Goal: Task Accomplishment & Management: Manage account settings

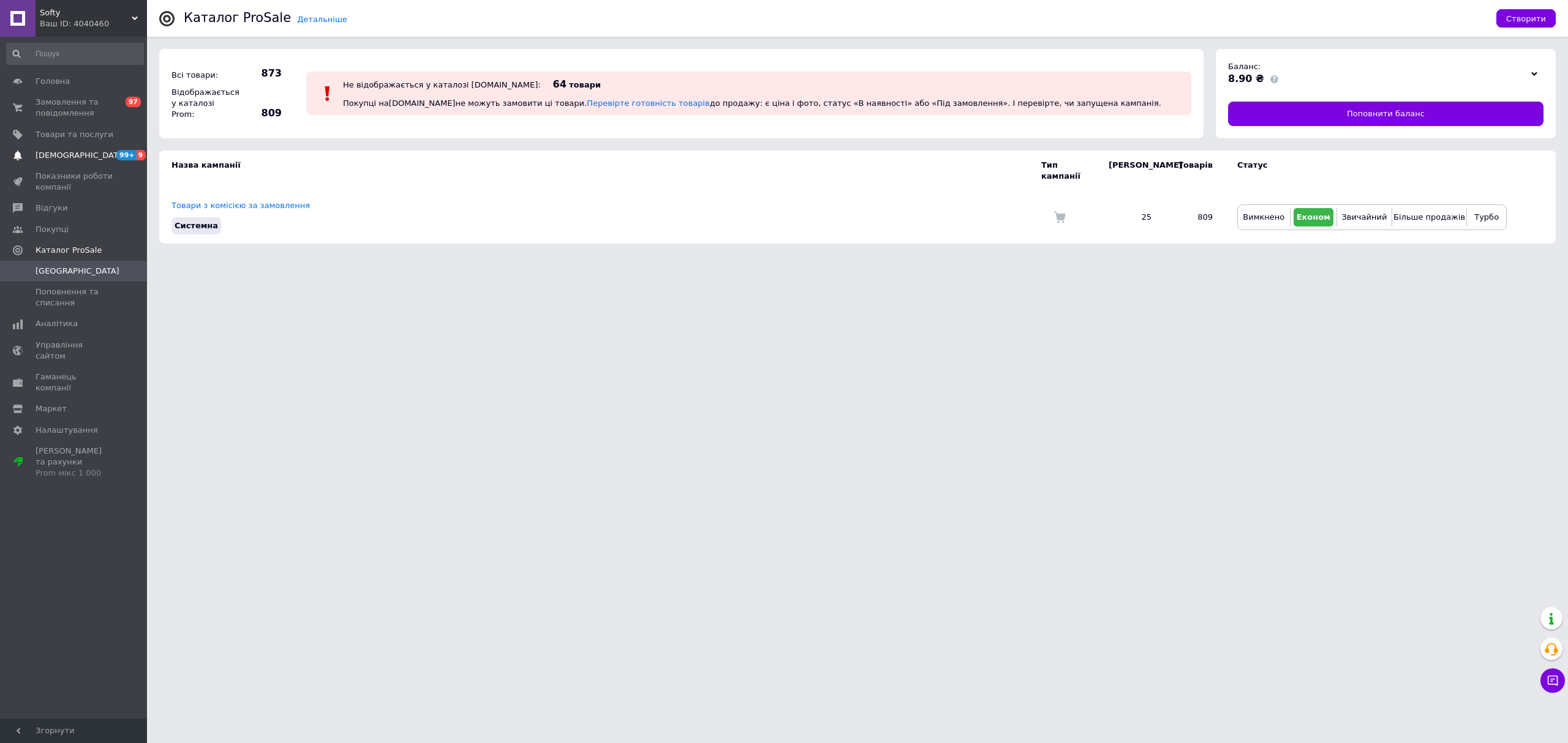
click at [59, 158] on span "[DEMOGRAPHIC_DATA]" at bounding box center [81, 155] width 91 height 11
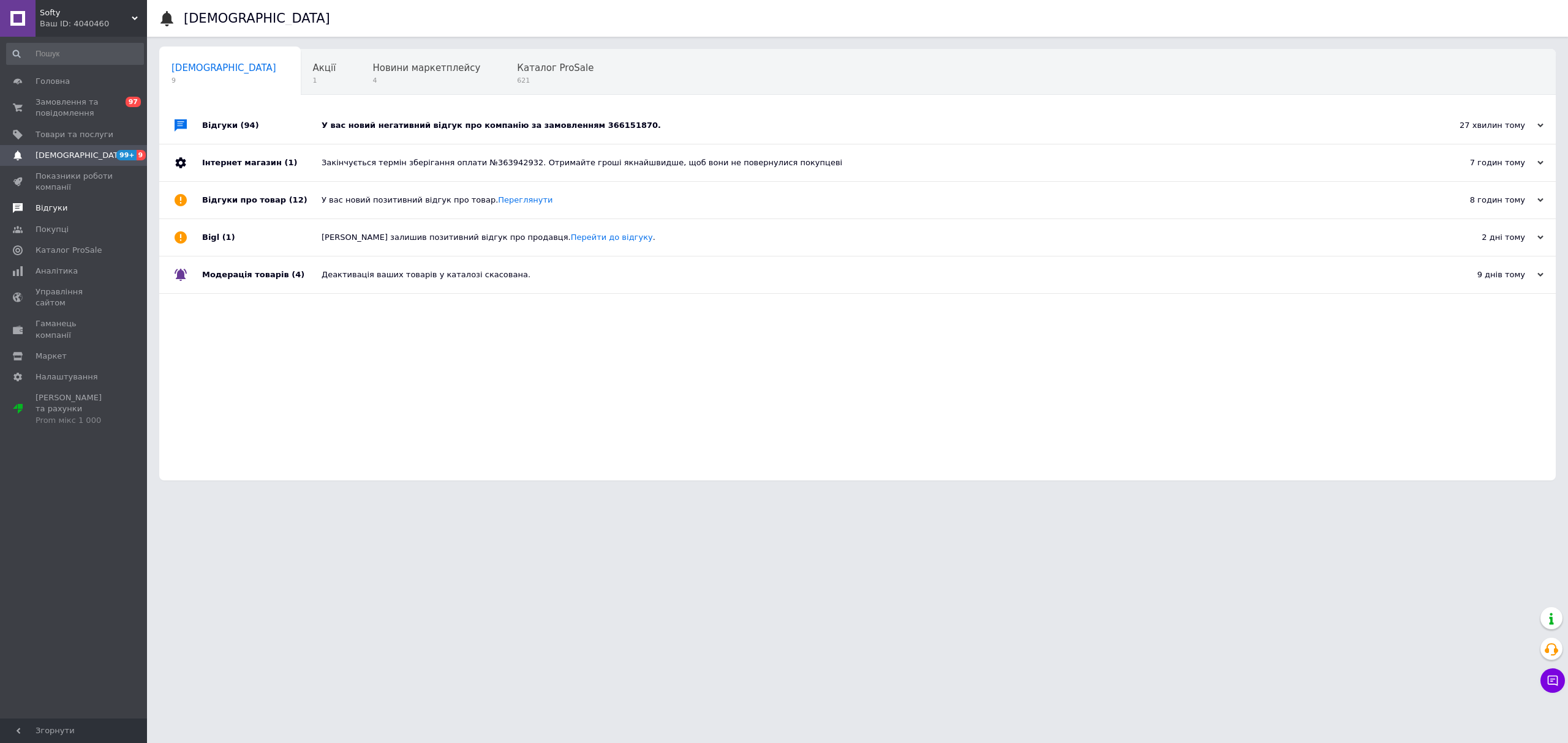
click at [99, 205] on span "Відгуки" at bounding box center [74, 208] width 78 height 11
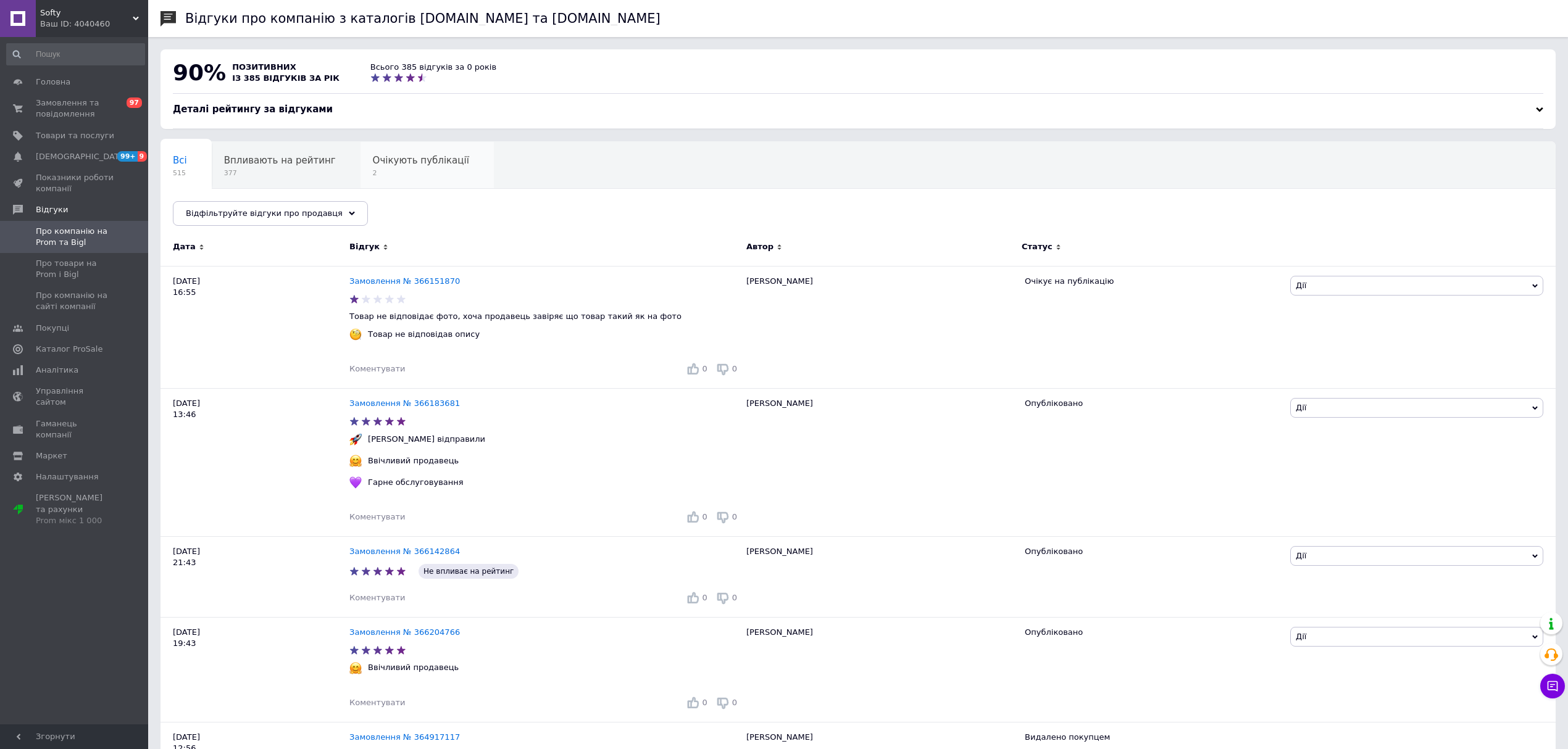
click at [422, 174] on span "2" at bounding box center [421, 173] width 96 height 9
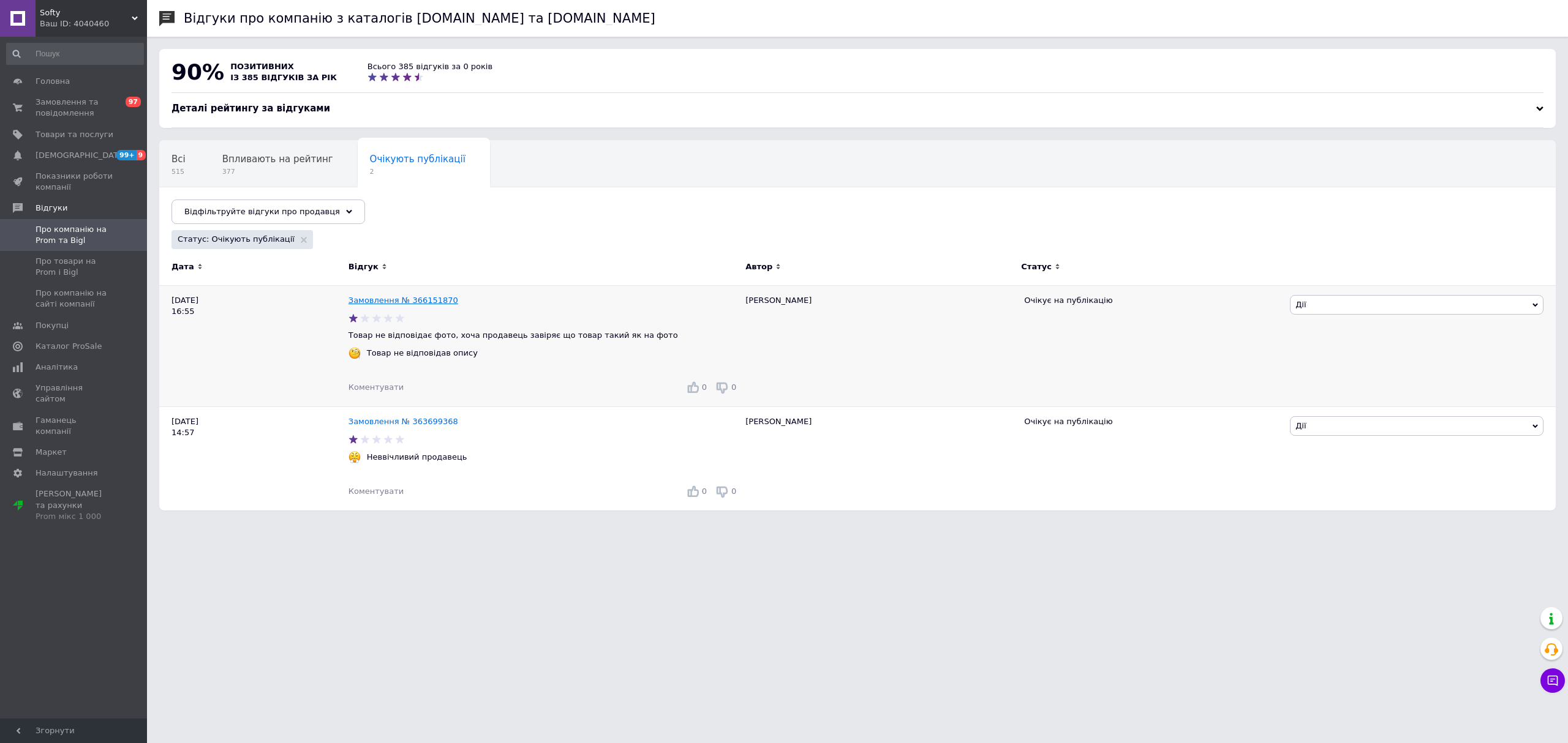
click at [413, 305] on link "Замовлення № 366151870" at bounding box center [403, 300] width 110 height 9
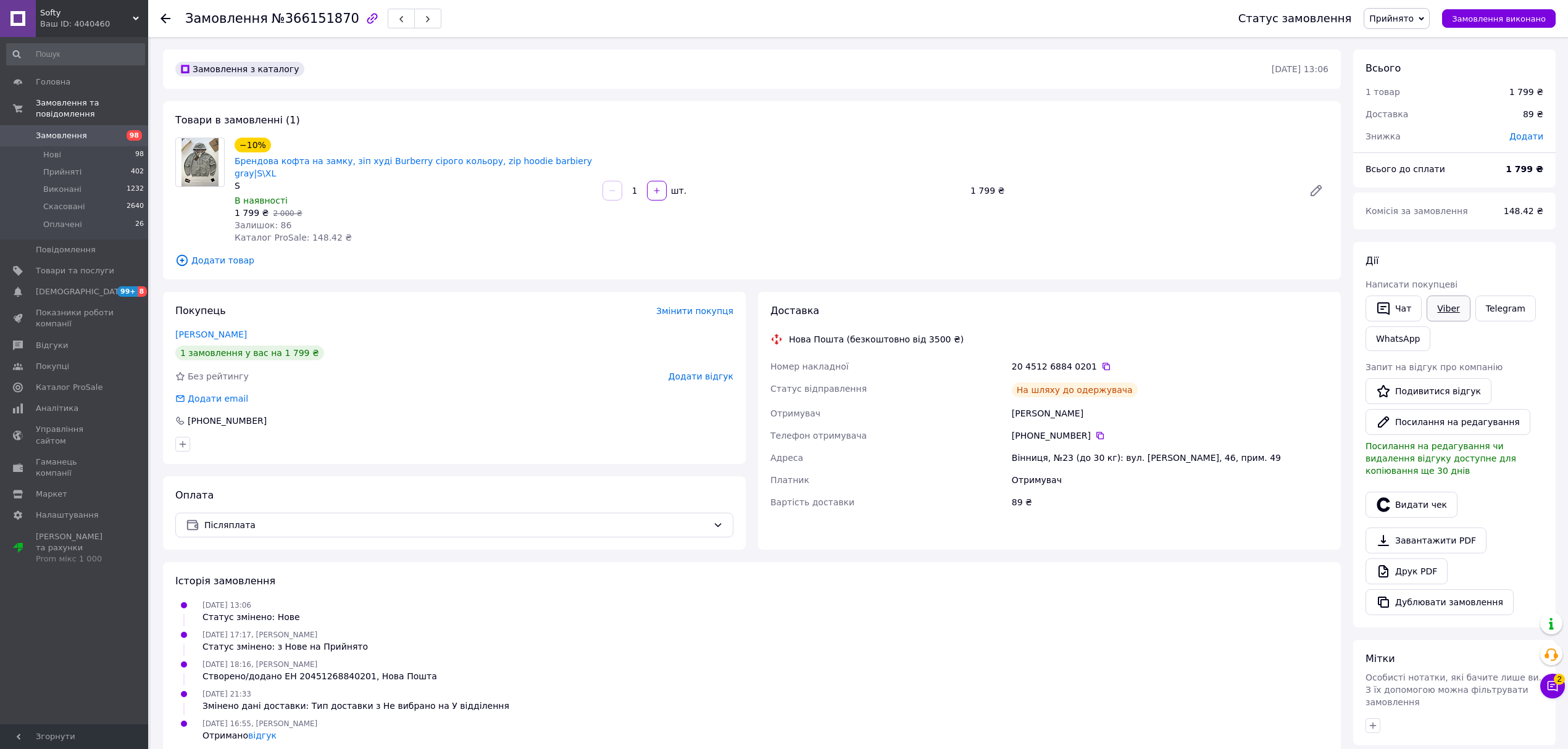
click at [1443, 314] on link "Viber" at bounding box center [1448, 308] width 44 height 26
click at [60, 286] on span "[DEMOGRAPHIC_DATA]" at bounding box center [81, 291] width 92 height 11
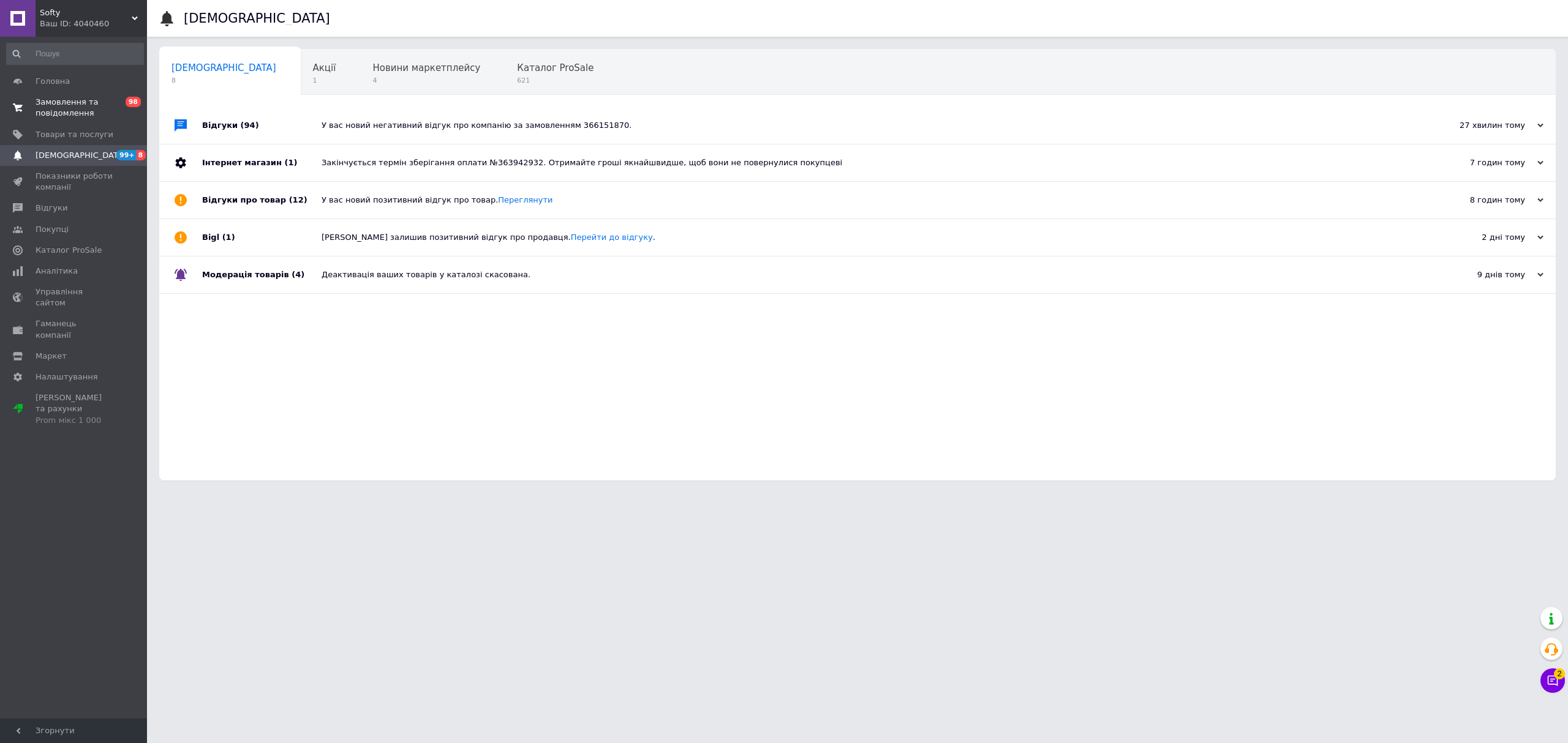
click at [91, 118] on span "Замовлення та повідомлення" at bounding box center [74, 108] width 78 height 22
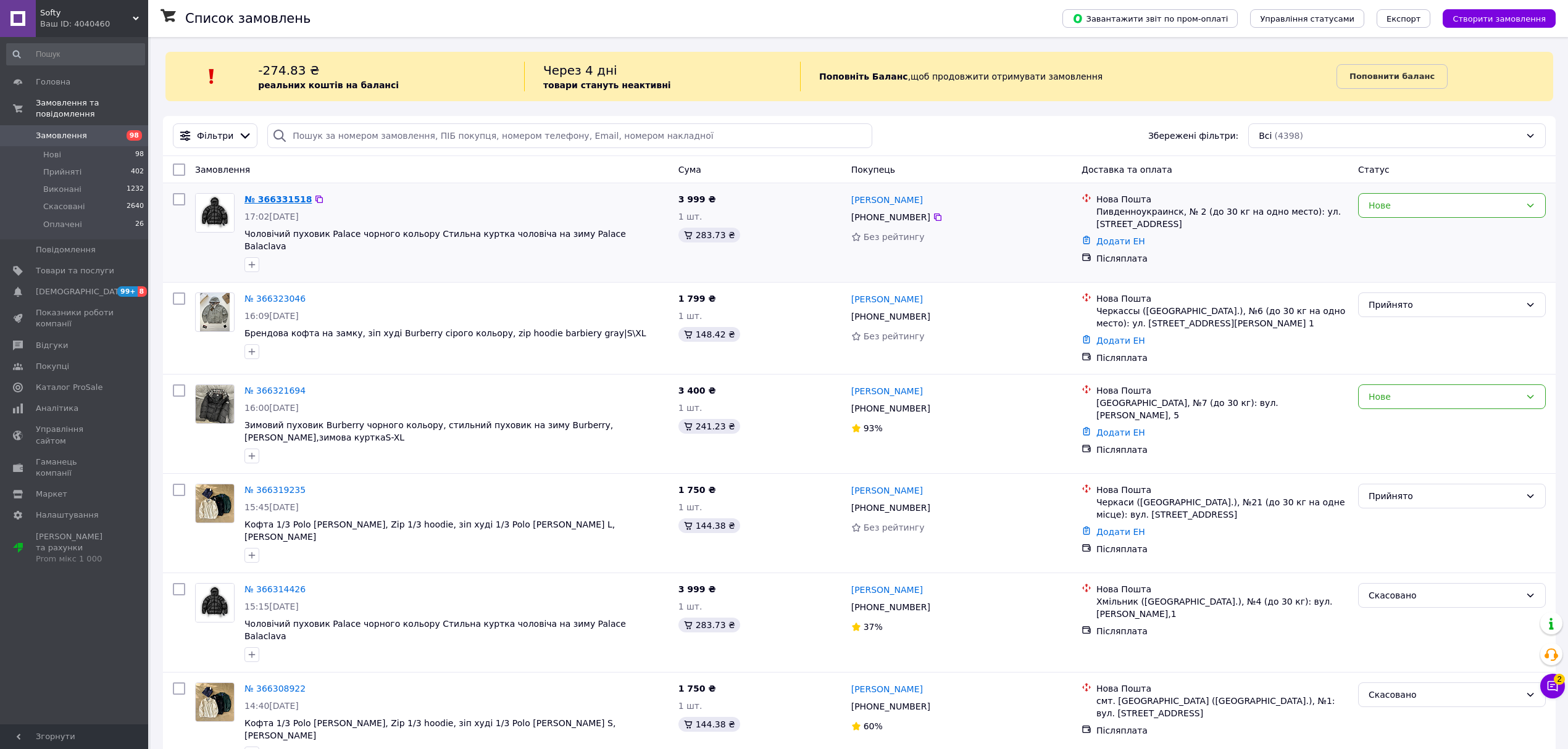
click at [274, 196] on link "№ 366331518" at bounding box center [278, 199] width 68 height 10
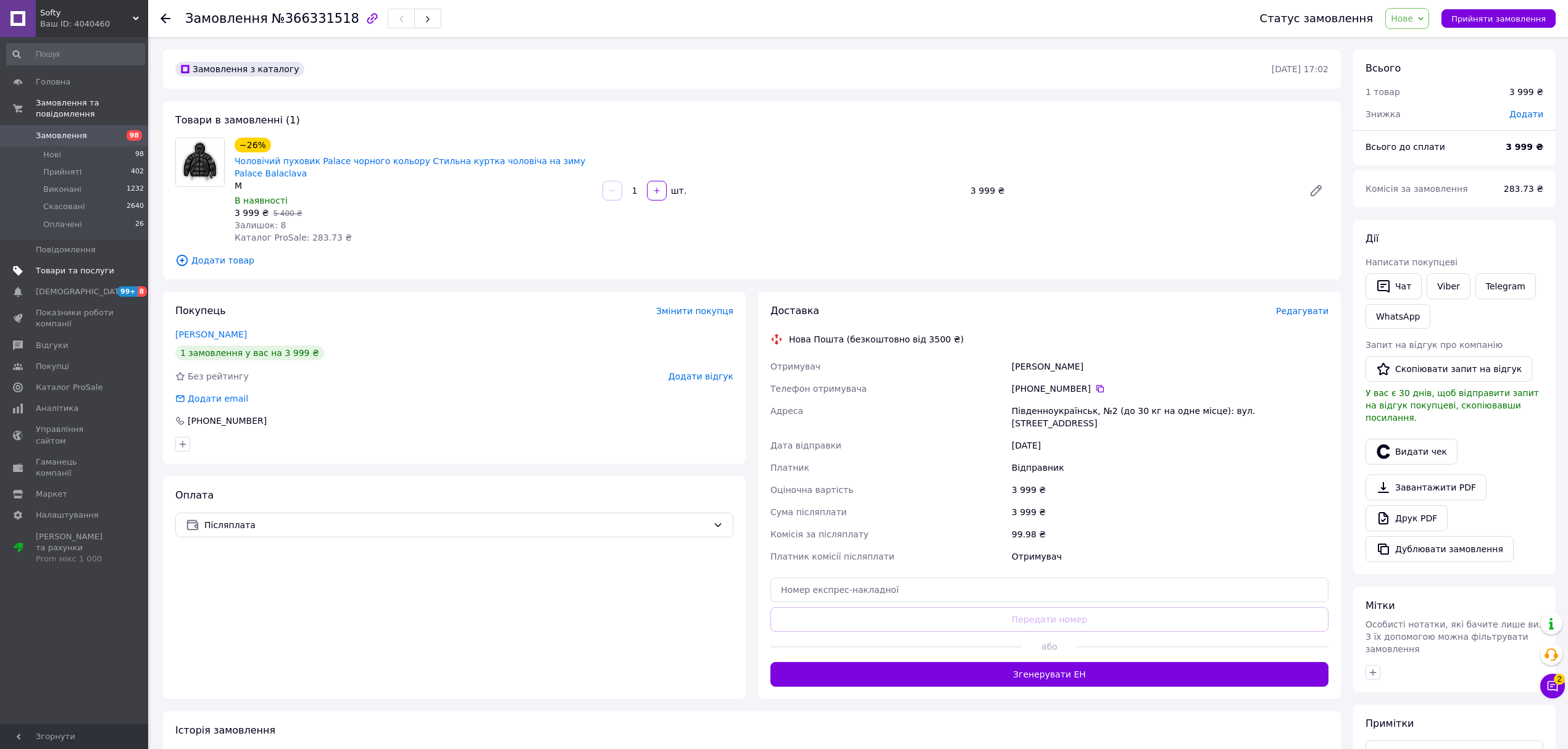
click at [97, 267] on link "Товари та послуги" at bounding box center [75, 271] width 151 height 21
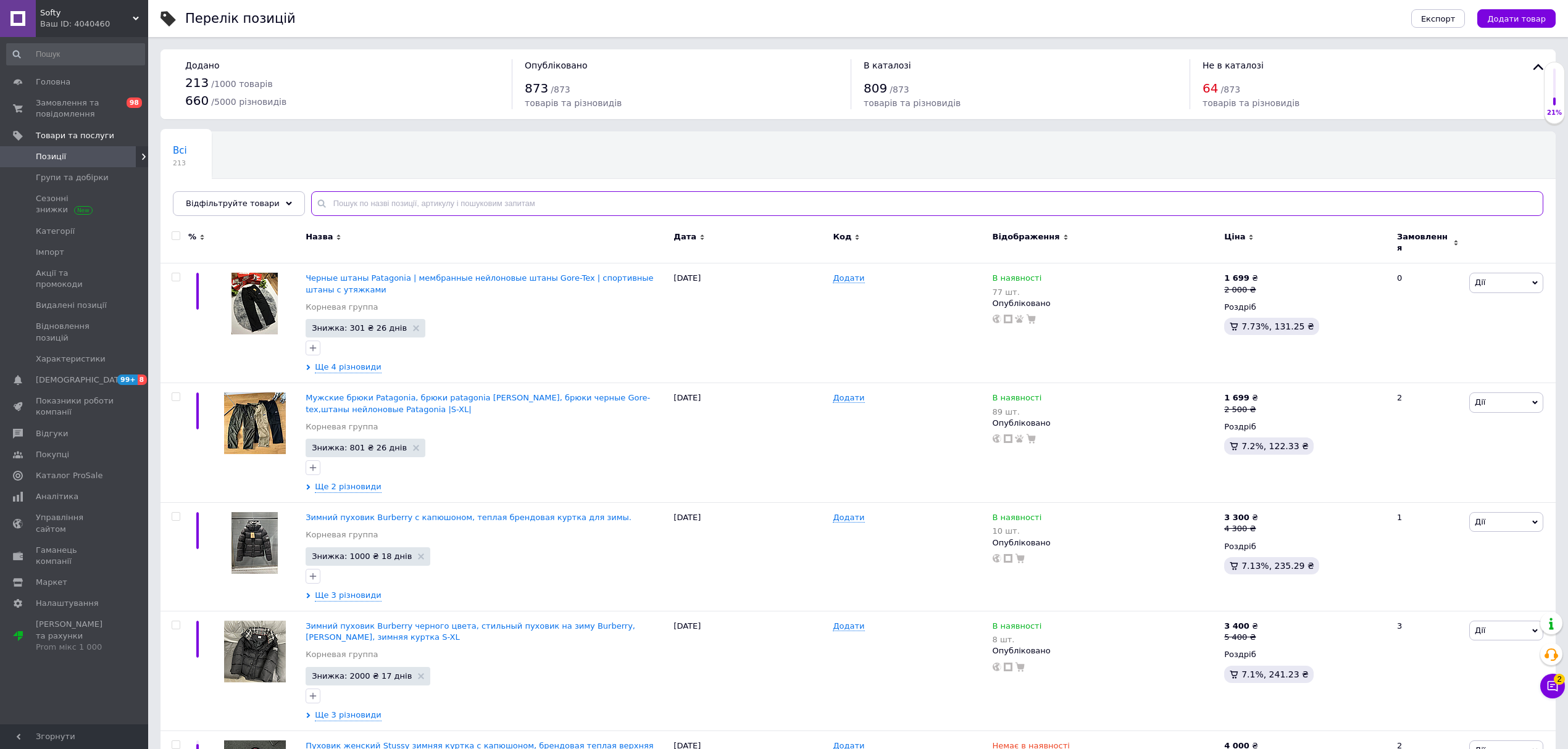
click at [388, 203] on input "text" at bounding box center [927, 204] width 1232 height 25
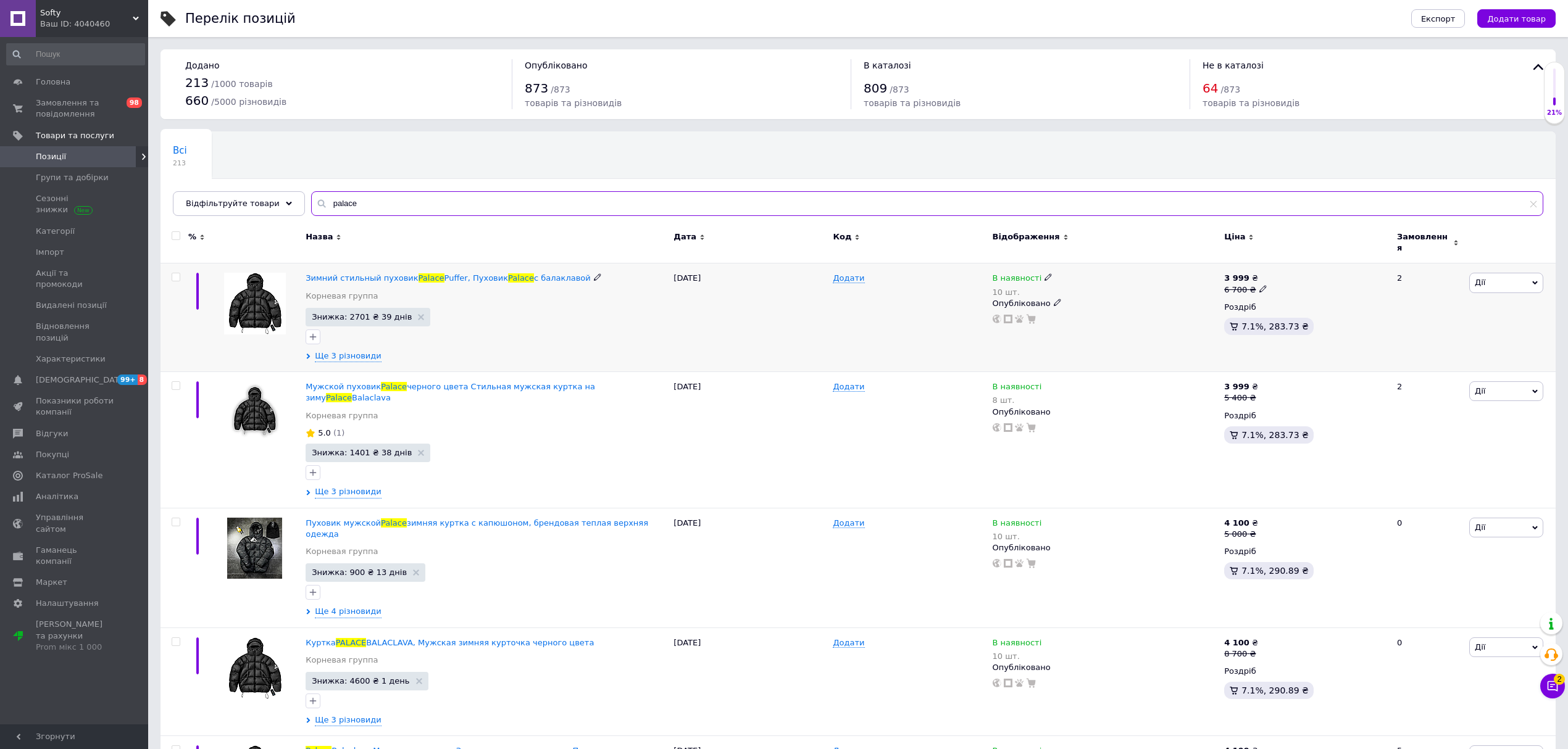
type input "palace"
click at [1045, 273] on div "В наявності" at bounding box center [1023, 278] width 60 height 11
click at [1088, 292] on li "Немає в наявності" at bounding box center [1116, 294] width 118 height 18
drag, startPoint x: 1086, startPoint y: 307, endPoint x: 1022, endPoint y: 304, distance: 64.1
click at [1027, 306] on div "В наявності 10 шт. Наявність Немає в наявності В наявності Під замовлення Залиш…" at bounding box center [1106, 298] width 226 height 51
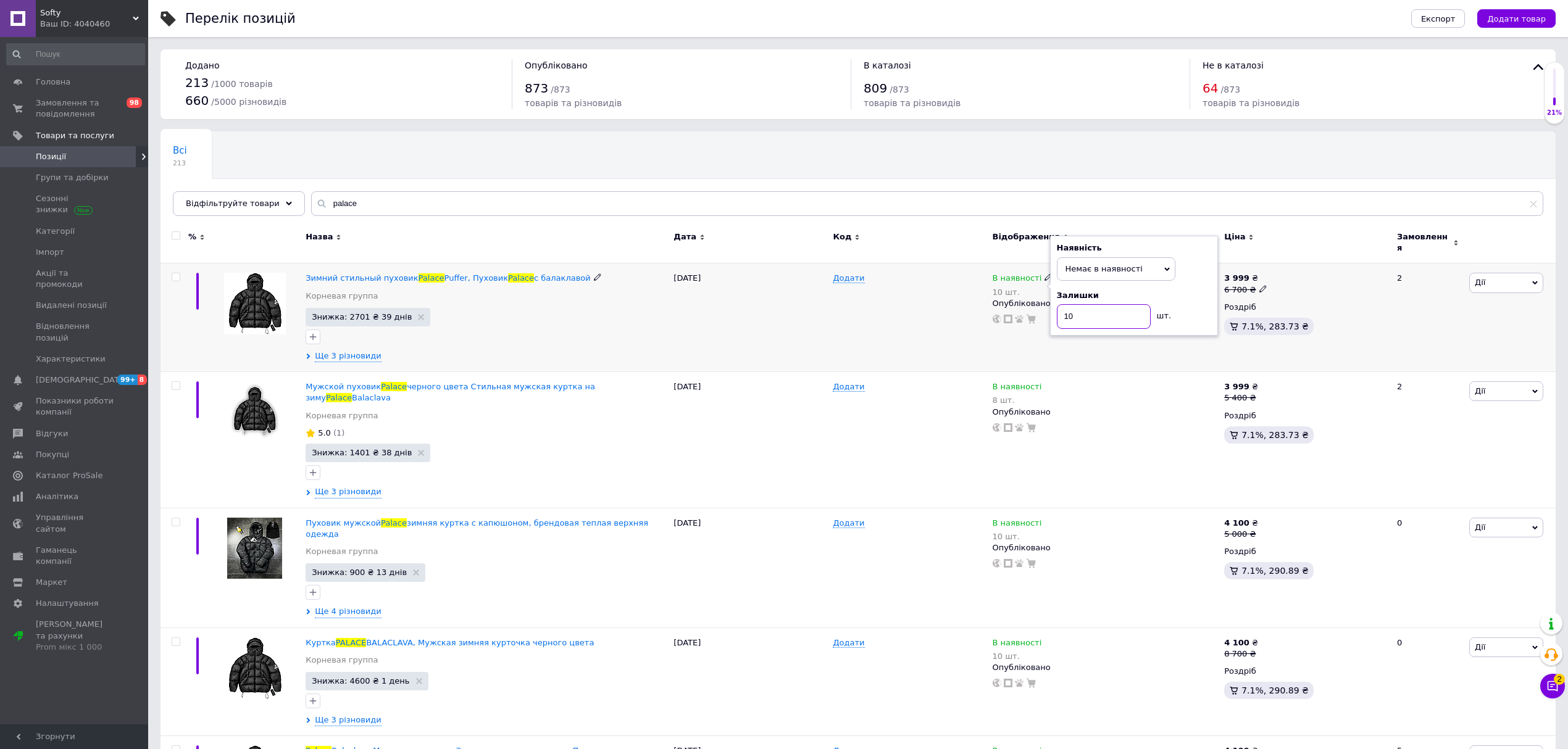
type input "0"
click at [450, 273] on span "Puffer, Пуховик" at bounding box center [477, 278] width 64 height 9
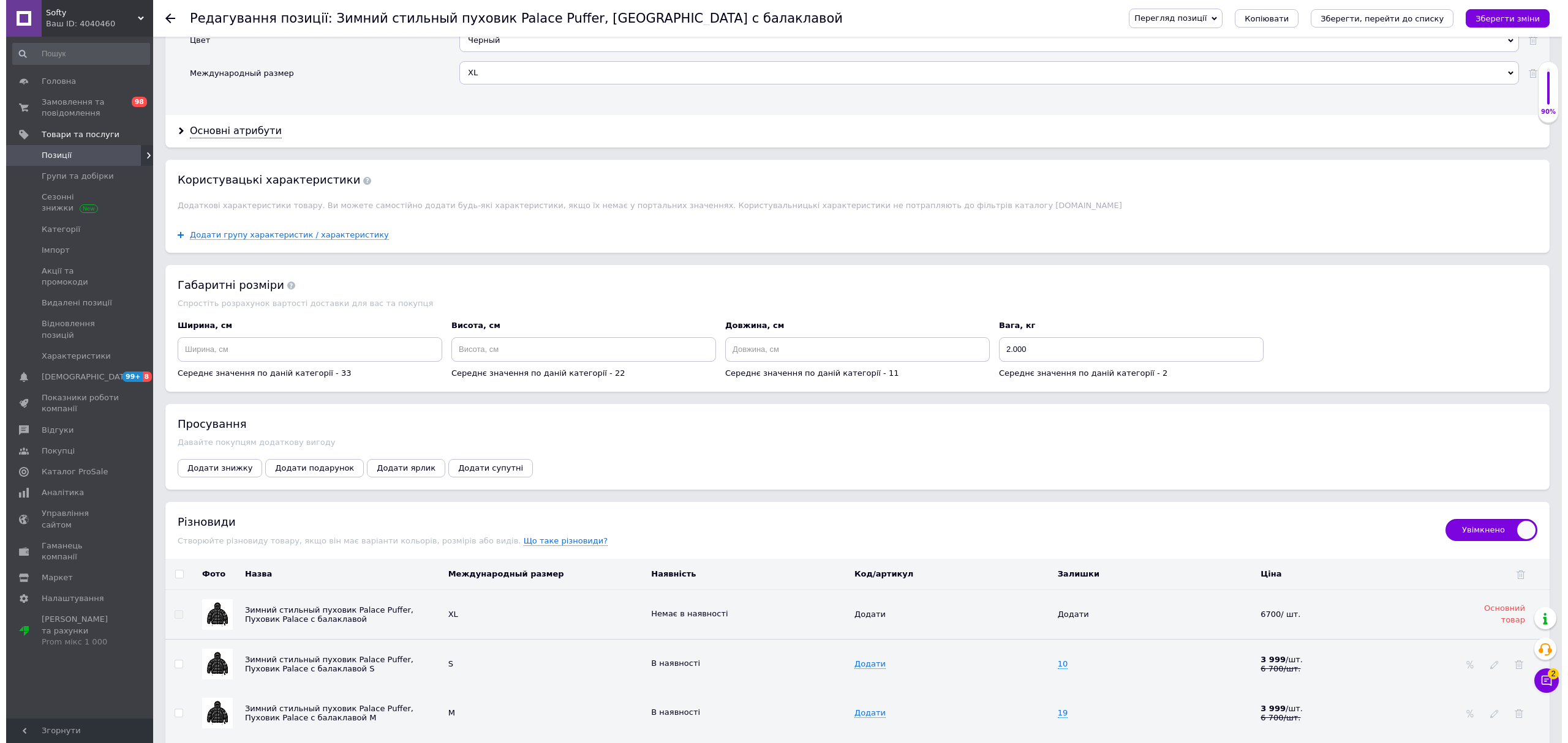
scroll to position [1547, 0]
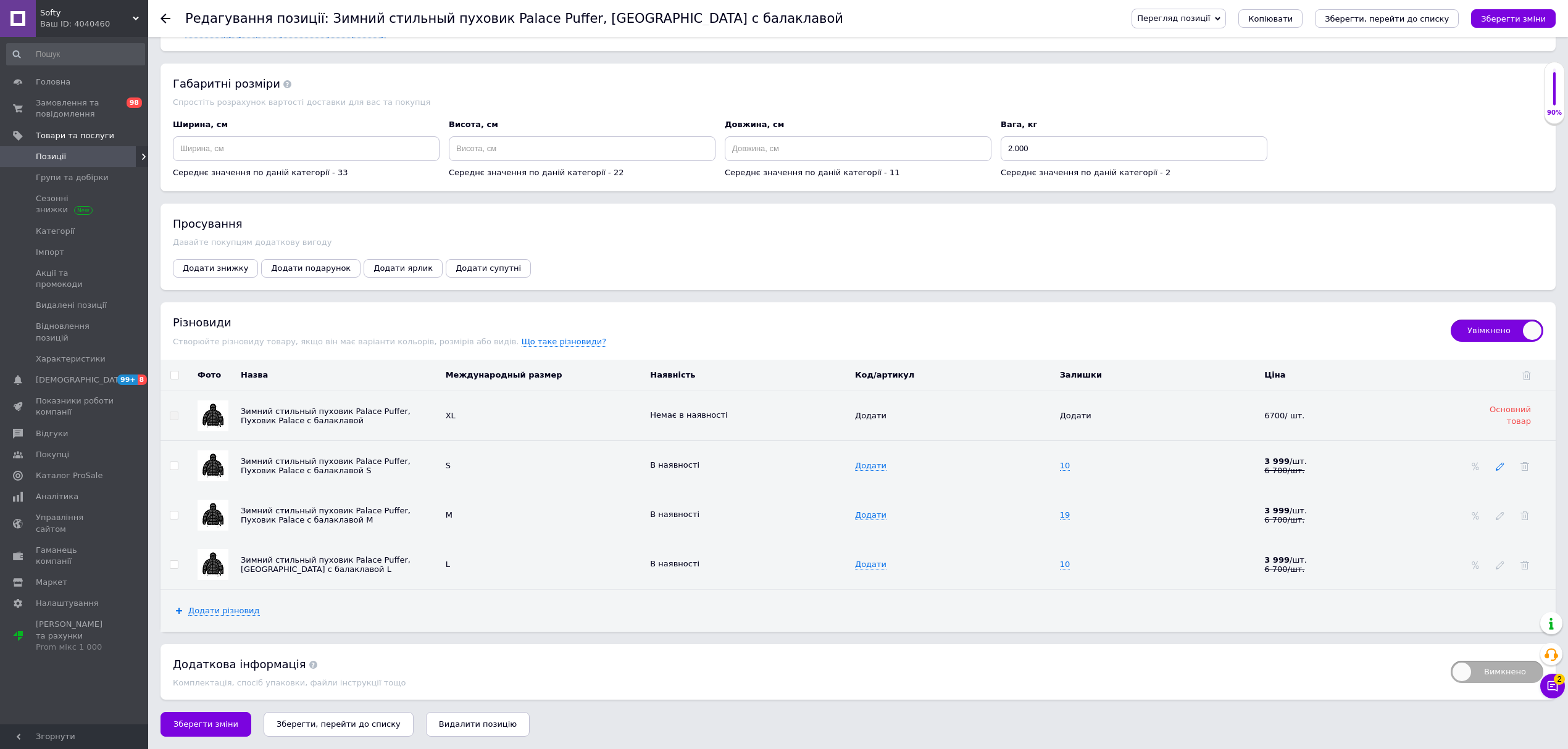
click at [1497, 464] on icon at bounding box center [1500, 466] width 8 height 8
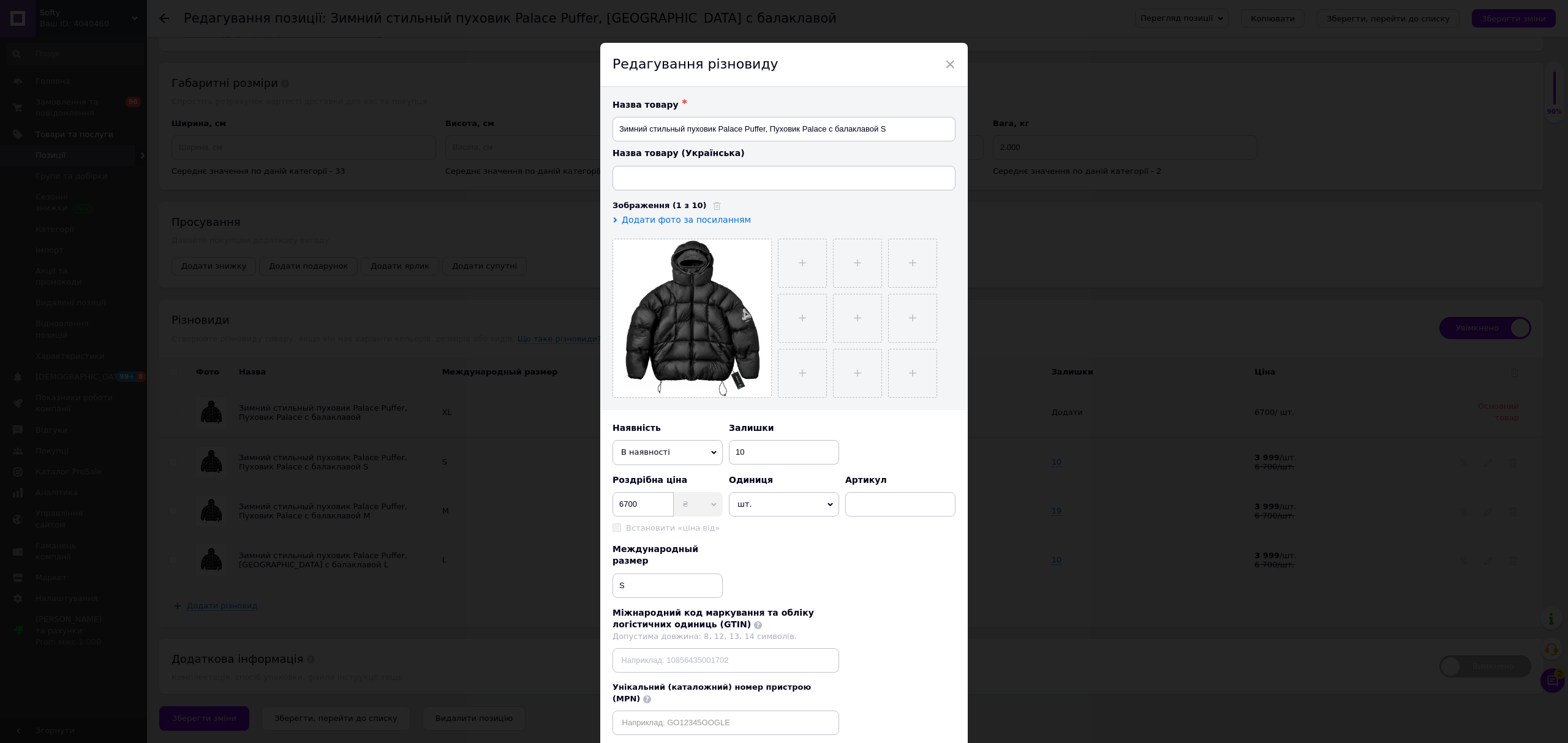
type input "Зимовий стильний пуховик Palace Puffer, Пуховик Palace з балаклавою"
click at [665, 463] on span "В наявності" at bounding box center [667, 453] width 110 height 24
click at [675, 481] on li "Немає в наявності" at bounding box center [667, 476] width 110 height 19
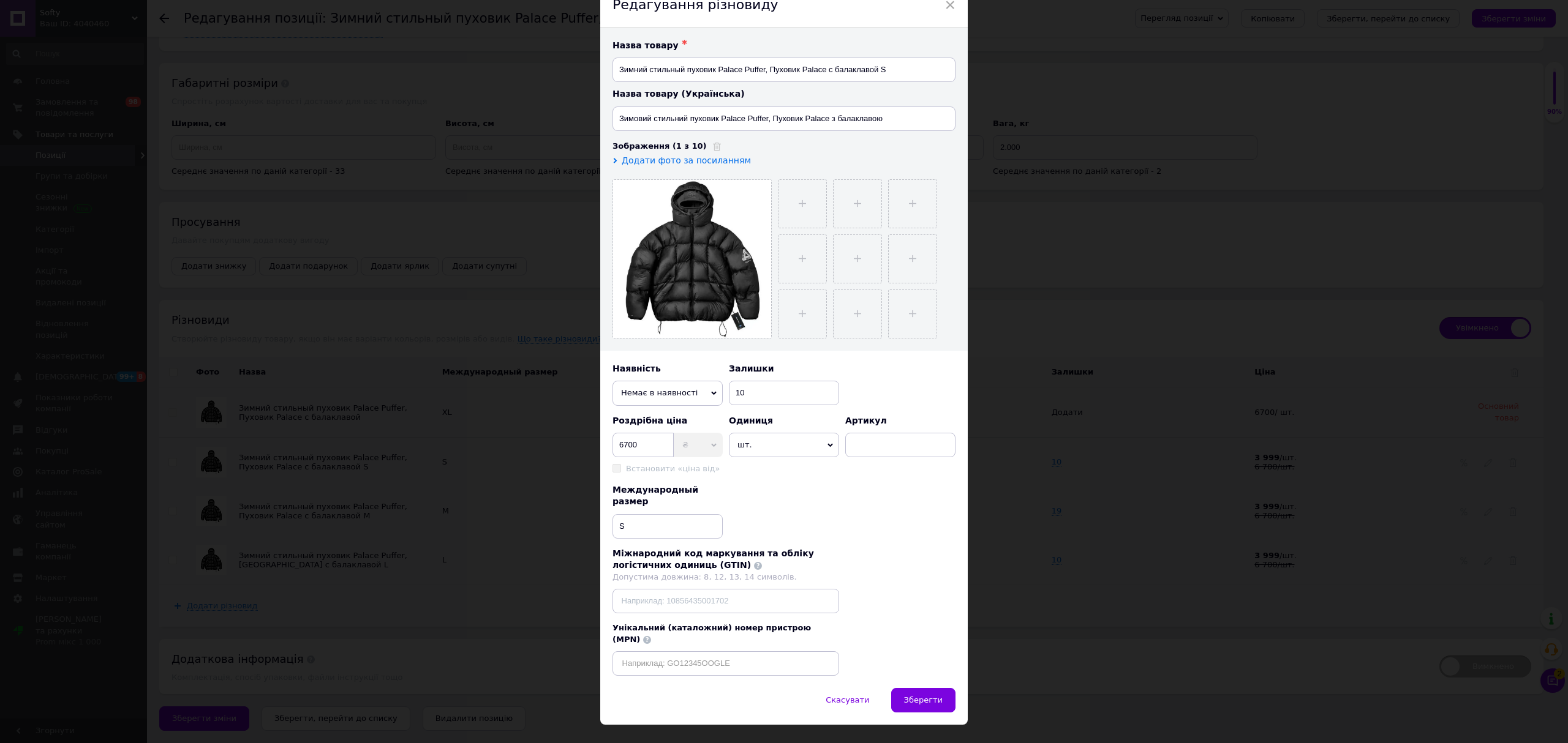
scroll to position [65, 0]
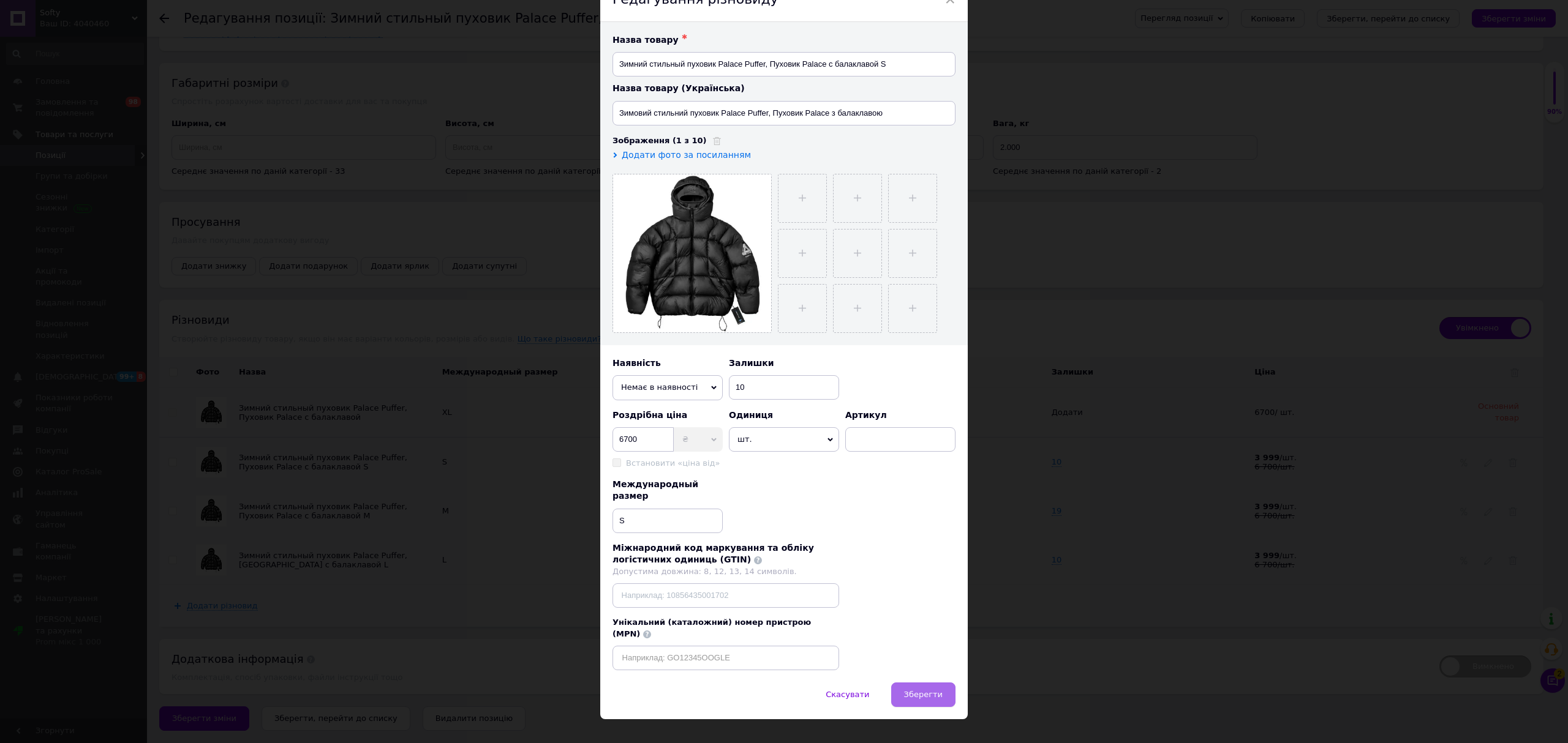
click at [936, 690] on span "Зберегти" at bounding box center [923, 694] width 39 height 9
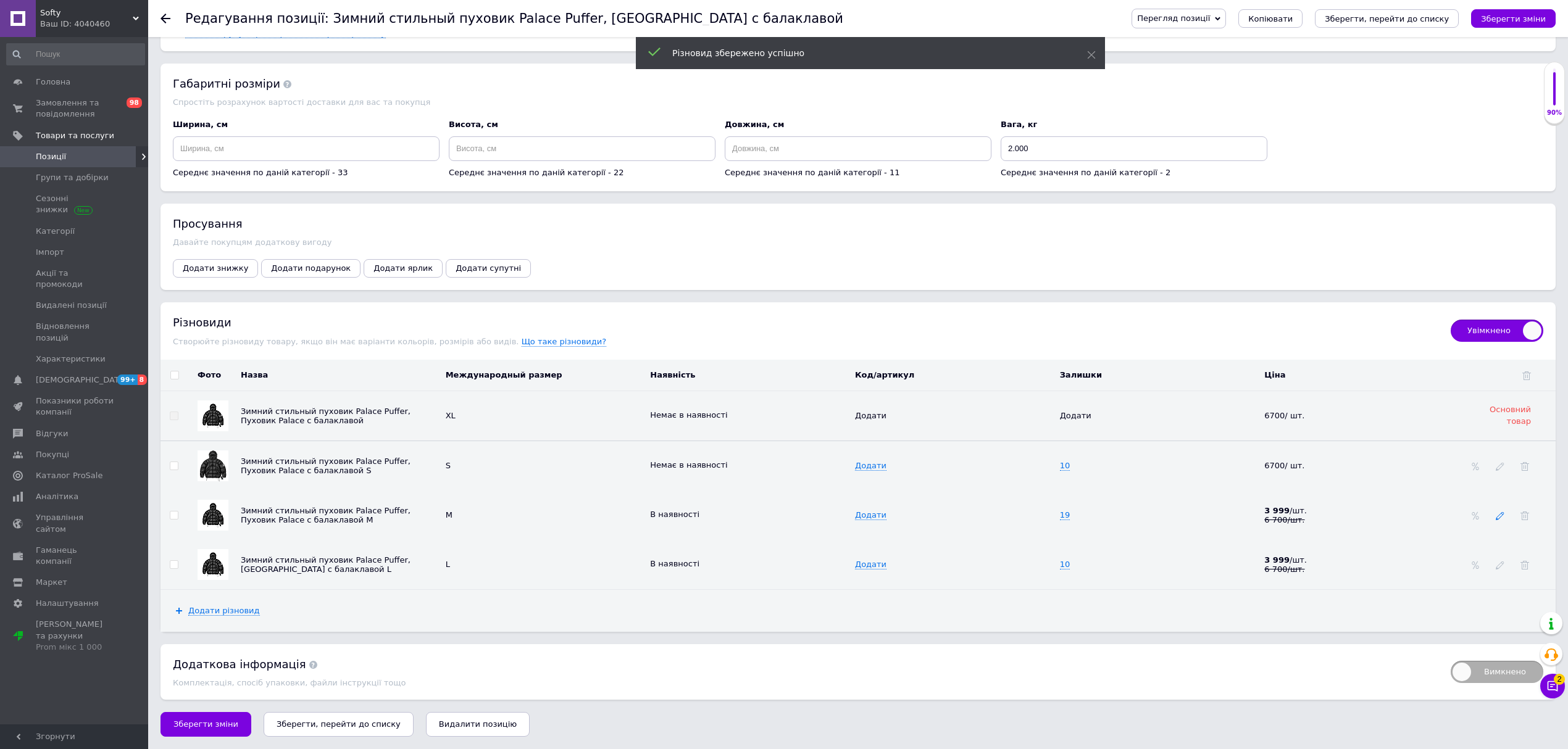
click at [1496, 511] on icon at bounding box center [1500, 515] width 8 height 8
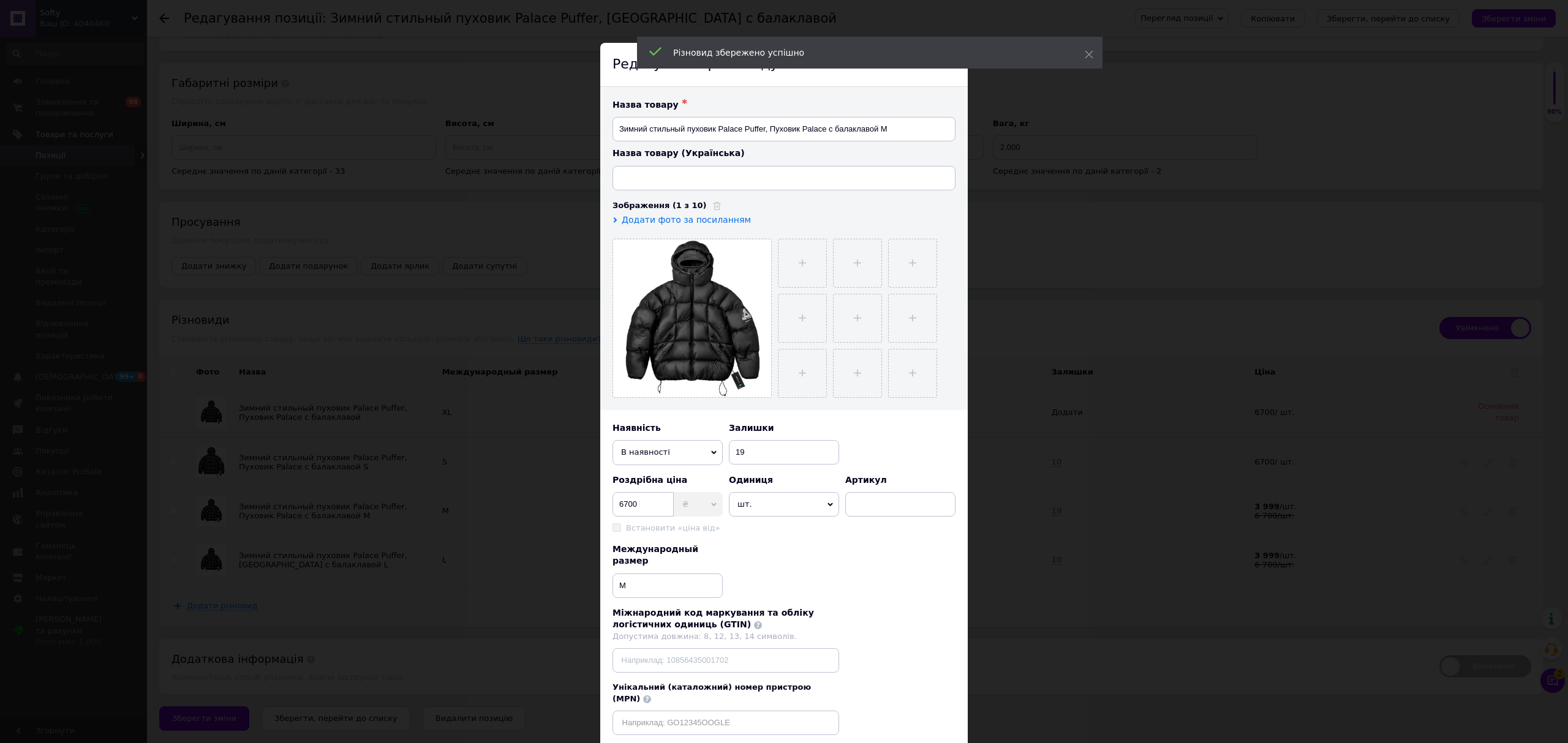
type input "Зимовий стильний пуховик Palace Puffer, Пуховик Palace з балаклавою"
click at [666, 446] on span "В наявності" at bounding box center [667, 453] width 110 height 24
click at [667, 485] on li "Немає в наявності" at bounding box center [667, 476] width 110 height 19
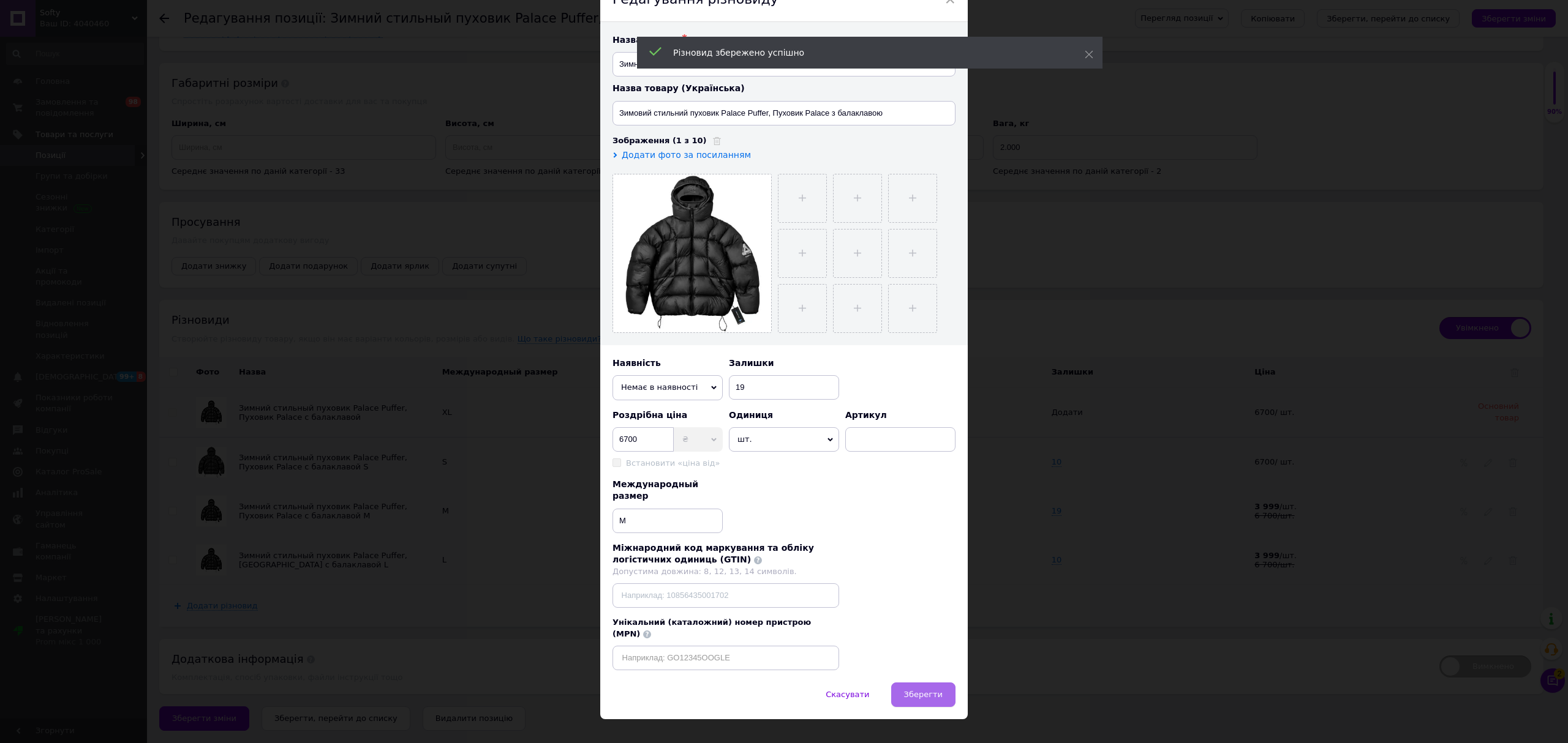
click at [942, 682] on button "Зберегти" at bounding box center [923, 695] width 64 height 24
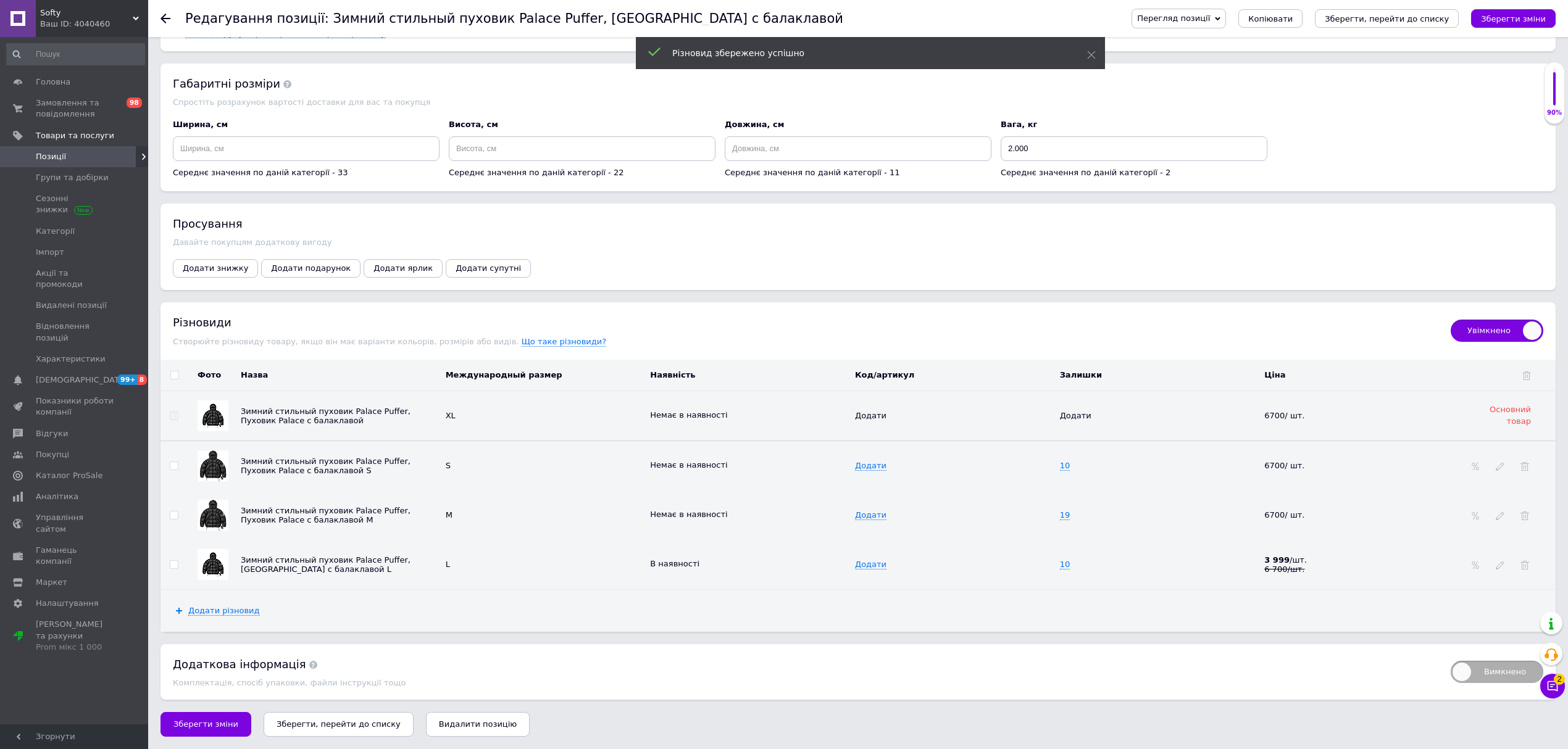
click at [1494, 566] on div at bounding box center [1500, 564] width 12 height 10
click at [1501, 567] on icon at bounding box center [1500, 565] width 8 height 8
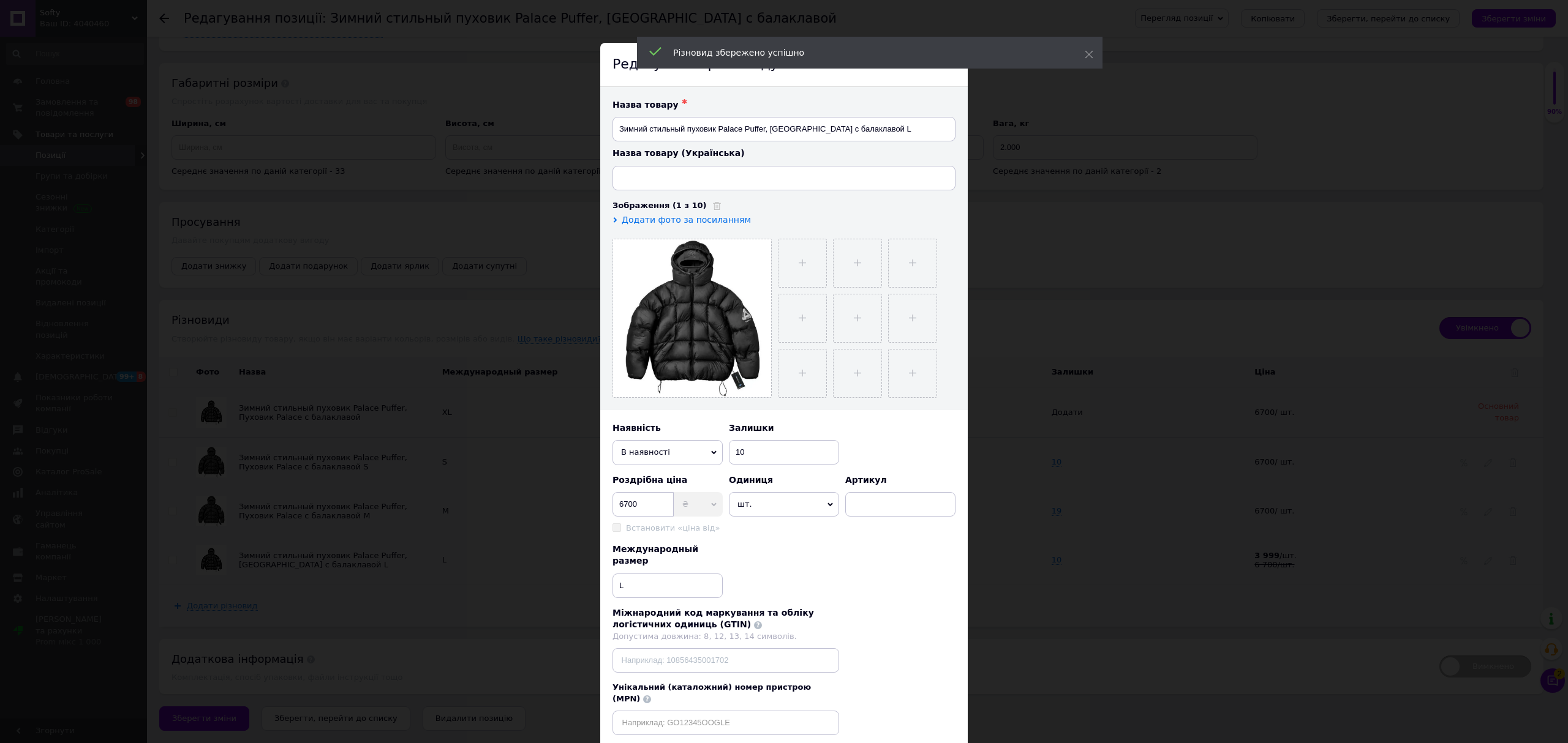
type input "Зимовий стильний пуховик Palace Puffer, Пуховик Palace з балаклавою"
click at [655, 451] on span "В наявності" at bounding box center [667, 453] width 110 height 24
click at [665, 483] on li "Немає в наявності" at bounding box center [667, 476] width 110 height 19
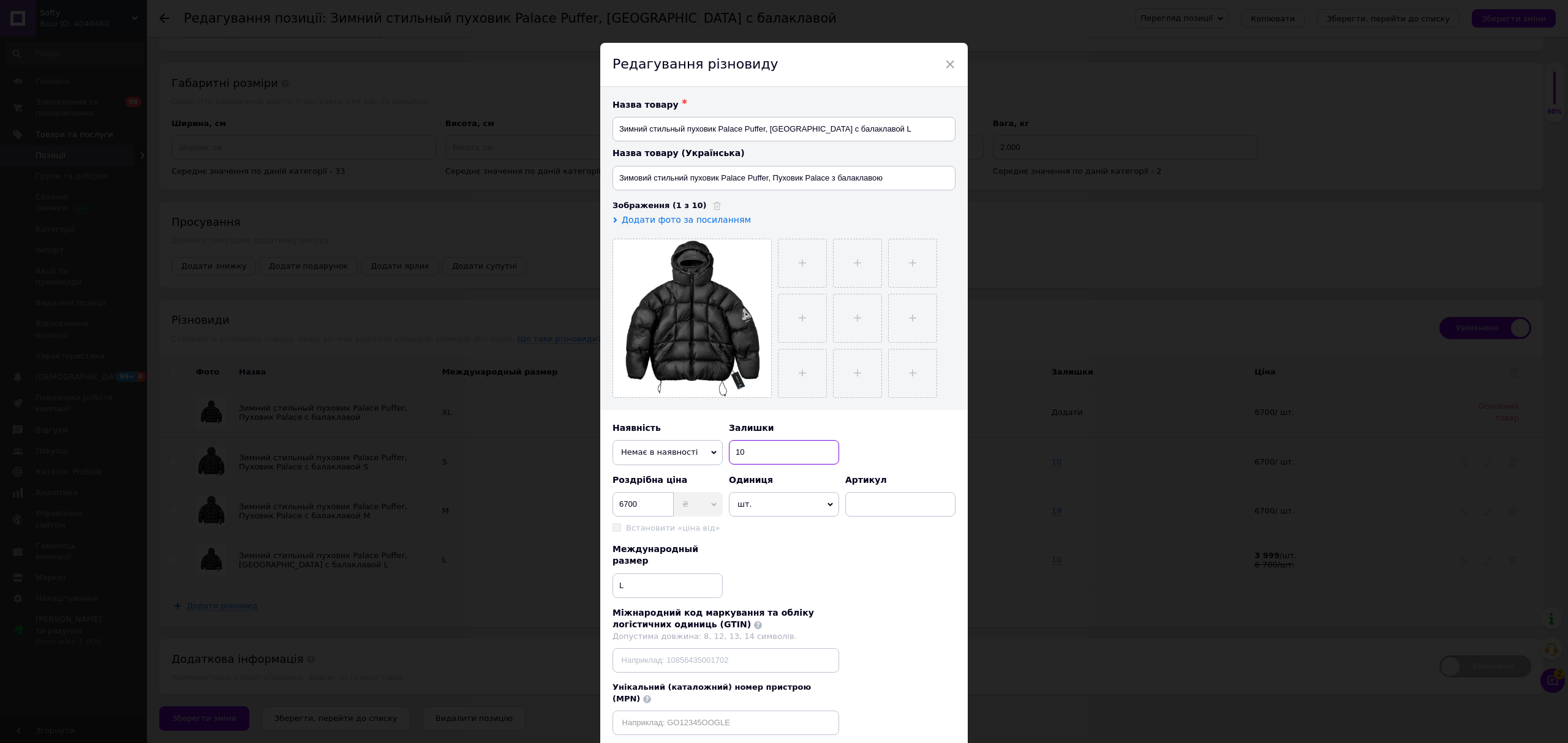
drag, startPoint x: 715, startPoint y: 464, endPoint x: 629, endPoint y: 466, distance: 86.0
click at [663, 467] on div "Назва товару ✱ Зимний стильный пуховик Palace Puffer, Пуховик Palace с балаклав…" at bounding box center [784, 417] width 367 height 661
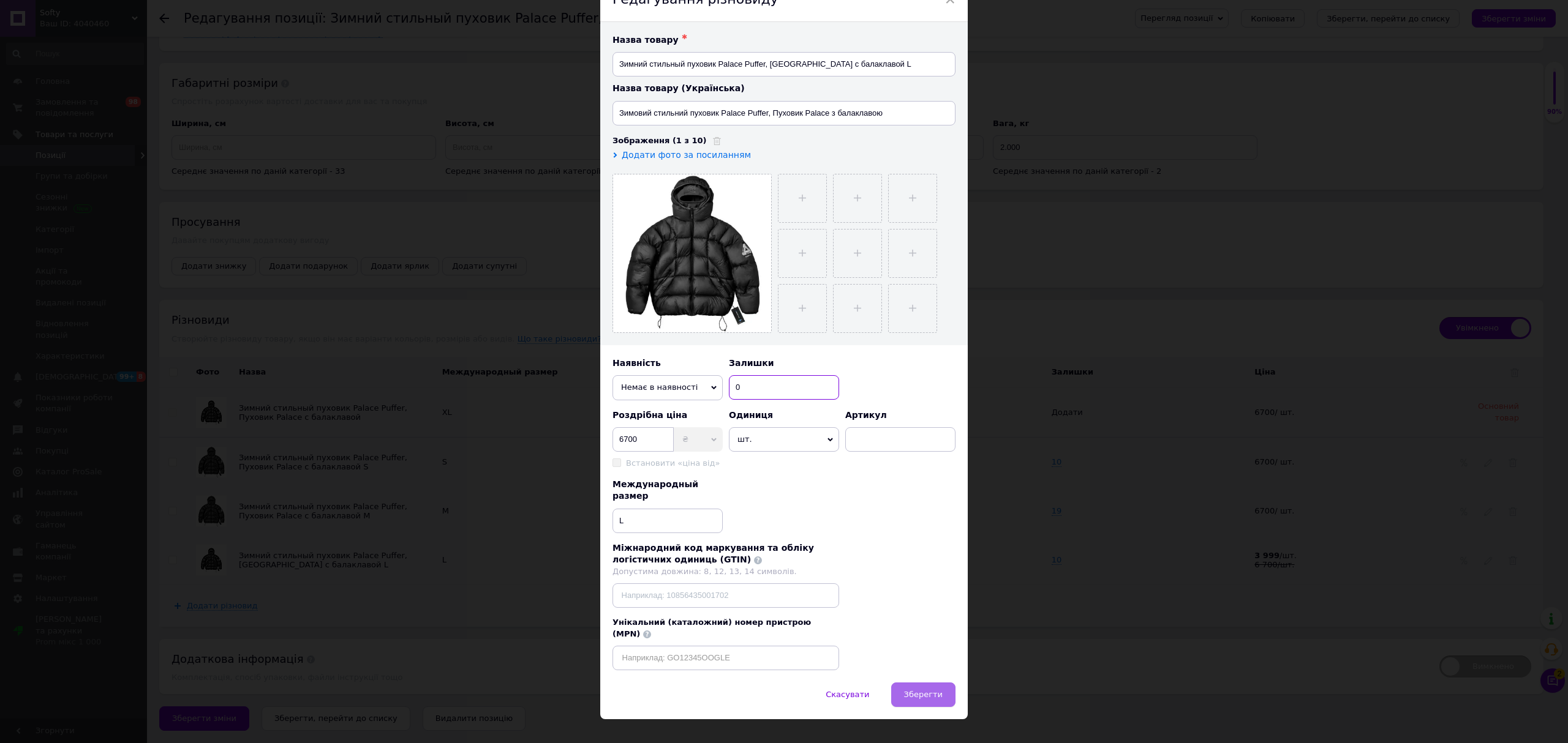
type input "0"
click at [937, 690] on span "Зберегти" at bounding box center [923, 694] width 39 height 9
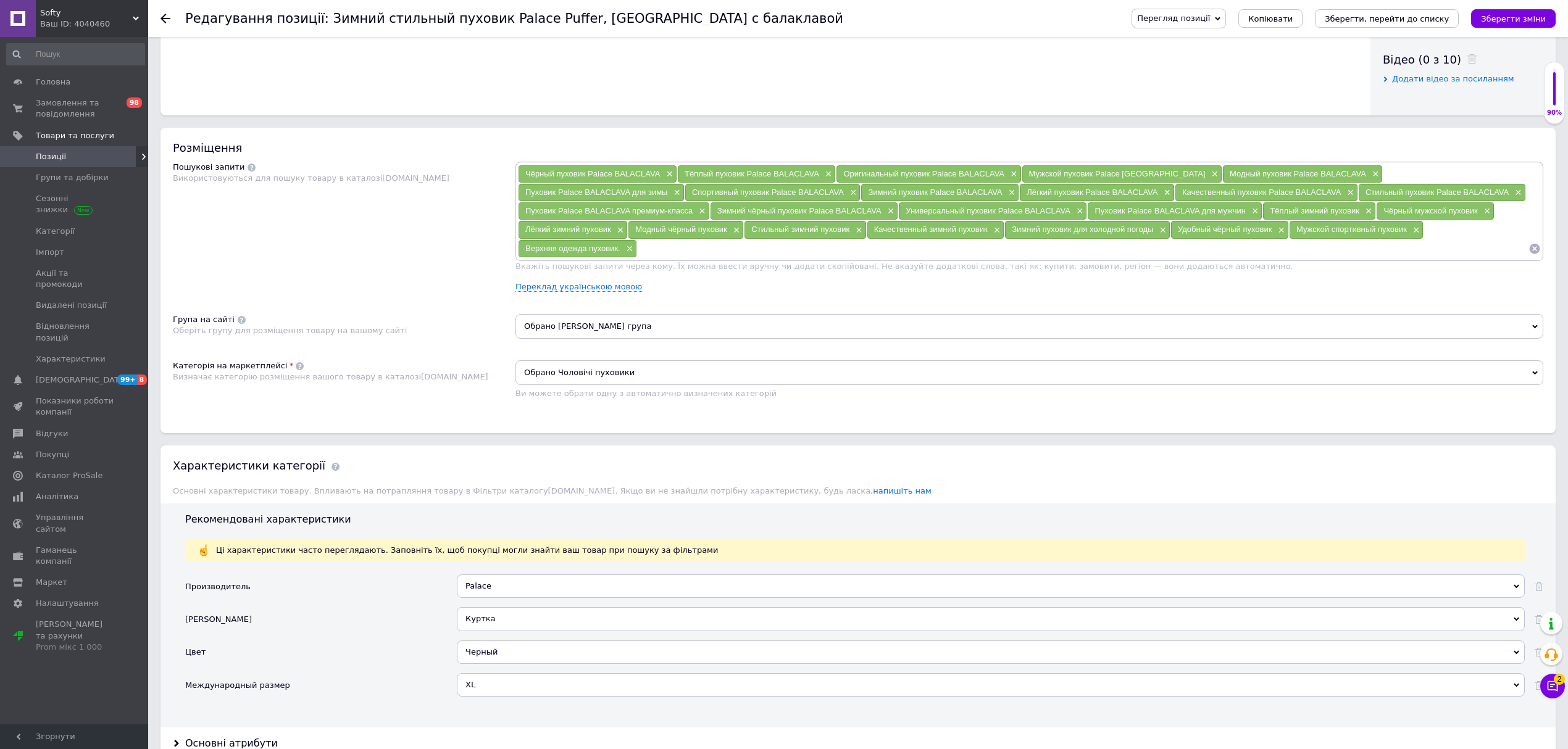
scroll to position [407, 0]
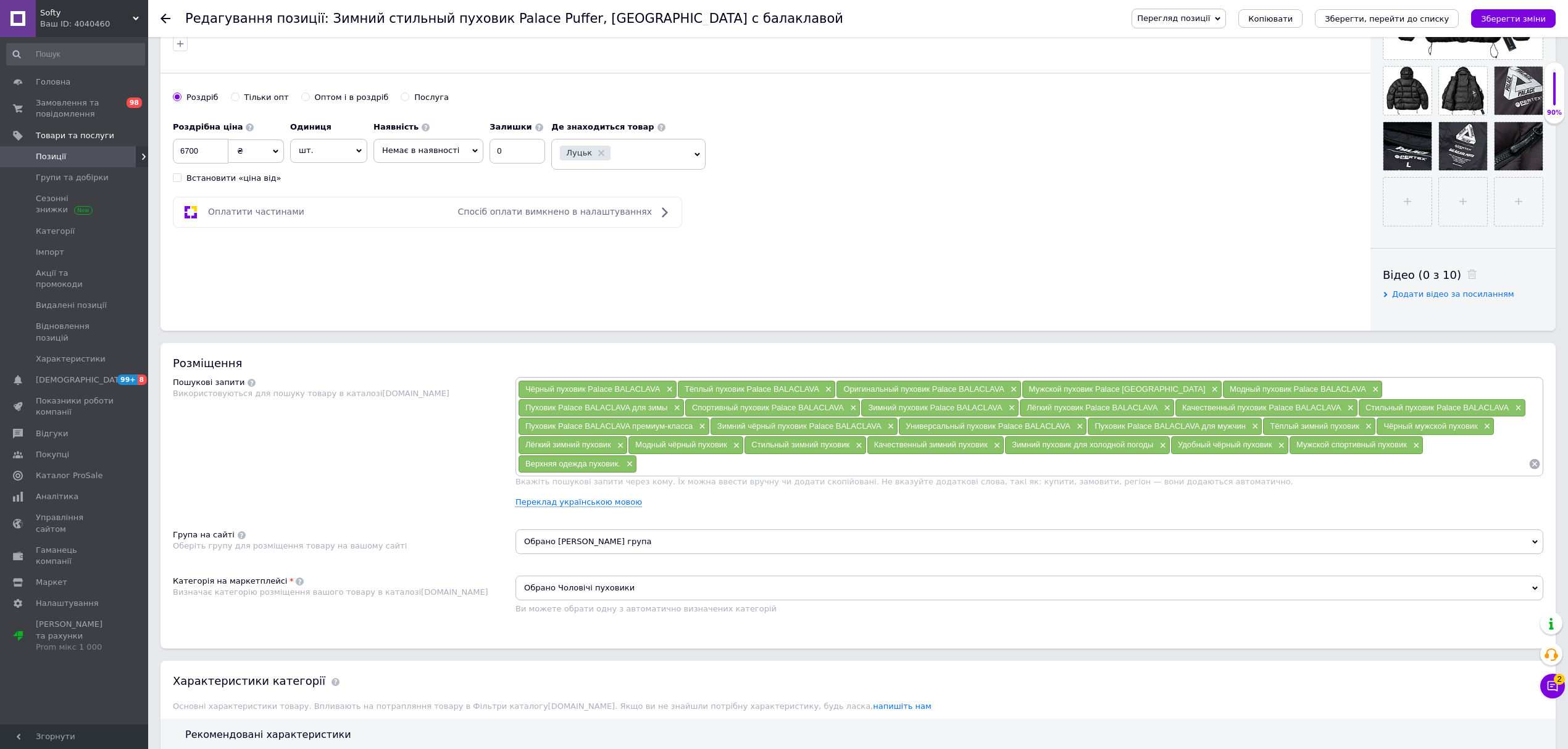
click at [166, 18] on use at bounding box center [165, 18] width 10 height 10
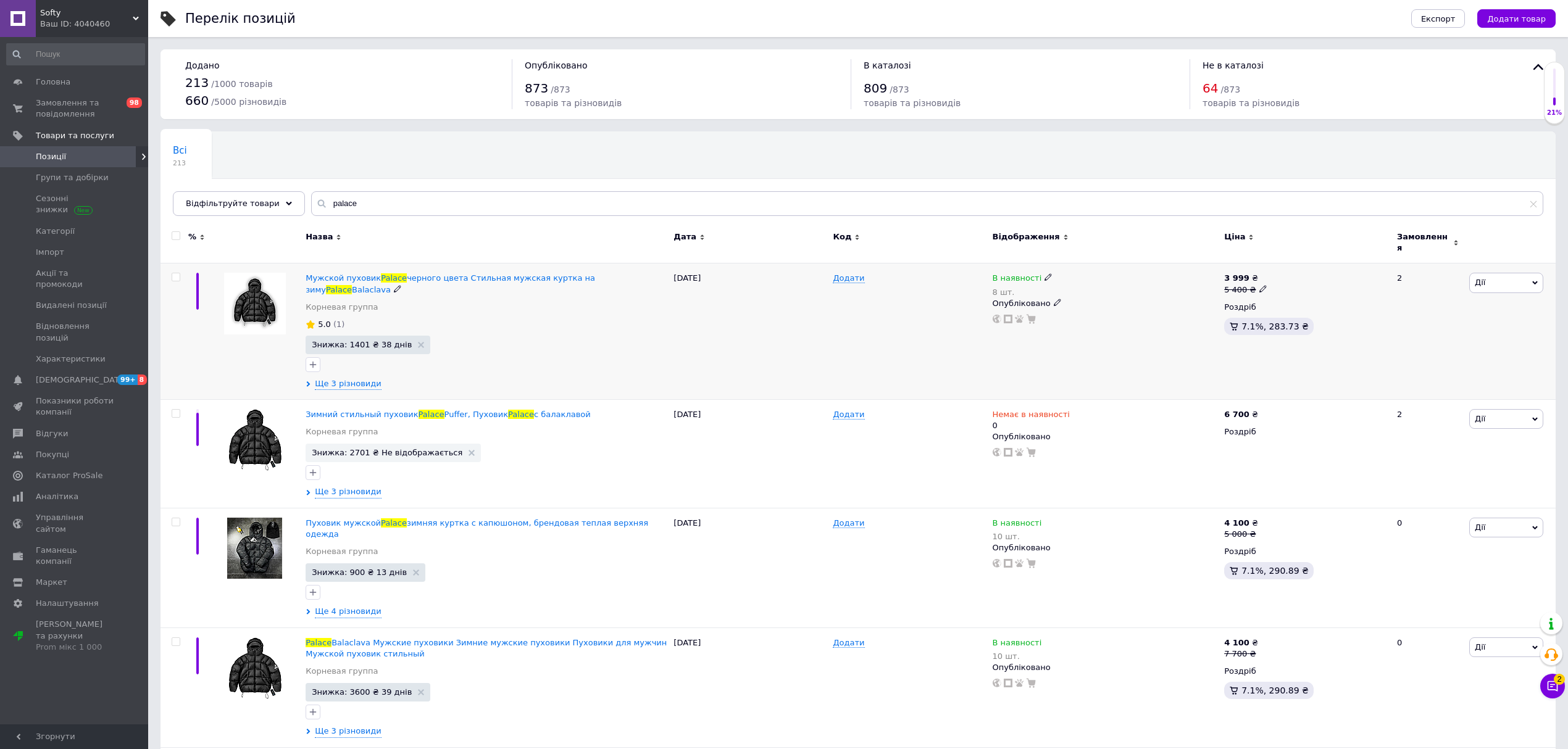
click at [1038, 273] on div "В наявності" at bounding box center [1023, 278] width 60 height 11
click at [1065, 287] on li "Немає в наявності" at bounding box center [1116, 294] width 118 height 18
drag, startPoint x: 1095, startPoint y: 317, endPoint x: 956, endPoint y: 313, distance: 139.1
click at [977, 317] on div "Мужской пуховик Palace черного цвета Стильная мужская куртка на зиму Palace Bal…" at bounding box center [858, 332] width 1395 height 136
type input "0"
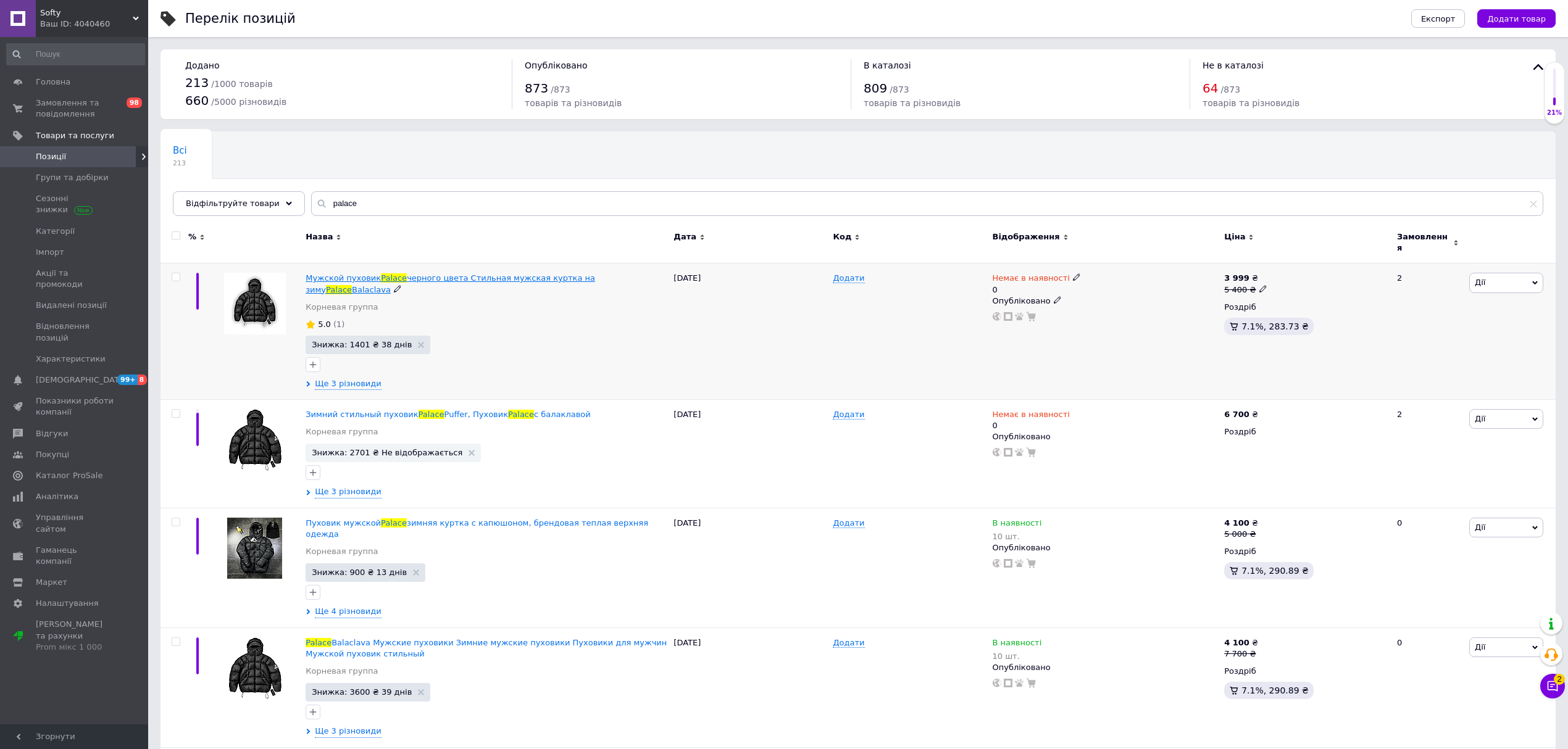
click at [537, 273] on span "черного цвета Стильная мужская куртка на зиму" at bounding box center [451, 283] width 290 height 20
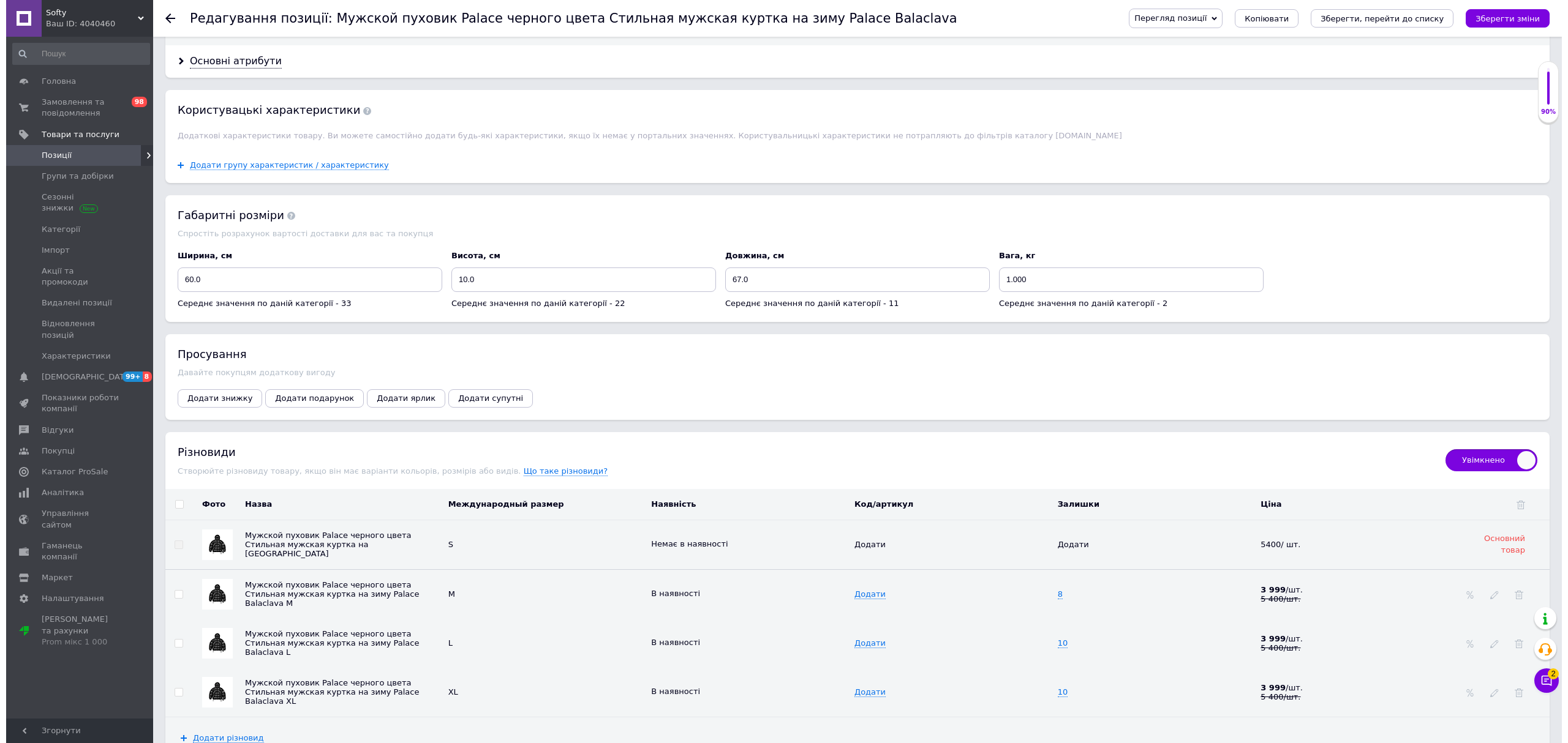
scroll to position [1547, 0]
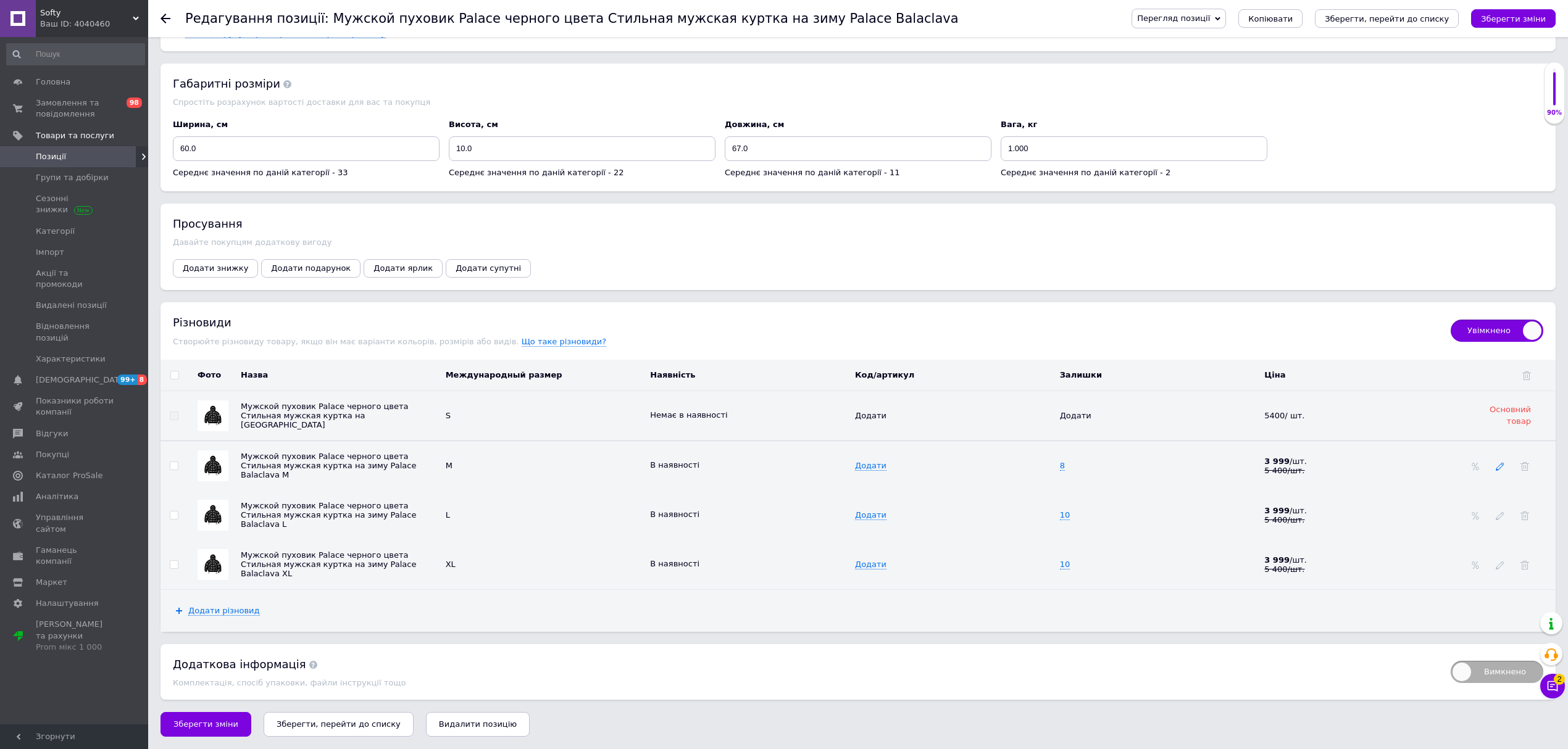
click at [1504, 463] on icon at bounding box center [1500, 466] width 8 height 8
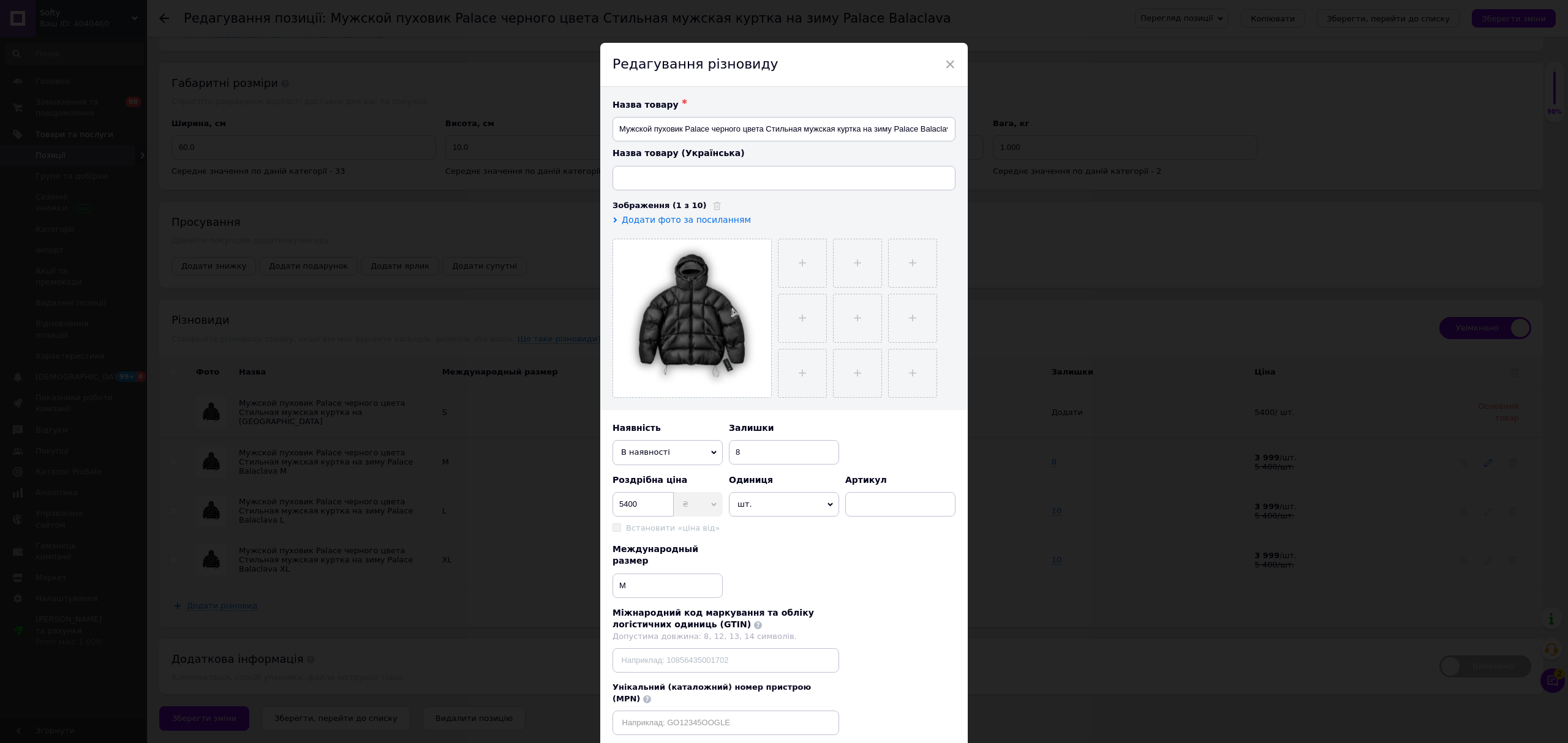
type input "Чоловічий пуховик Palace чорного кольору Стильна куртка чоловіча на зиму Palace…"
click at [687, 453] on span "В наявності" at bounding box center [667, 453] width 110 height 24
click at [684, 478] on li "Немає в наявності" at bounding box center [667, 476] width 110 height 19
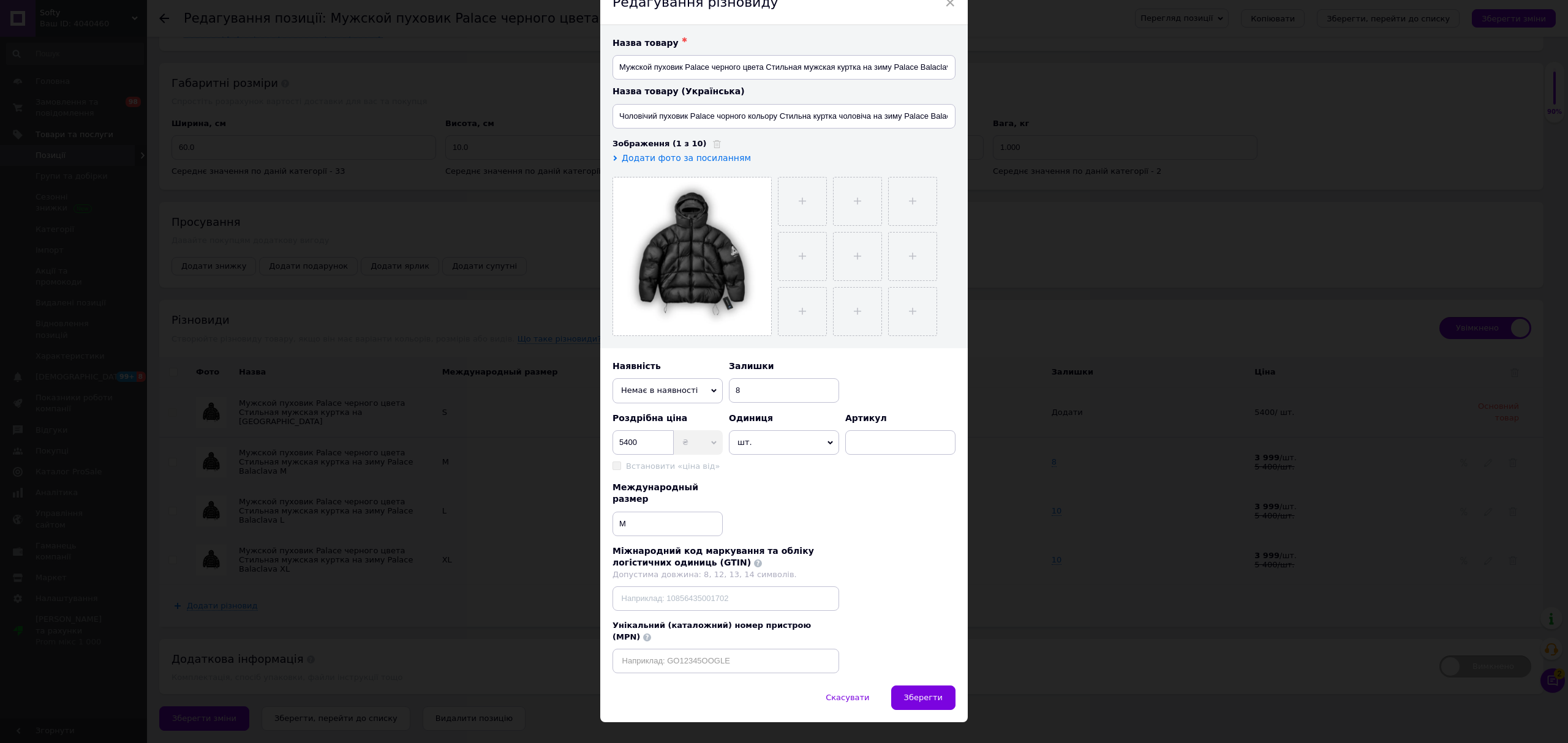
scroll to position [65, 0]
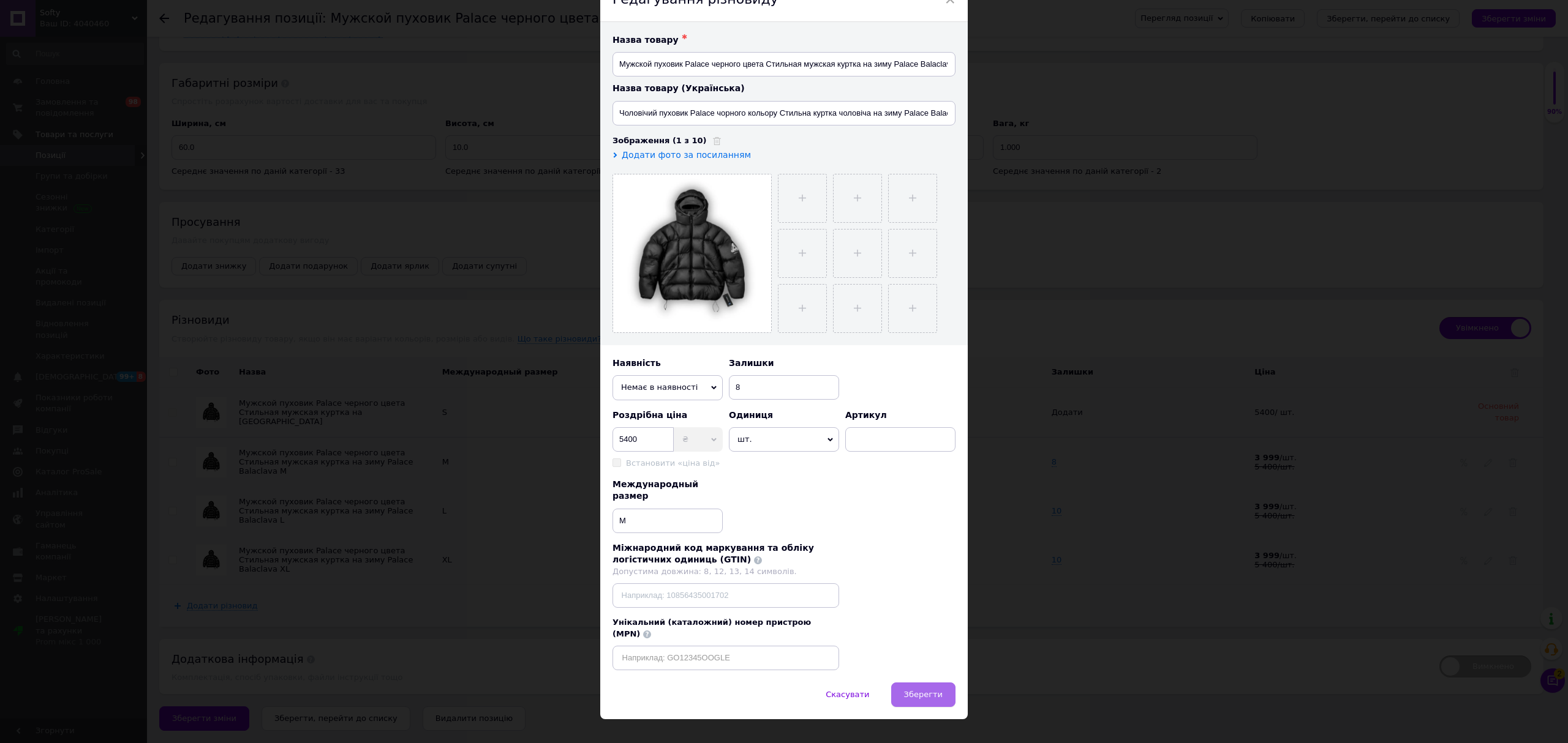
click at [912, 686] on button "Зберегти" at bounding box center [923, 695] width 64 height 24
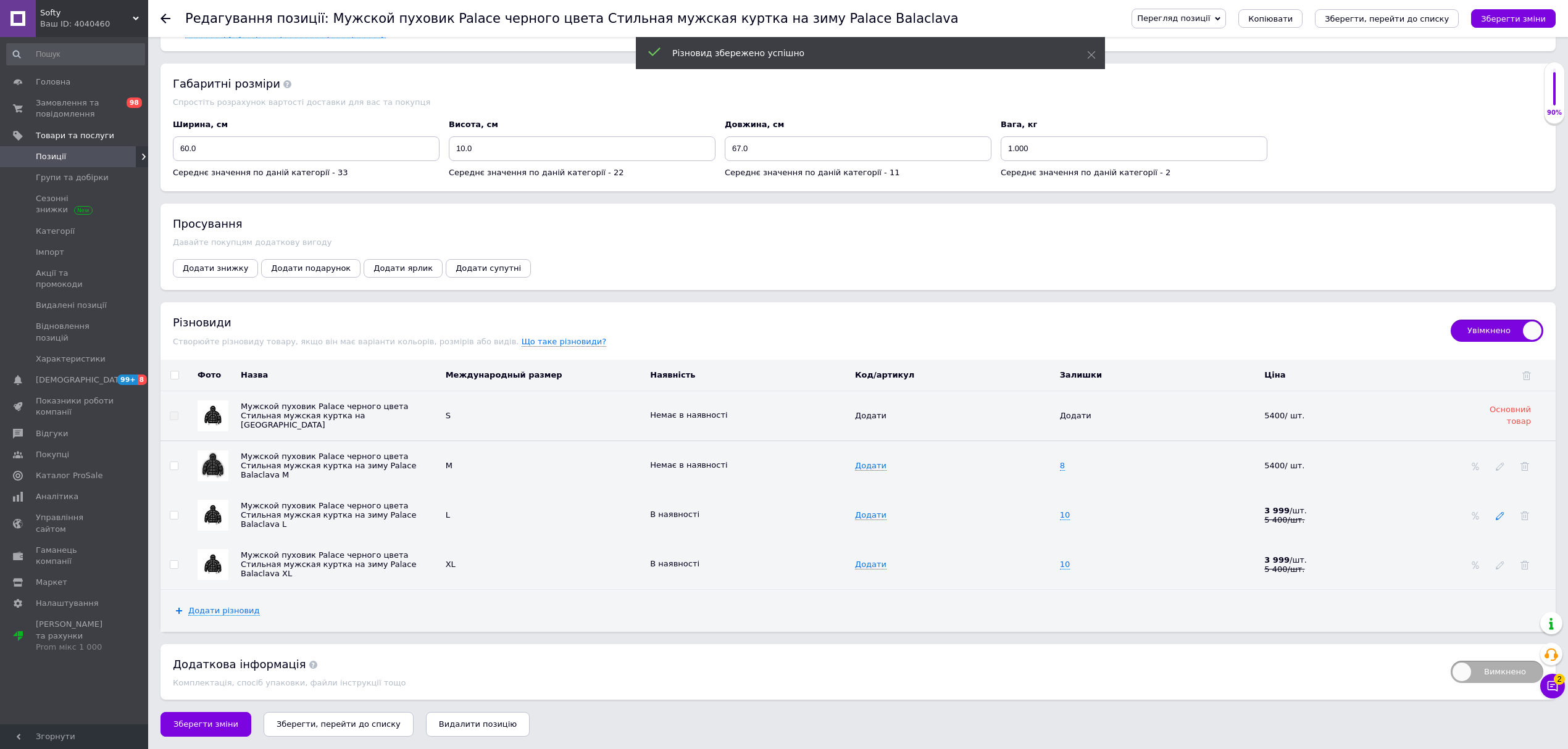
click at [1496, 516] on icon at bounding box center [1500, 515] width 8 height 8
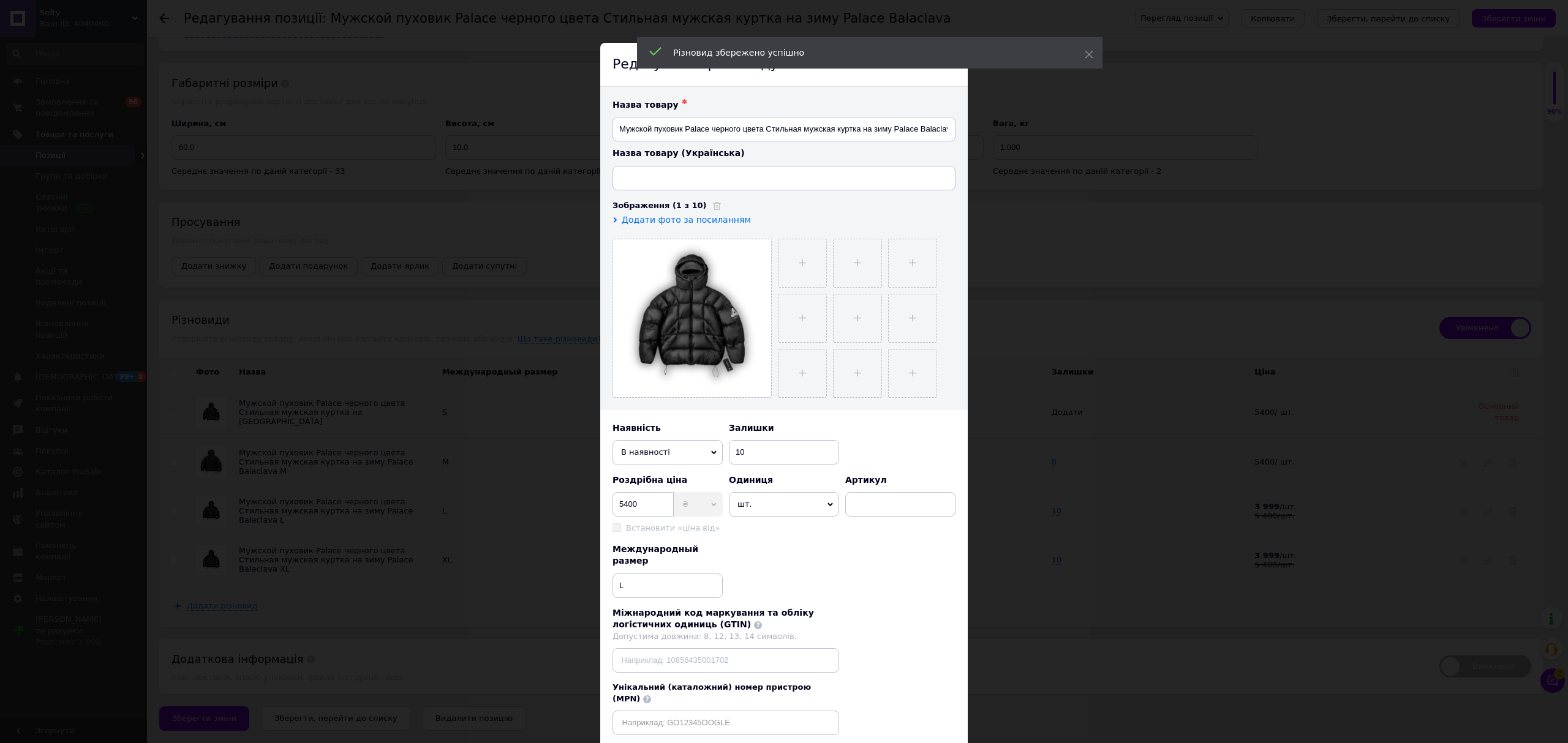
type input "Чоловічий пуховик Palace чорного кольору Стильна куртка чоловіча на зиму Palace…"
click at [678, 454] on span "В наявності" at bounding box center [667, 453] width 110 height 24
click at [674, 474] on li "Немає в наявності" at bounding box center [667, 476] width 110 height 19
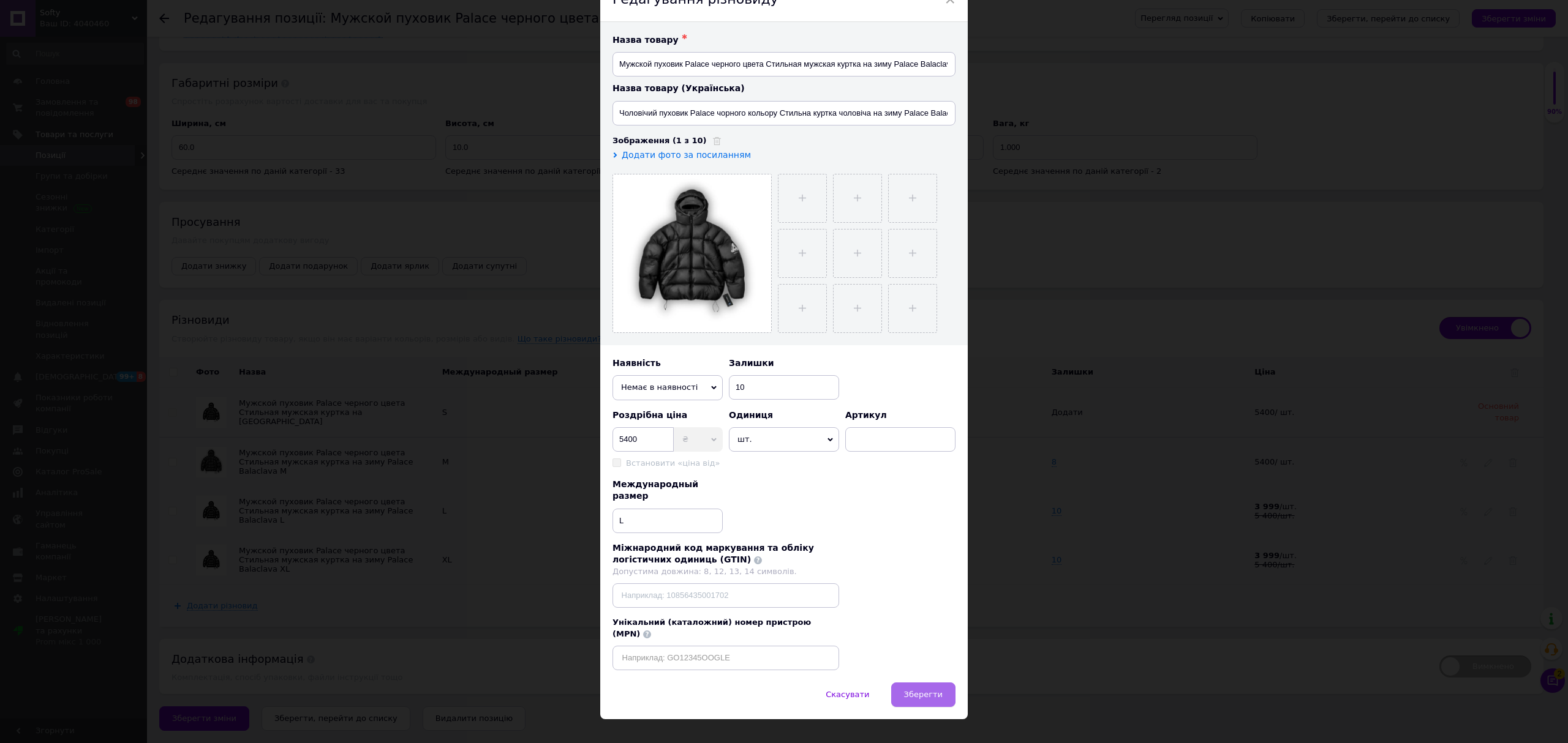
click at [926, 690] on span "Зберегти" at bounding box center [923, 694] width 39 height 9
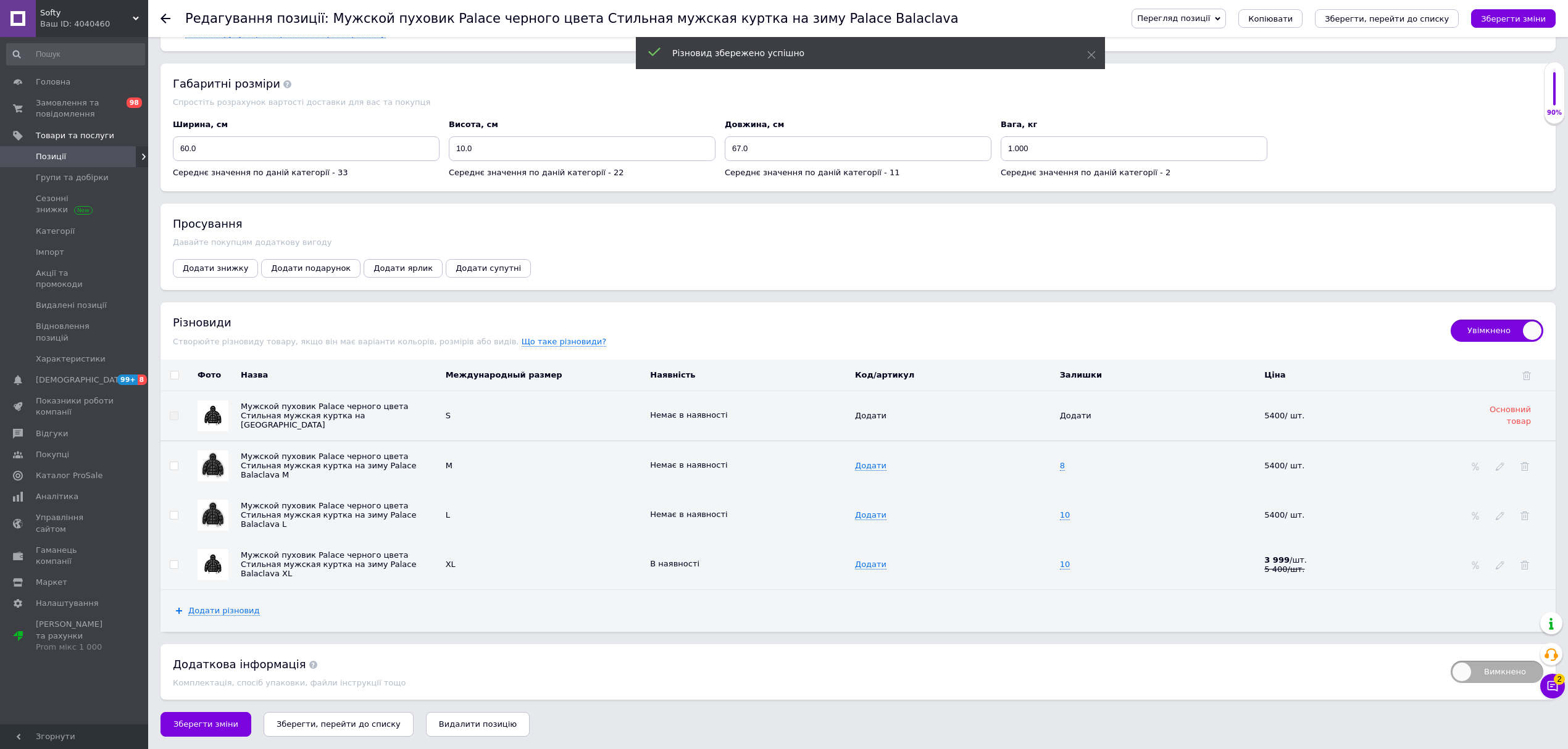
click at [1504, 566] on div at bounding box center [1500, 564] width 12 height 10
click at [1499, 565] on icon at bounding box center [1500, 565] width 8 height 8
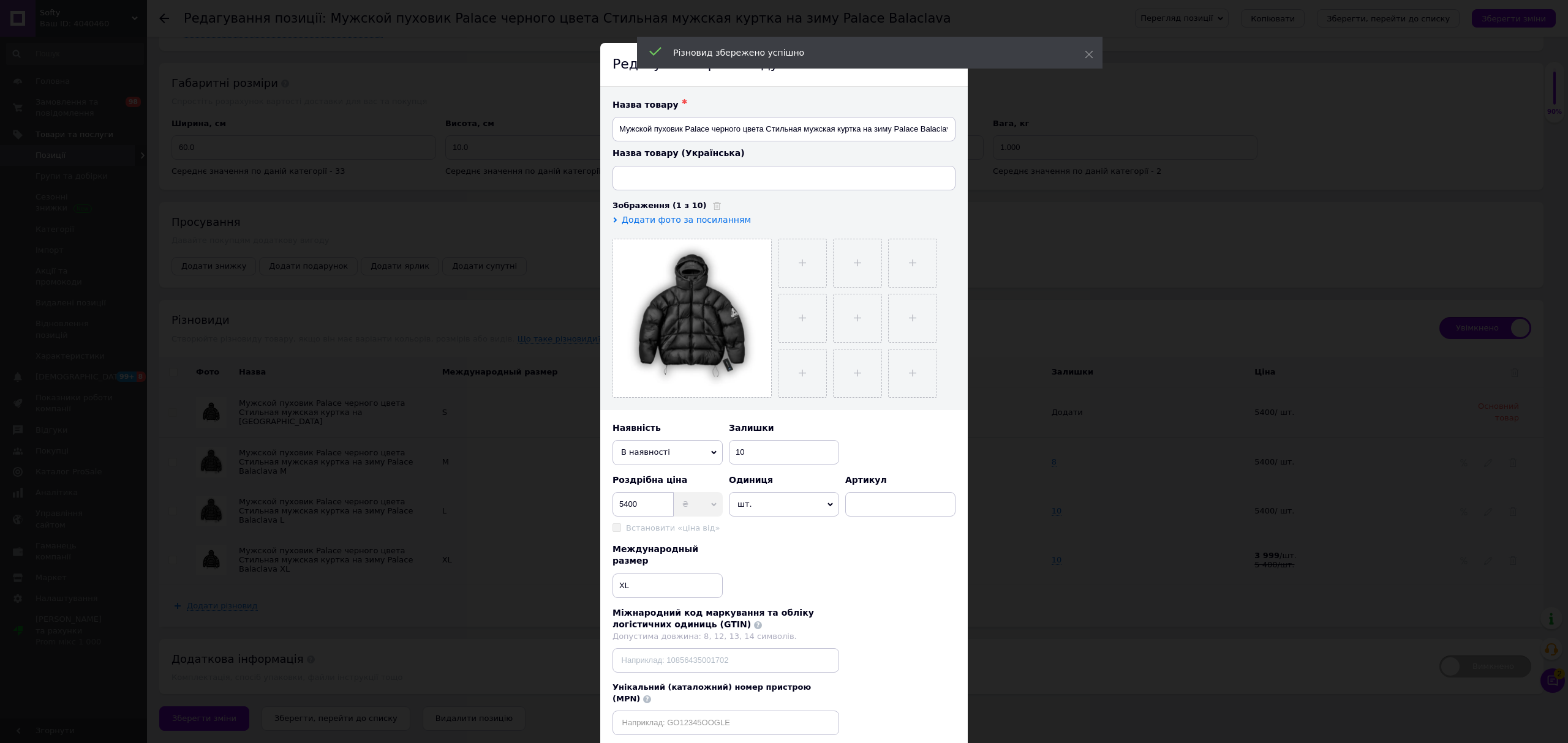
type input "Чоловічий пуховик Palace чорного кольору Стильна куртка чоловіча на зиму Palace…"
click at [632, 440] on div "Наявність В наявності Немає в наявності Під замовлення" at bounding box center [667, 444] width 110 height 43
click at [645, 464] on span "В наявності" at bounding box center [667, 453] width 110 height 24
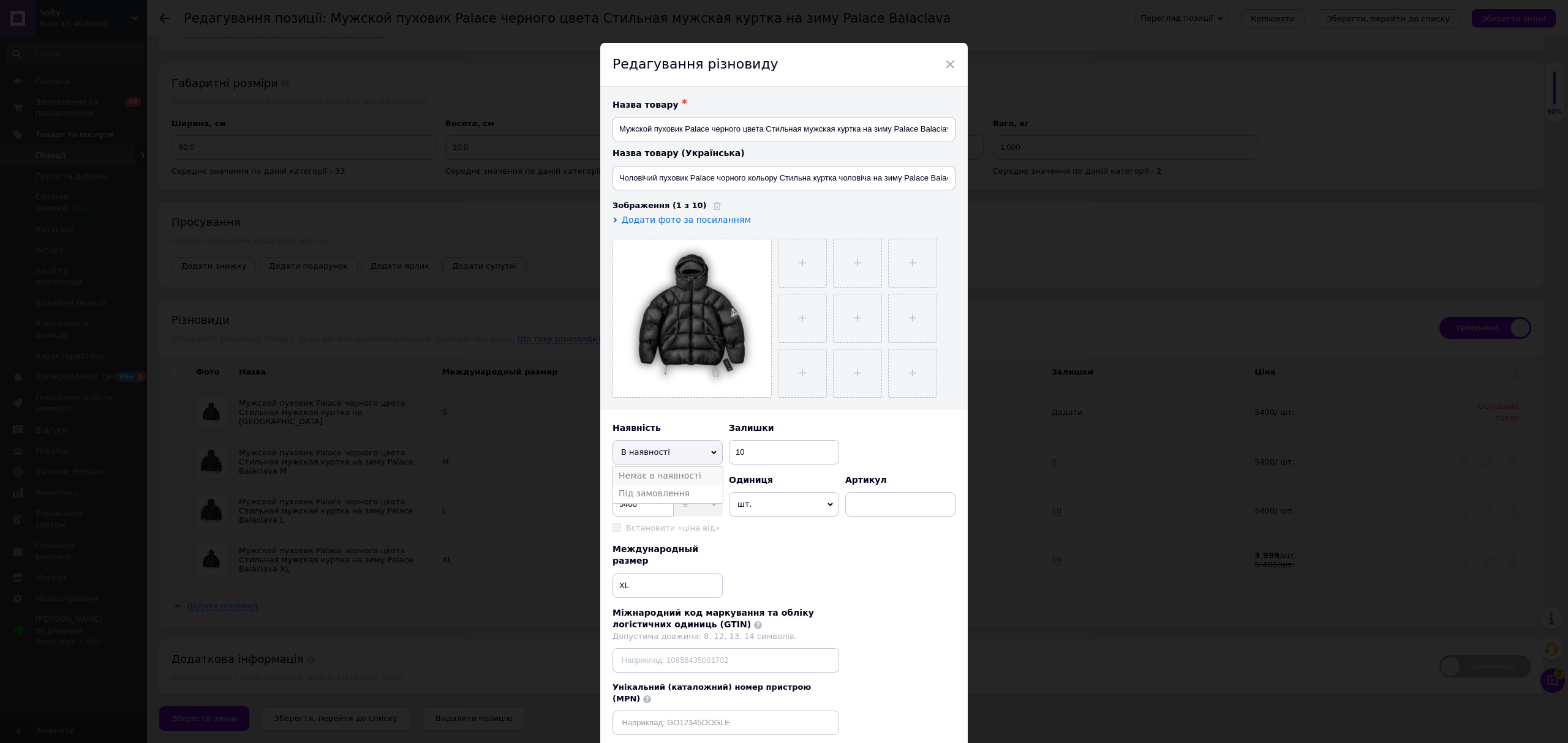
click at [665, 473] on li "Немає в наявності" at bounding box center [667, 476] width 110 height 19
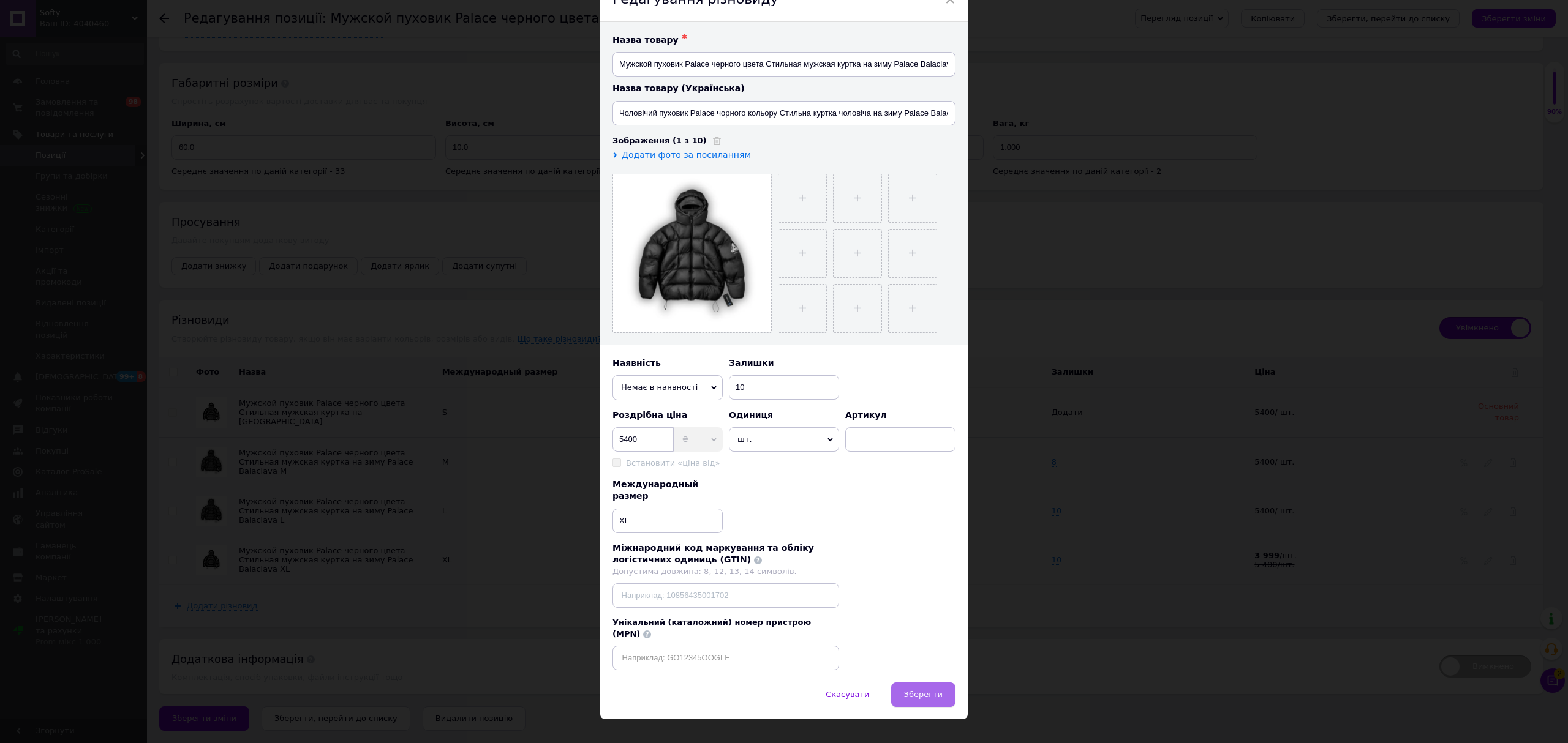
click at [921, 682] on button "Зберегти" at bounding box center [923, 695] width 64 height 24
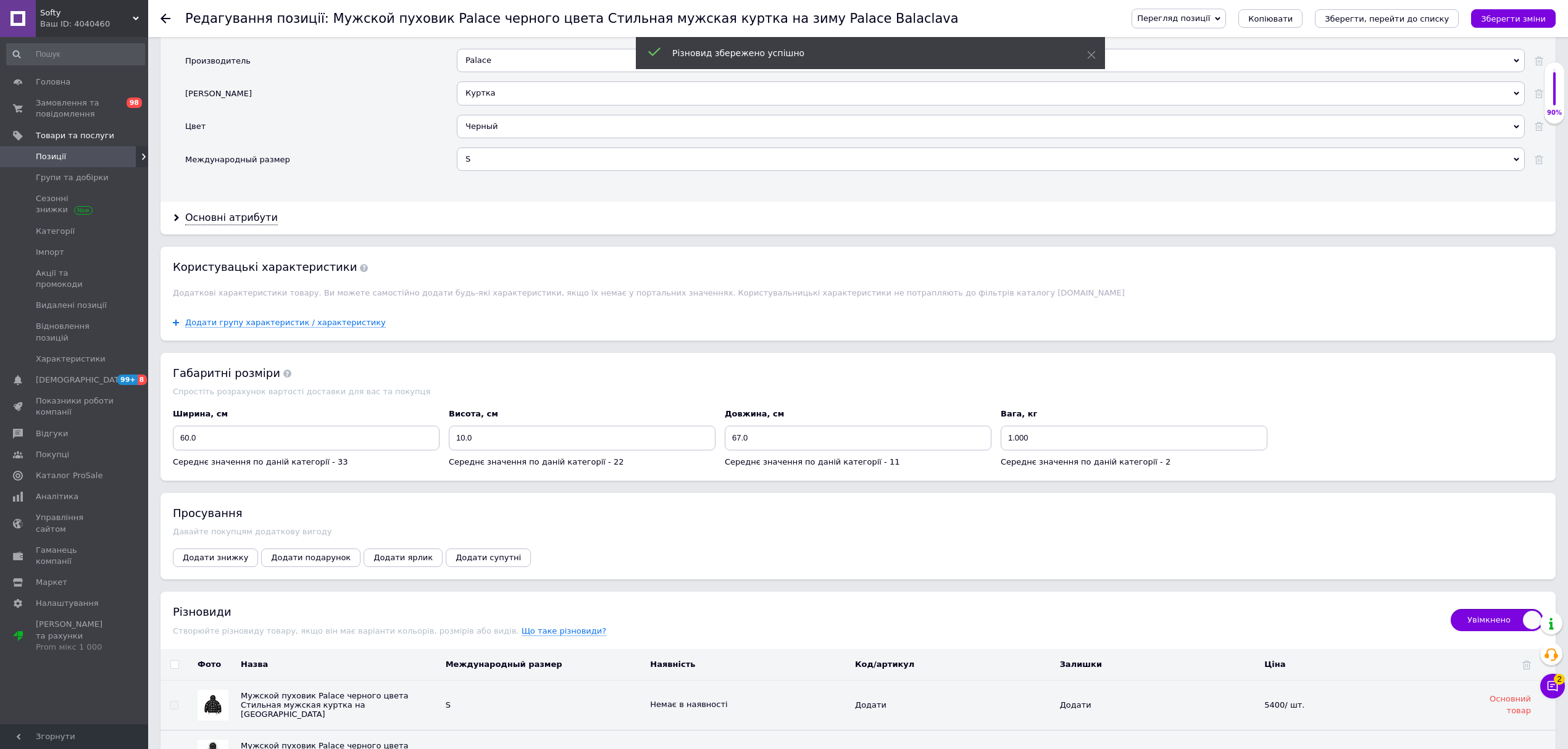
scroll to position [1148, 0]
click at [164, 23] on icon at bounding box center [165, 18] width 10 height 10
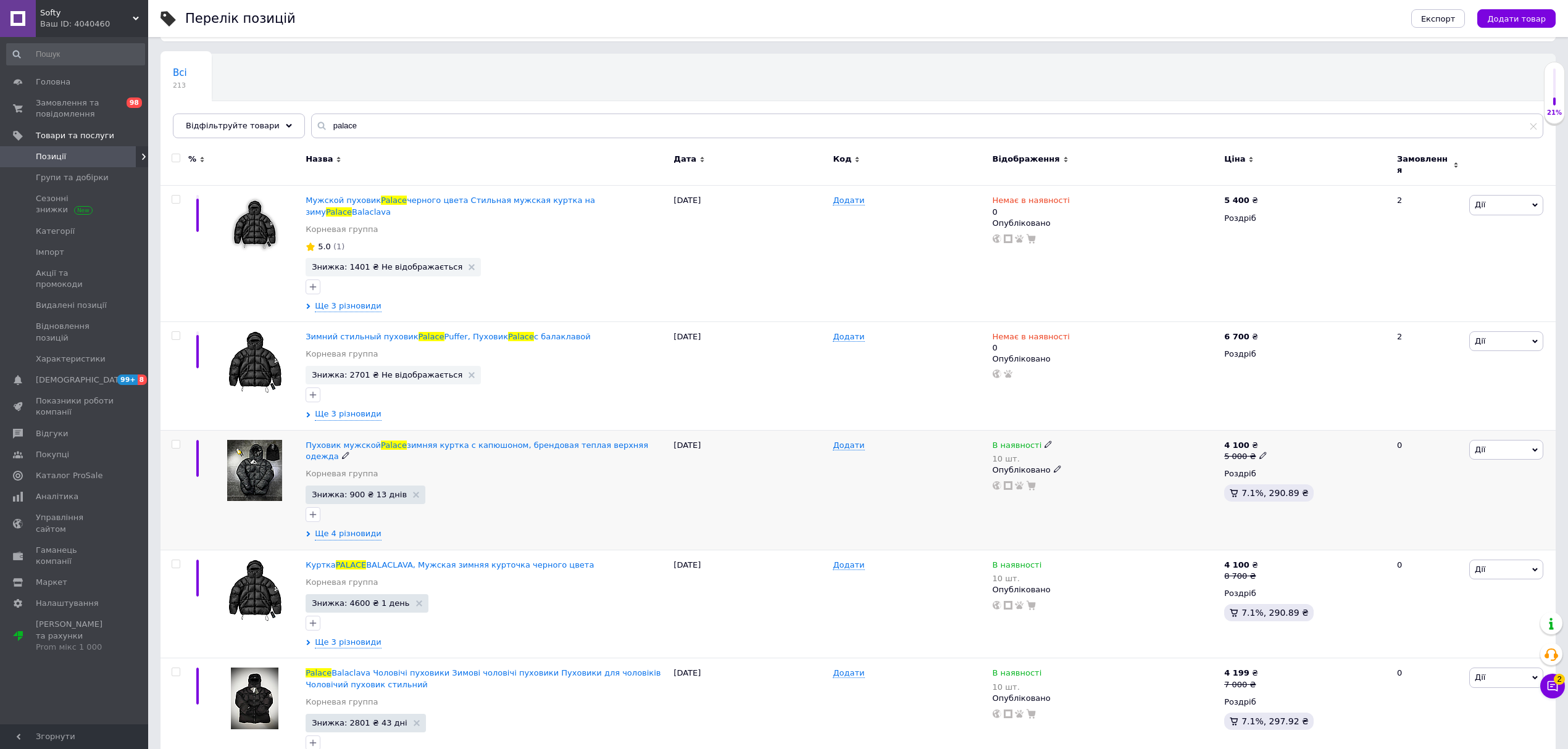
scroll to position [82, 0]
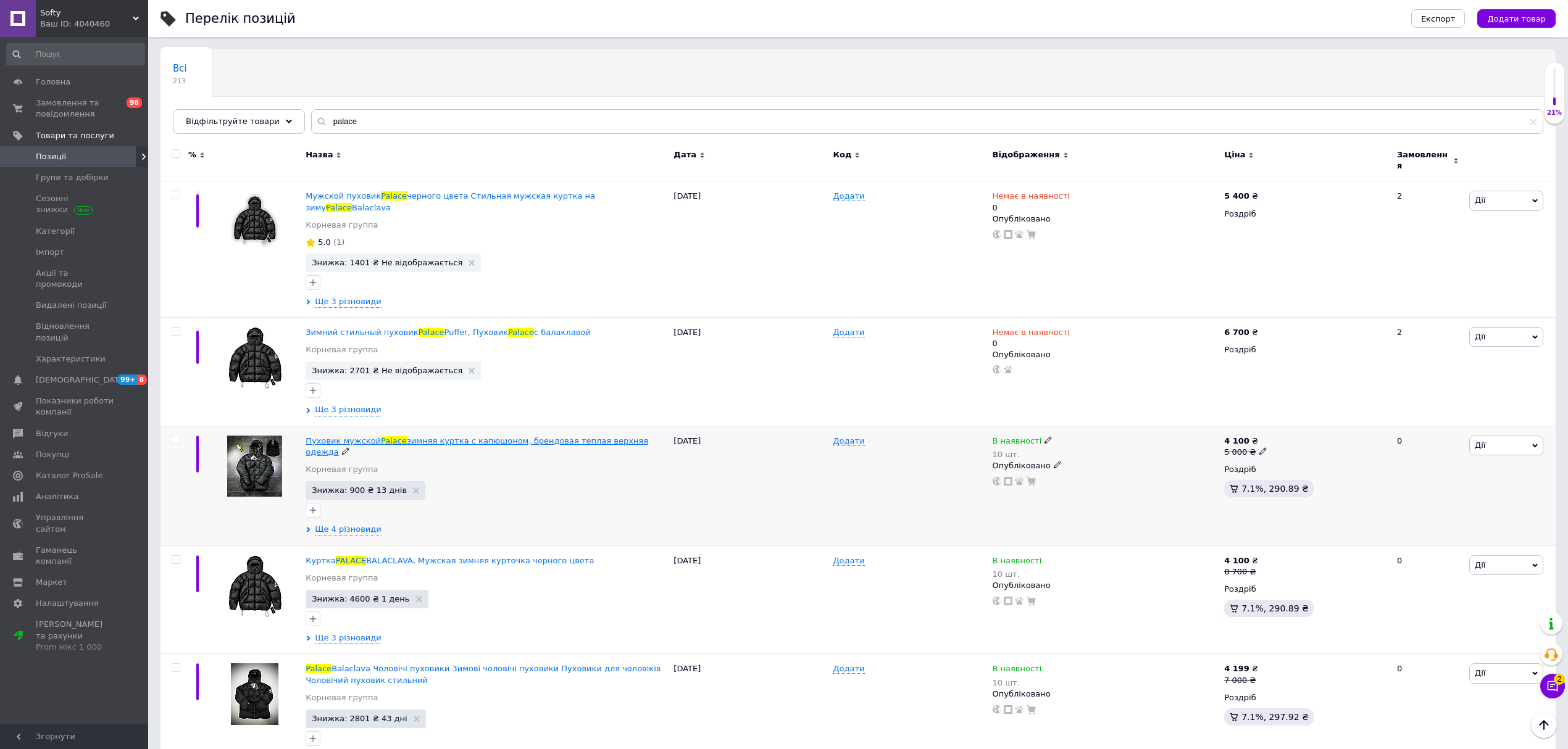
click at [346, 436] on span "Пуховик мужской" at bounding box center [343, 441] width 75 height 9
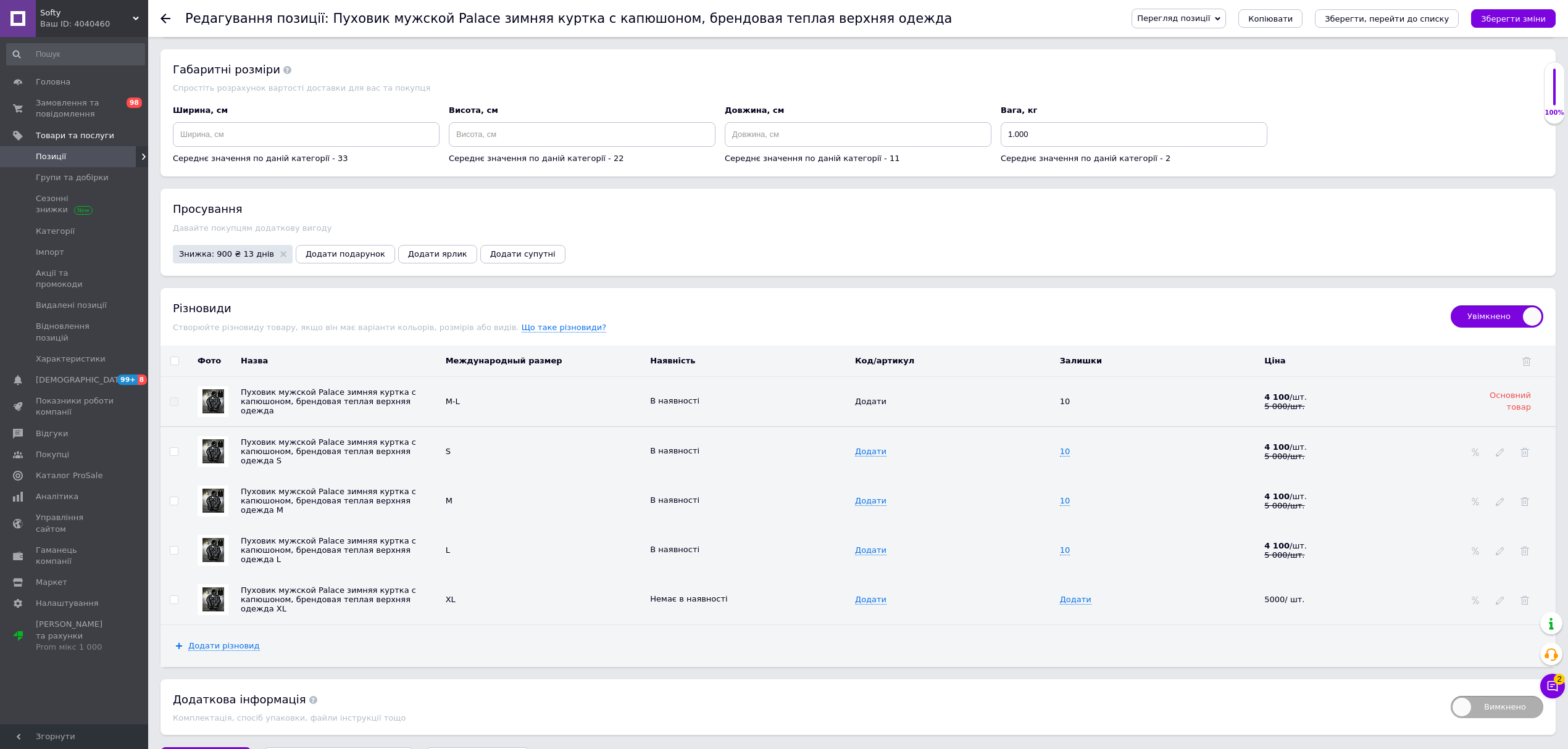
scroll to position [1142, 0]
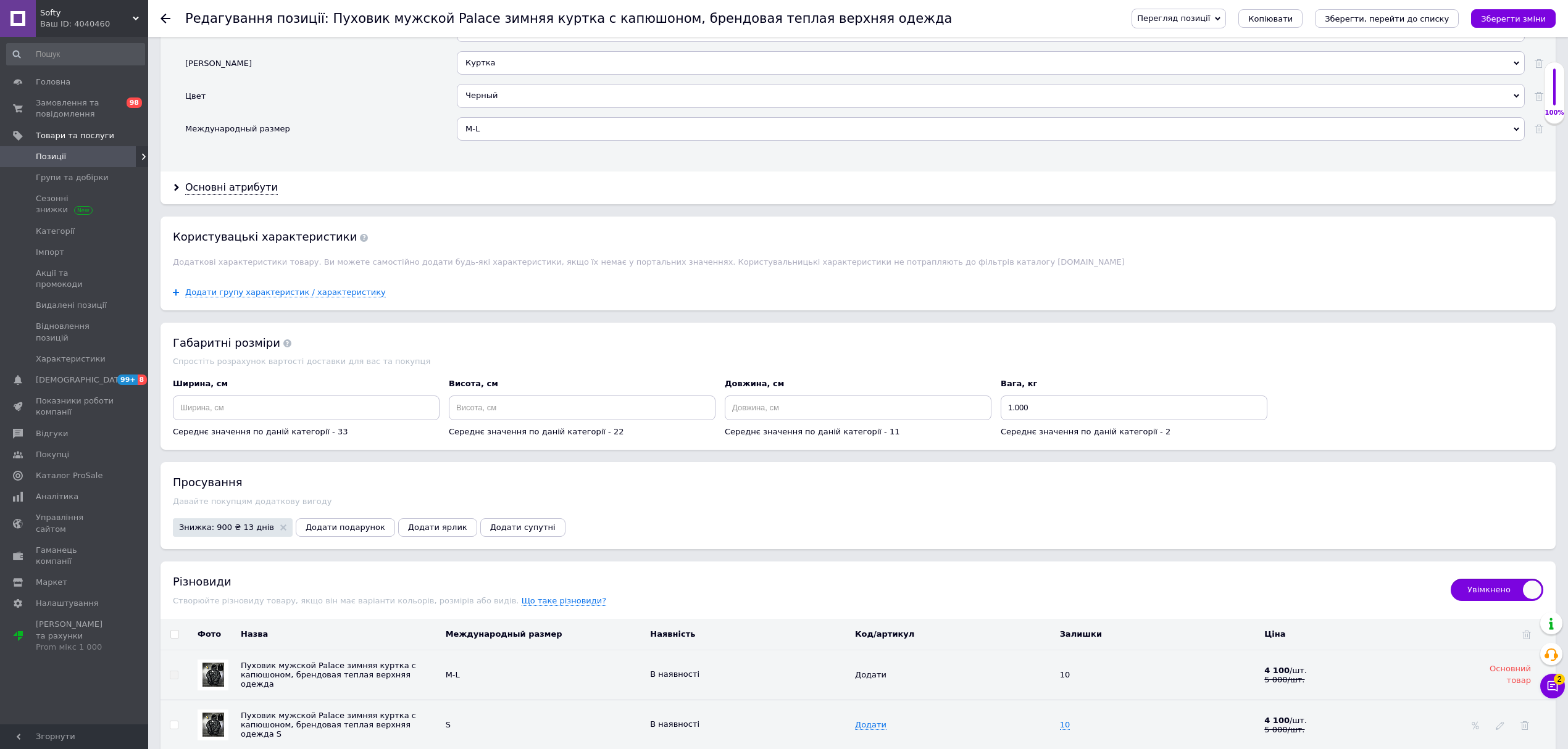
click at [158, 18] on div "Редагування позиції: Пуховик мужской Palace зимняя куртка с капюшоном, брендова…" at bounding box center [858, 18] width 1420 height 37
click at [161, 19] on icon at bounding box center [165, 18] width 10 height 10
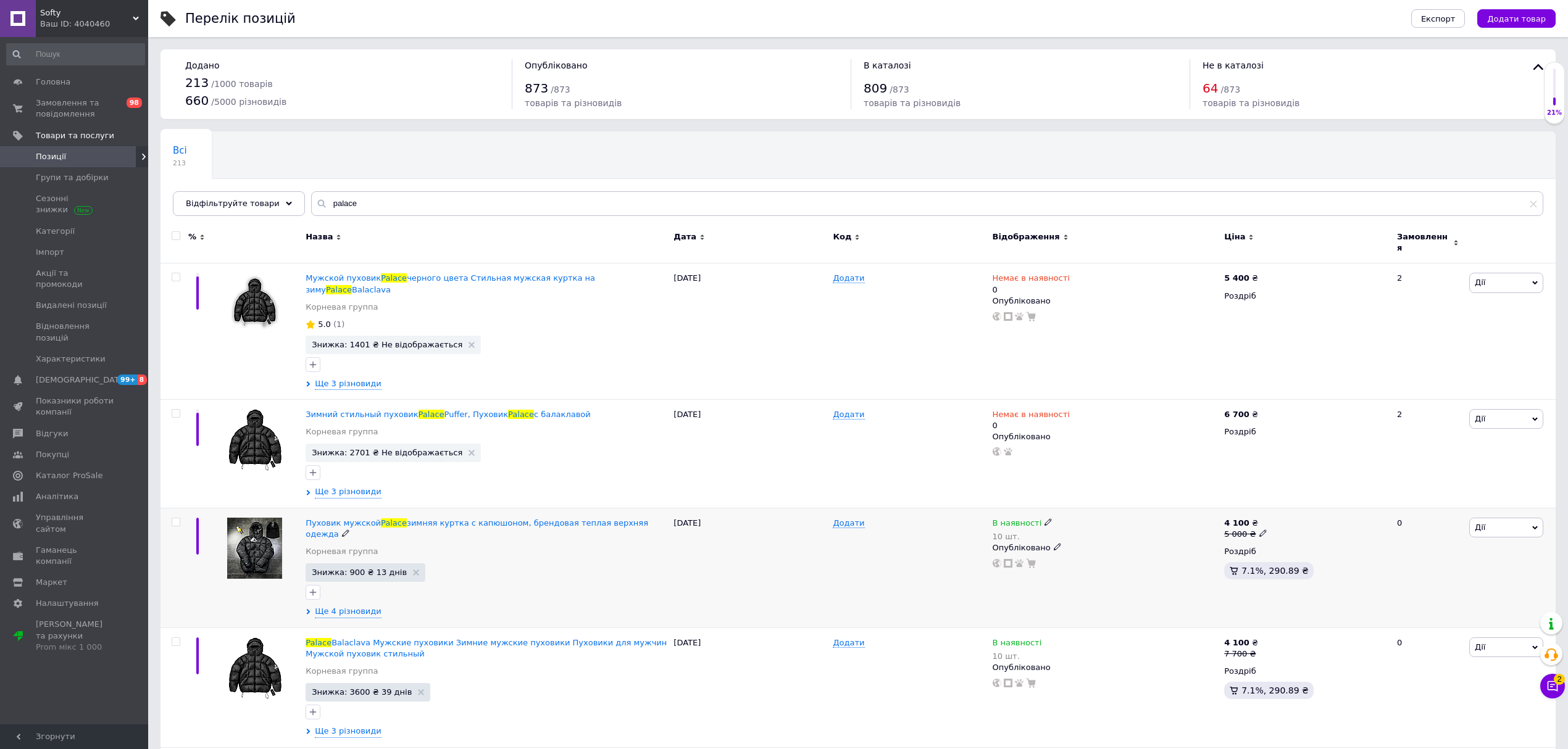
click at [1045, 519] on icon at bounding box center [1048, 522] width 7 height 7
click at [1092, 530] on li "Немає в наявності" at bounding box center [1116, 539] width 118 height 18
type input "0"
click at [417, 519] on span "зимняя куртка с капюшоном, брендовая теплая верхняя одежда" at bounding box center [477, 528] width 343 height 20
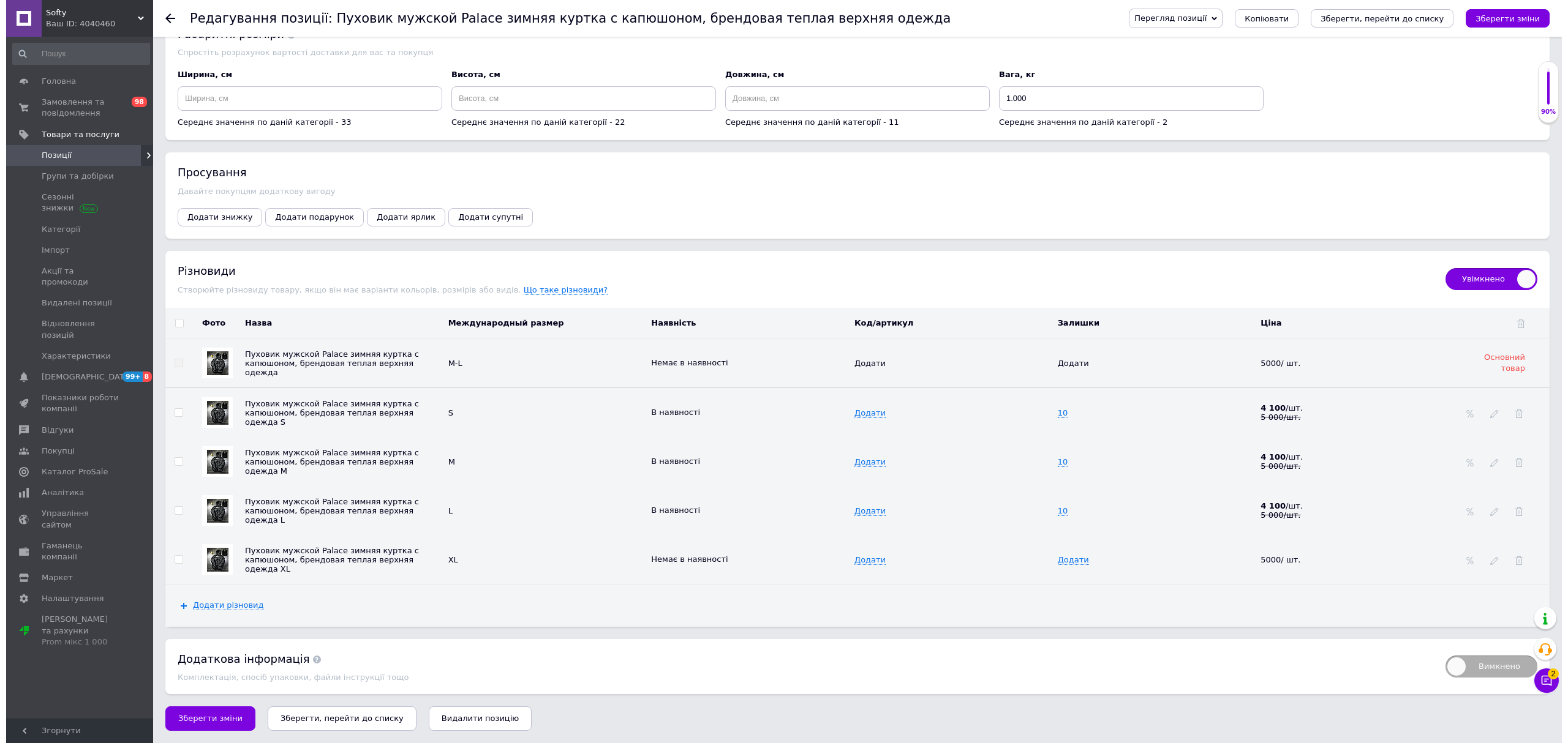
scroll to position [1469, 0]
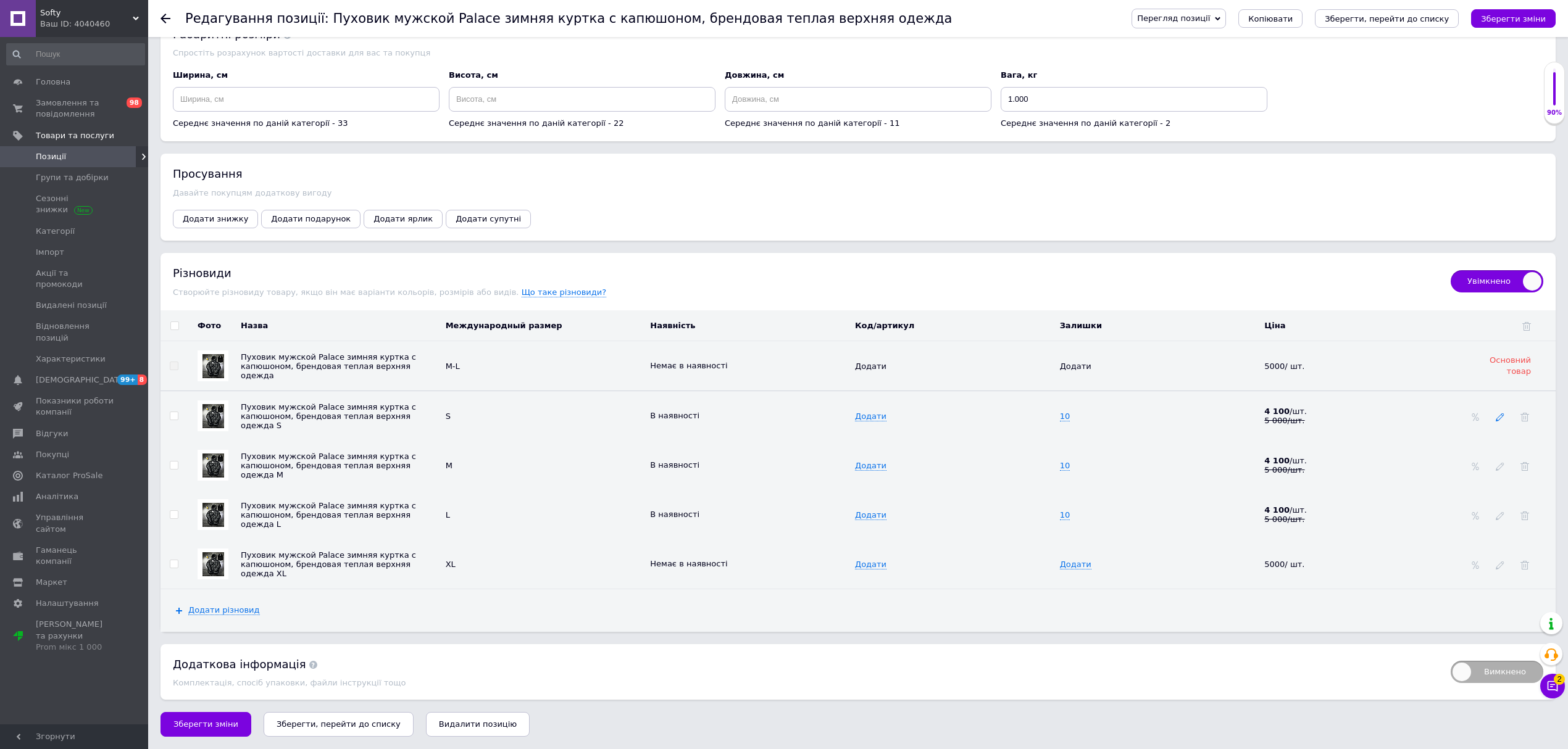
click at [1500, 421] on icon at bounding box center [1500, 417] width 8 height 8
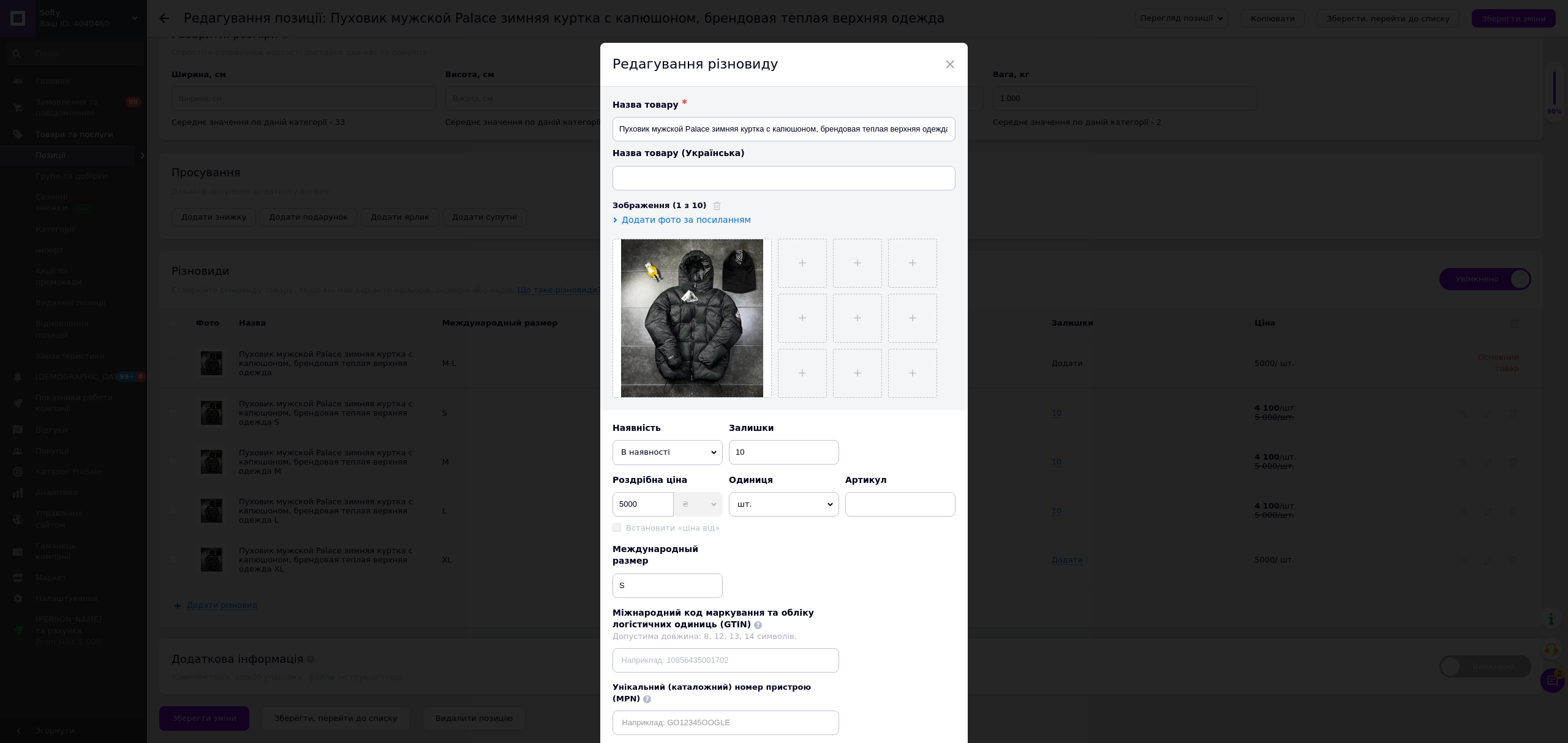
click at [689, 435] on div "Наявність" at bounding box center [667, 428] width 110 height 12
type input "Пуховик чоловічий Palace зимова куртка з капюшоном, брендовий теплий верхній од…"
click at [684, 448] on span "В наявності" at bounding box center [667, 453] width 110 height 24
click at [684, 470] on li "Немає в наявності" at bounding box center [667, 476] width 110 height 19
click at [687, 461] on span "Немає в наявності" at bounding box center [667, 453] width 110 height 24
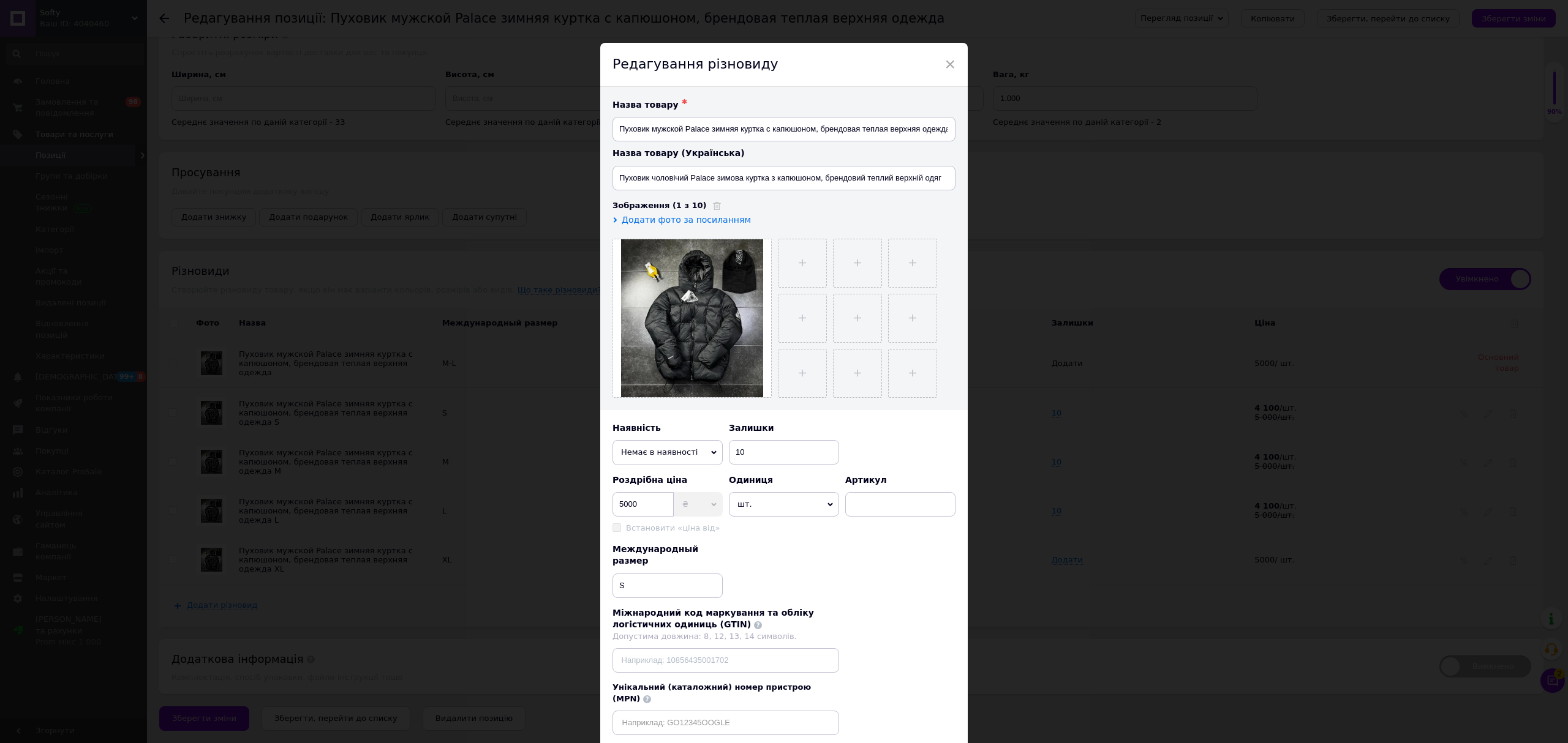
click at [953, 562] on div "Назва товару ✱ Пуховик мужской Palace зимняя куртка с капюшоном, брендовая тепл…" at bounding box center [784, 417] width 367 height 661
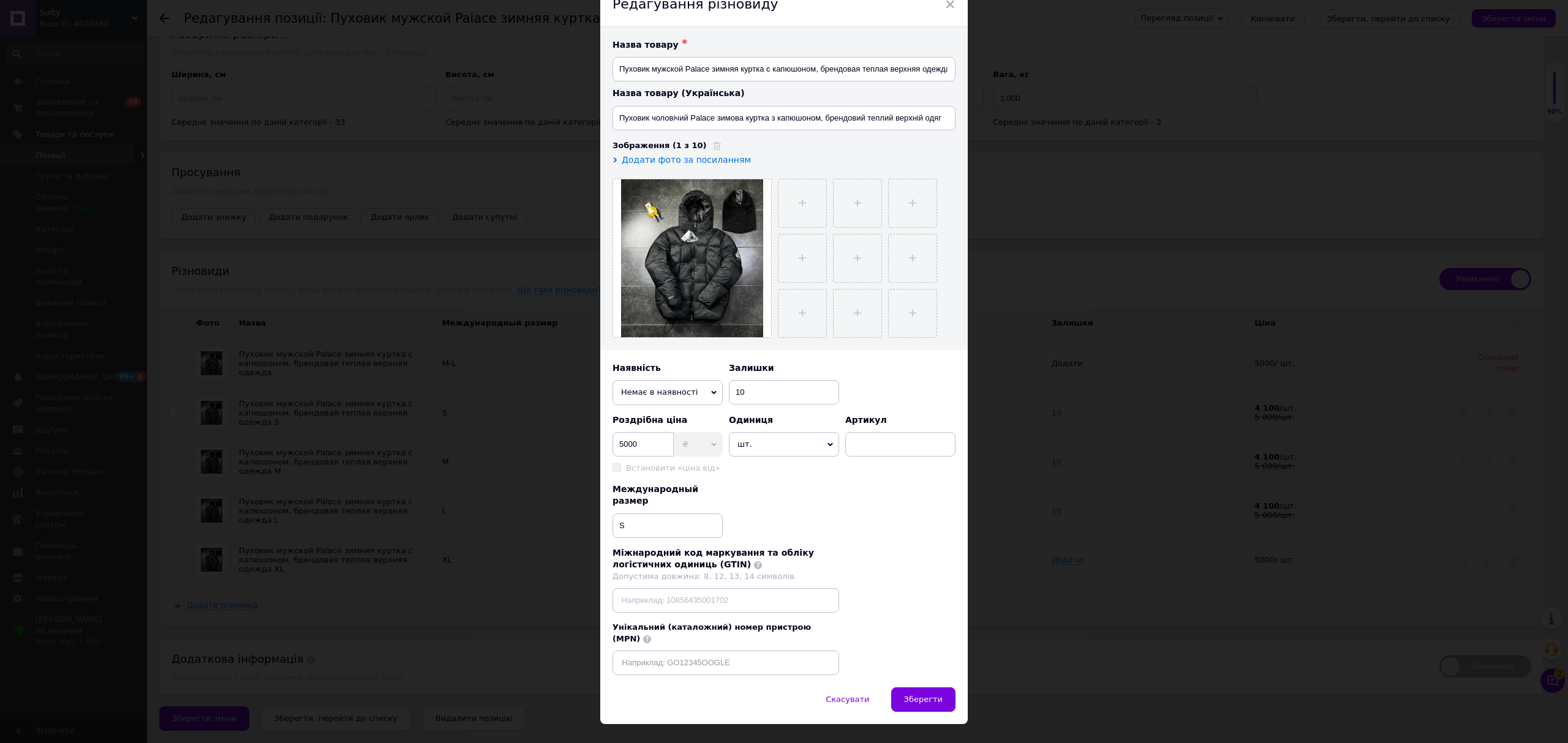
scroll to position [65, 0]
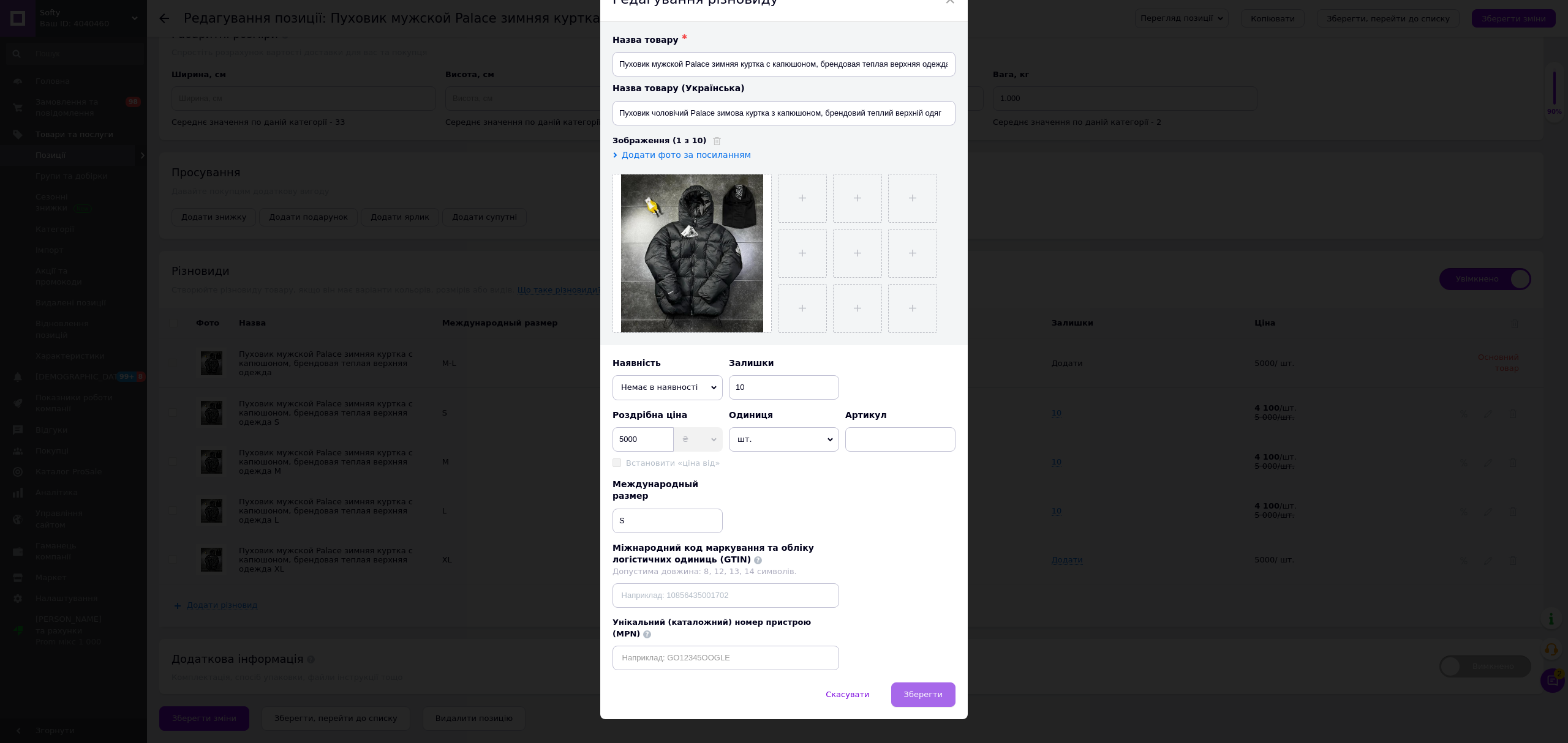
click at [924, 690] on span "Зберегти" at bounding box center [923, 694] width 39 height 9
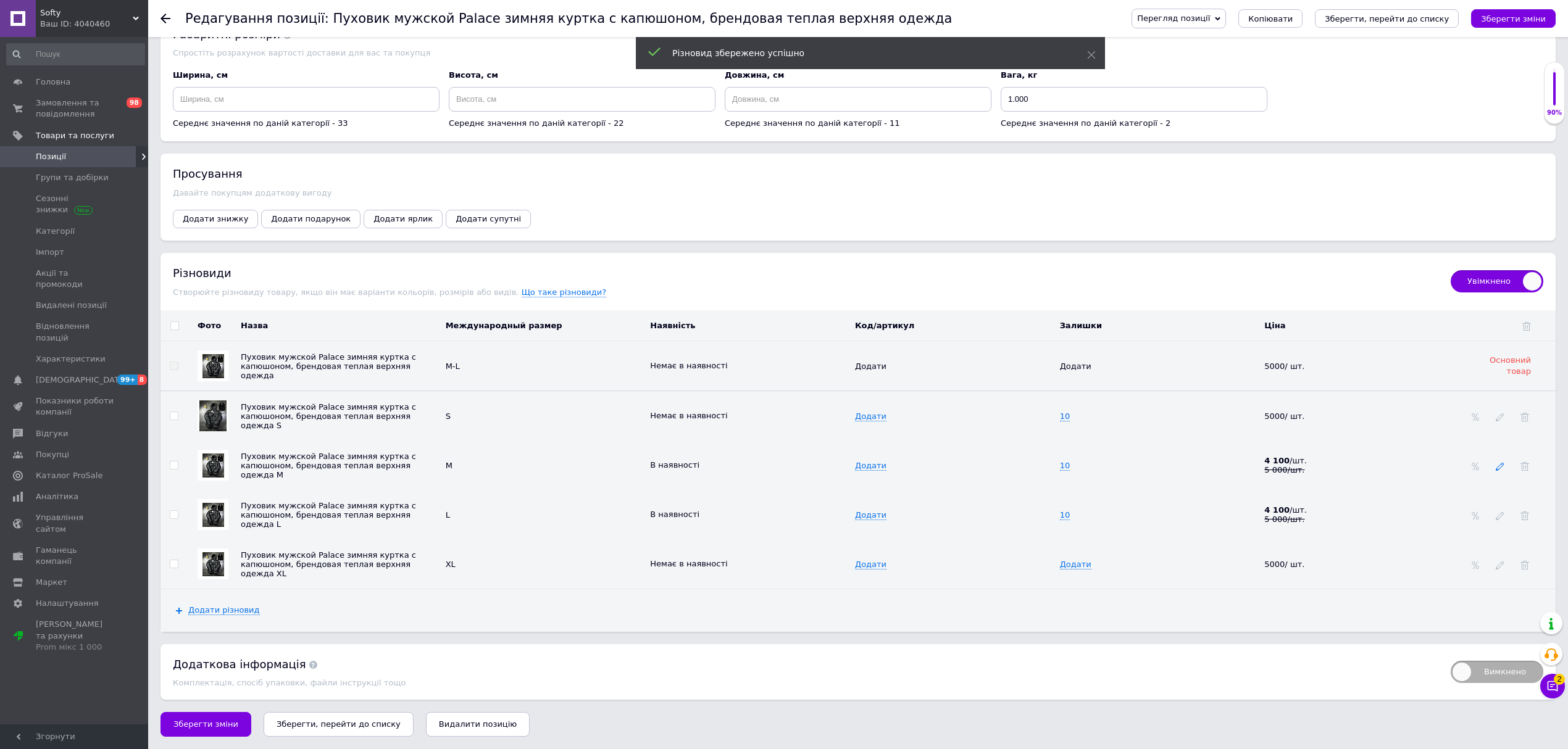
click at [1497, 471] on icon at bounding box center [1500, 466] width 8 height 8
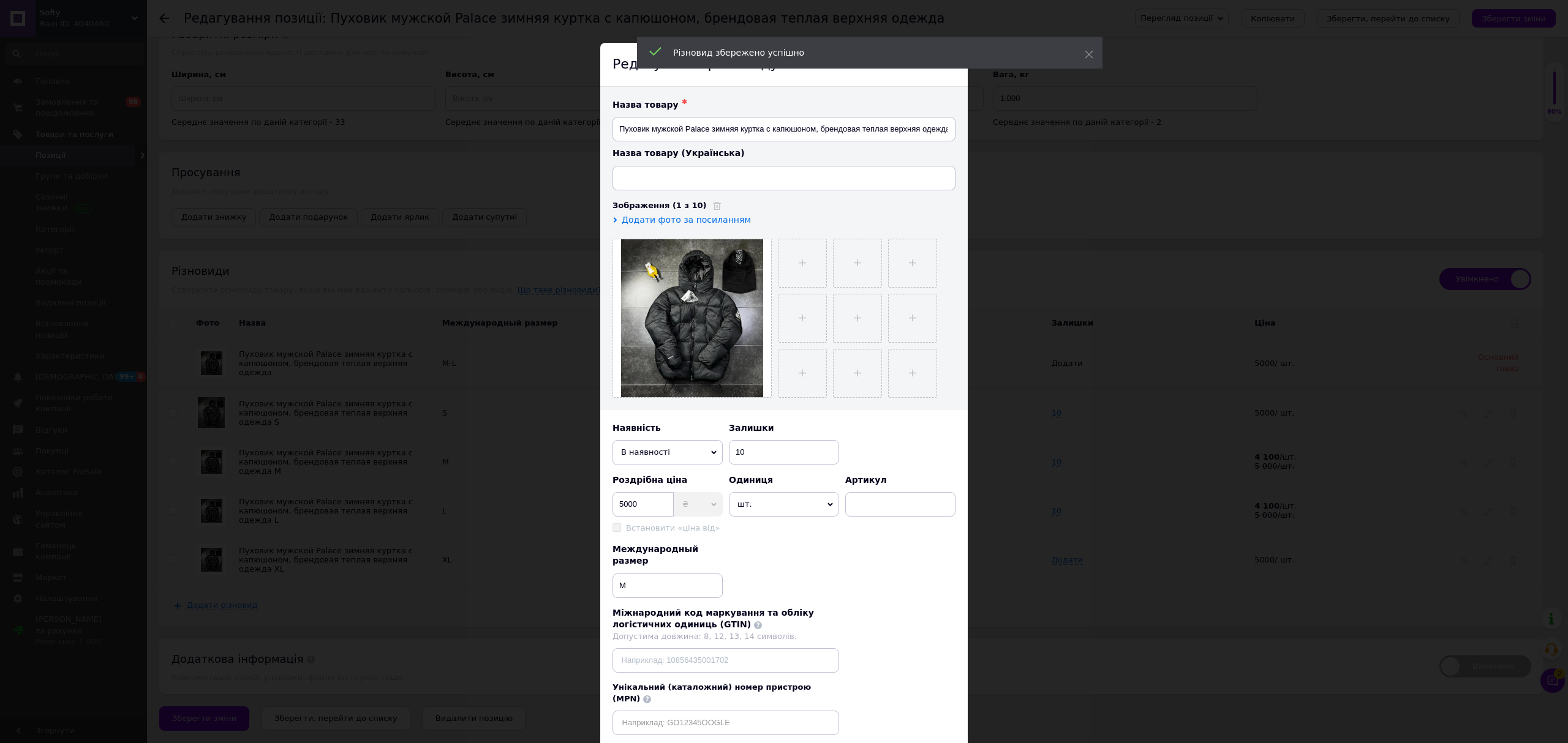
type input "Пуховик чоловічий Palace зимова куртка з капюшоном, брендовий теплий верхній од…"
click at [667, 462] on span "В наявності" at bounding box center [667, 453] width 110 height 24
click at [660, 483] on li "Немає в наявності" at bounding box center [667, 476] width 110 height 19
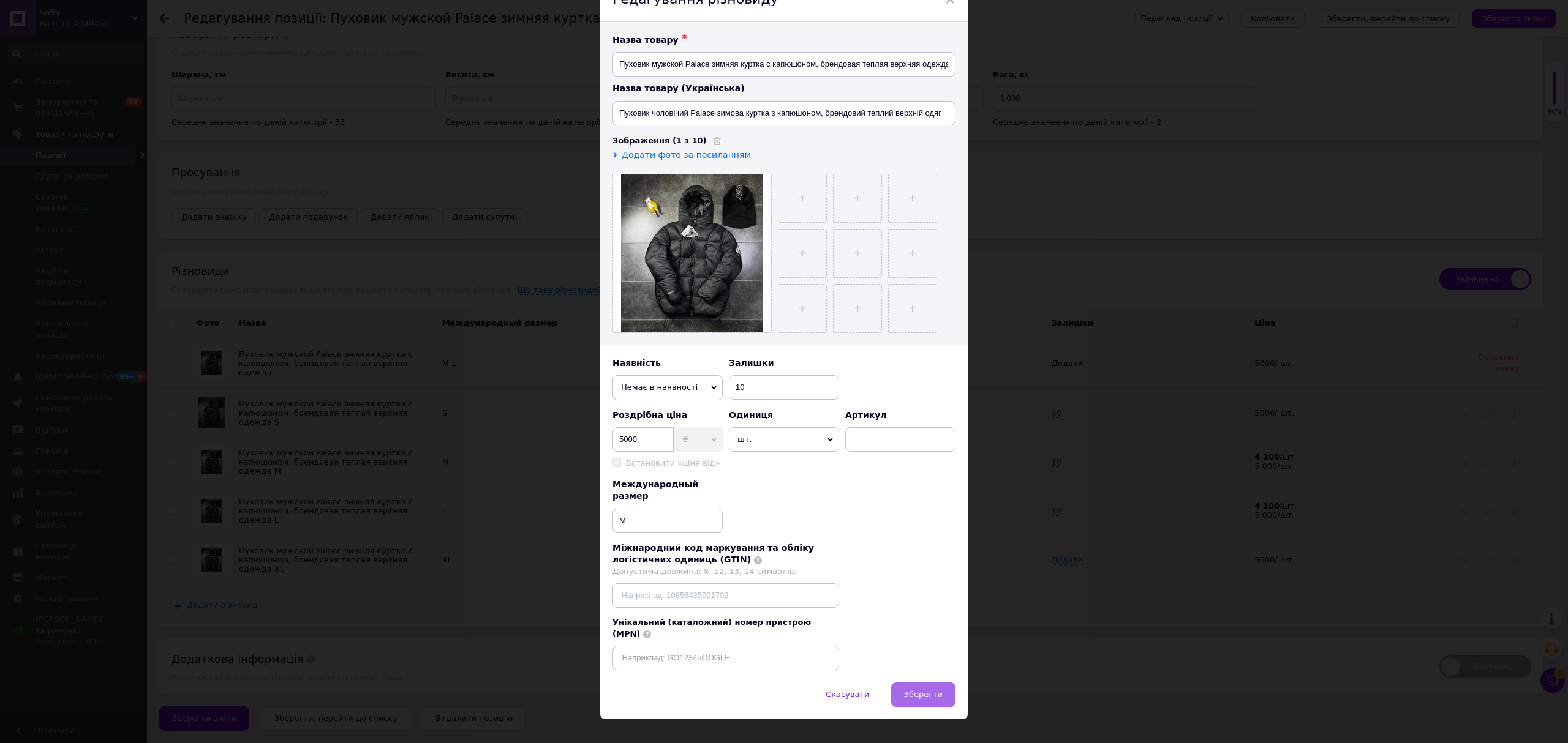
click at [926, 682] on button "Зберегти" at bounding box center [923, 695] width 64 height 24
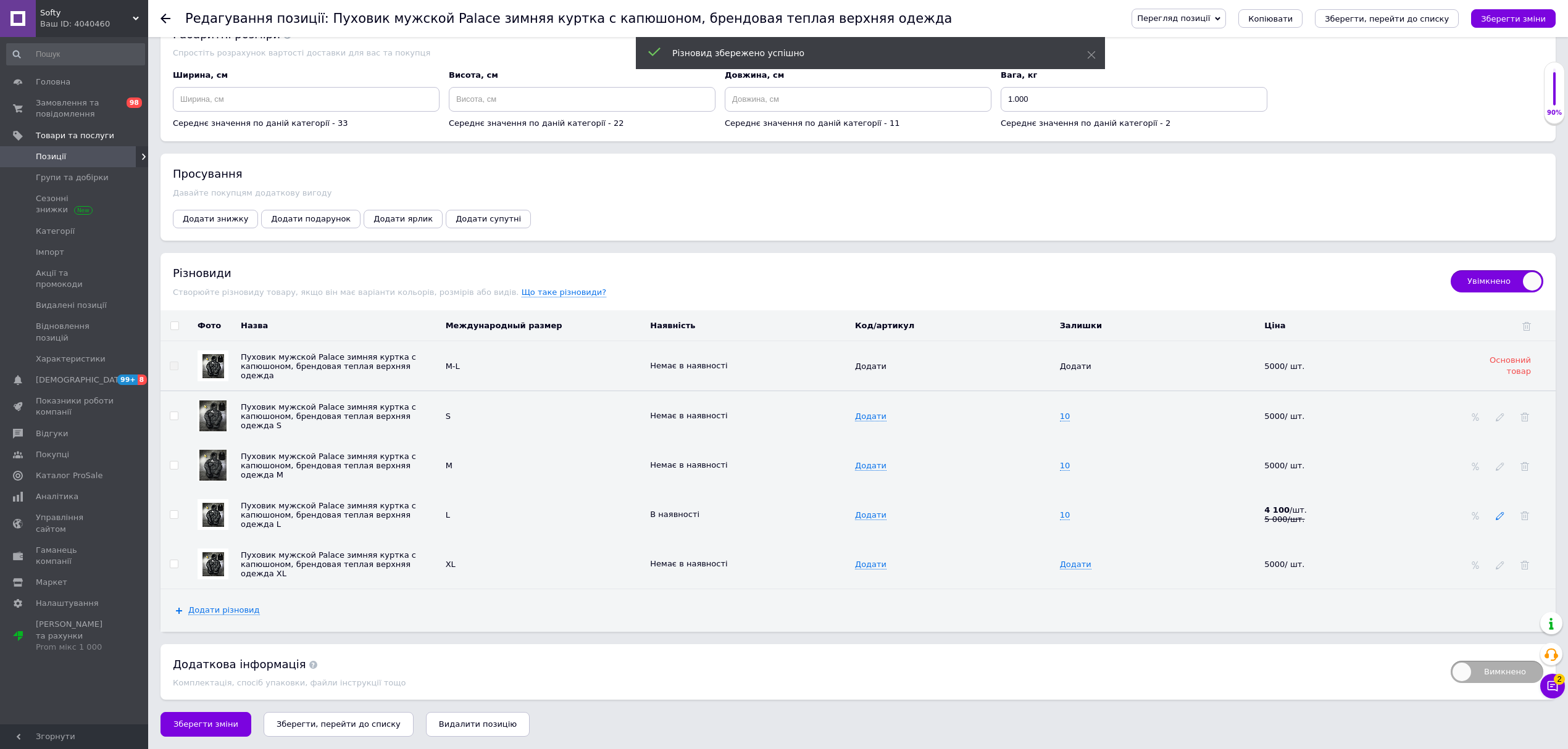
click at [1504, 520] on icon at bounding box center [1500, 515] width 8 height 8
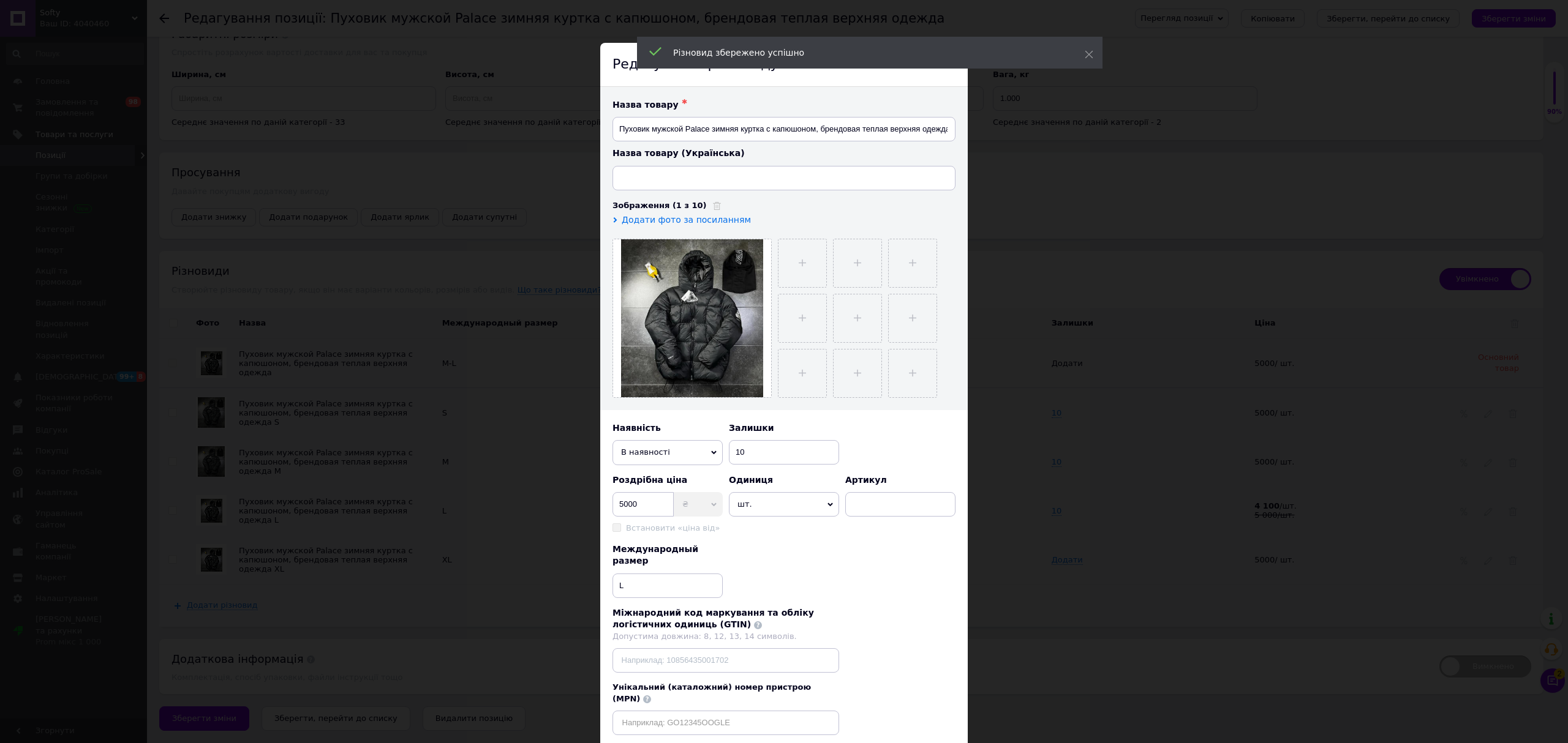
type input "Пуховик чоловічий Palace зимова куртка з капюшоном, брендовий теплий верхній од…"
click at [667, 459] on span "В наявності" at bounding box center [667, 453] width 110 height 24
click at [663, 475] on li "Немає в наявності" at bounding box center [667, 476] width 110 height 19
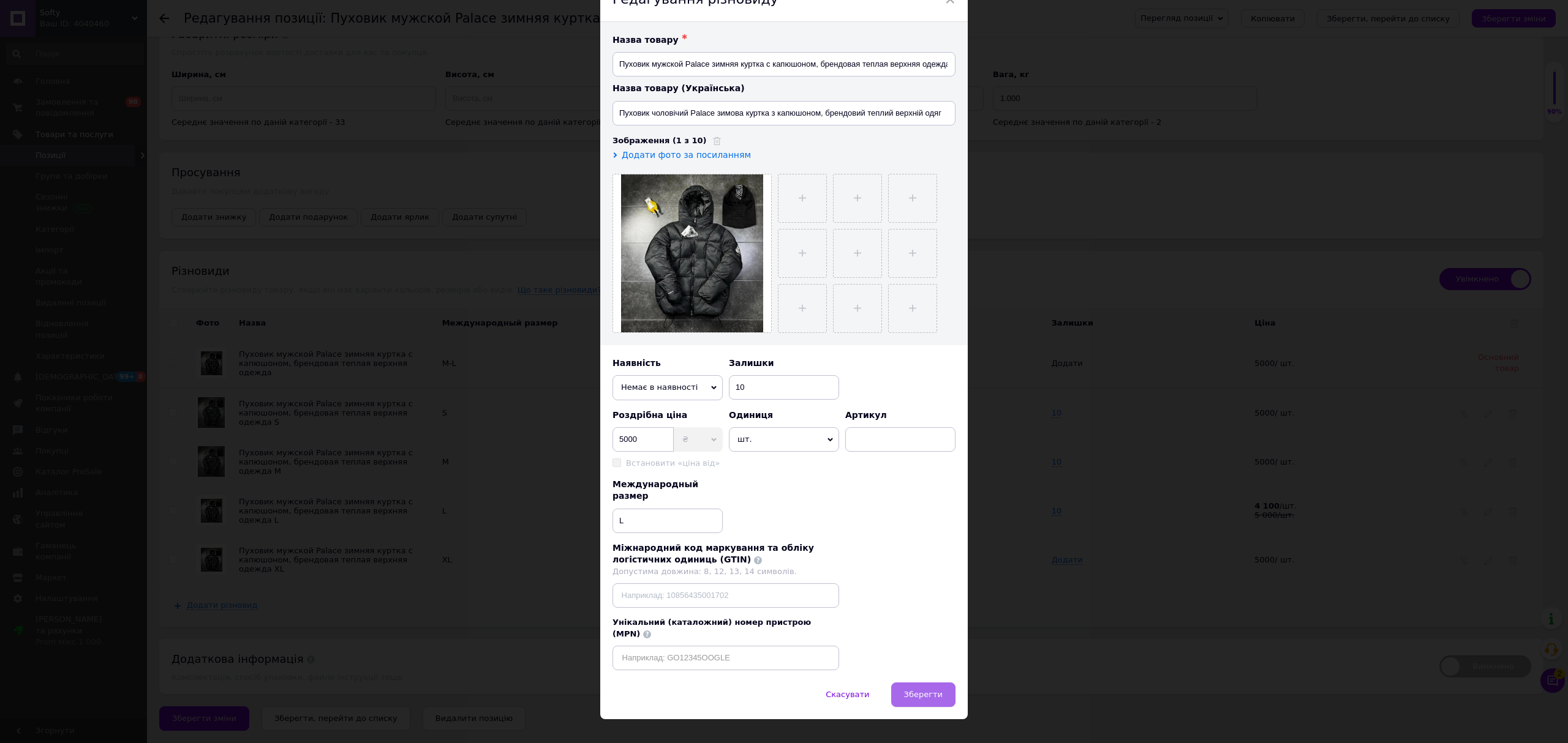
click at [950, 682] on button "Зберегти" at bounding box center [923, 695] width 64 height 24
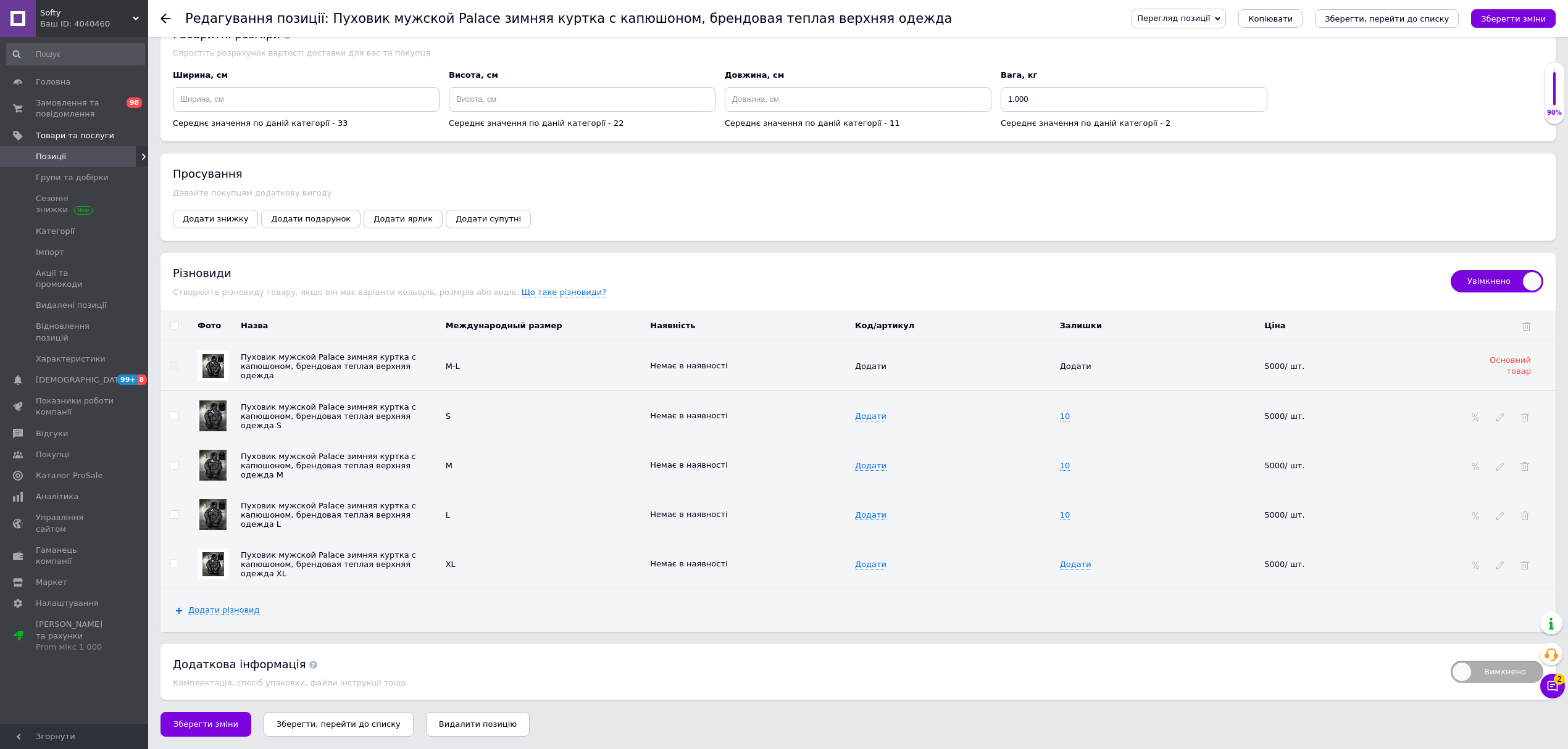
click at [163, 16] on use at bounding box center [165, 18] width 10 height 10
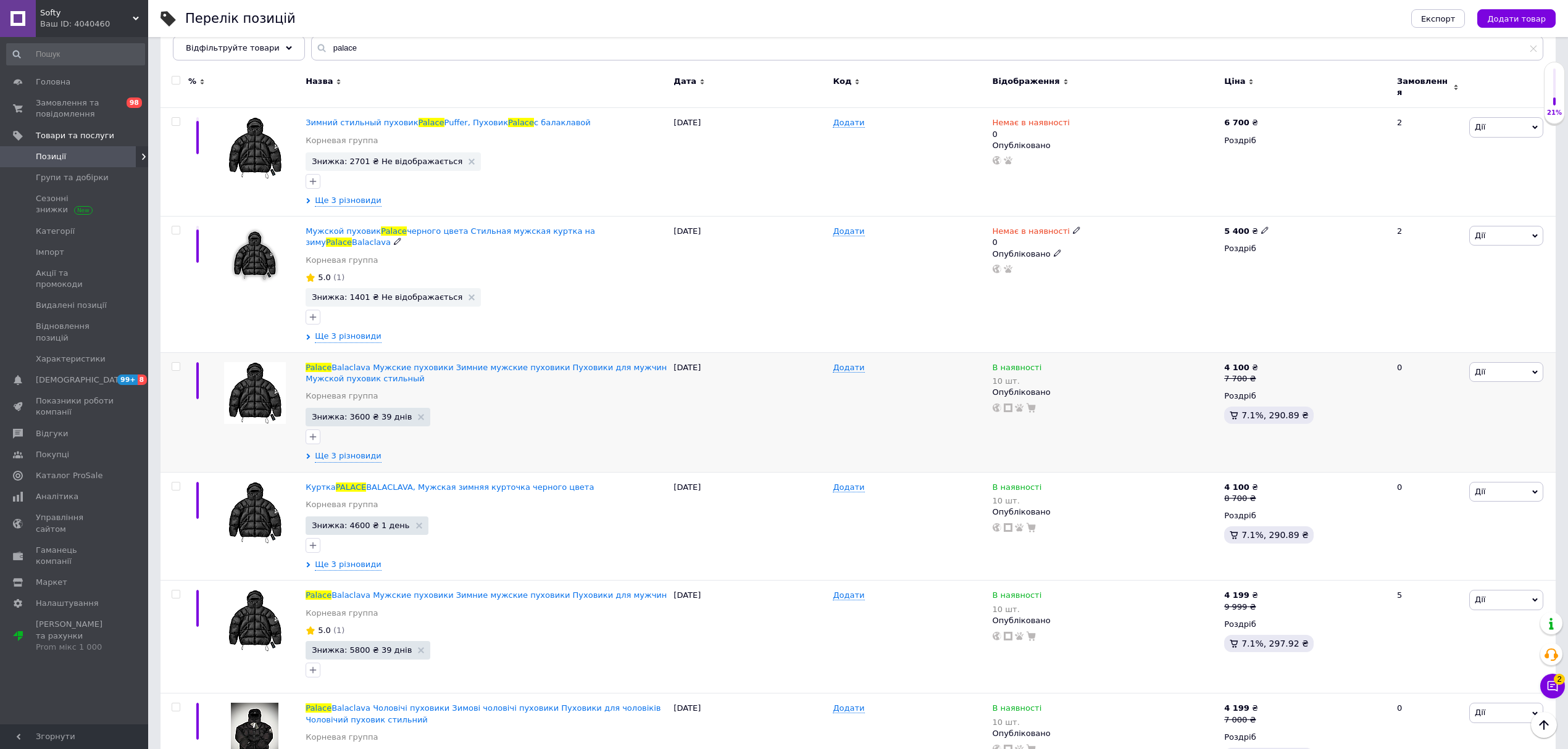
scroll to position [164, 0]
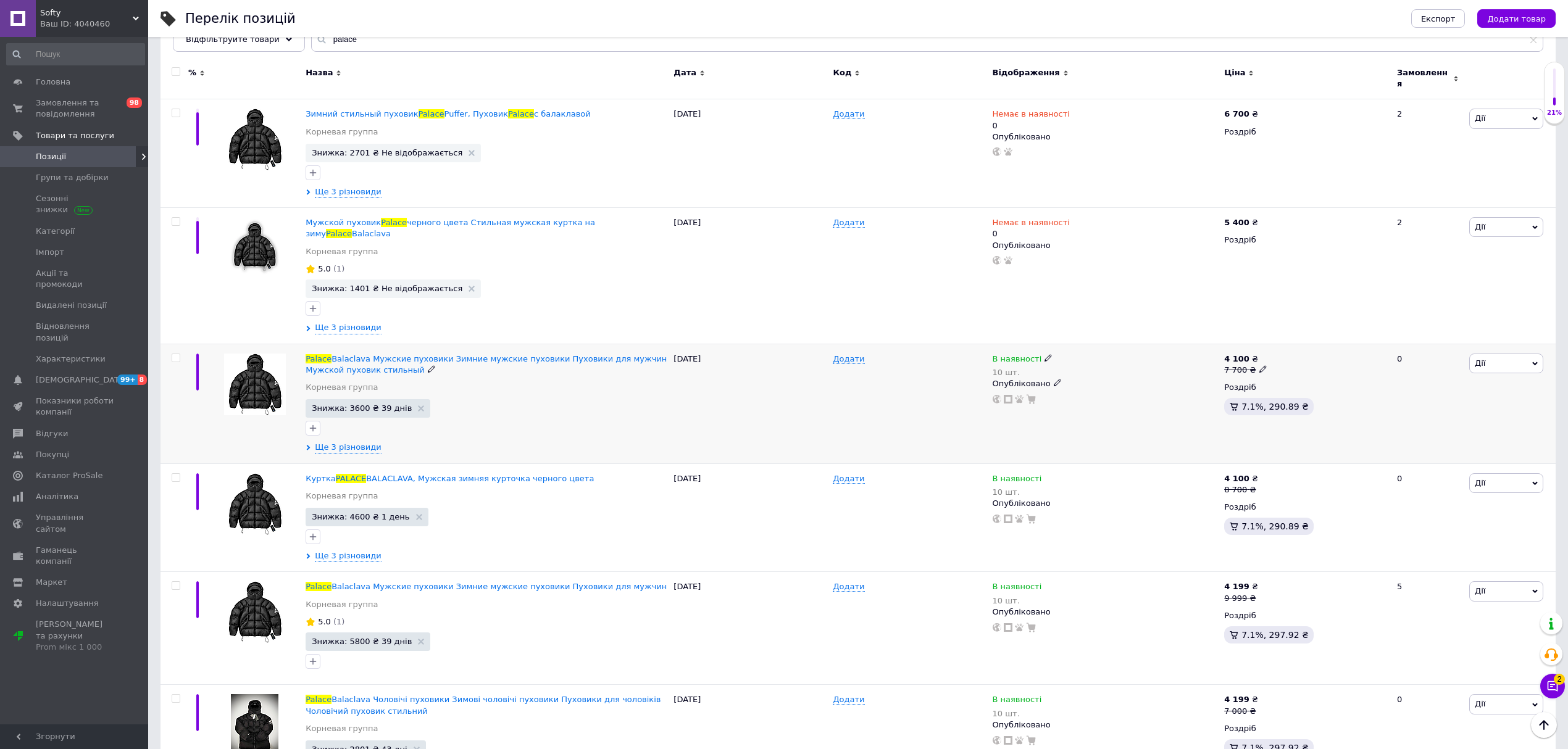
click at [1045, 354] on icon at bounding box center [1048, 358] width 7 height 7
click at [1082, 366] on li "Немає в наявності" at bounding box center [1116, 374] width 118 height 18
drag, startPoint x: 1059, startPoint y: 378, endPoint x: 997, endPoint y: 376, distance: 62.0
click at [1015, 378] on div "В наявності 10 шт. Наявність Немає в наявності В наявності Під замовлення Залиш…" at bounding box center [1106, 379] width 226 height 51
type input "9"
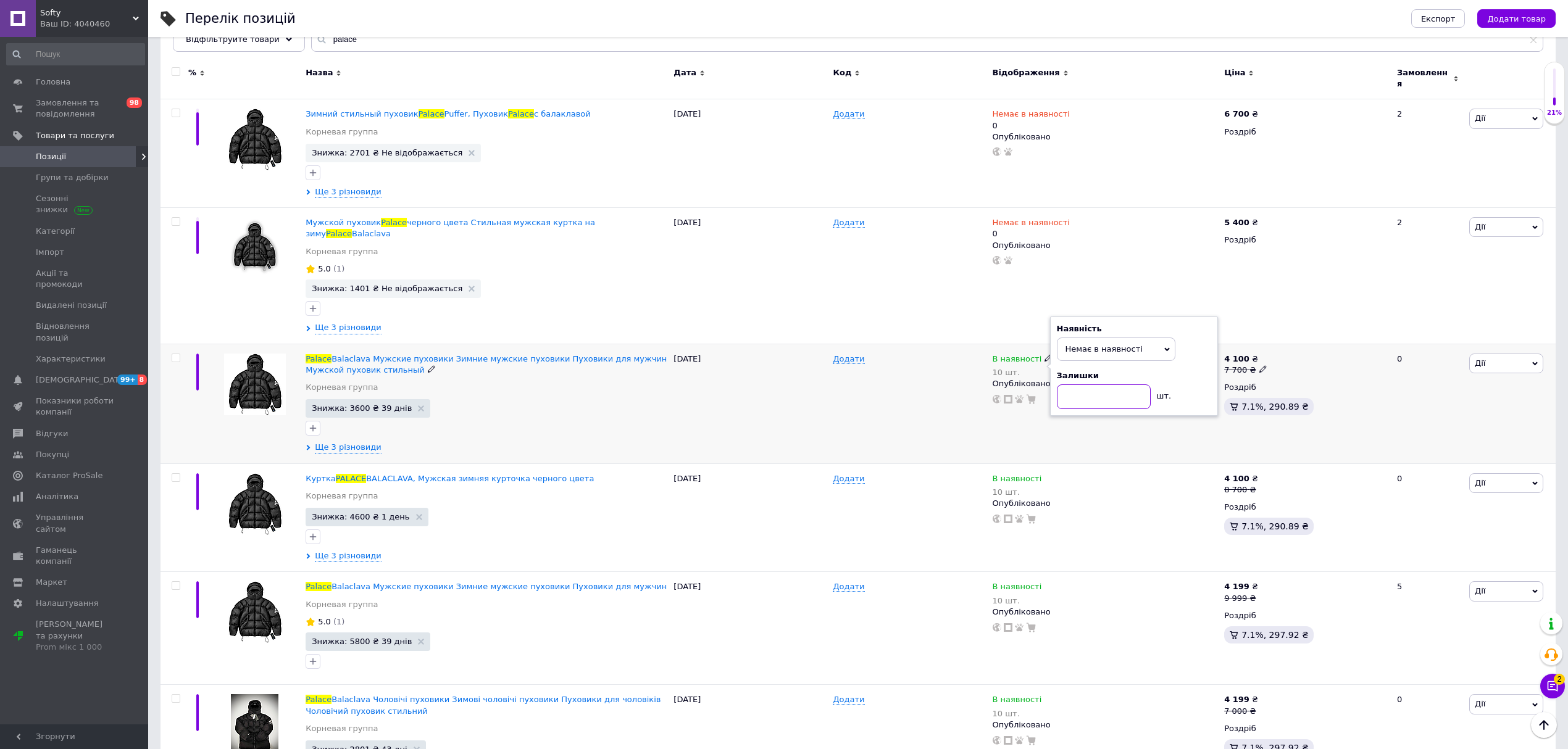
type input "0"
click at [375, 354] on span "Balaclava Мужские пуховики Зимние мужские пуховики Пуховики для мужчин Мужской …" at bounding box center [486, 364] width 361 height 20
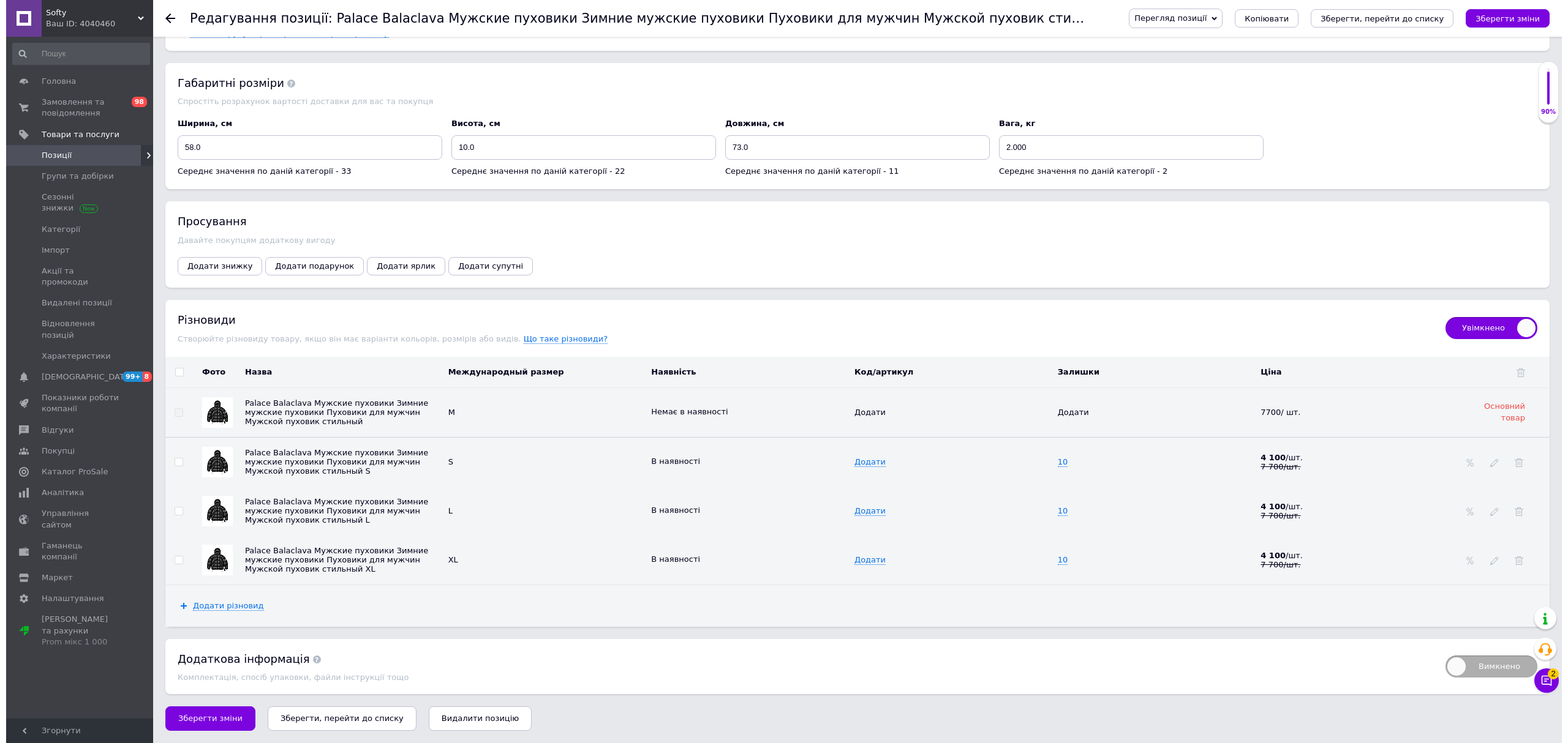
scroll to position [1528, 0]
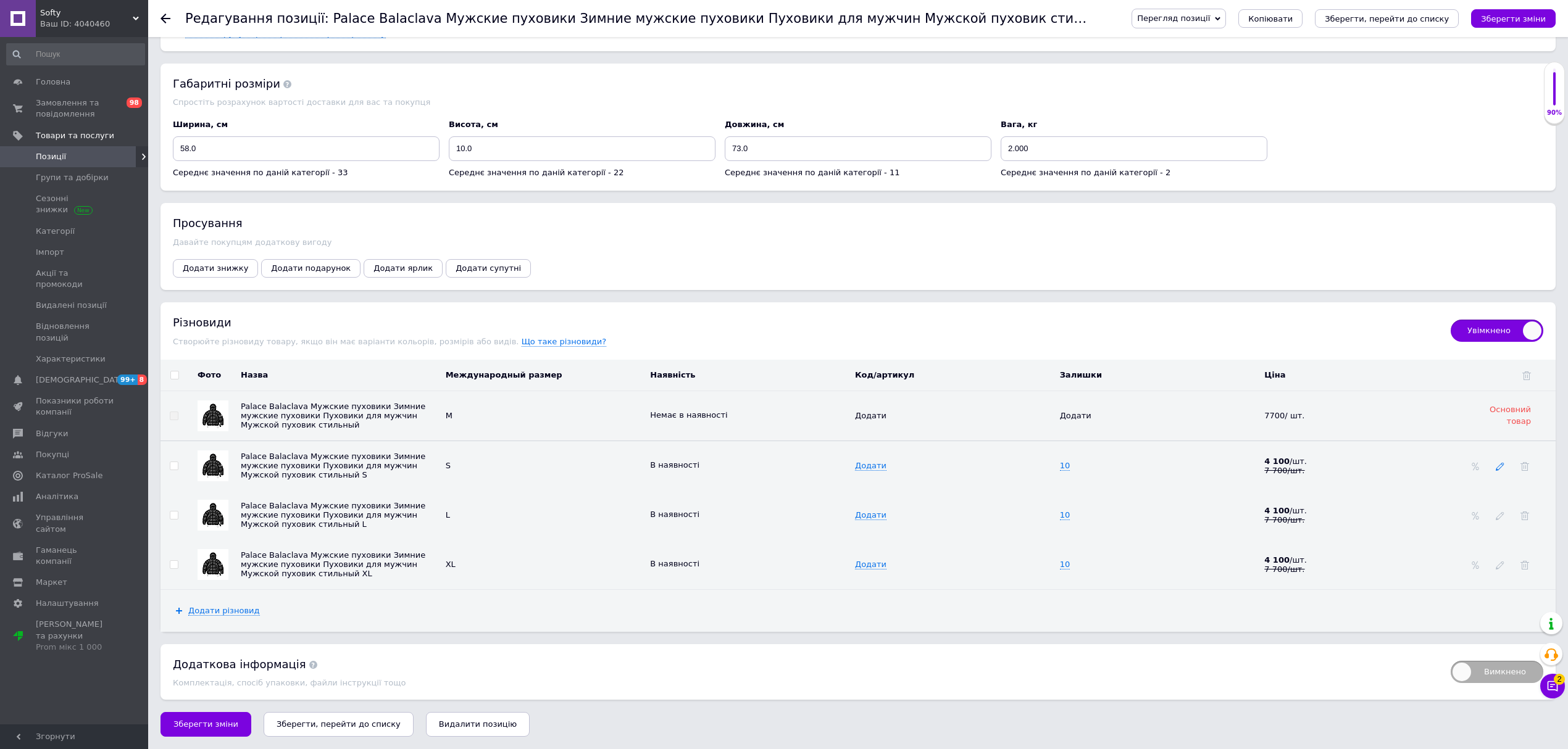
click at [1496, 467] on icon at bounding box center [1500, 466] width 8 height 8
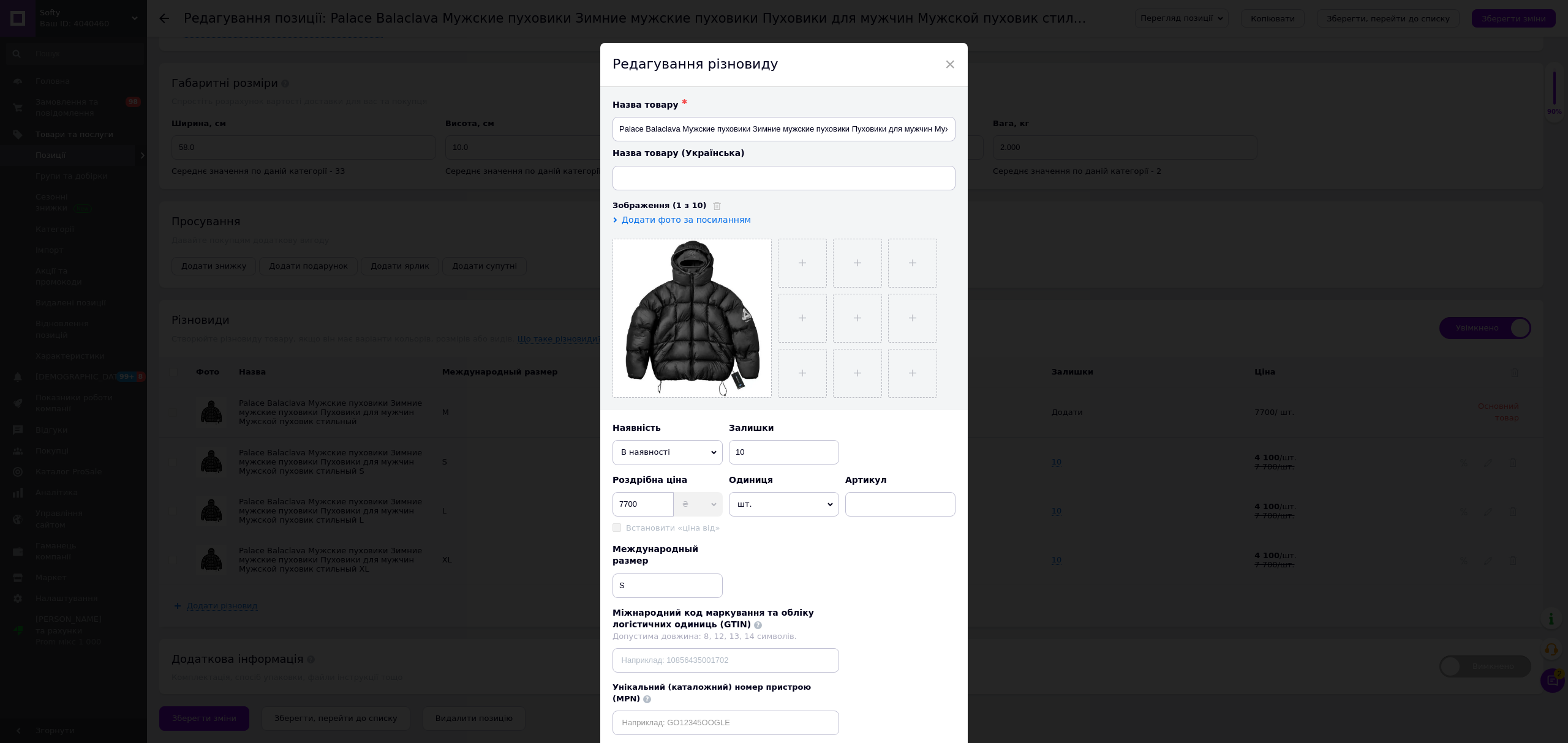
type input "Palace Balaclava Чоловічі пуховики Зимові чоловічі пуховики Пуховики для чолові…"
drag, startPoint x: 643, startPoint y: 444, endPoint x: 653, endPoint y: 458, distance: 17.2
click at [644, 446] on span "В наявності" at bounding box center [667, 453] width 110 height 24
drag, startPoint x: 663, startPoint y: 473, endPoint x: 736, endPoint y: 466, distance: 73.3
click at [669, 474] on li "Немає в наявності" at bounding box center [667, 476] width 110 height 19
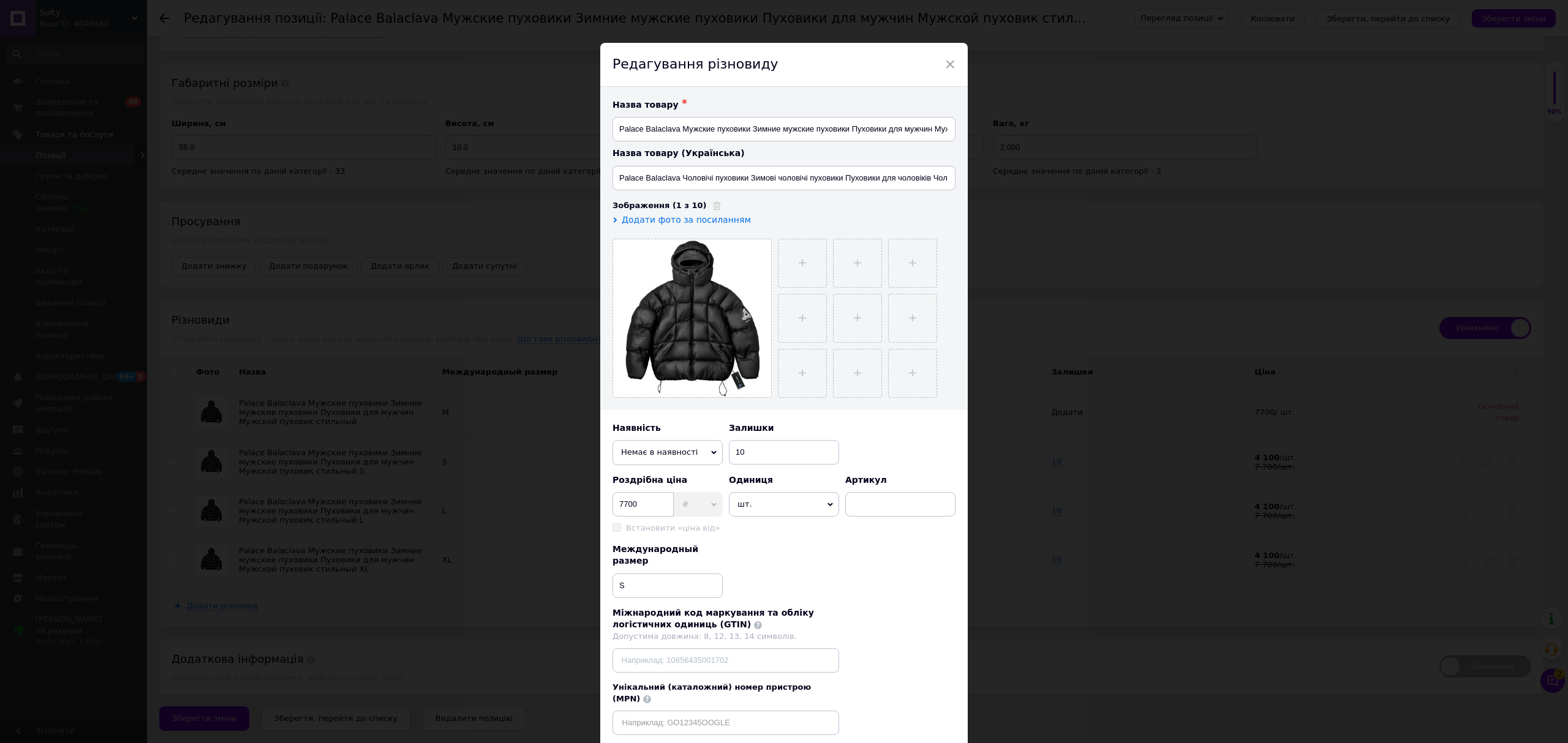
drag, startPoint x: 845, startPoint y: 453, endPoint x: 669, endPoint y: 451, distance: 176.0
click at [772, 452] on div "Наявність Немає в наявності В наявності Під замовлення Залишки 10" at bounding box center [784, 444] width 343 height 43
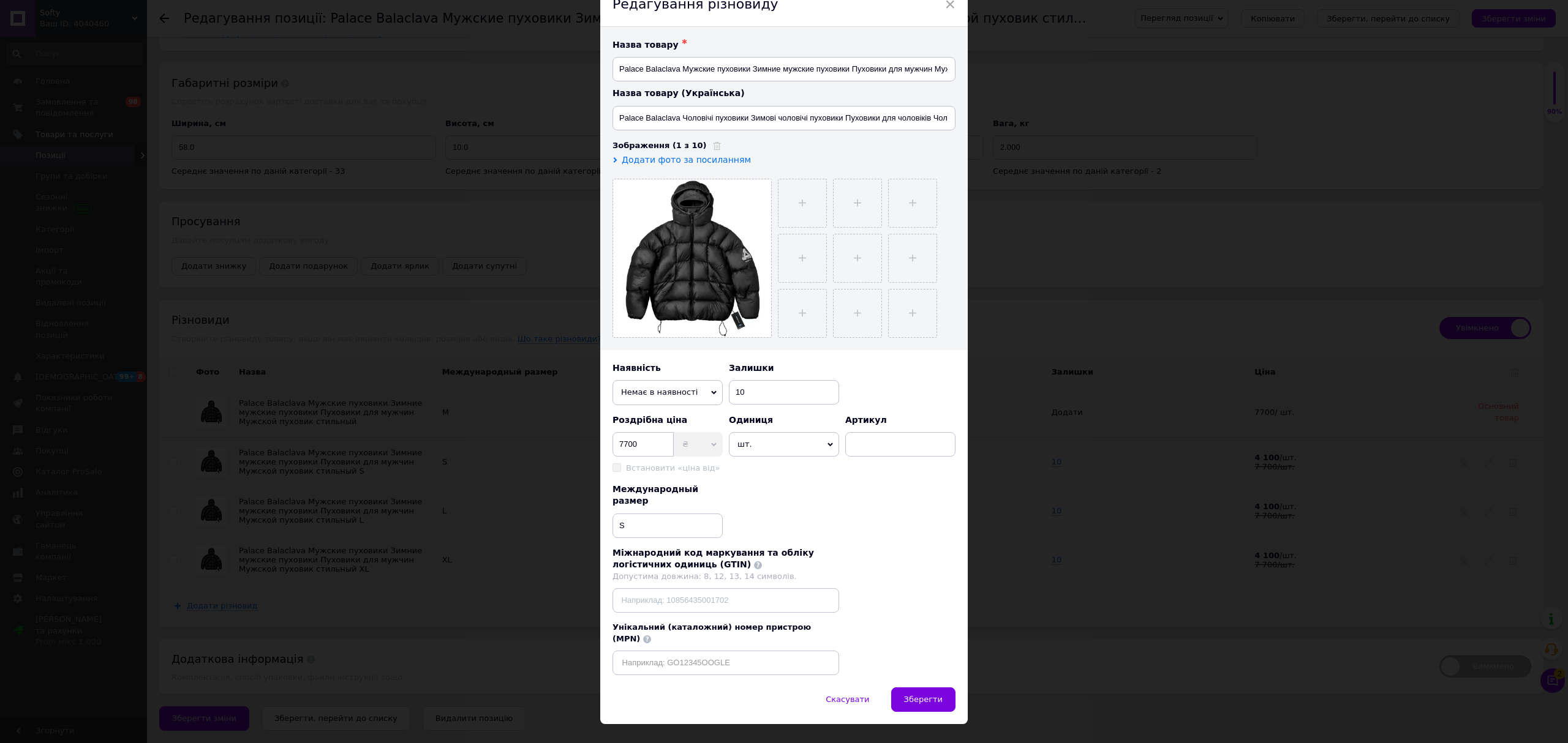
scroll to position [65, 0]
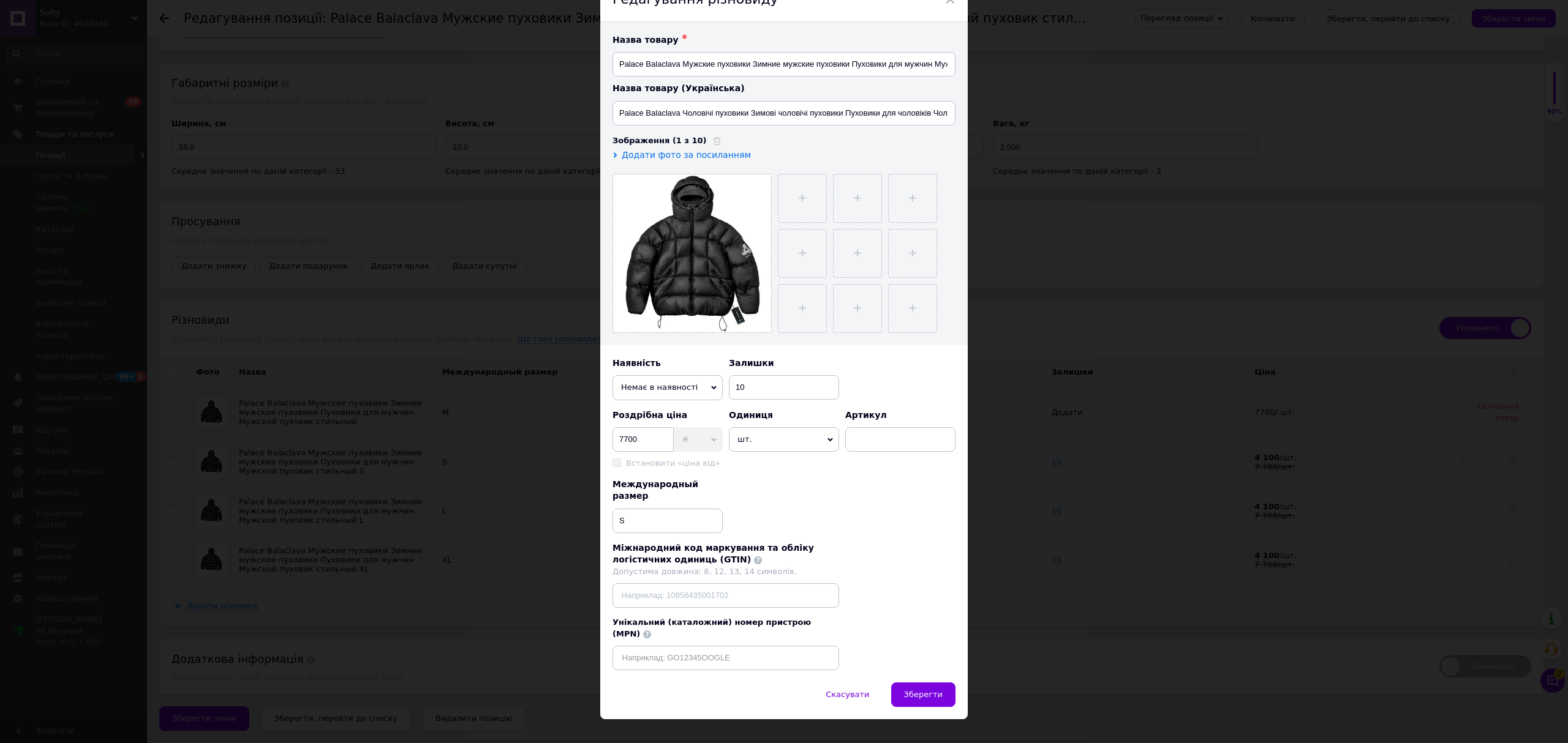
click at [919, 690] on span "Зберегти" at bounding box center [923, 694] width 39 height 9
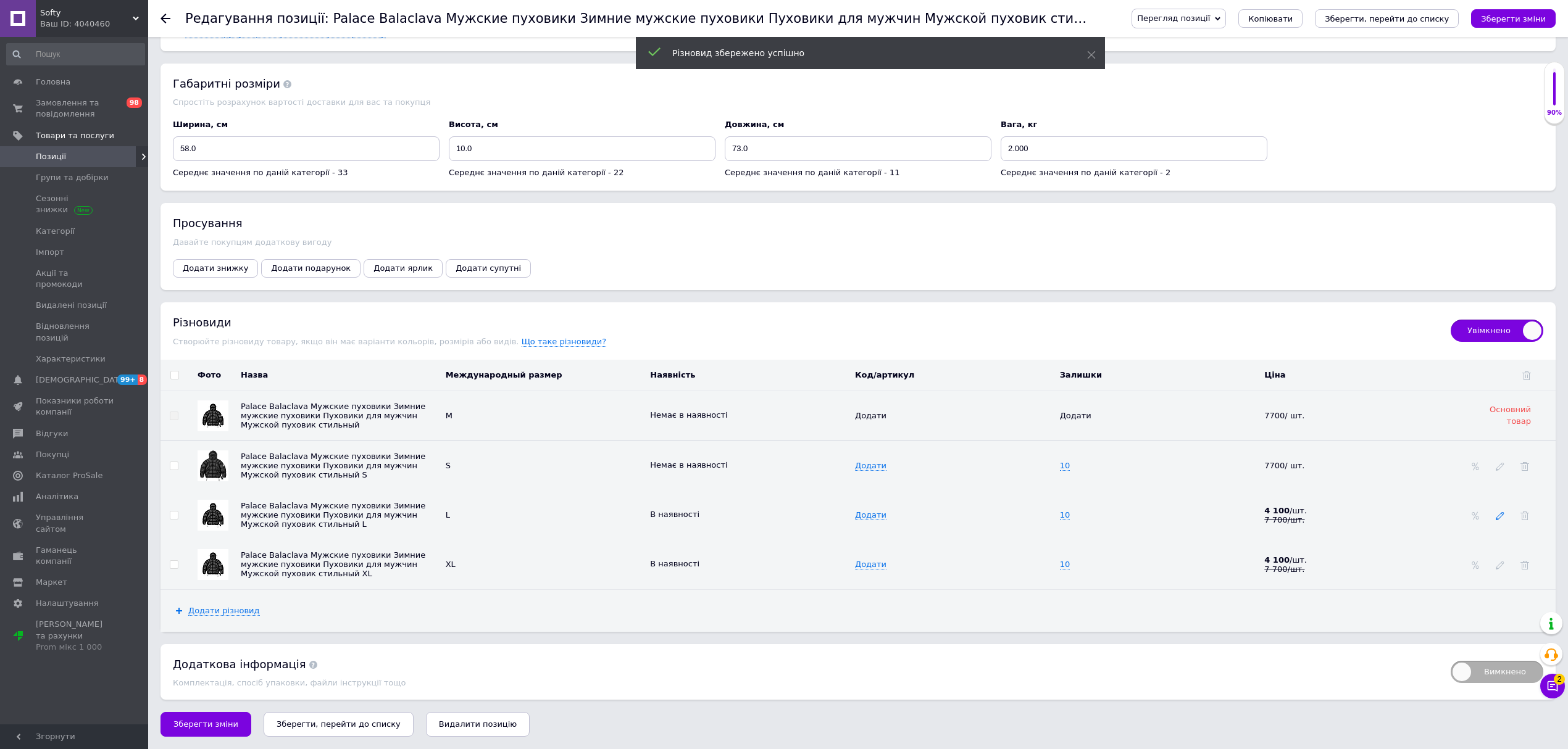
click at [1499, 519] on icon at bounding box center [1500, 515] width 8 height 8
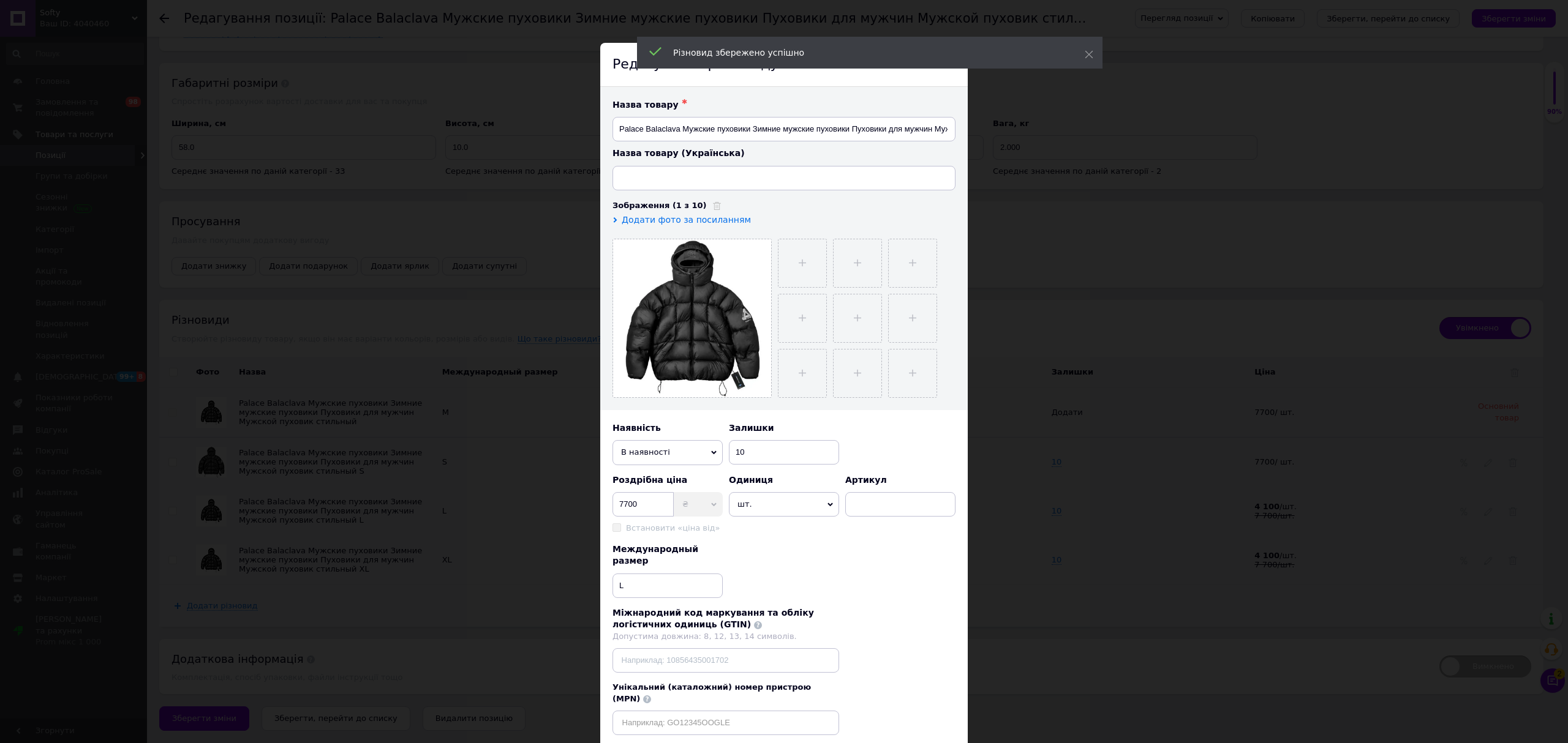
type input "Palace Balaclava Чоловічі пуховики Зимові чоловічі пуховики Пуховики для чолові…"
click at [645, 451] on span "В наявності" at bounding box center [667, 453] width 110 height 24
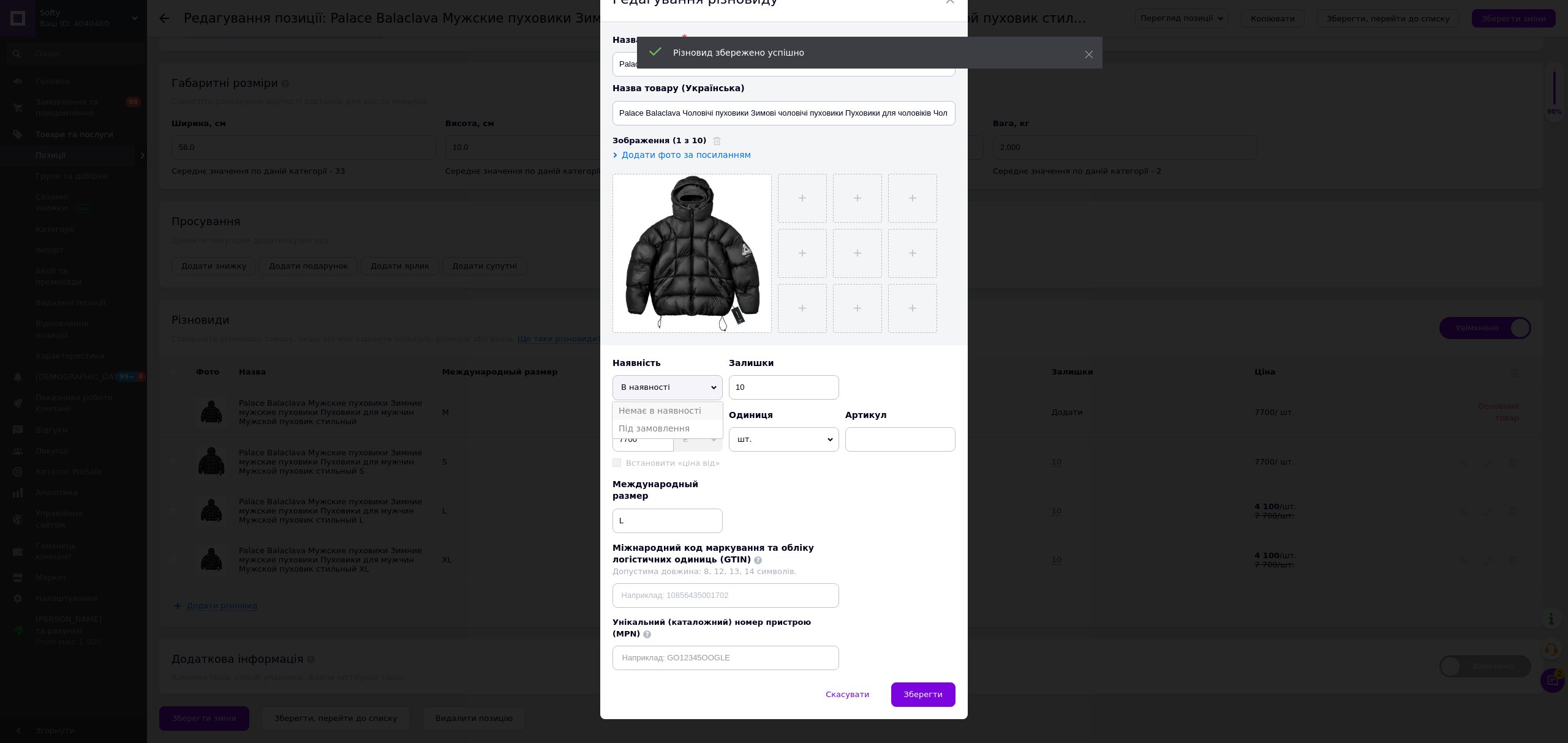
click at [652, 407] on li "Немає в наявності" at bounding box center [667, 411] width 110 height 19
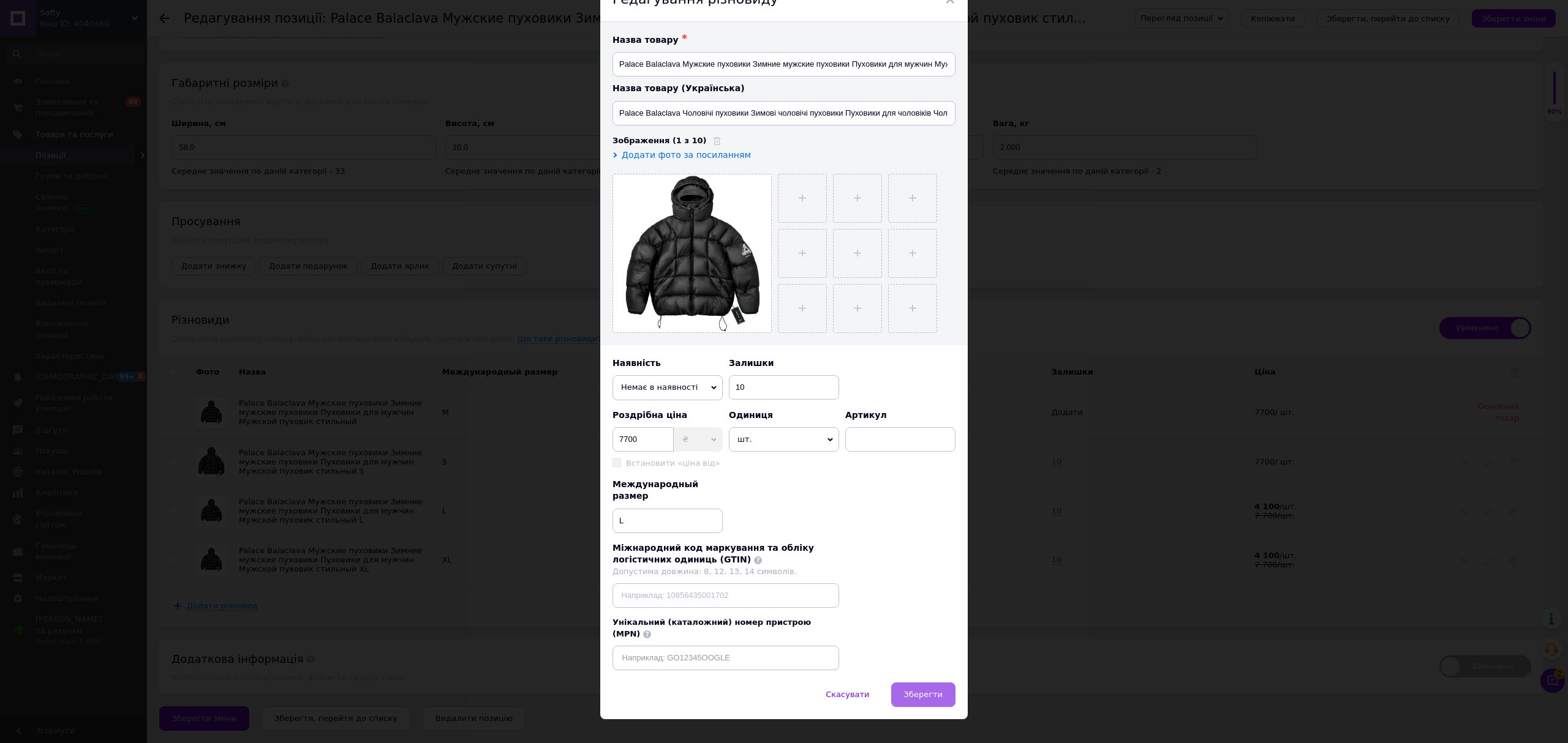
click at [944, 682] on button "Зберегти" at bounding box center [923, 695] width 64 height 24
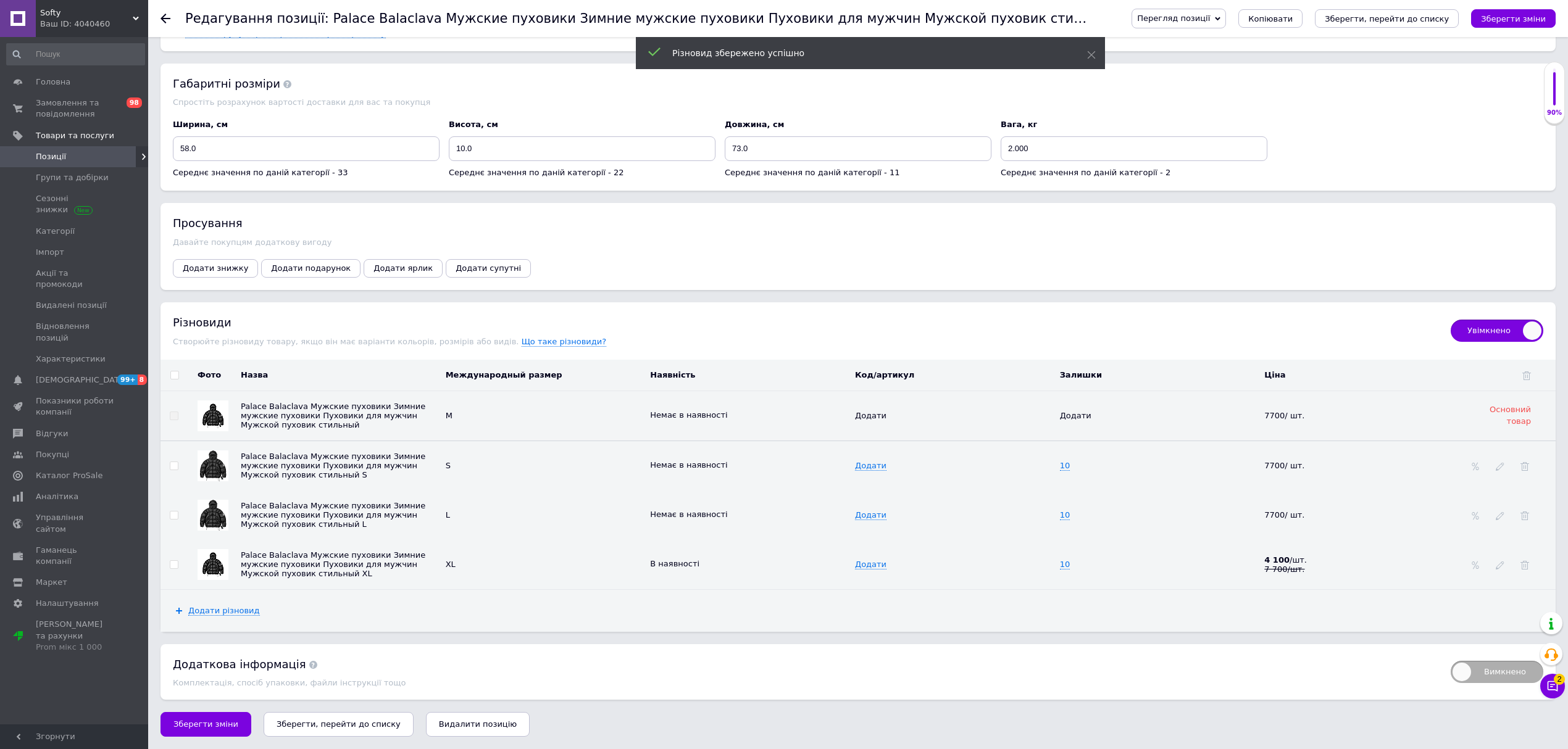
click at [1504, 564] on div at bounding box center [1500, 564] width 12 height 10
click at [1497, 566] on icon at bounding box center [1500, 565] width 8 height 8
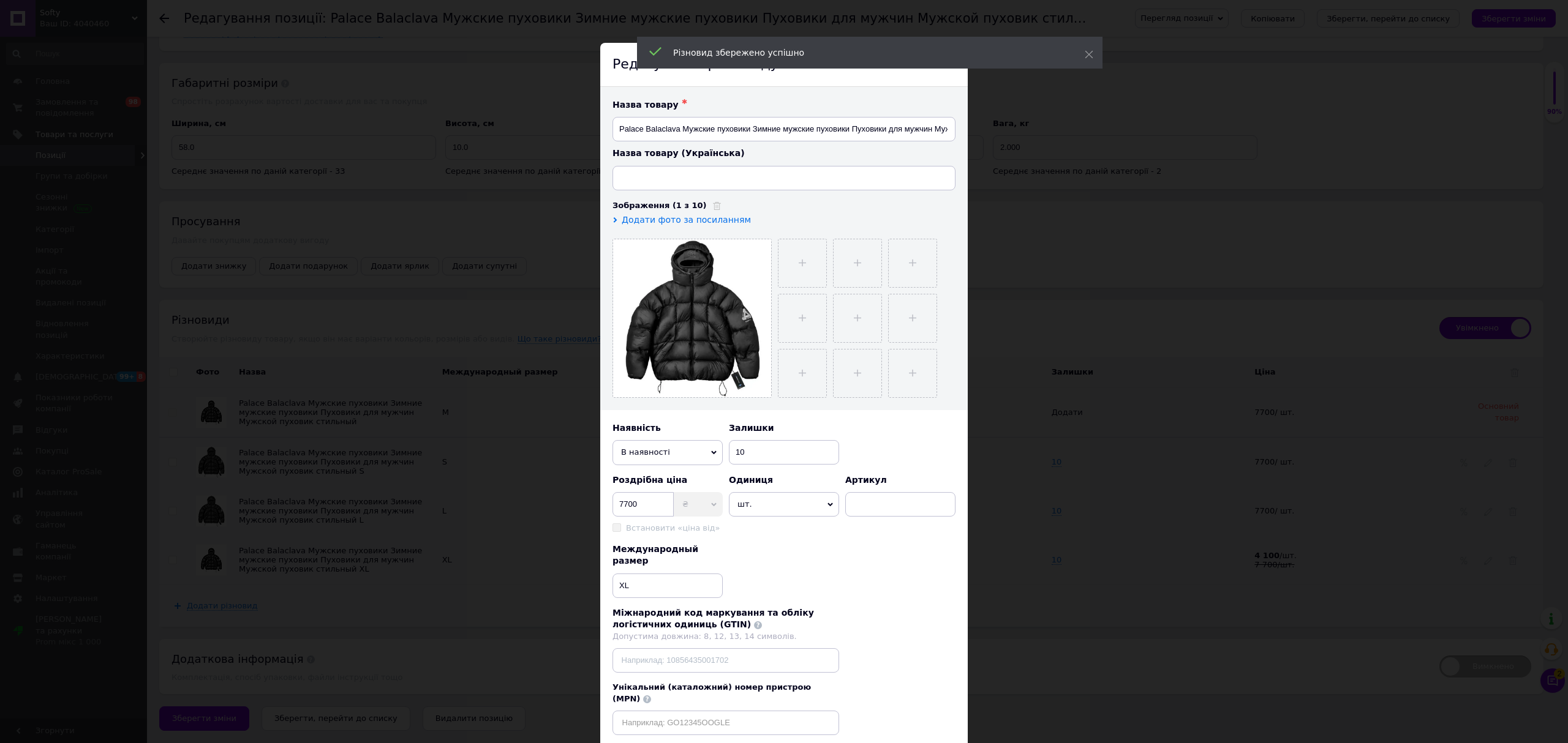
click at [654, 456] on span "В наявності" at bounding box center [667, 453] width 110 height 24
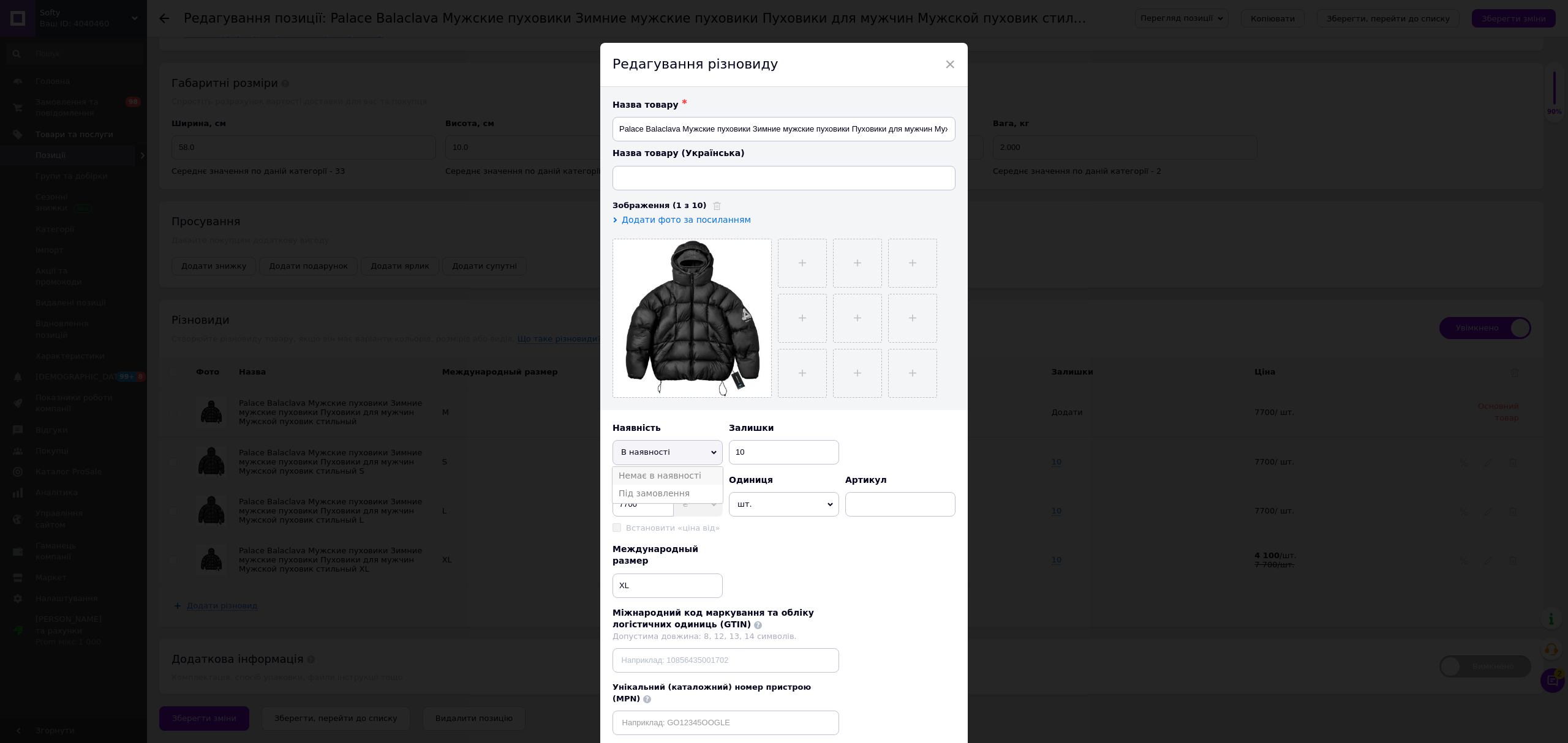
click at [659, 482] on li "Немає в наявності" at bounding box center [667, 476] width 110 height 19
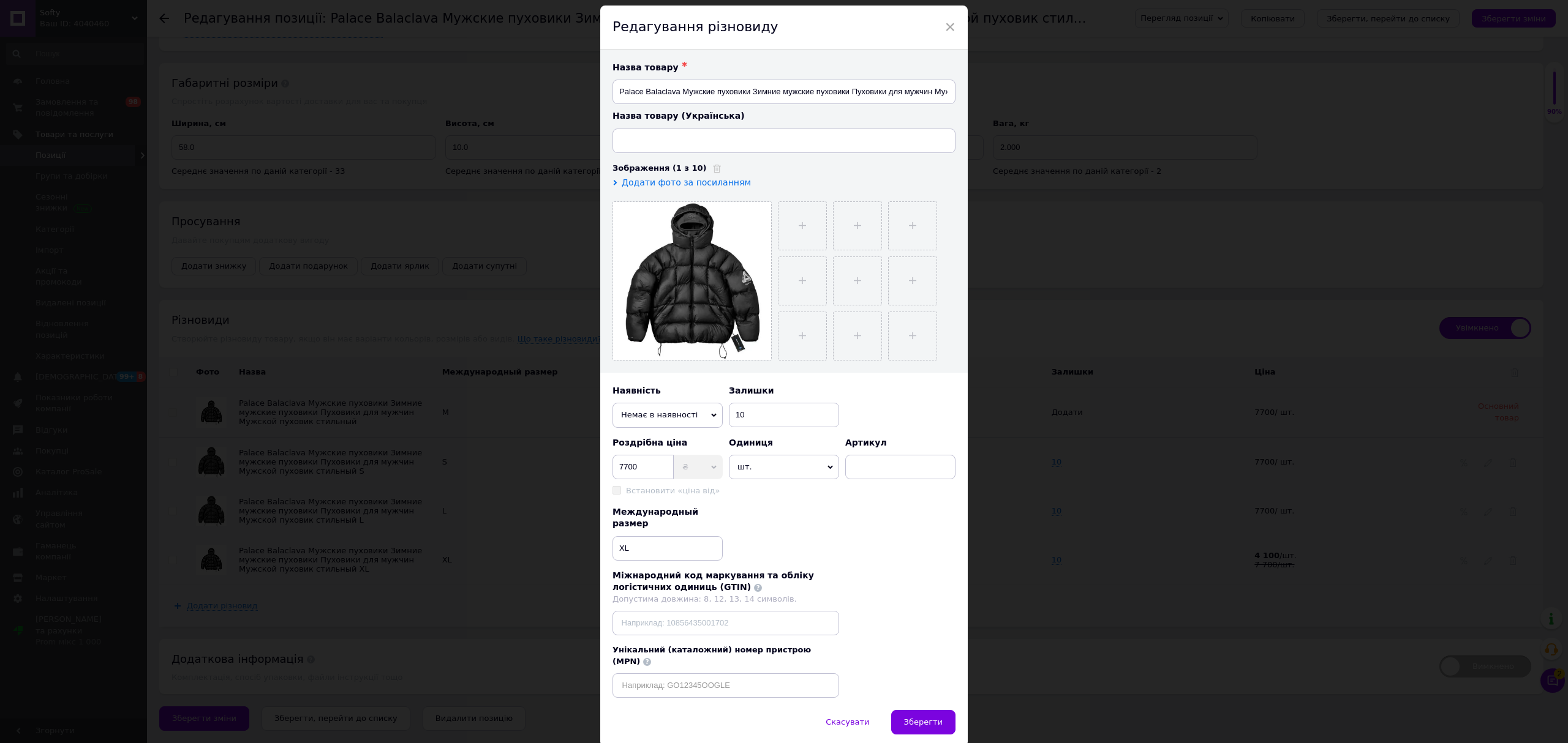
type input "Palace Balaclava Чоловічі пуховики Зимові чоловічі пуховики Пуховики для чолові…"
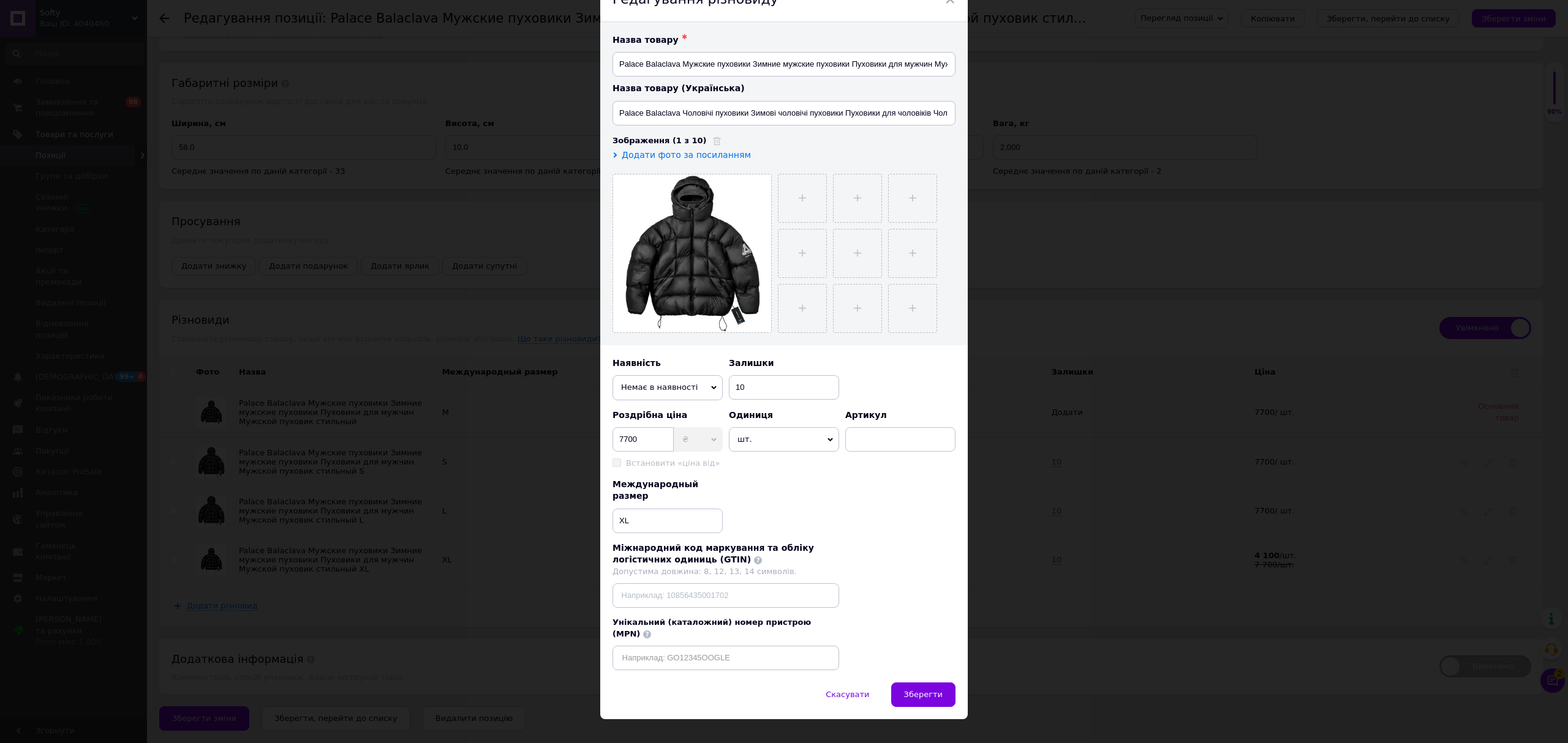
click at [931, 690] on span "Зберегти" at bounding box center [923, 694] width 39 height 9
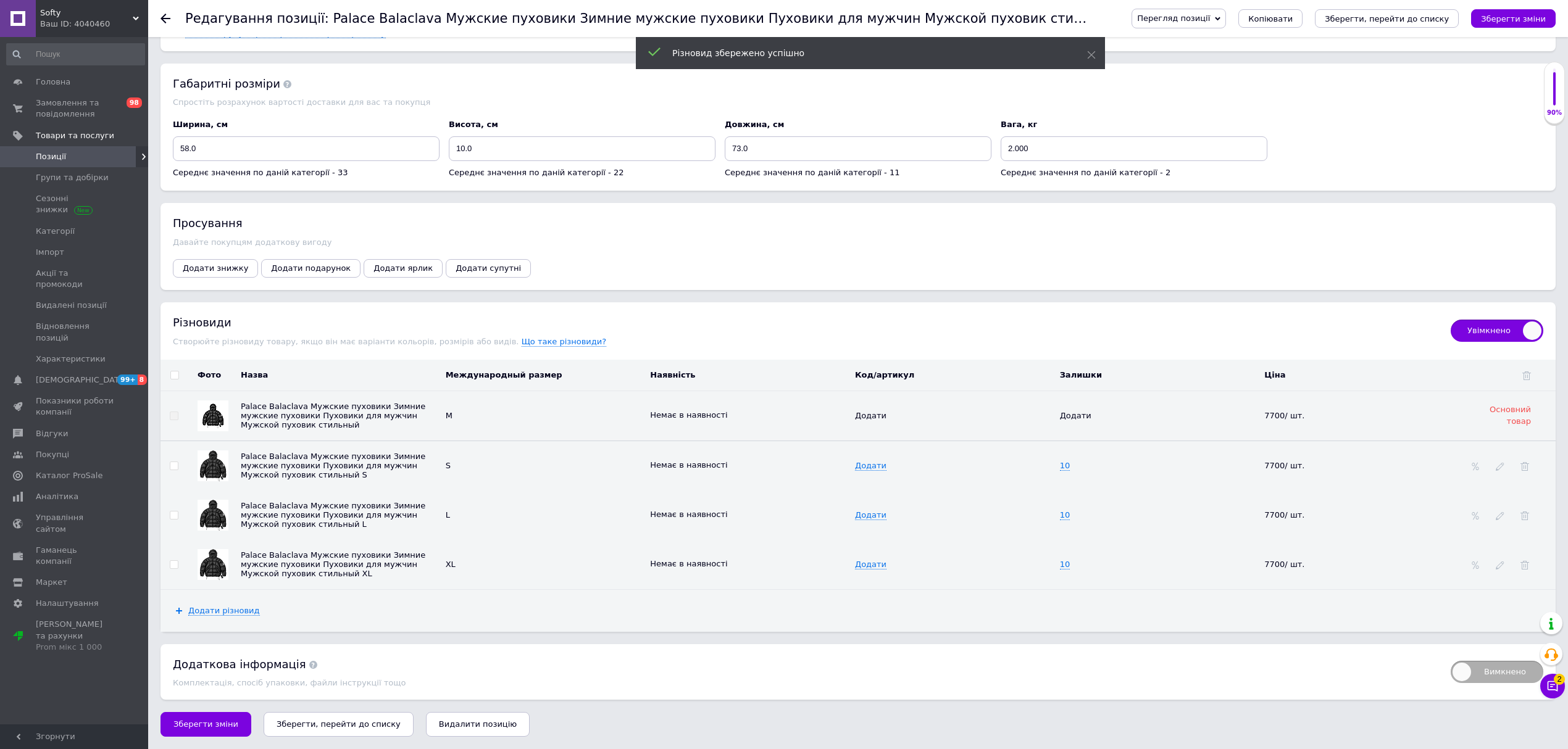
drag, startPoint x: 173, startPoint y: 731, endPoint x: 218, endPoint y: 578, distance: 159.5
click at [173, 731] on button "Зберегти зміни" at bounding box center [206, 724] width 91 height 25
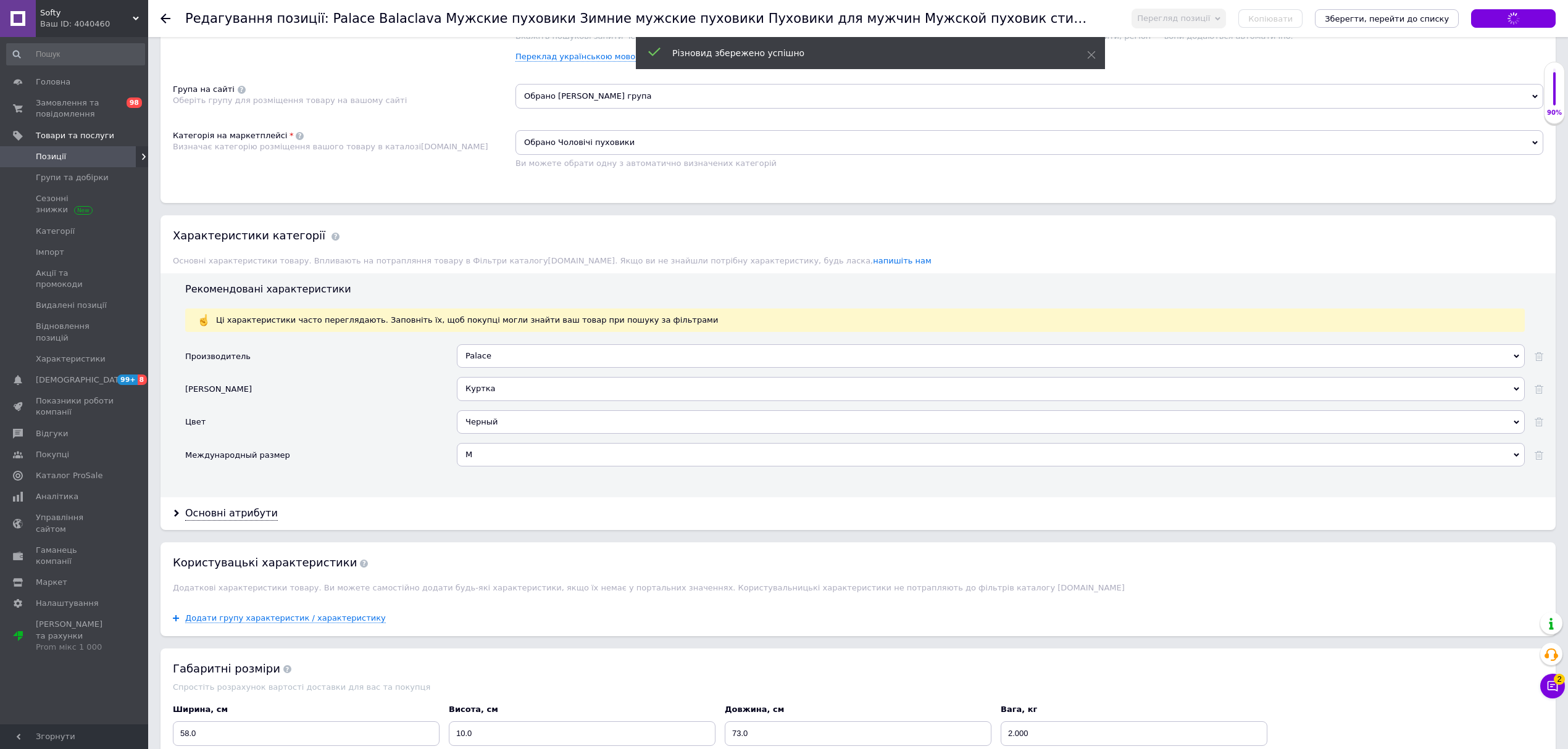
scroll to position [800, 0]
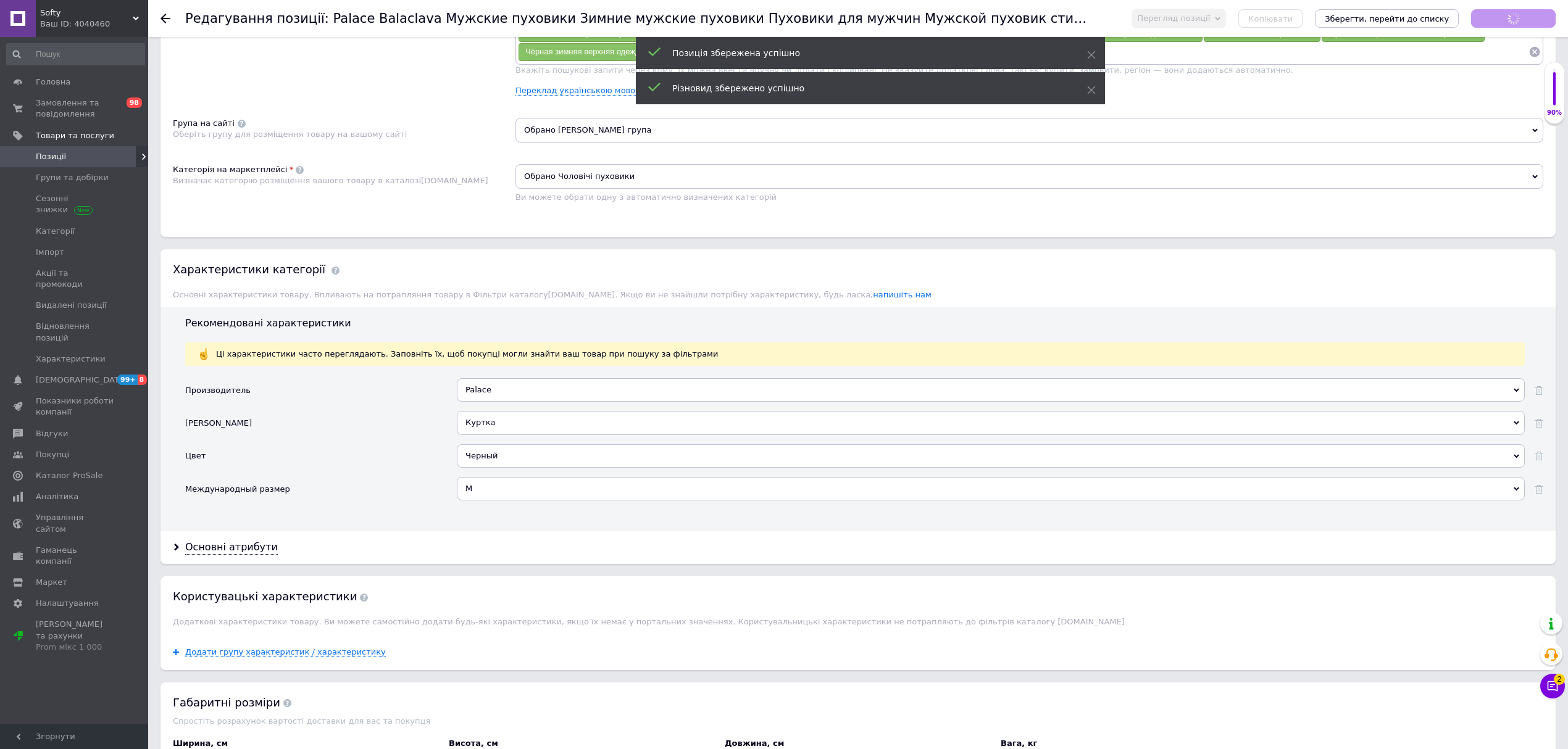
click at [162, 16] on icon at bounding box center [165, 18] width 10 height 10
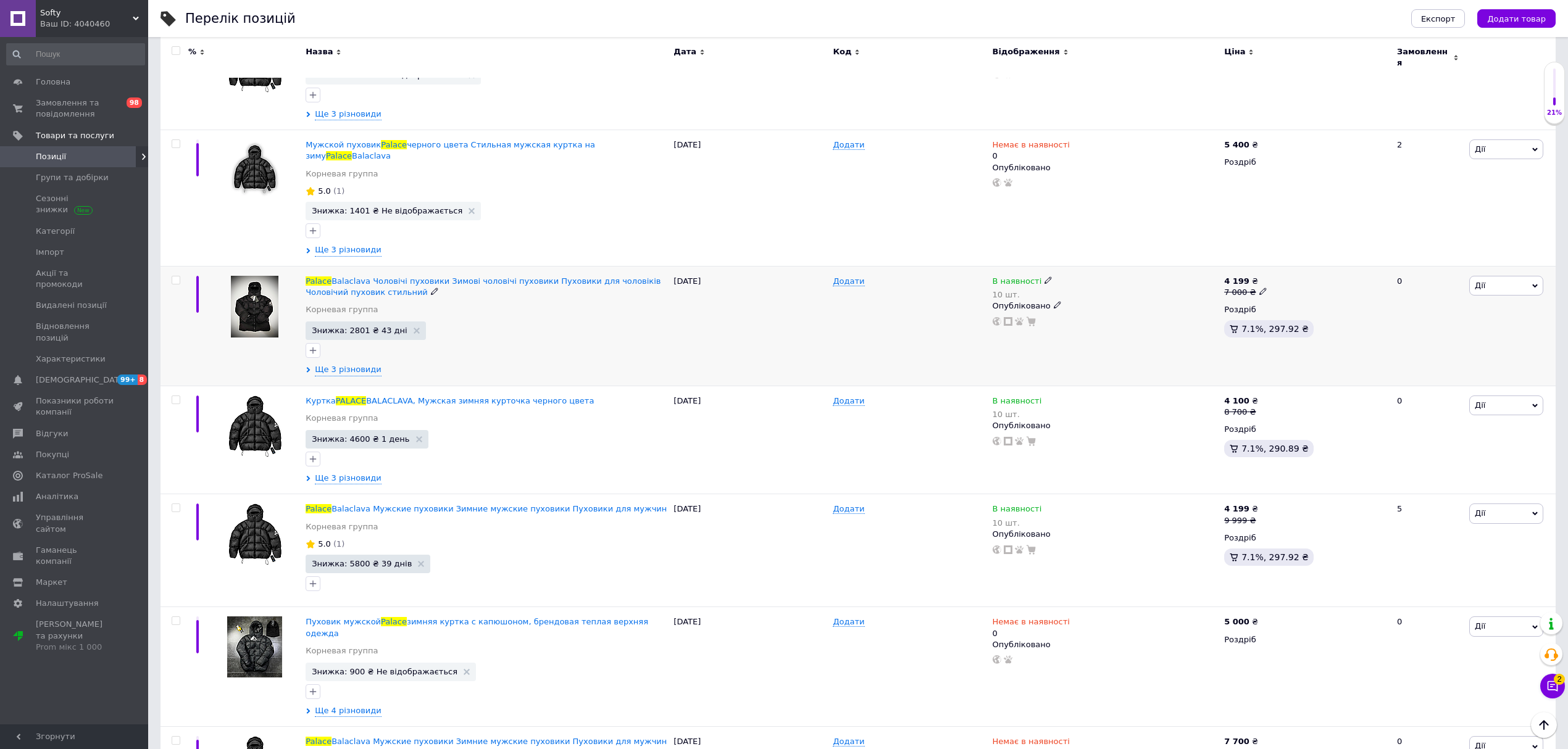
scroll to position [247, 0]
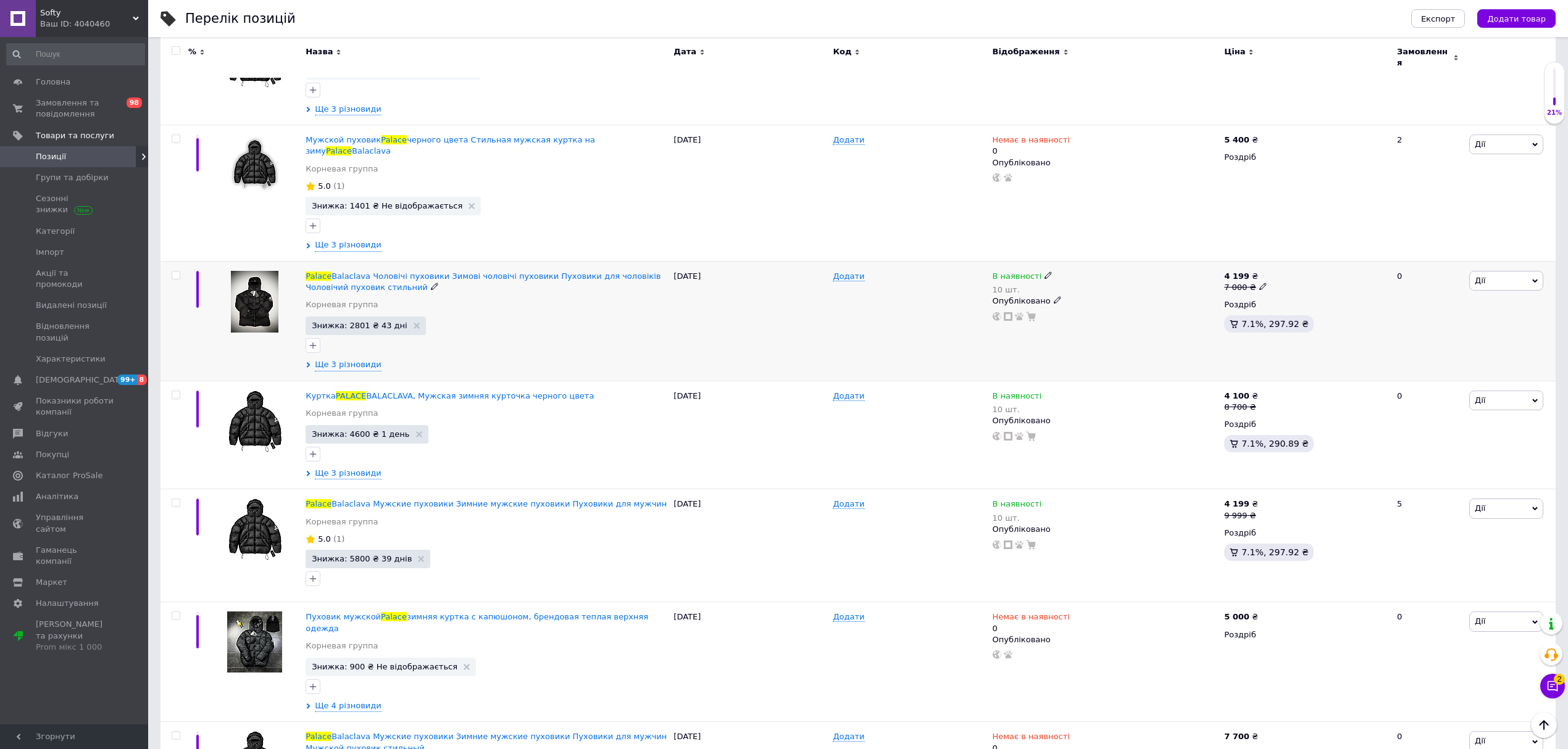
click at [1045, 271] on icon at bounding box center [1048, 275] width 7 height 7
click at [1097, 283] on li "Немає в наявності" at bounding box center [1116, 291] width 118 height 18
drag, startPoint x: 1093, startPoint y: 297, endPoint x: 999, endPoint y: 307, distance: 94.5
click at [1015, 307] on div "В наявності 10 шт. Наявність Немає в наявності В наявності Під замовлення Залиш…" at bounding box center [1105, 321] width 232 height 119
type input "0"
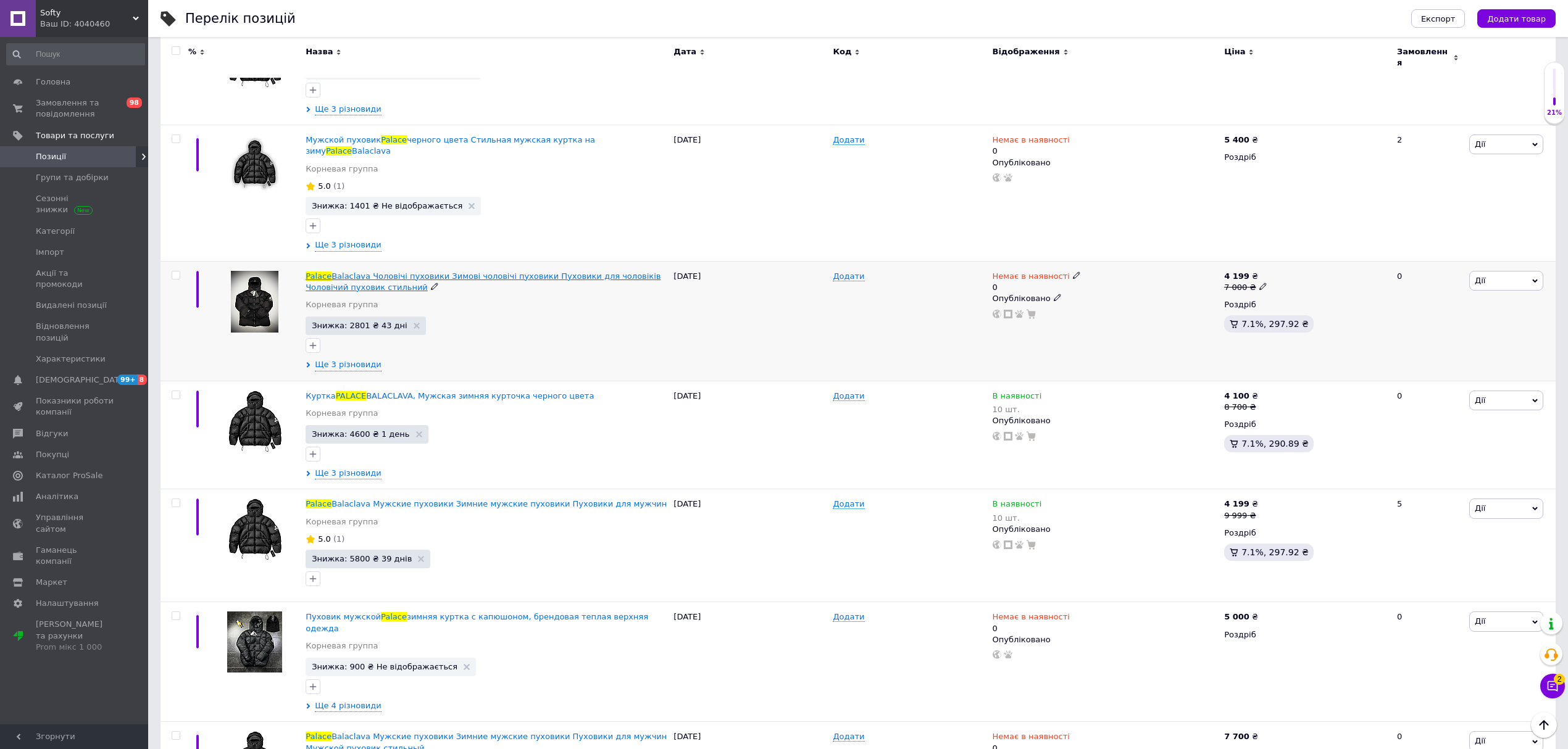
click at [401, 271] on span "Balaclava Чоловічі пуховики Зимові чоловічі пуховики Пуховики для чоловіків Чол…" at bounding box center [483, 281] width 355 height 20
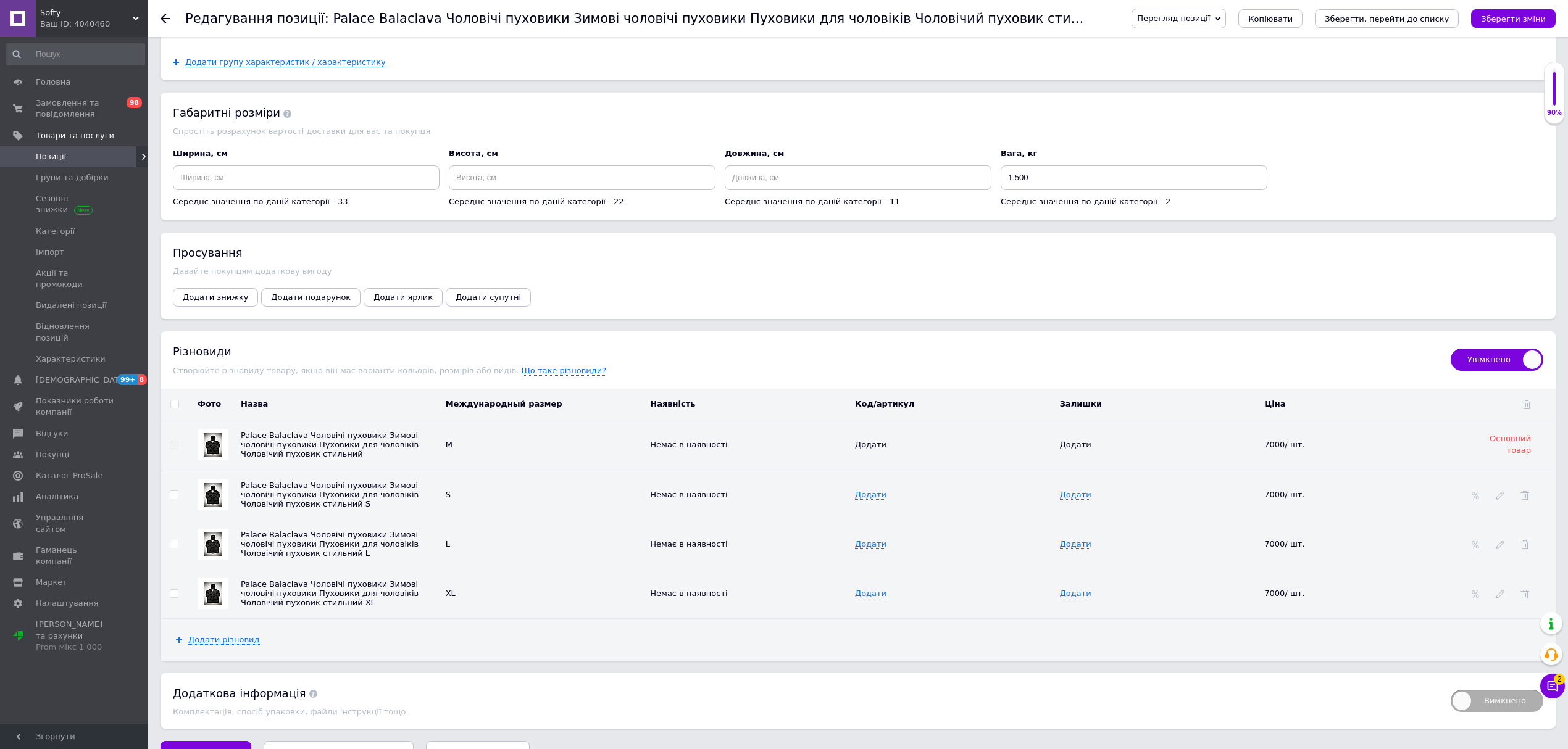
scroll to position [1395, 0]
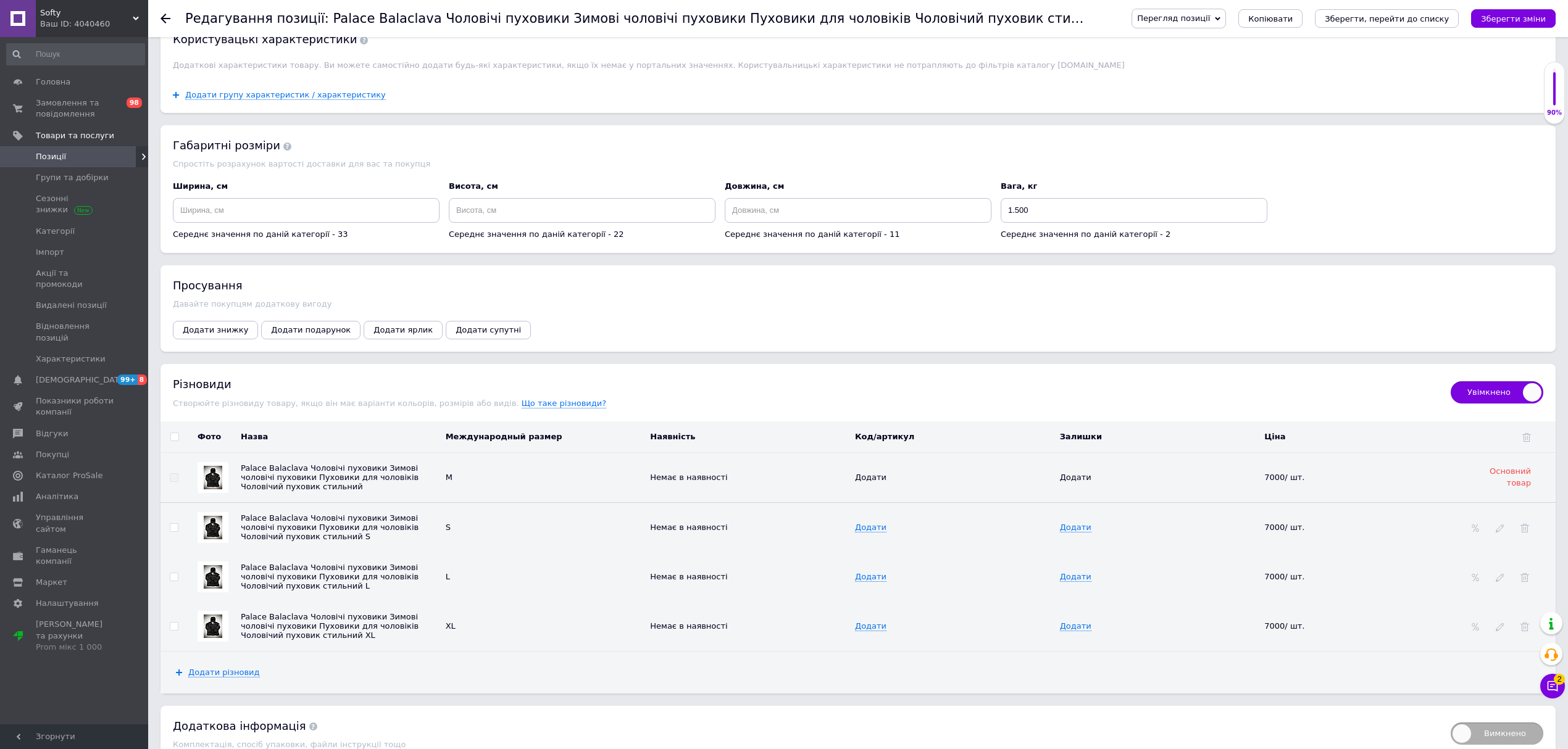
click at [166, 25] on div at bounding box center [173, 18] width 25 height 37
click at [166, 23] on use at bounding box center [165, 18] width 10 height 10
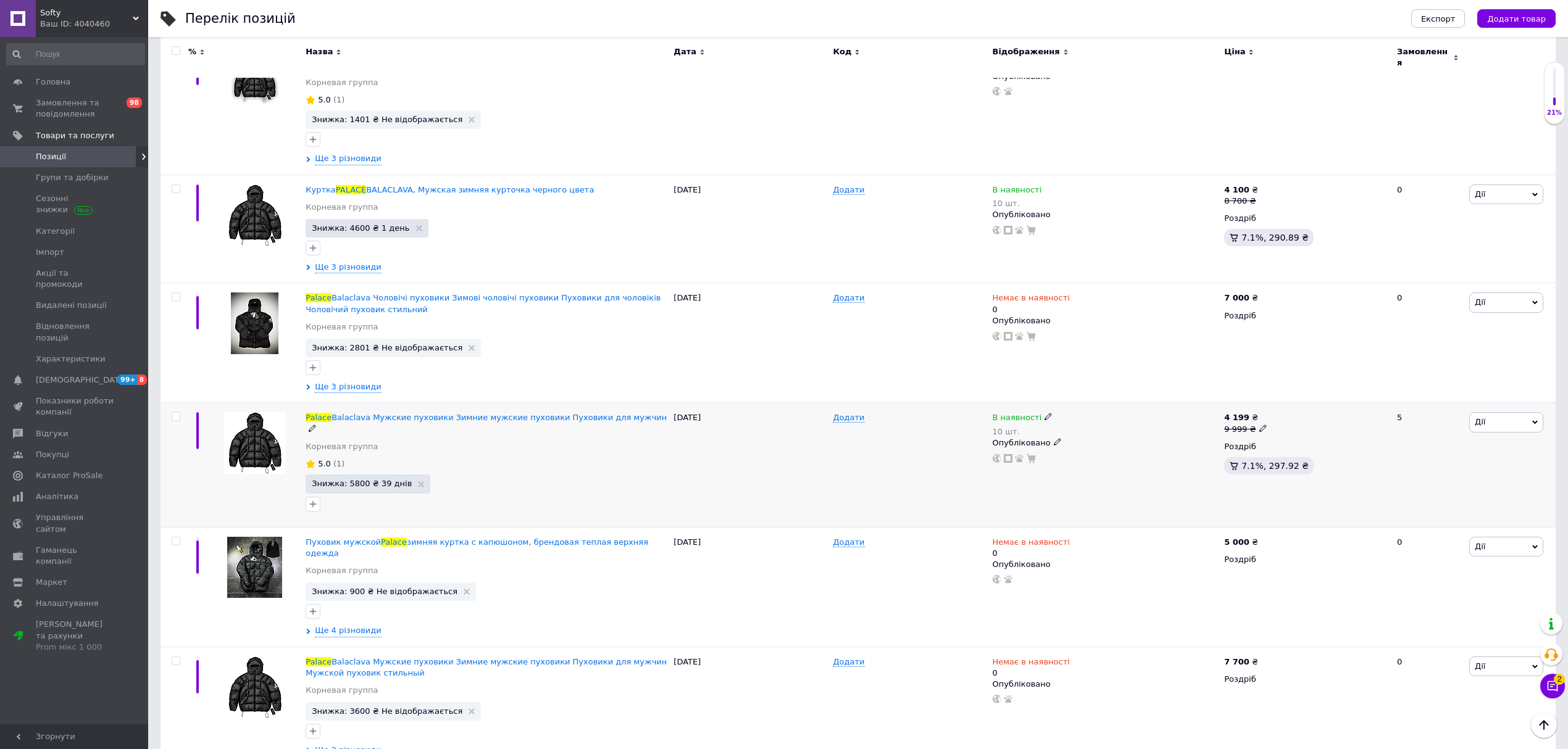
scroll to position [329, 0]
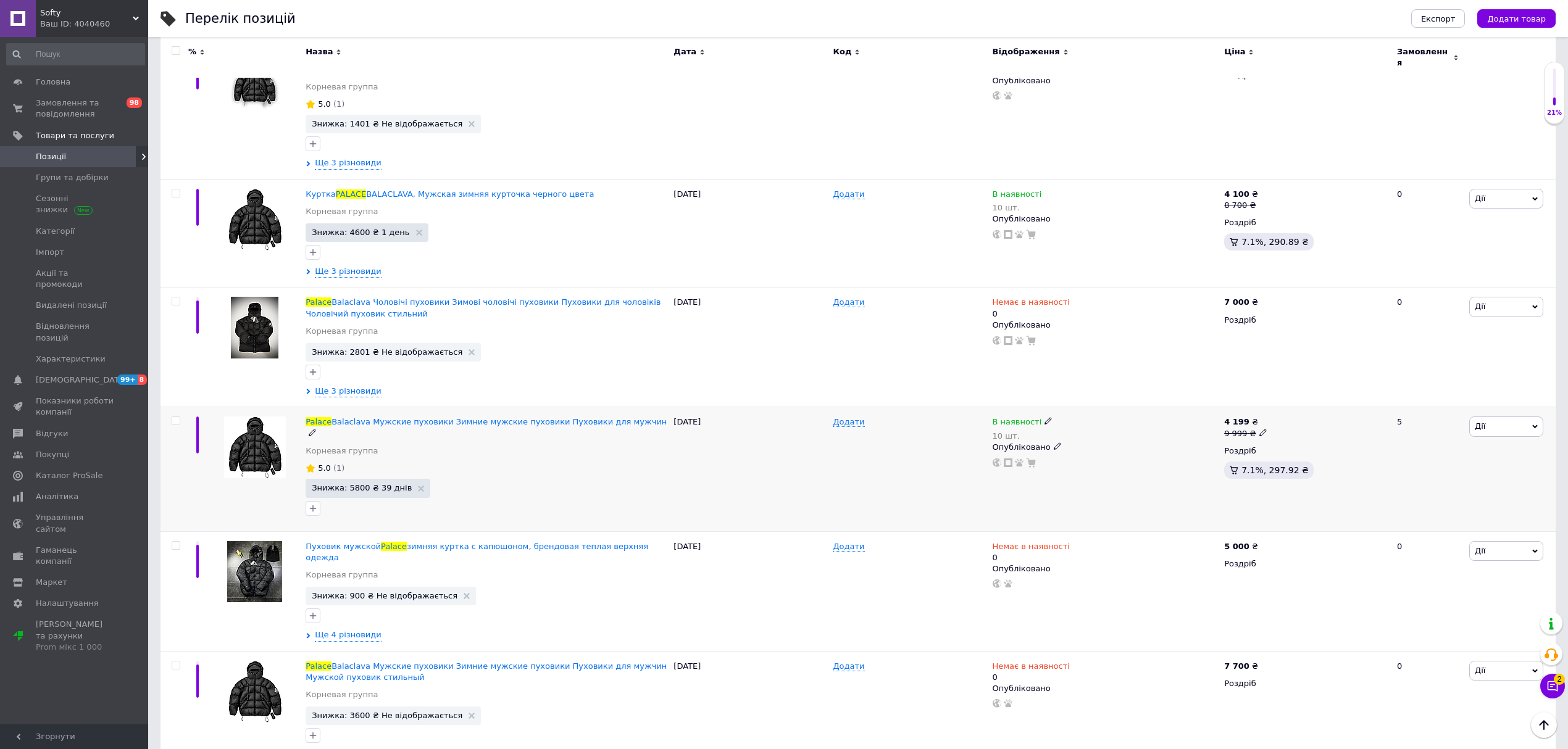
click at [1045, 417] on icon at bounding box center [1048, 421] width 7 height 7
click at [1097, 430] on li "Немає в наявності" at bounding box center [1116, 438] width 118 height 18
drag, startPoint x: 1082, startPoint y: 443, endPoint x: 1026, endPoint y: 436, distance: 56.4
click at [1031, 445] on div "В наявності 10 шт. Наявність Немає в наявності В наявності Під замовлення Залиш…" at bounding box center [1106, 442] width 226 height 51
type input "0"
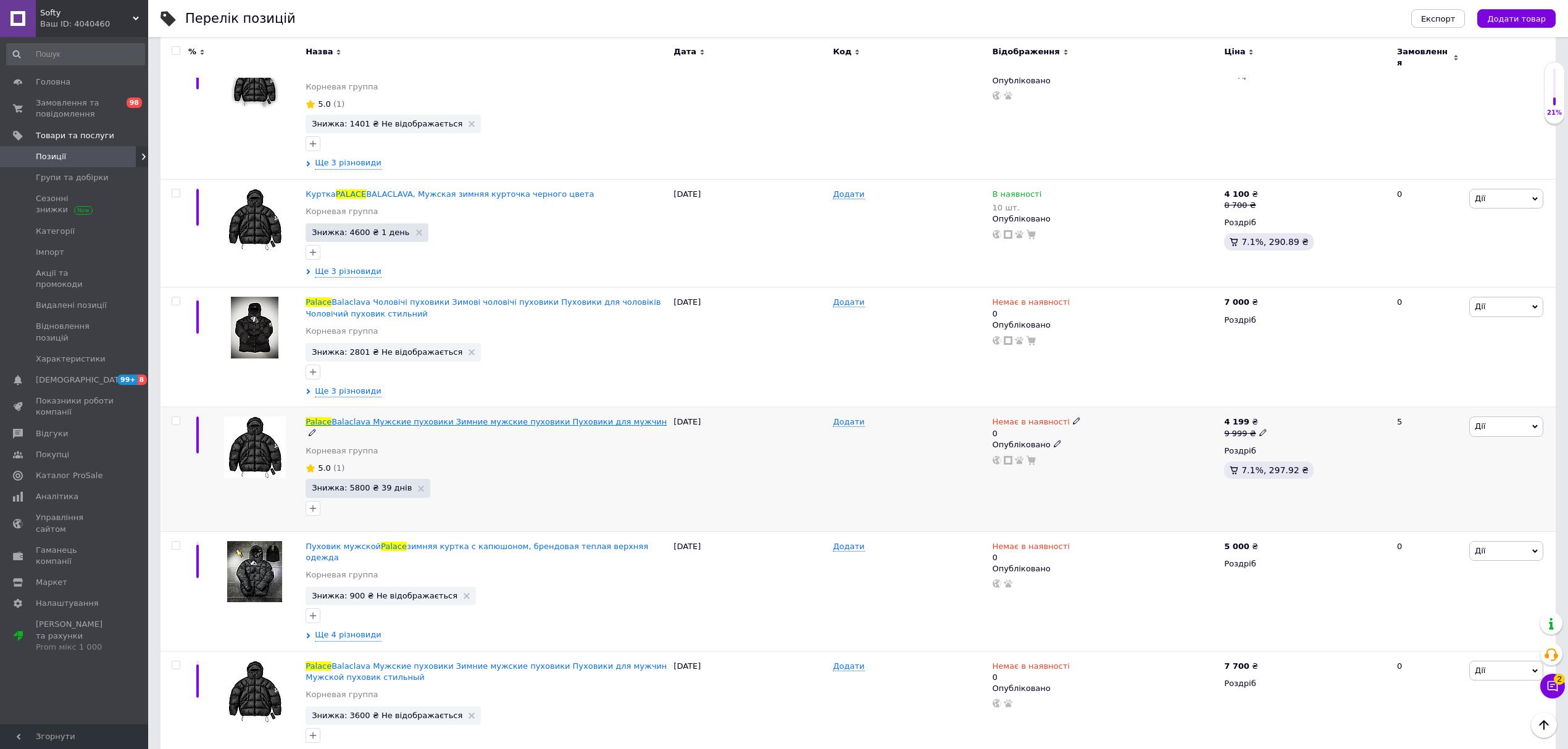
click at [430, 417] on span "Balaclava Мужские пуховики Зимние мужские пуховики Пуховики для мужчин" at bounding box center [499, 422] width 335 height 9
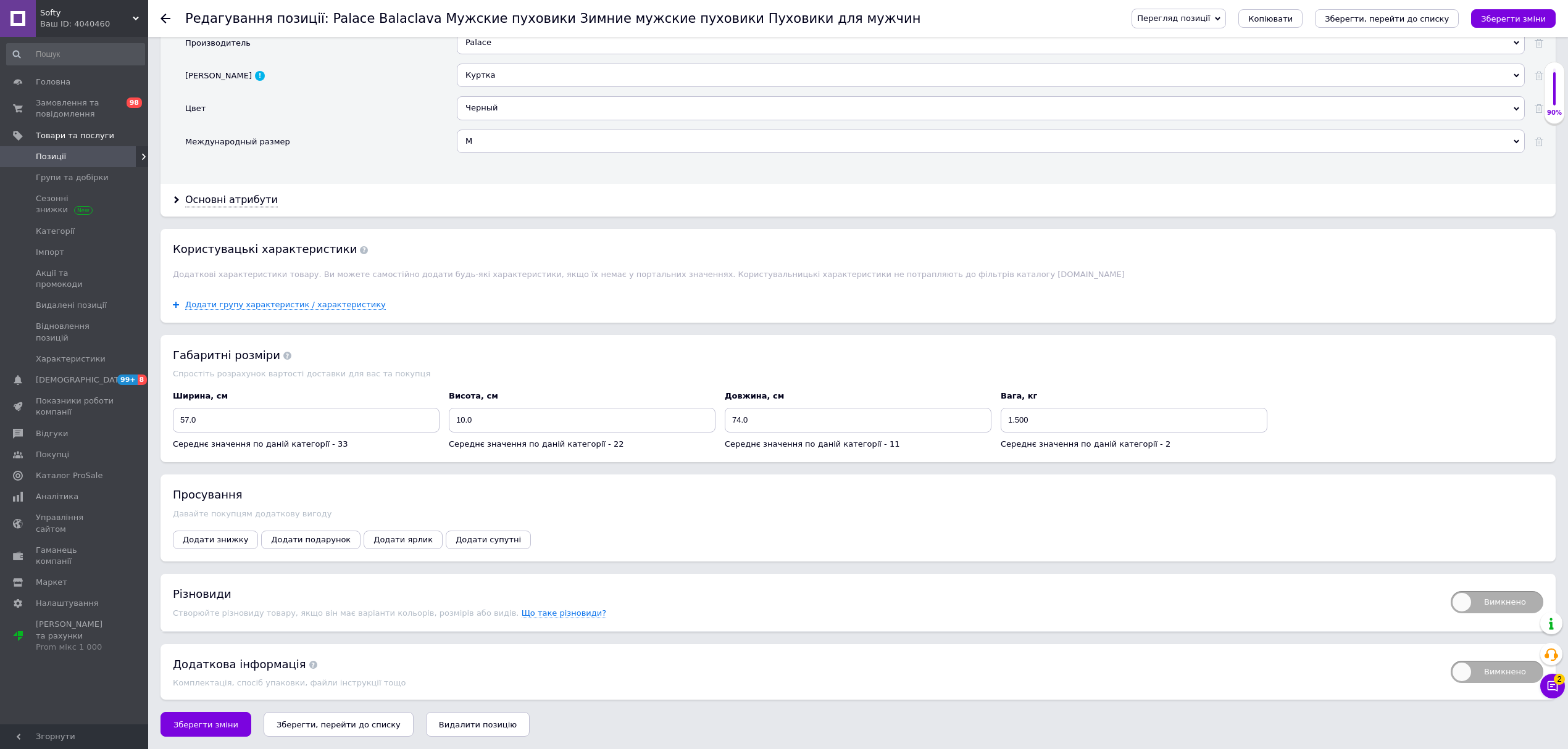
scroll to position [1003, 0]
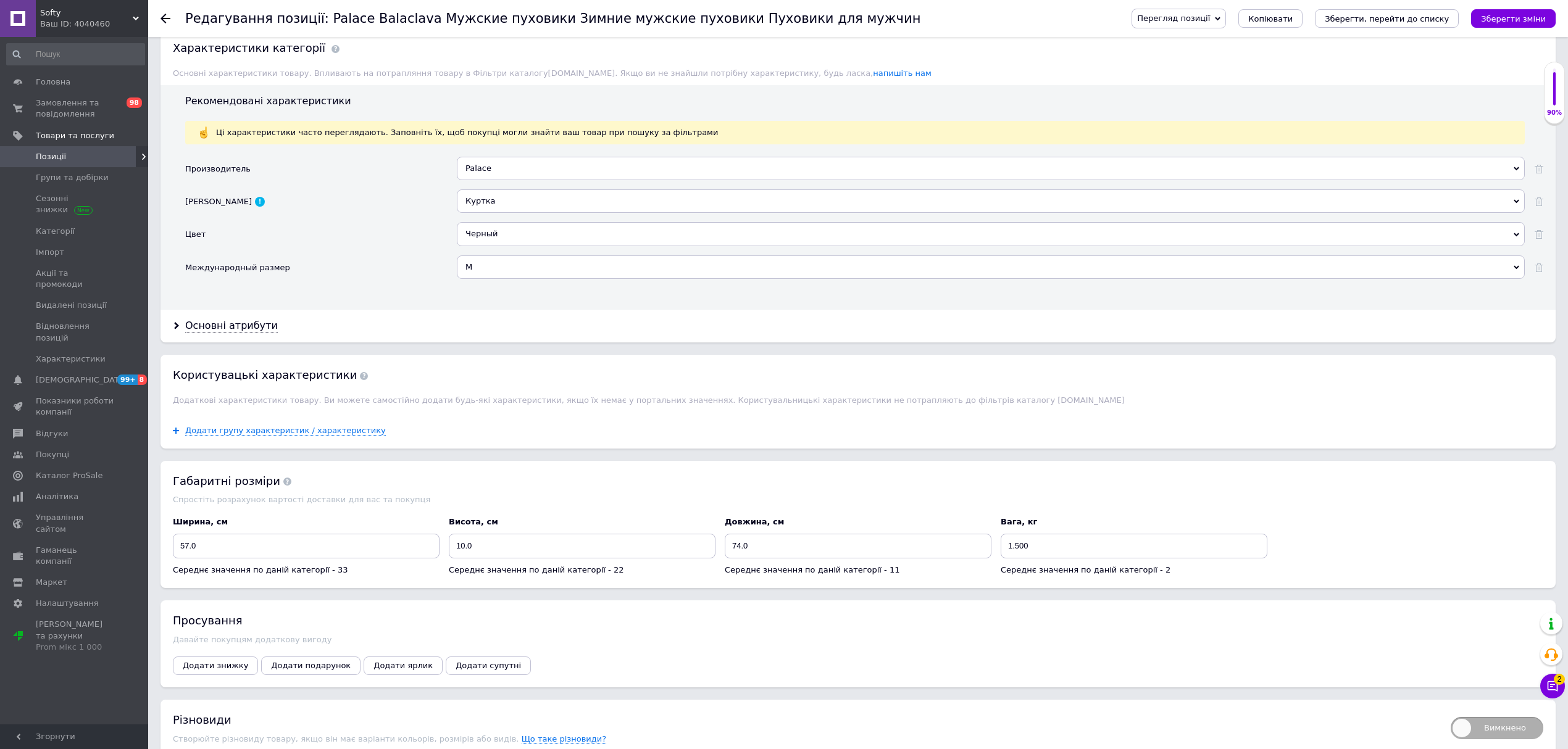
click at [166, 22] on icon at bounding box center [165, 18] width 10 height 10
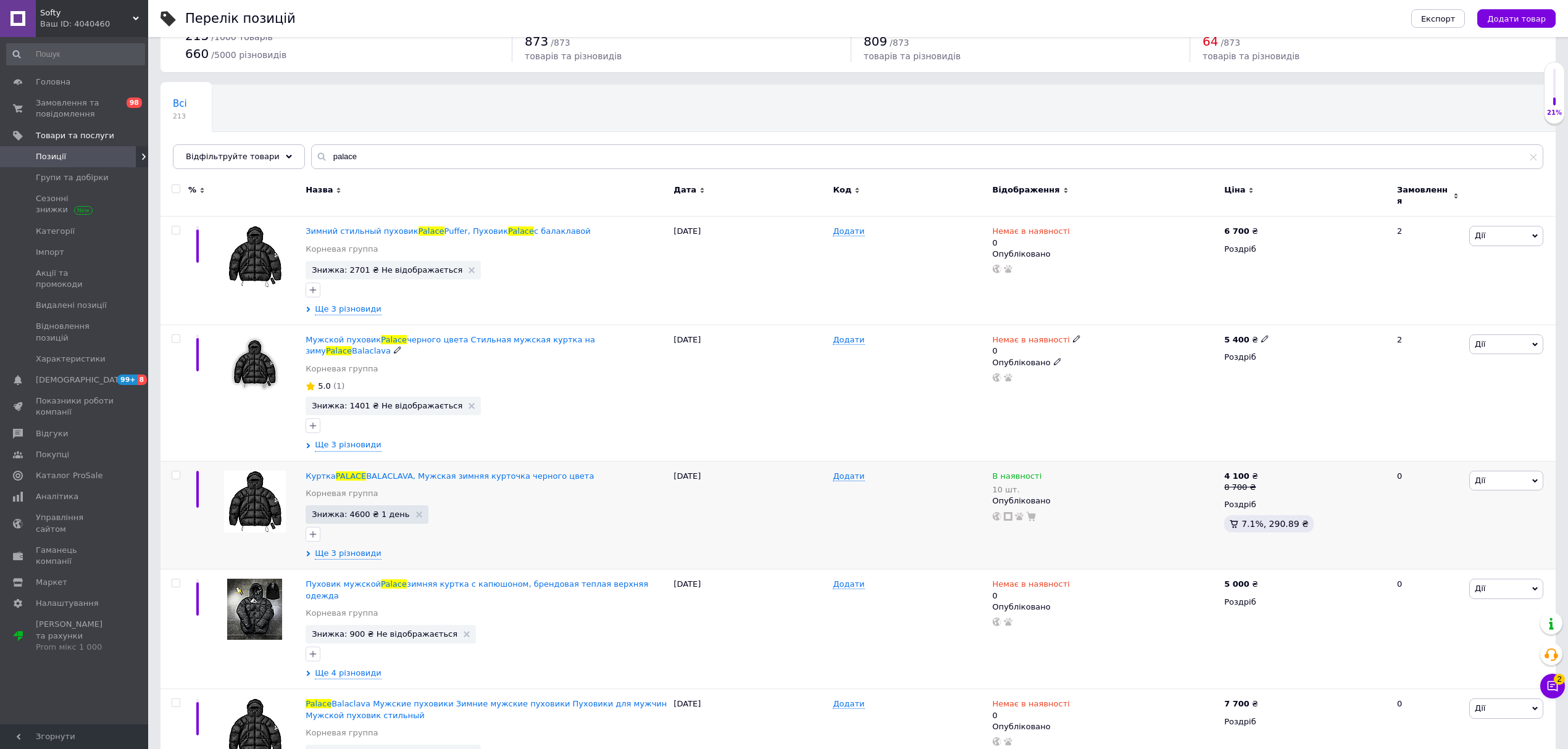
scroll to position [164, 0]
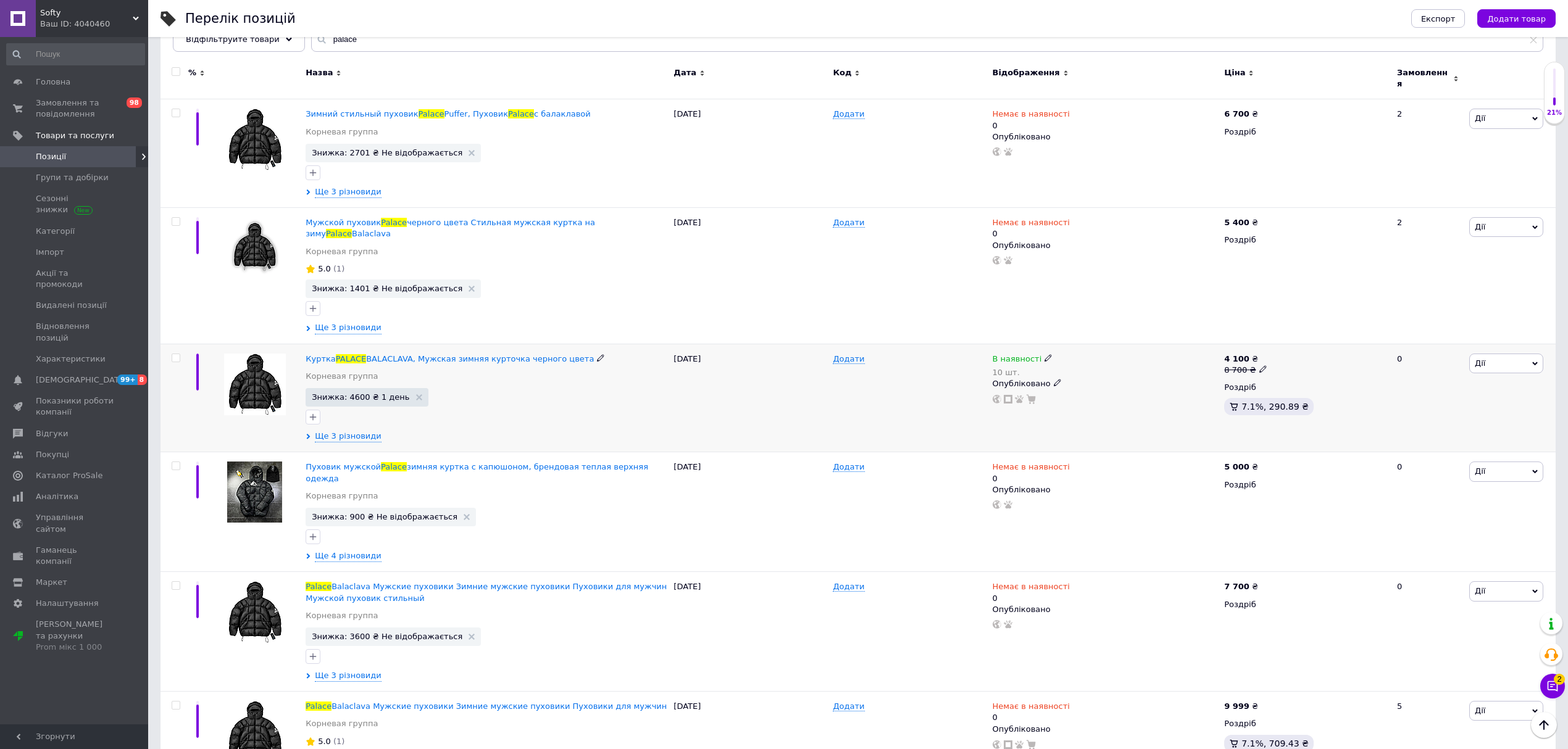
click at [1045, 354] on icon at bounding box center [1048, 358] width 7 height 7
click at [1067, 366] on li "Немає в наявності" at bounding box center [1116, 374] width 118 height 18
drag, startPoint x: 1090, startPoint y: 373, endPoint x: 943, endPoint y: 380, distance: 147.2
click at [1003, 382] on div "В наявності 10 шт. Наявність Немає в наявності В наявності Під замовлення Залиш…" at bounding box center [1106, 379] width 226 height 51
type input "0"
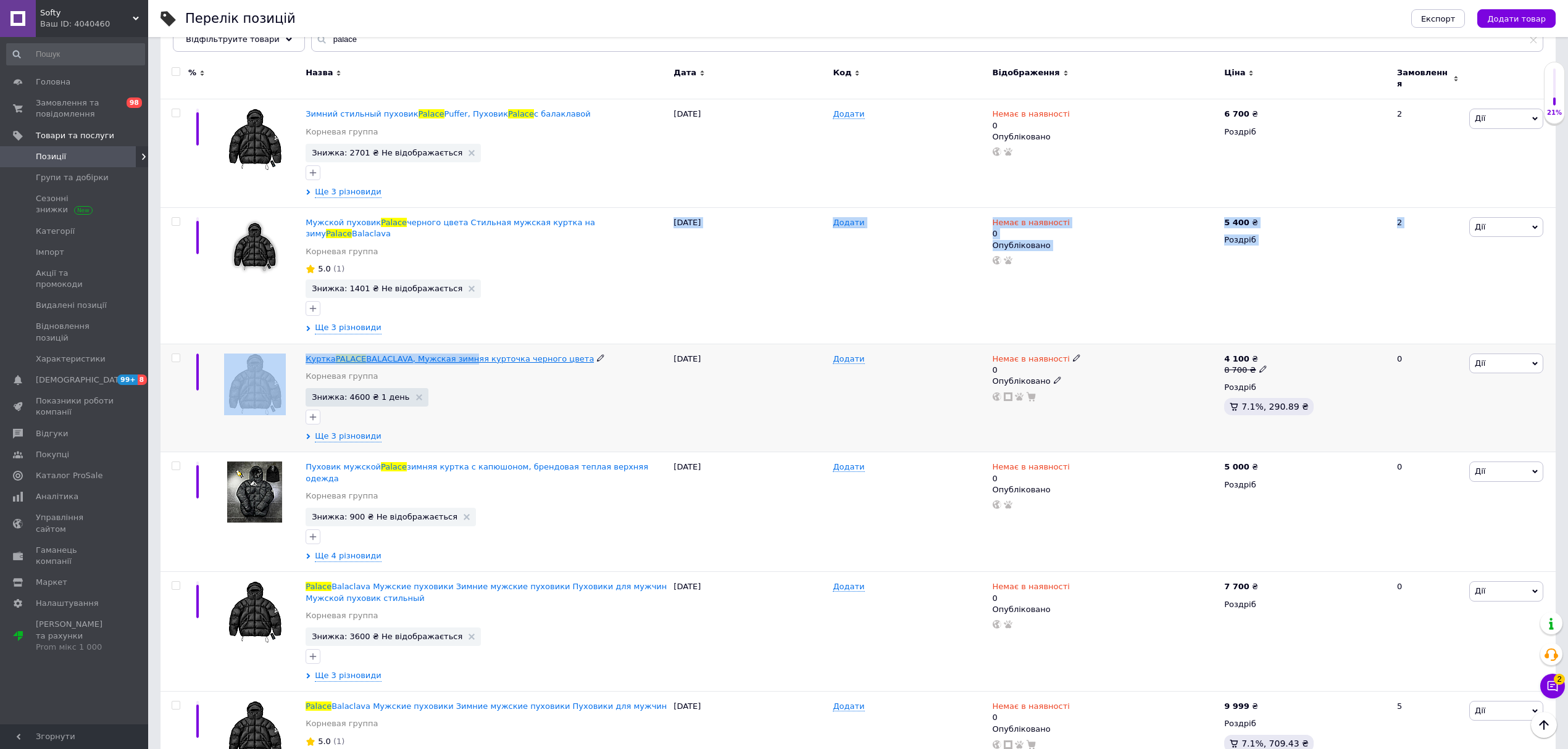
drag, startPoint x: 457, startPoint y: 324, endPoint x: 456, endPoint y: 337, distance: 13.0
click at [454, 354] on span "BALACLAVA, Мужская зимняя курточка черного цвета" at bounding box center [480, 359] width 228 height 9
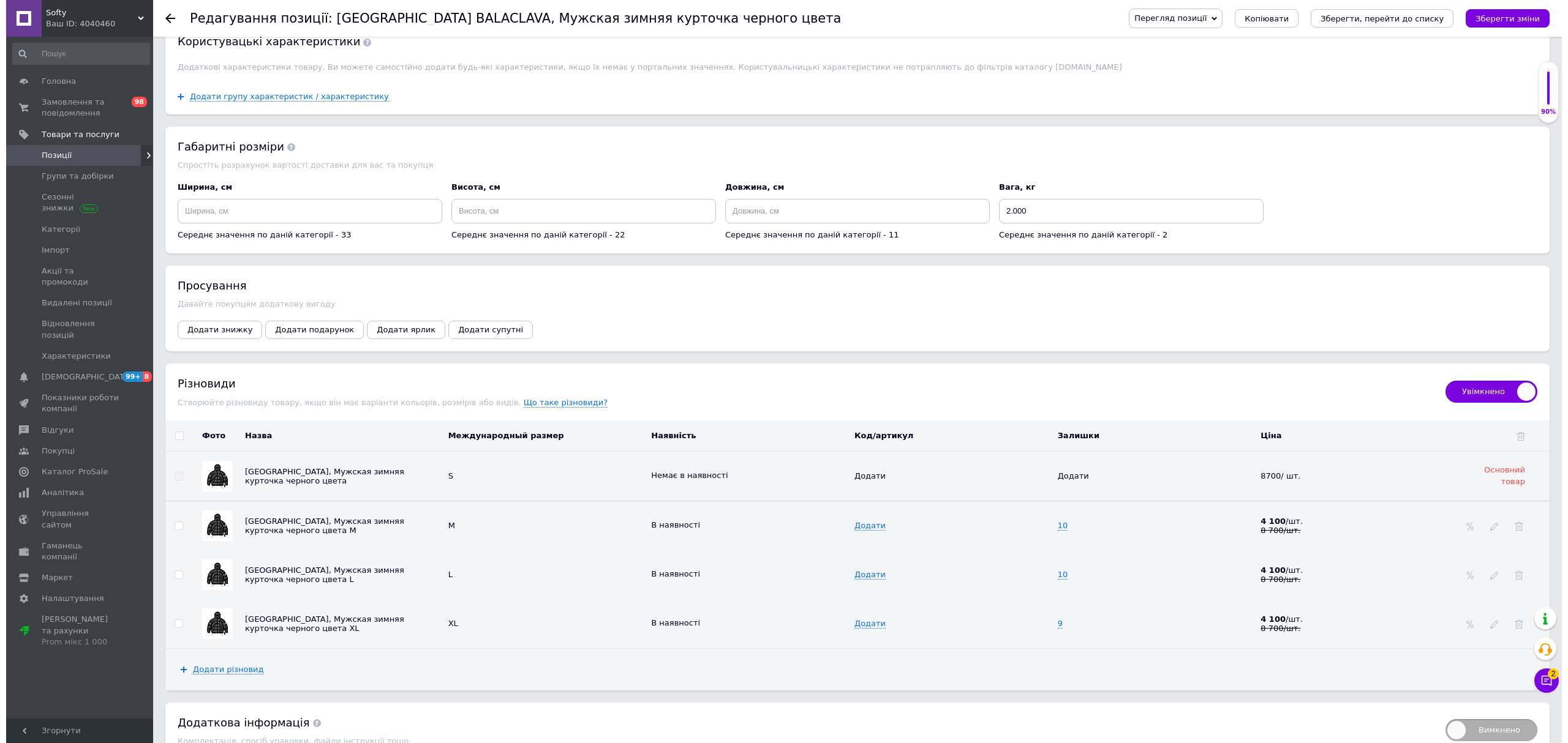
scroll to position [1547, 0]
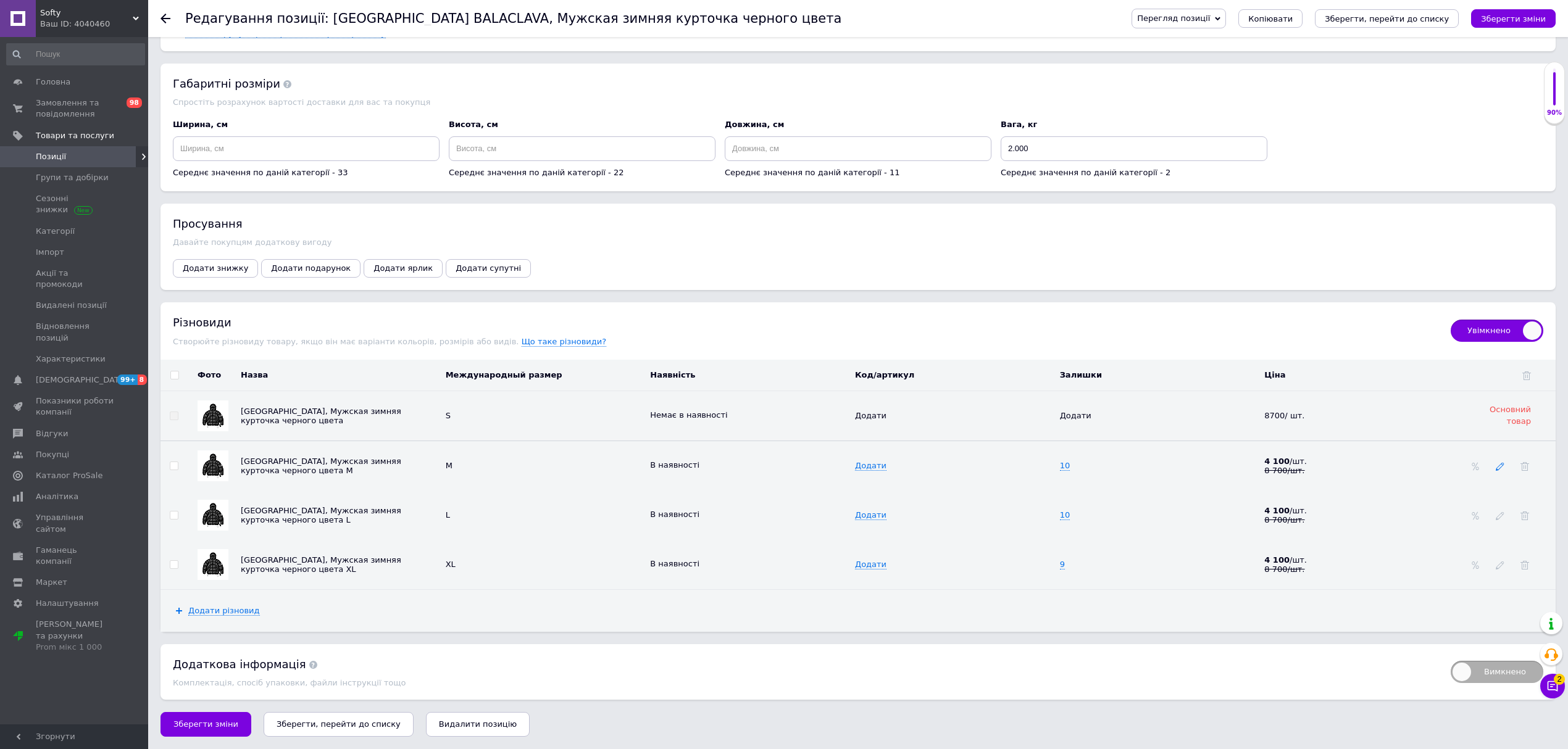
click at [1501, 469] on icon at bounding box center [1500, 466] width 8 height 8
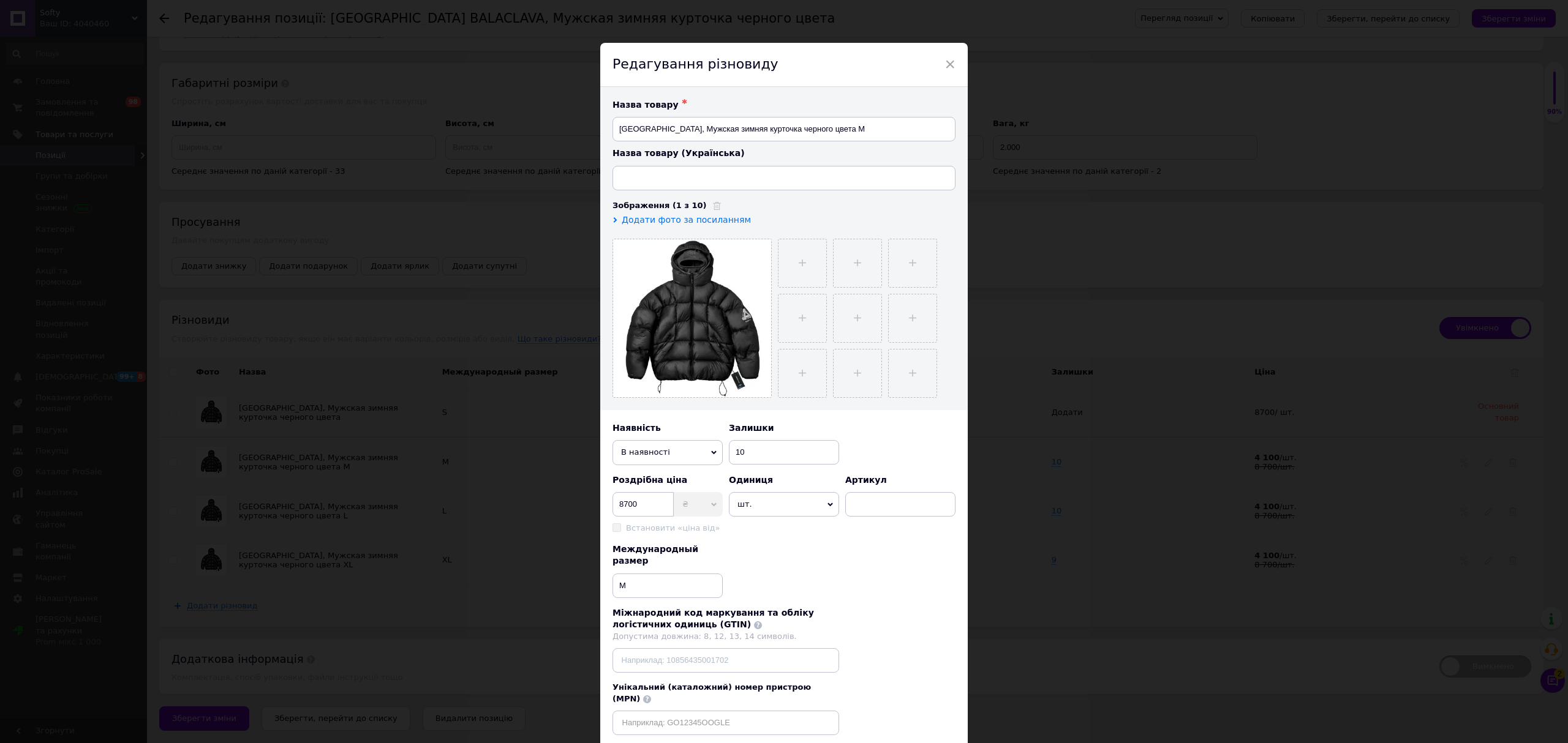
type input "Куртка PALACE BALACLAVA, Чоловіча зимова курточка чорного кольору"
click at [659, 452] on span "В наявності" at bounding box center [667, 453] width 110 height 24
click at [675, 469] on li "Немає в наявності" at bounding box center [667, 476] width 110 height 19
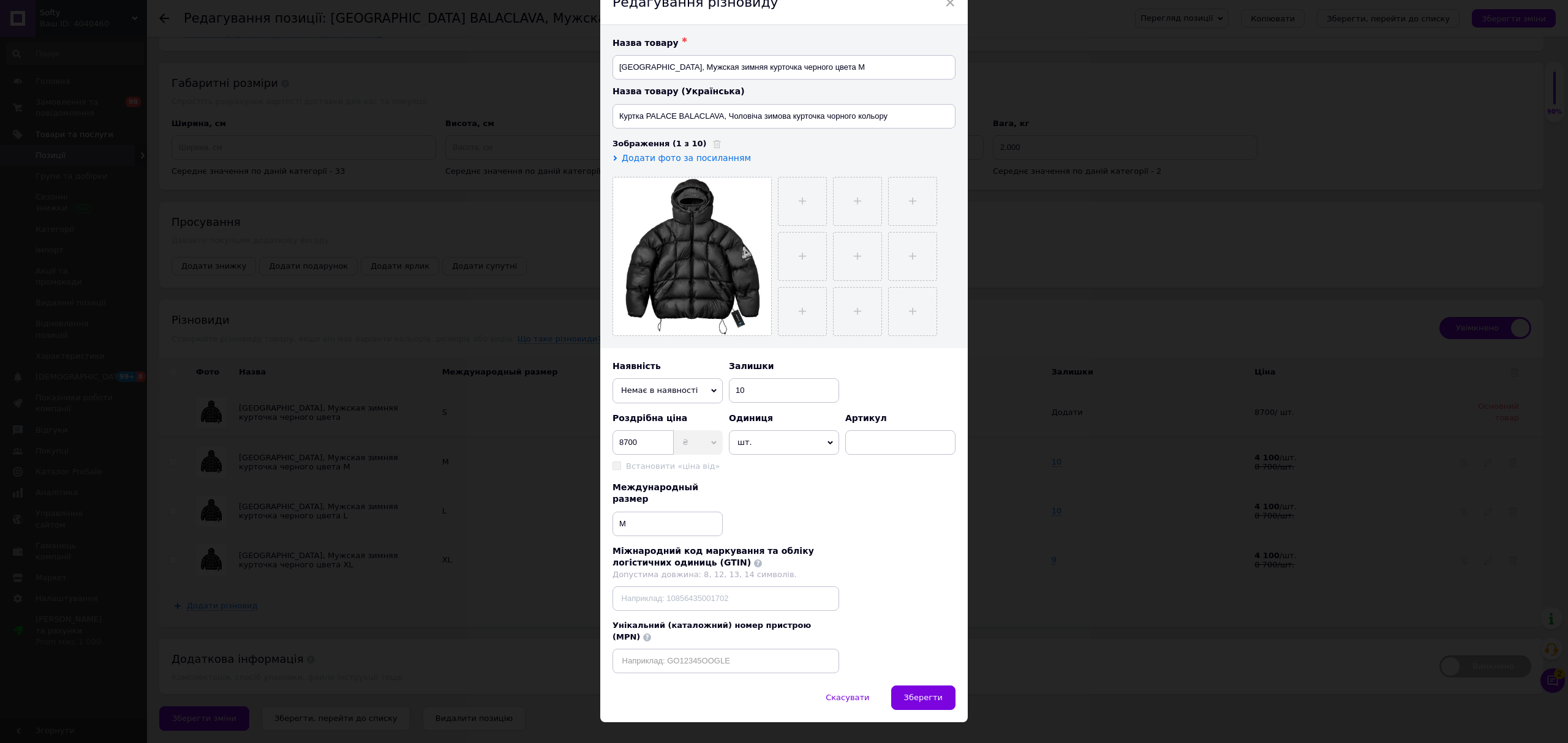
scroll to position [65, 0]
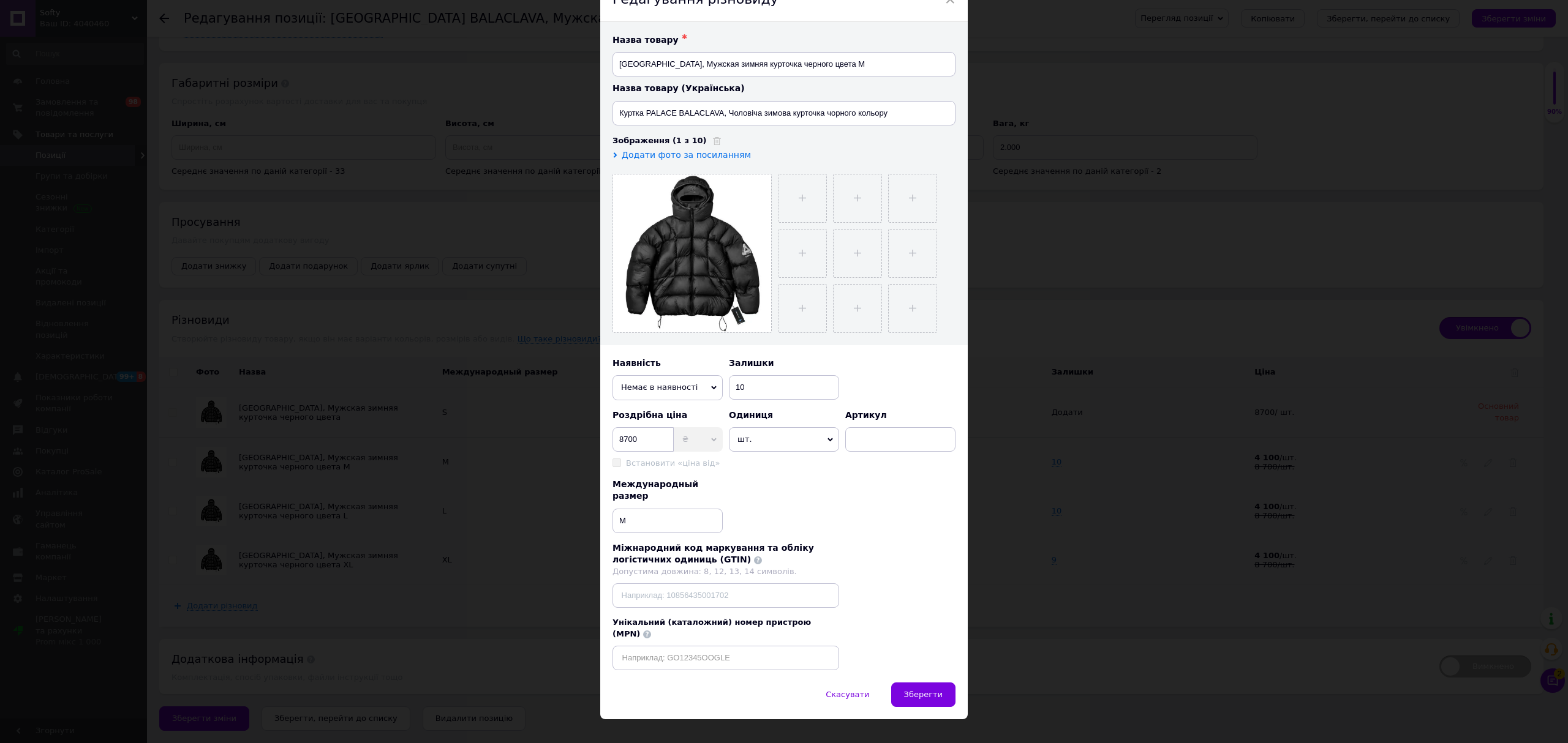
drag, startPoint x: 932, startPoint y: 674, endPoint x: 937, endPoint y: 666, distance: 9.4
click at [932, 690] on span "Зберегти" at bounding box center [923, 694] width 39 height 9
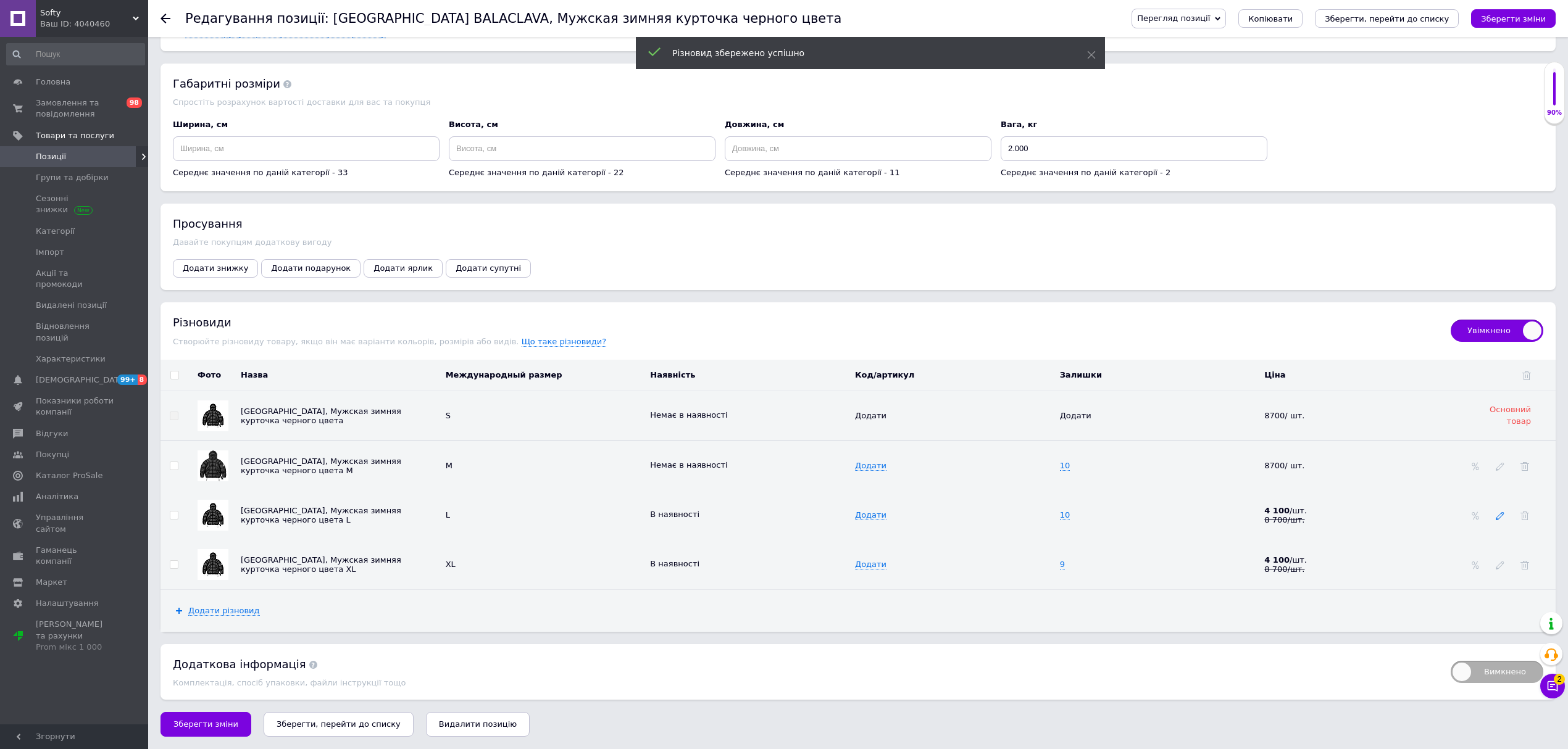
click at [1499, 515] on icon at bounding box center [1500, 515] width 8 height 8
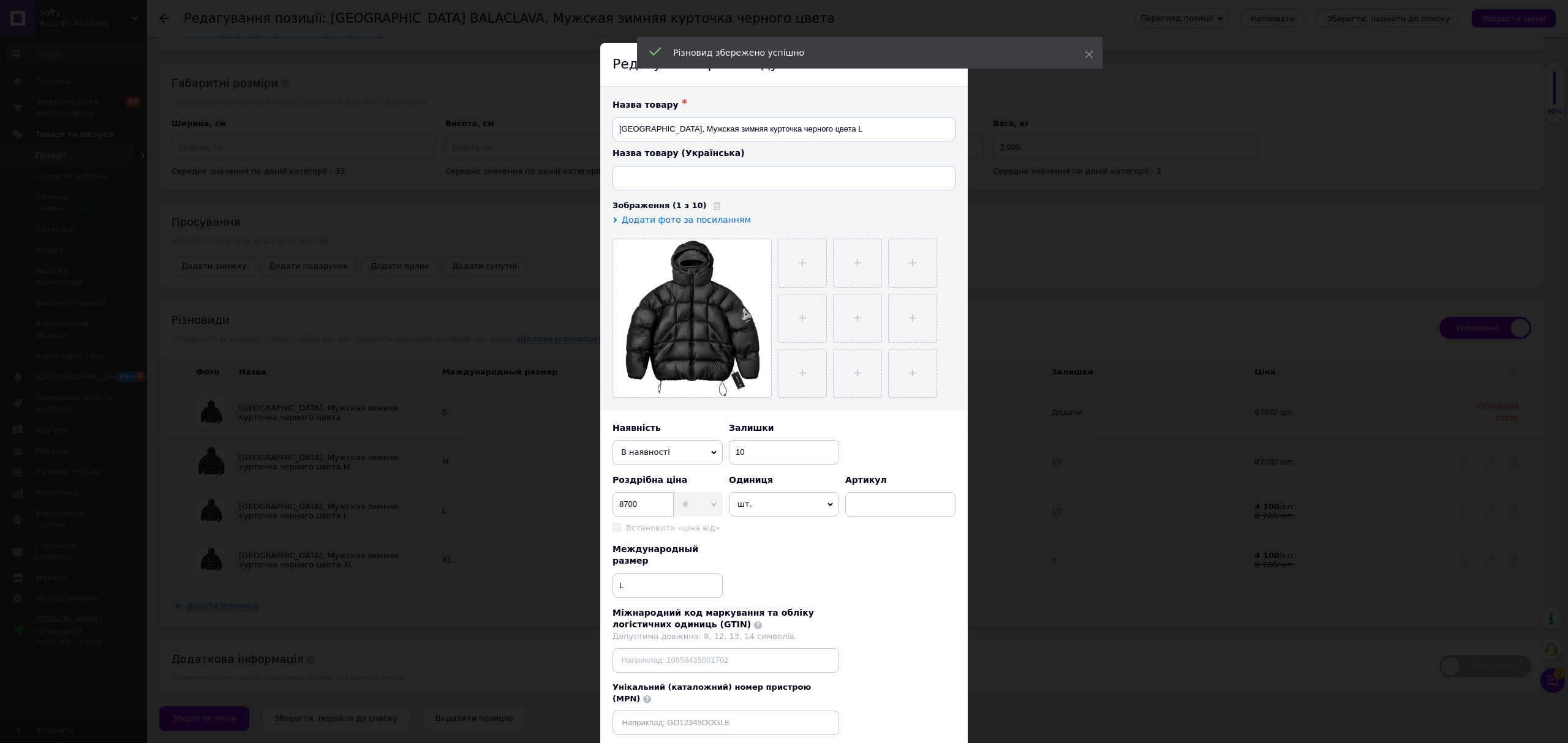
type input "Куртка PALACE BALACLAVA, Чоловіча зимова курточка чорного кольору"
drag, startPoint x: 658, startPoint y: 471, endPoint x: 658, endPoint y: 463, distance: 8.0
click at [658, 471] on div "Назва товару ✱ Куртка PALACE BALACLAVA, Мужская зимняя курточка черного цвета L…" at bounding box center [784, 417] width 367 height 661
click at [658, 462] on span "В наявності" at bounding box center [667, 453] width 110 height 24
click at [664, 478] on li "Немає в наявності" at bounding box center [667, 476] width 110 height 19
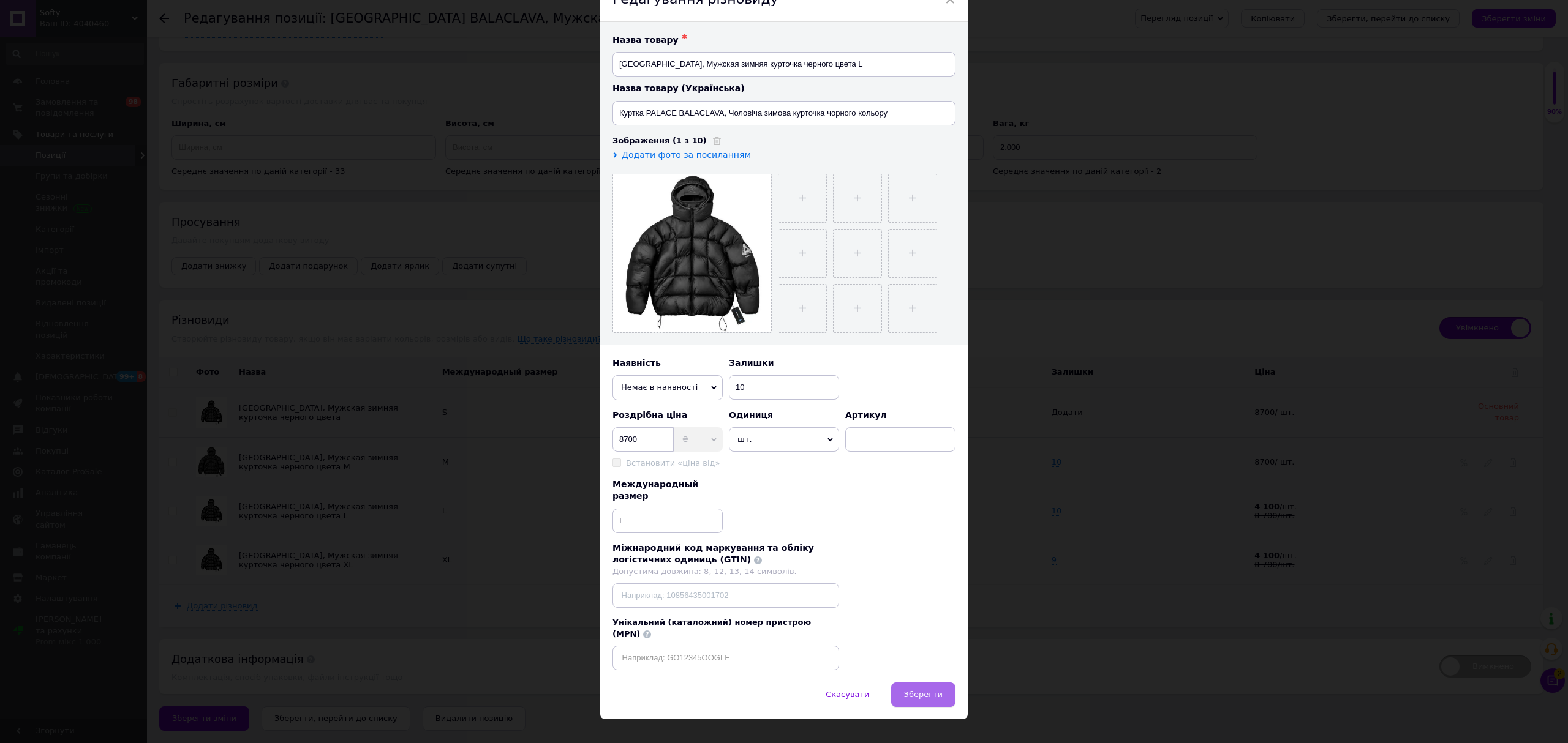
click at [913, 690] on span "Зберегти" at bounding box center [923, 694] width 39 height 9
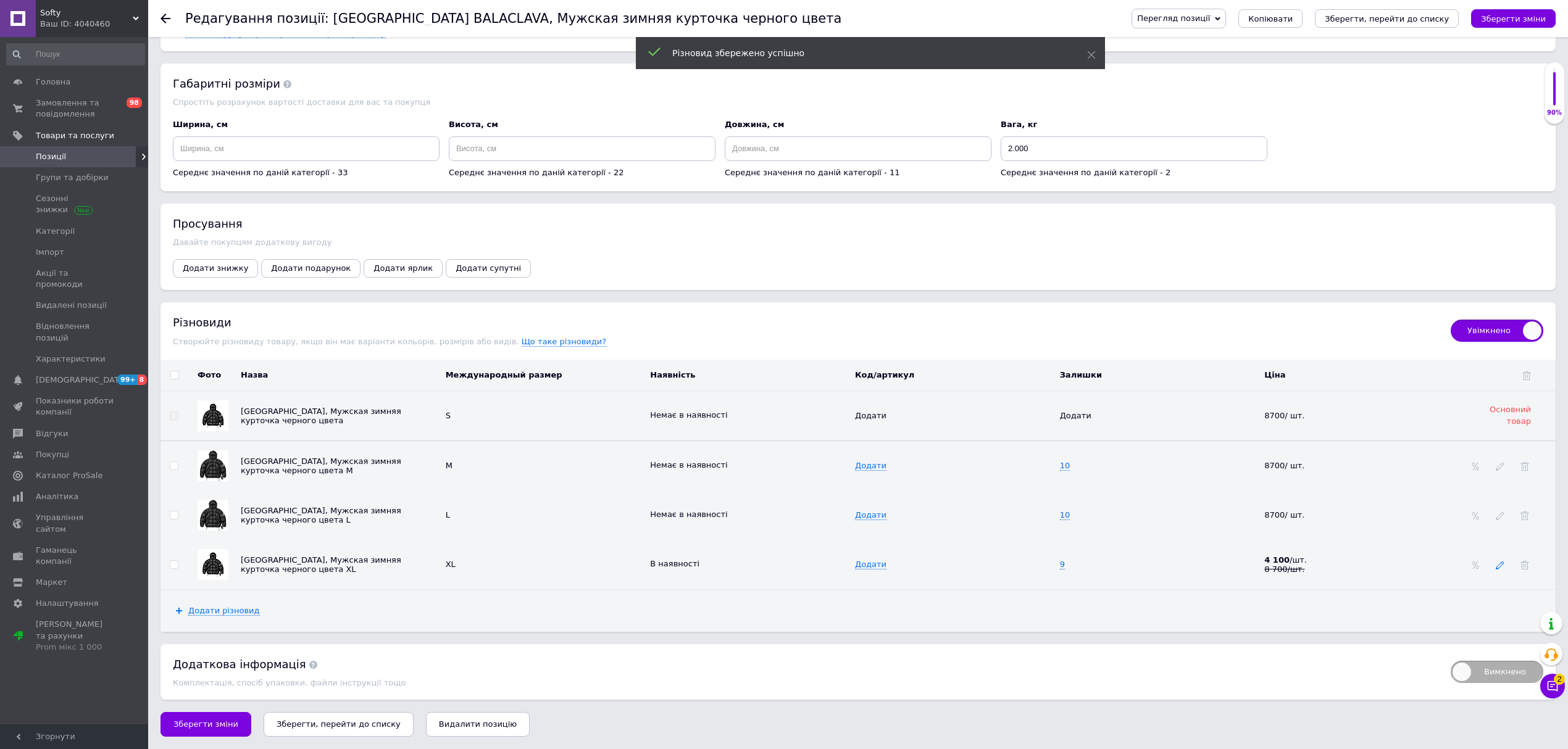
click at [1502, 566] on icon at bounding box center [1500, 565] width 8 height 8
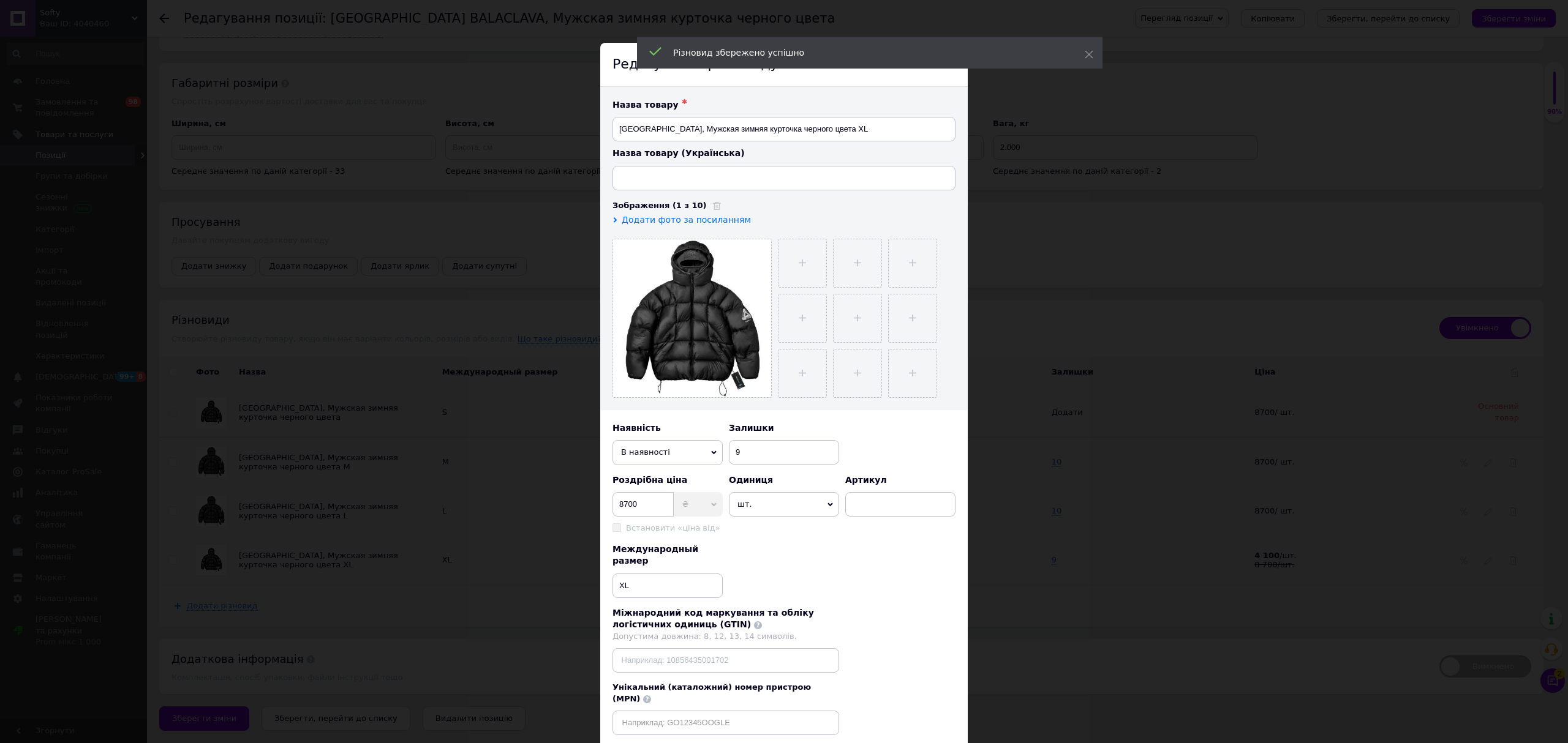
type input "Куртка PALACE BALACLAVA, Чоловіча зимова курточка чорного кольору"
click at [669, 451] on span "В наявності" at bounding box center [667, 453] width 110 height 24
click at [669, 476] on li "Немає в наявності" at bounding box center [667, 476] width 110 height 19
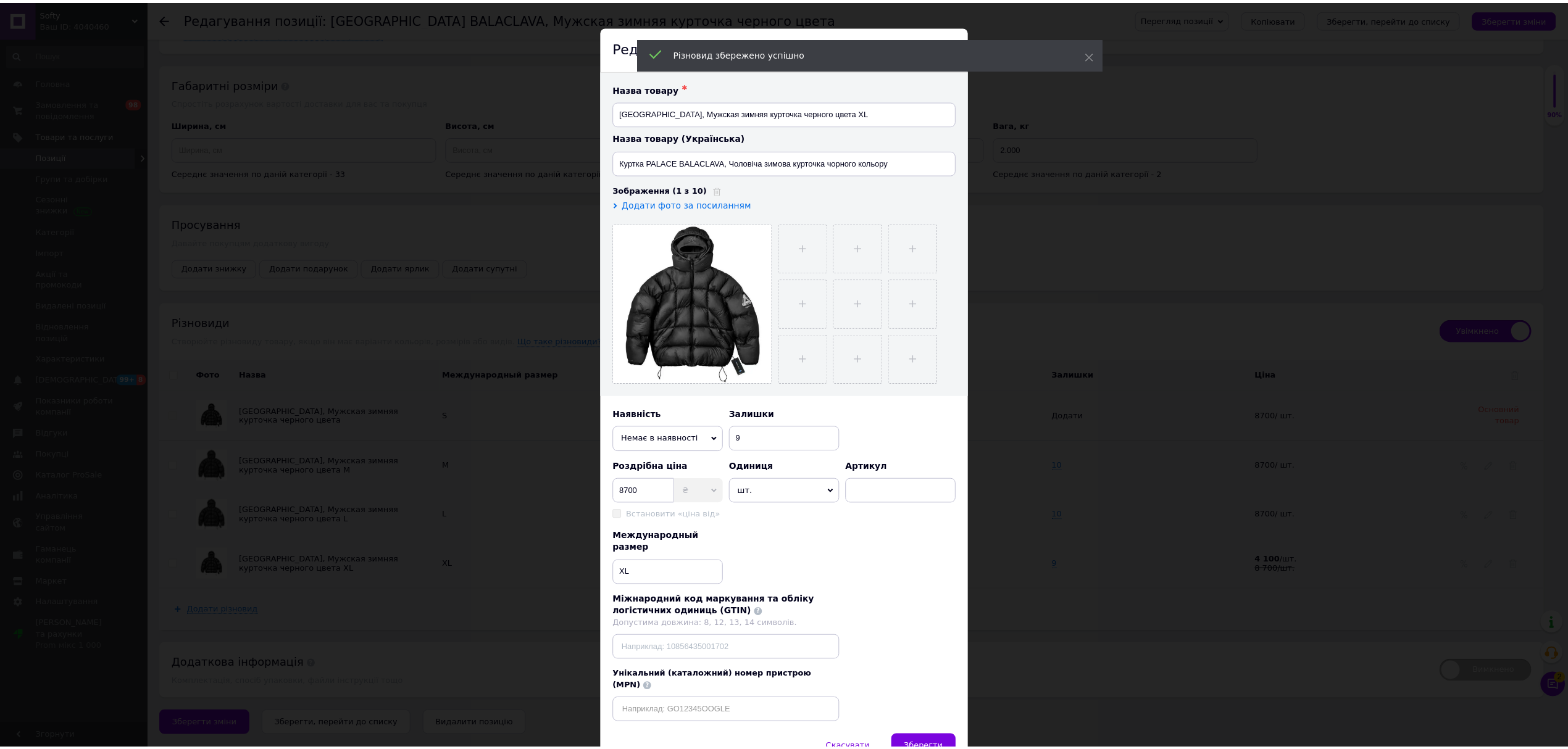
scroll to position [0, 0]
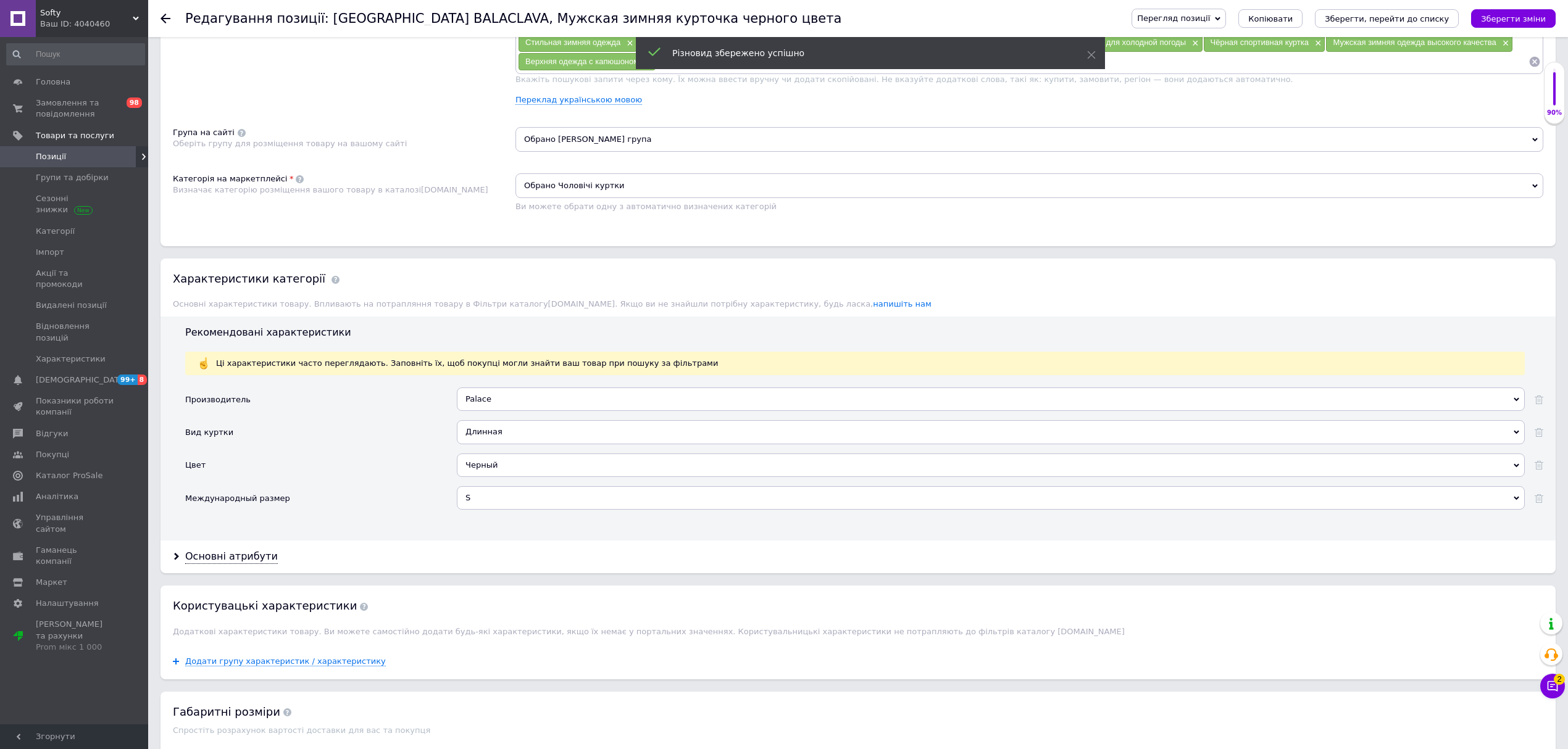
scroll to position [571, 0]
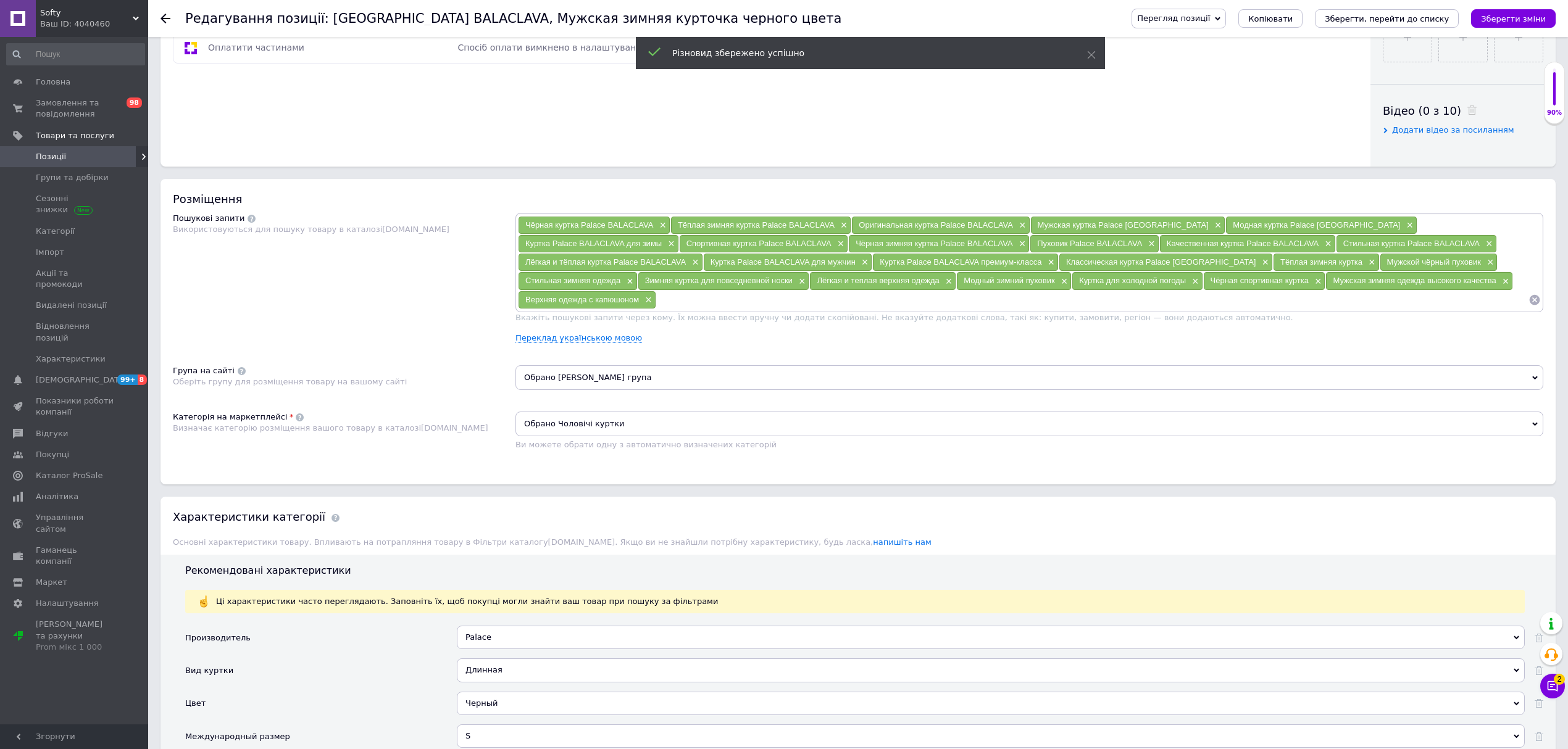
click at [164, 23] on icon at bounding box center [165, 18] width 10 height 10
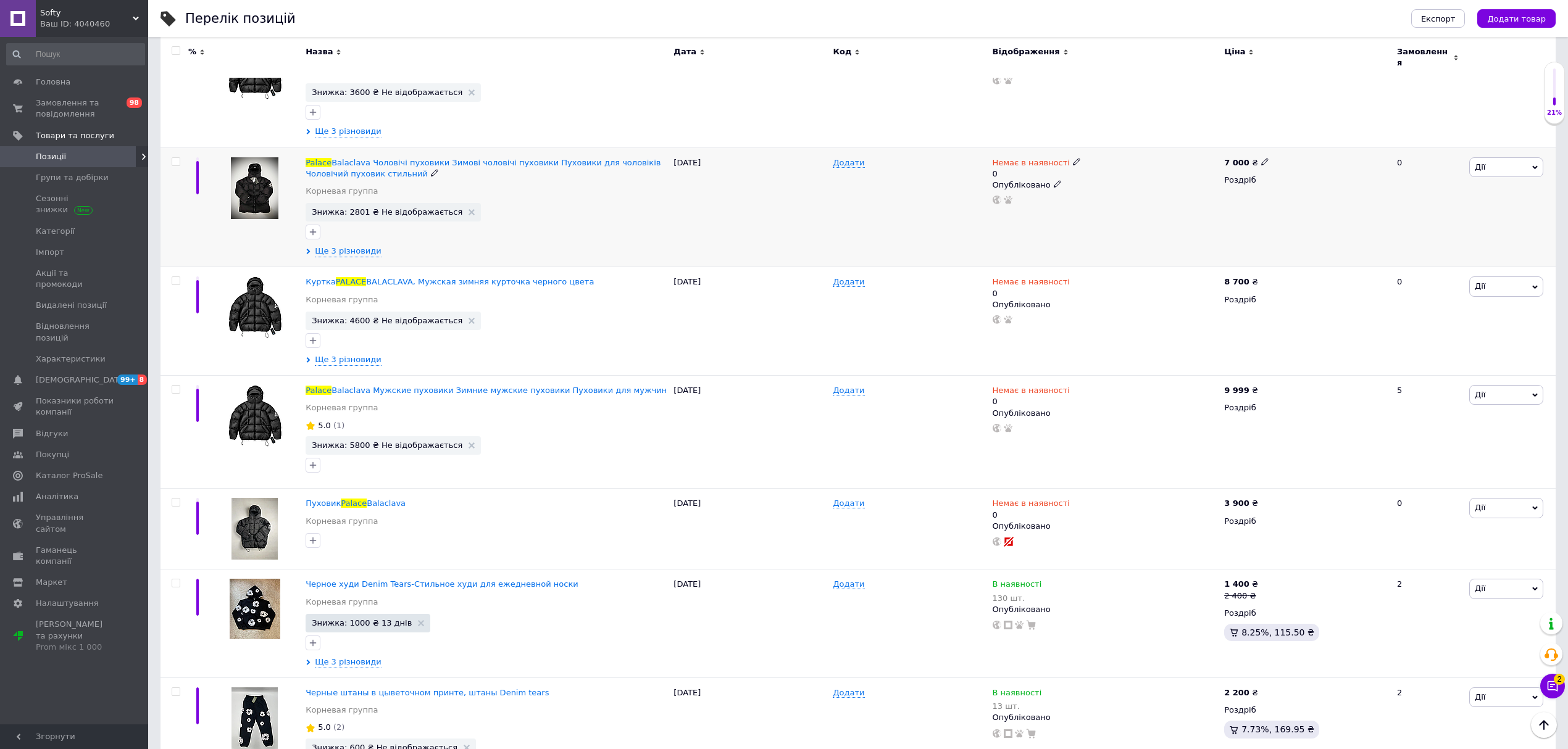
scroll to position [582, 0]
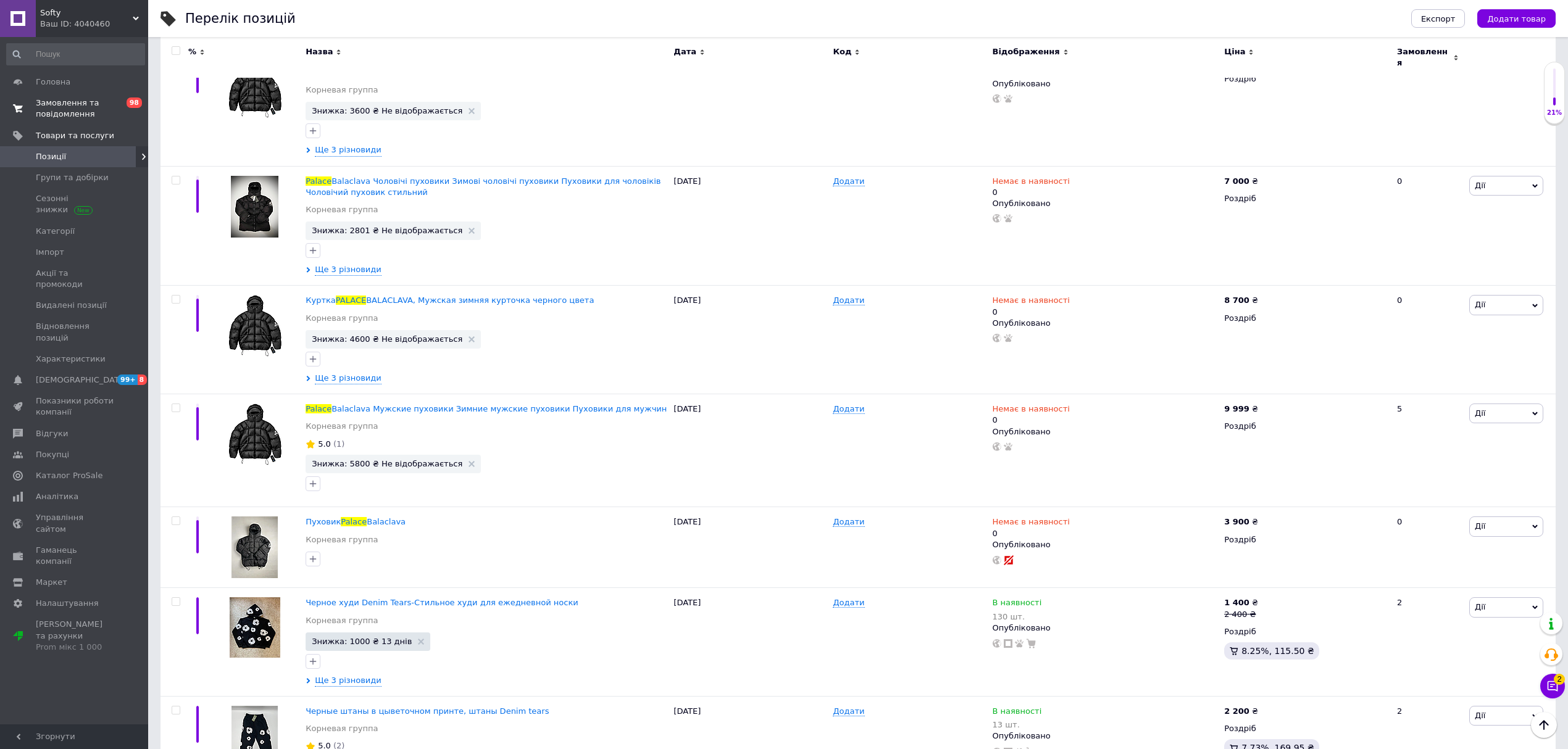
click at [114, 111] on span "0 98" at bounding box center [131, 108] width 34 height 22
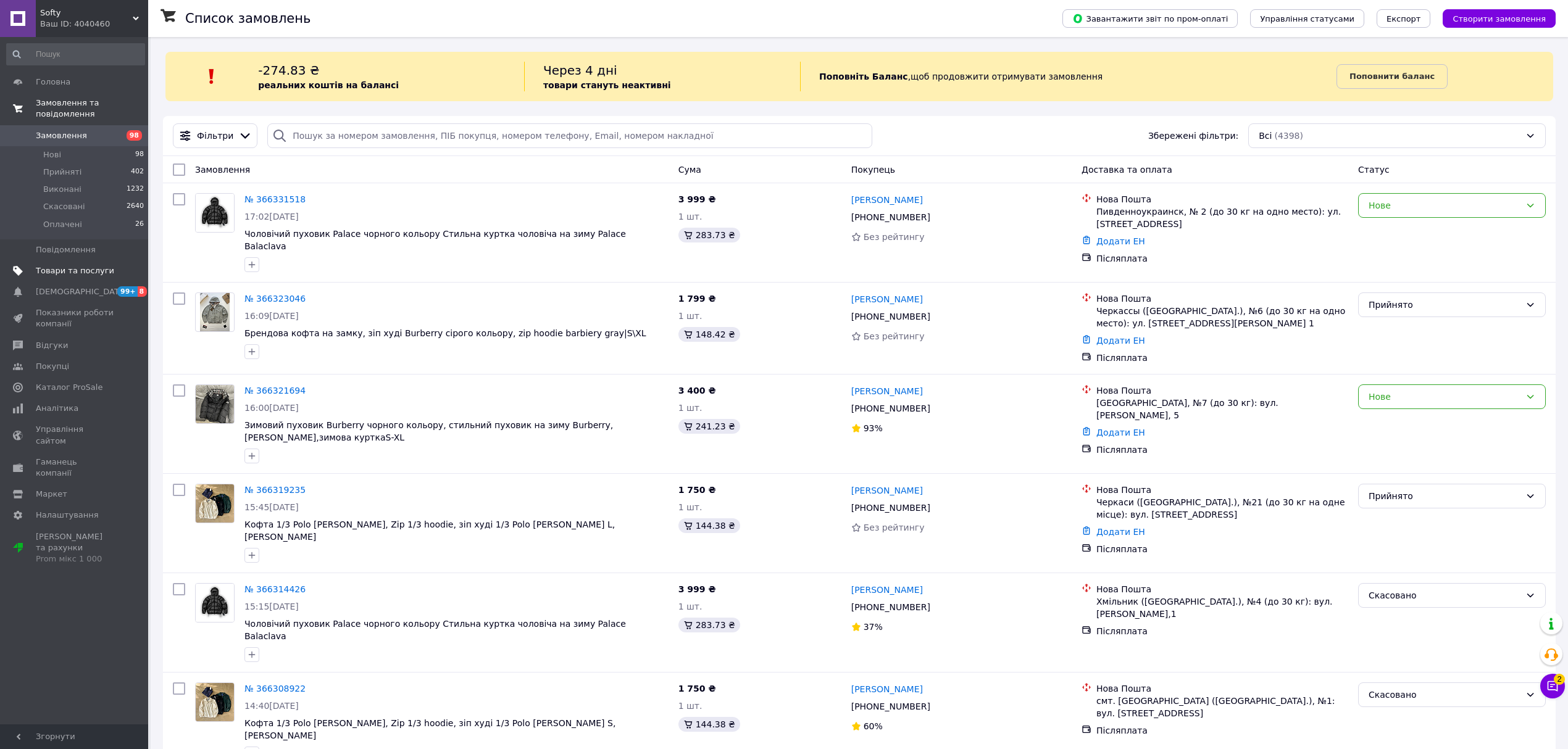
click at [92, 265] on span "Товари та послуги" at bounding box center [75, 271] width 79 height 11
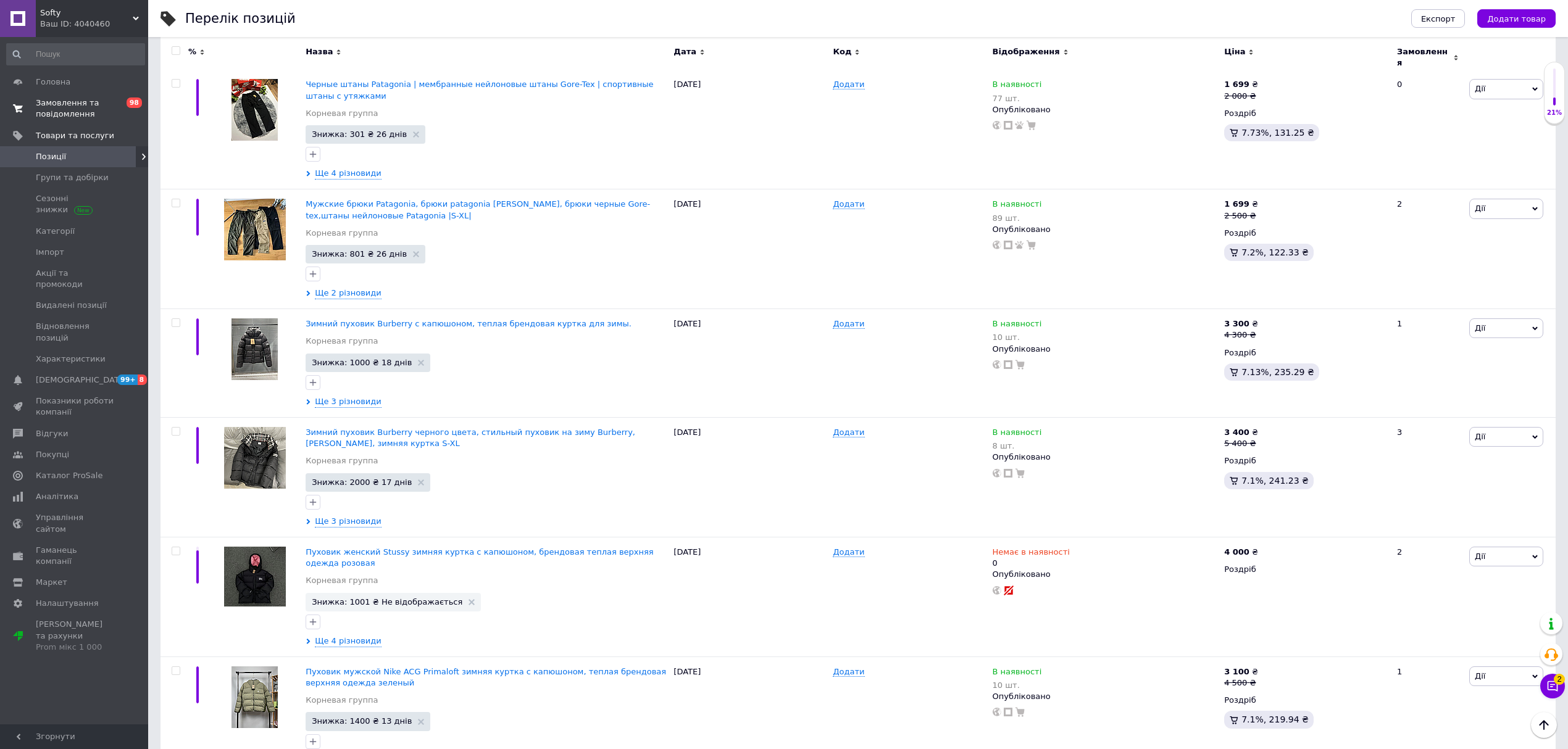
scroll to position [164, 0]
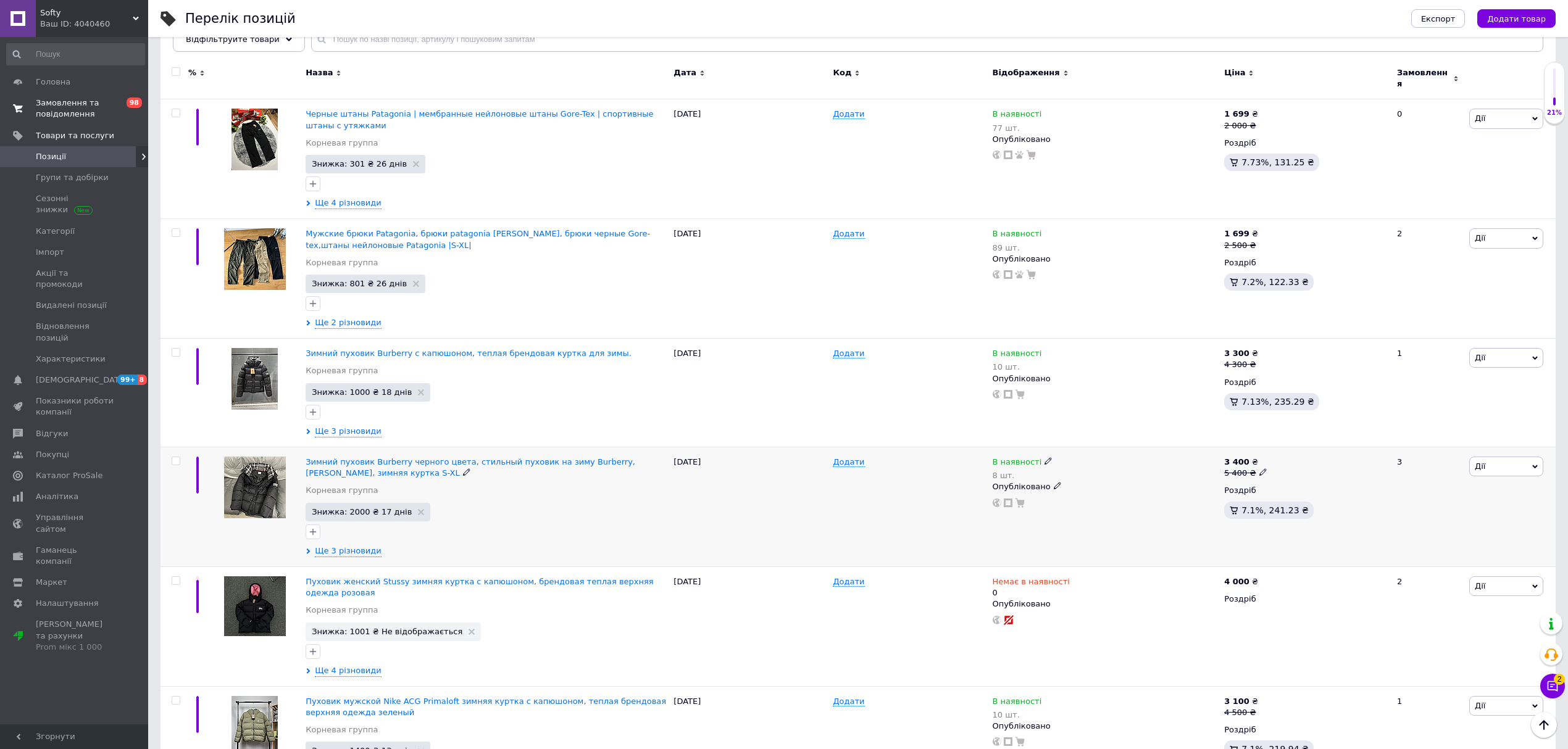
click at [1045, 457] on icon at bounding box center [1048, 460] width 7 height 7
click at [1075, 478] on li "Немає в наявності" at bounding box center [1116, 478] width 118 height 18
click at [1021, 501] on div "В наявності 8 шт. Наявність Немає в наявності В наявності Під замовлення Залишк…" at bounding box center [1106, 482] width 226 height 51
type input "0"
click at [431, 457] on span "Зимний пуховик Burberry черного цвета, стильный пуховик на зиму Burberry, Burbe…" at bounding box center [471, 467] width 330 height 20
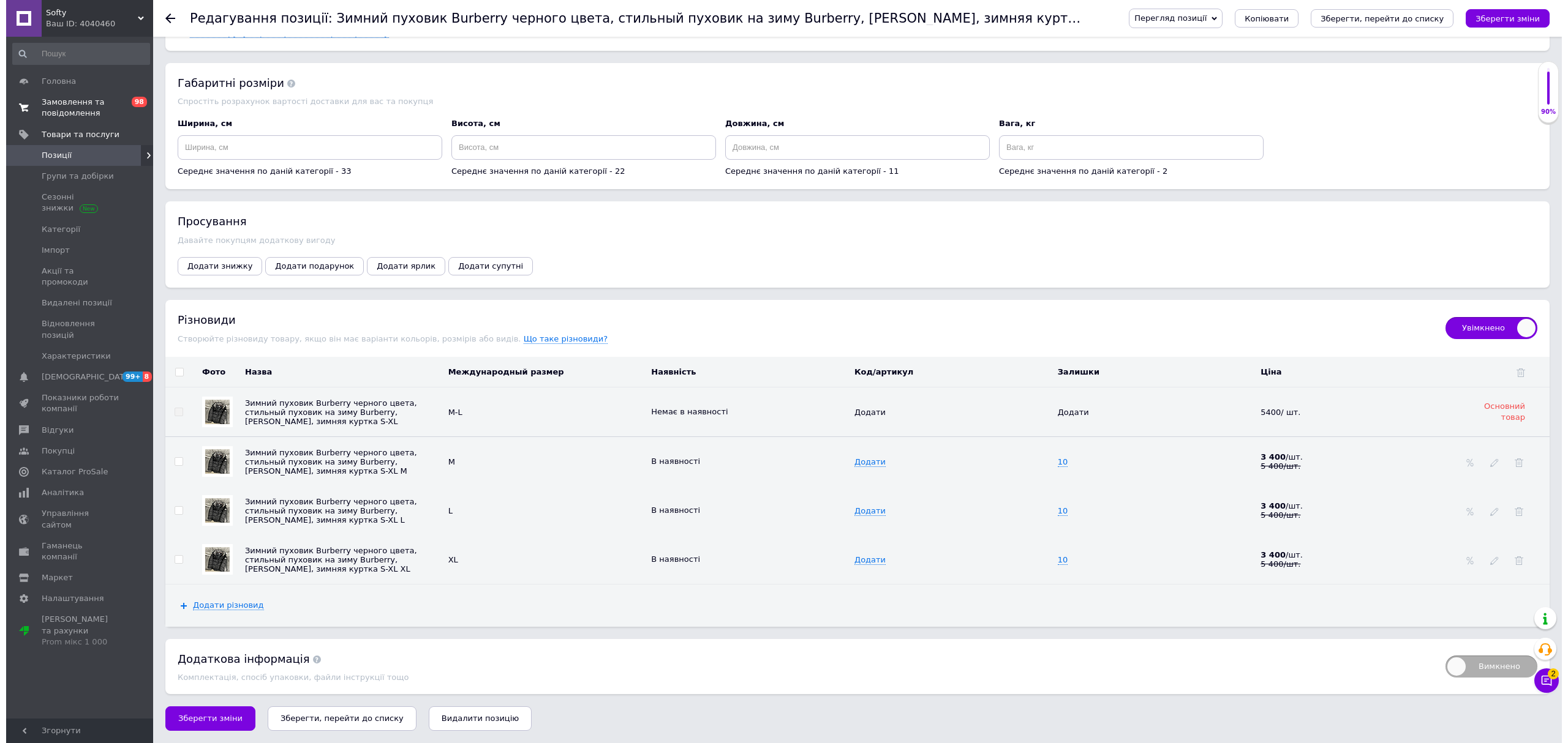
scroll to position [1509, 0]
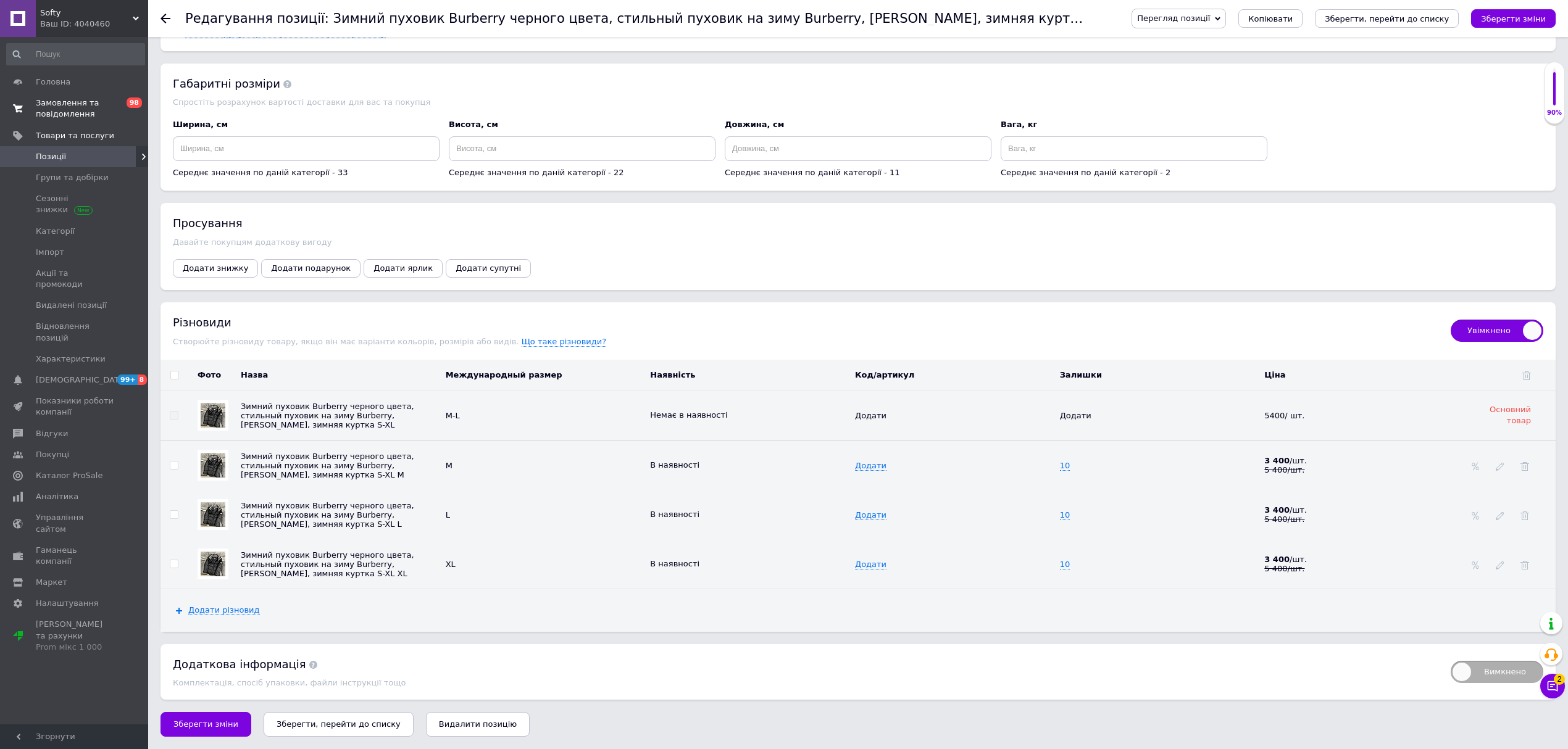
click at [1497, 473] on td at bounding box center [1511, 465] width 90 height 50
click at [1497, 465] on icon at bounding box center [1500, 466] width 8 height 8
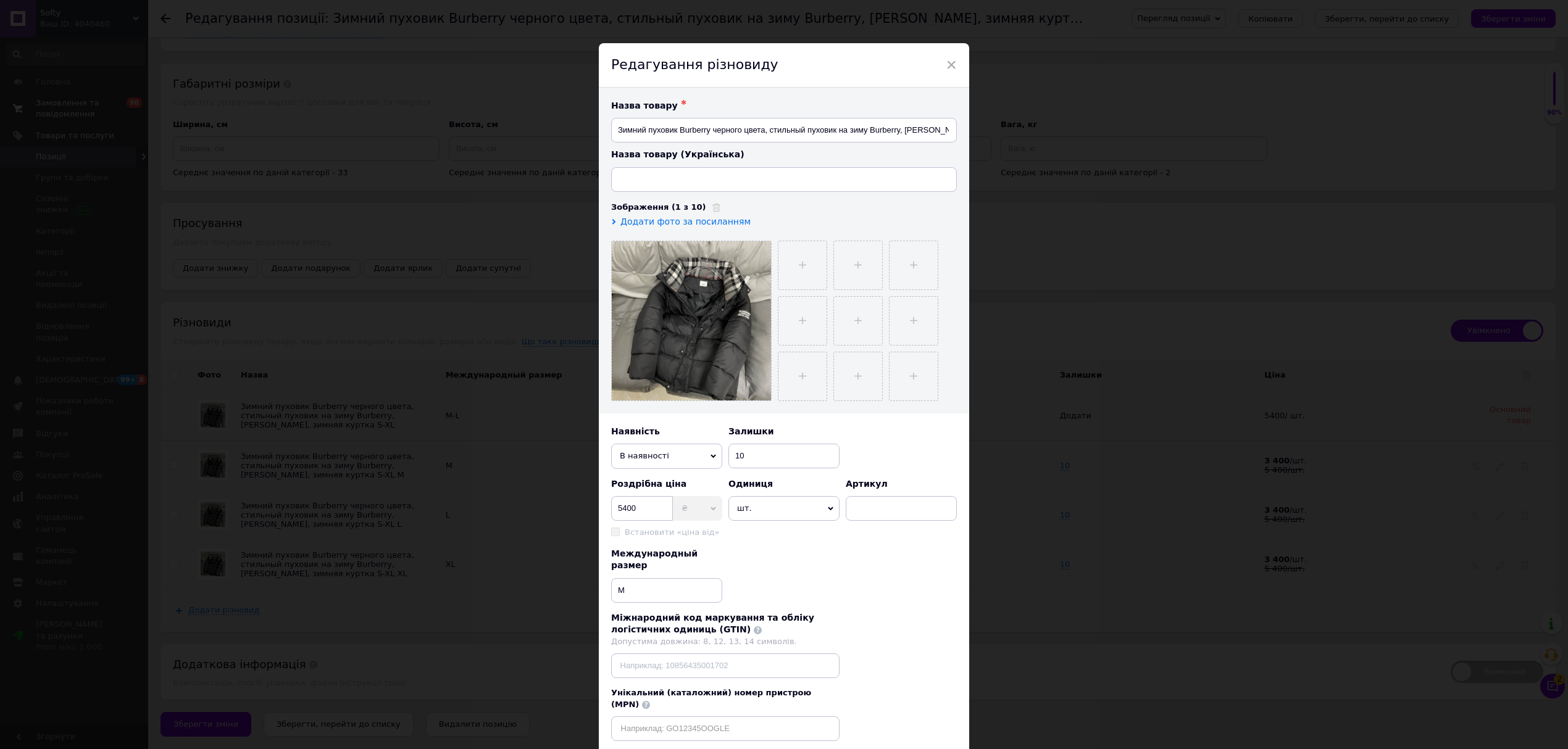
type input "Зимовий пуховик Burberry чорного кольору, стильний пуховик на зиму Burberry, [P…"
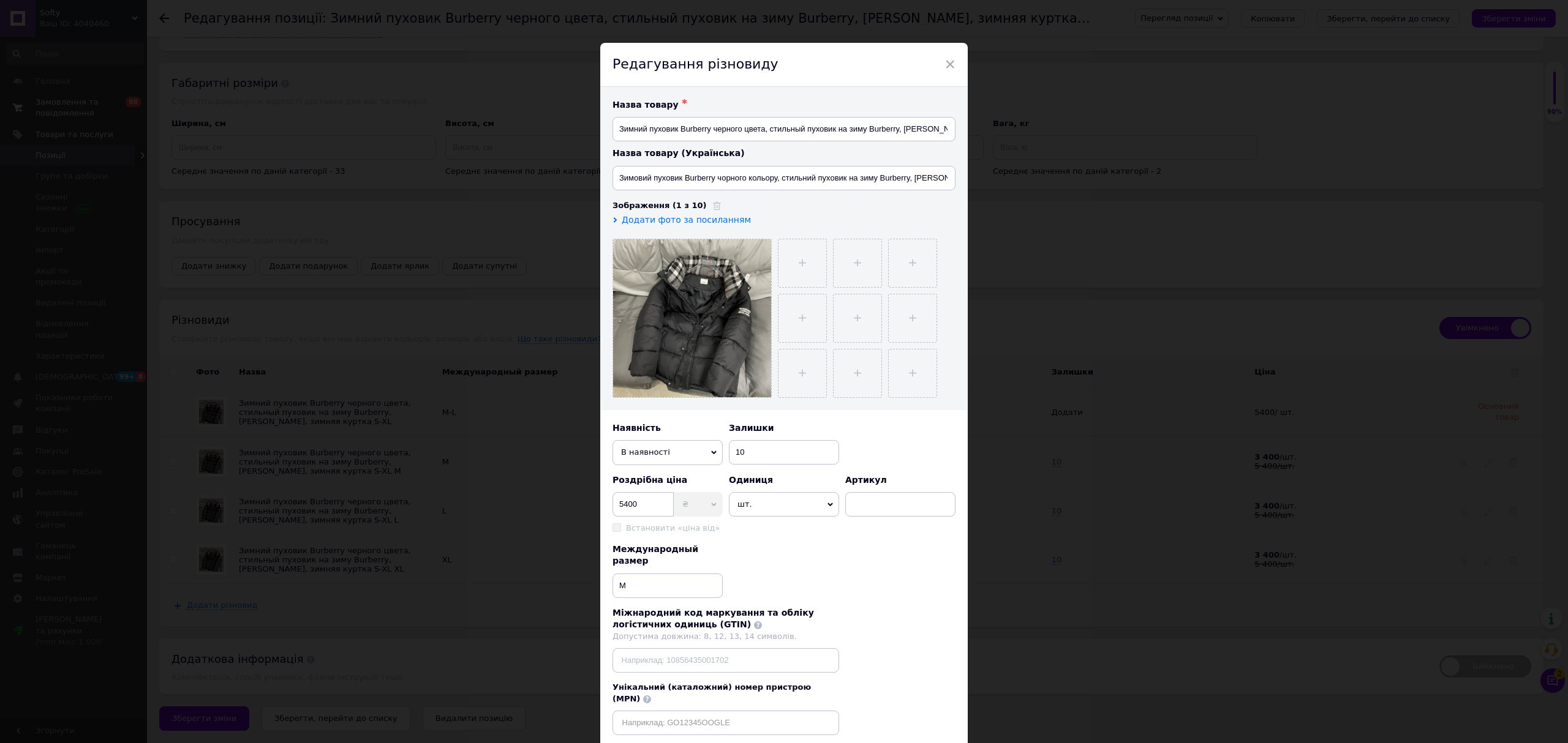
click at [678, 456] on span "В наявності" at bounding box center [667, 453] width 110 height 24
click at [674, 473] on li "Немає в наявності" at bounding box center [667, 476] width 110 height 19
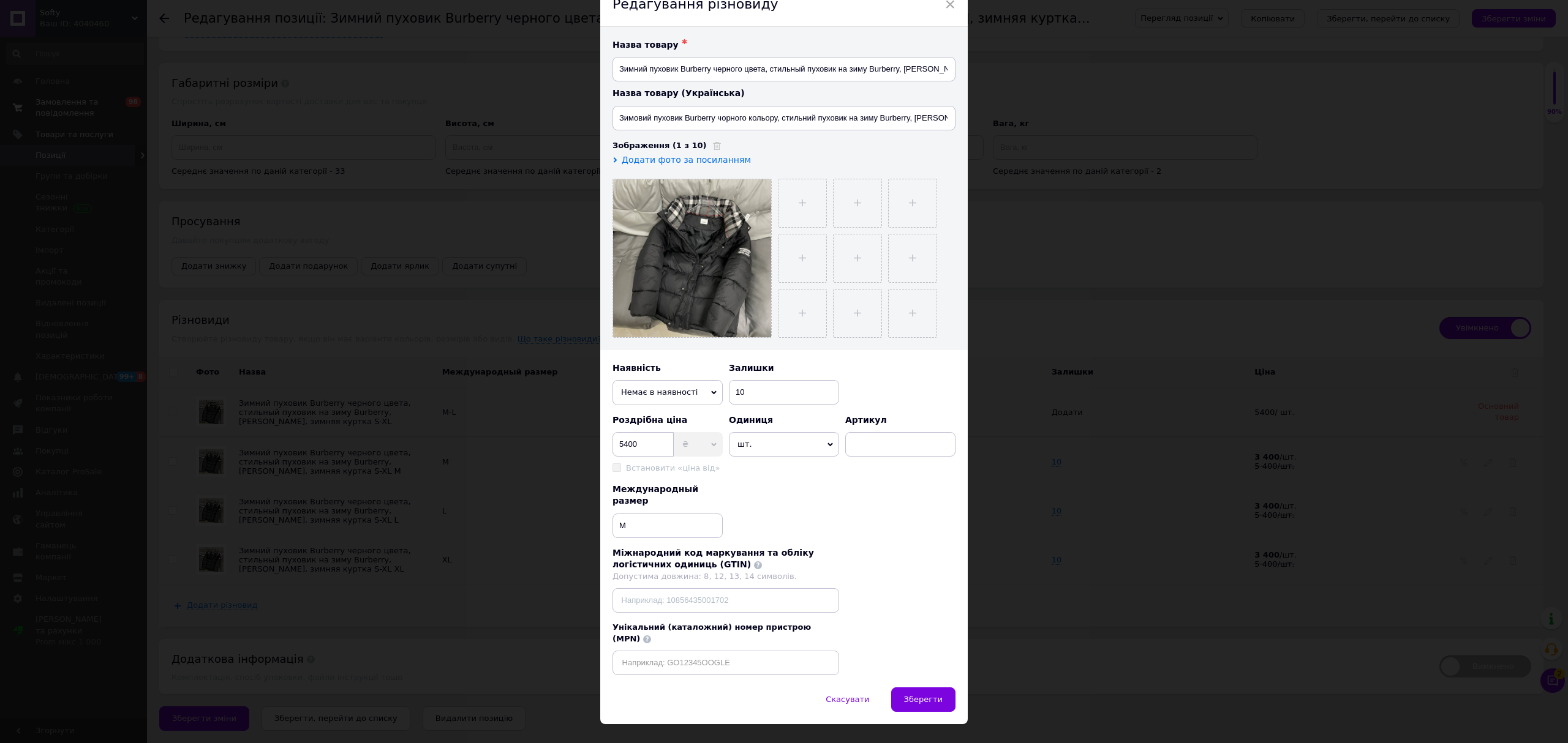
scroll to position [65, 0]
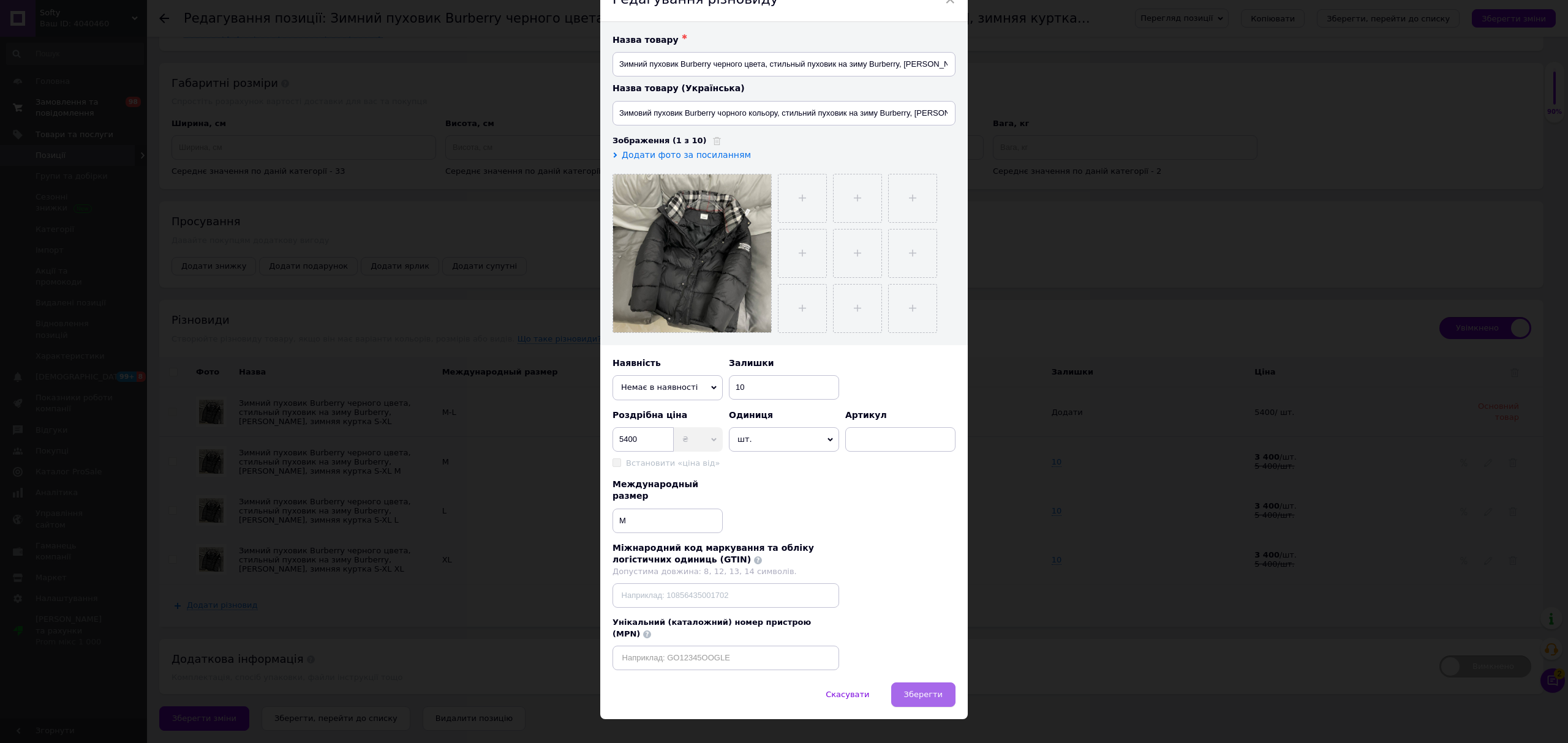
click at [933, 690] on span "Зберегти" at bounding box center [923, 694] width 39 height 9
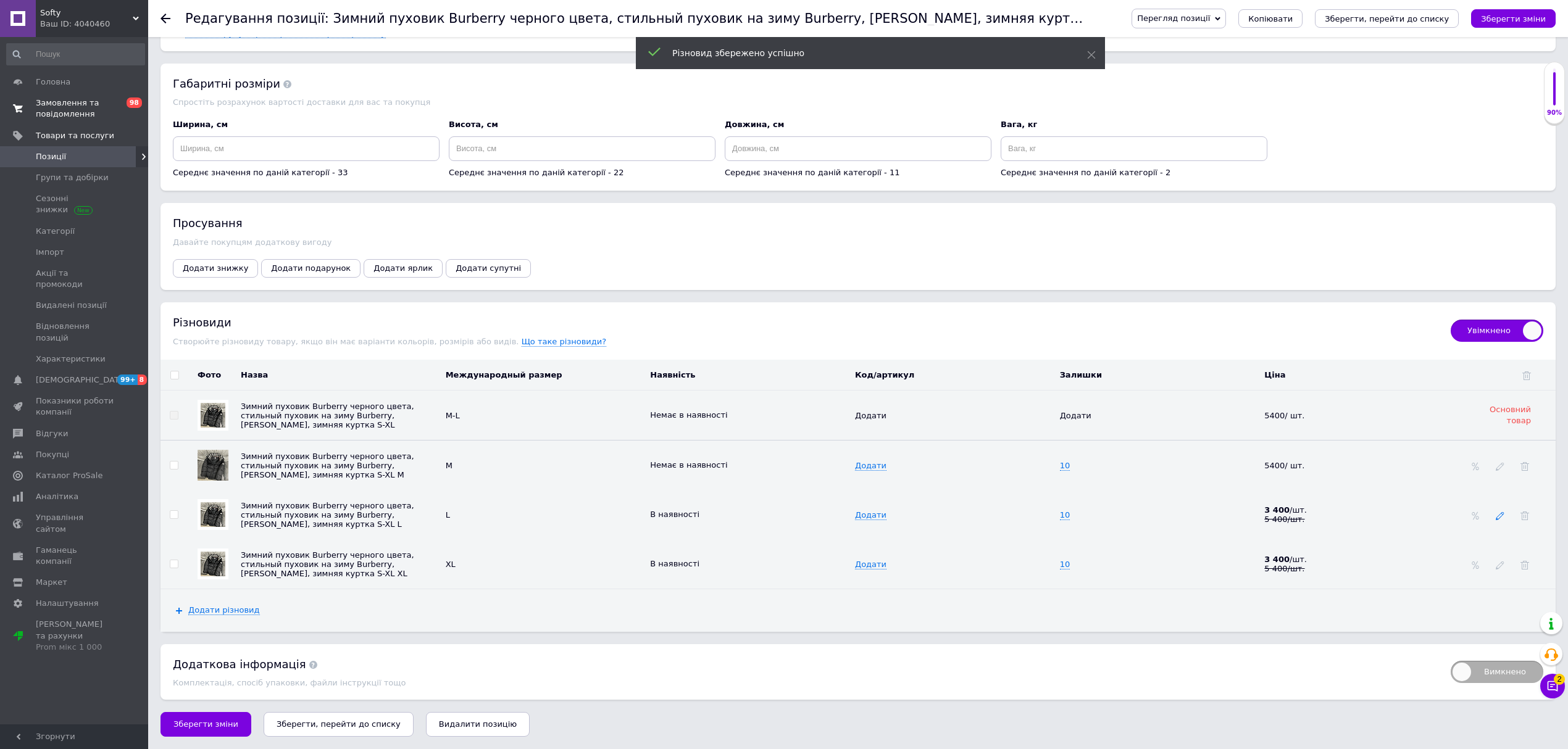
click at [1500, 513] on icon at bounding box center [1500, 515] width 8 height 8
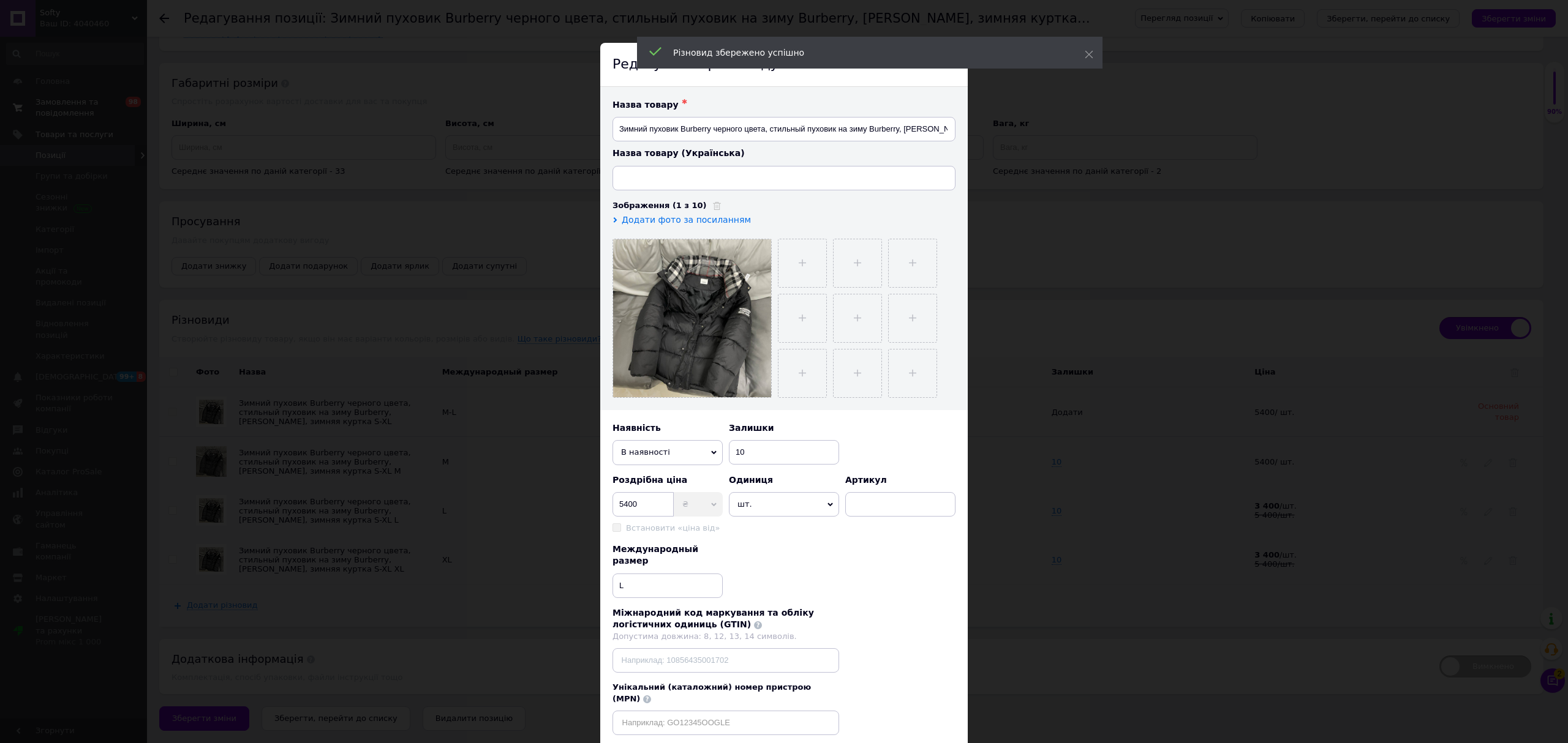
type input "Зимовий пуховик Burberry чорного кольору, стильний пуховик на зиму Burberry, [P…"
click at [667, 463] on span "В наявності" at bounding box center [667, 453] width 110 height 24
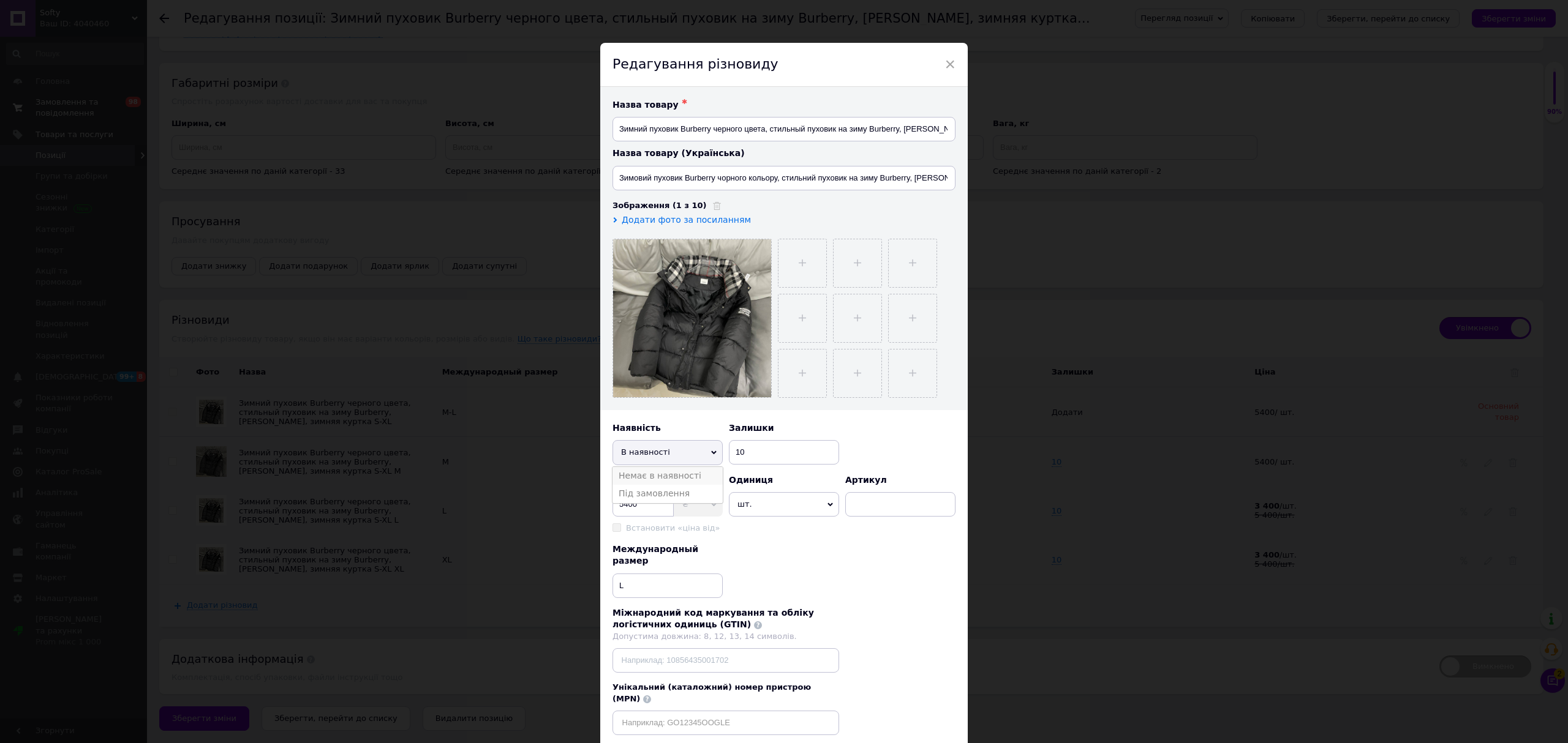
click at [669, 475] on li "Немає в наявності" at bounding box center [667, 476] width 110 height 19
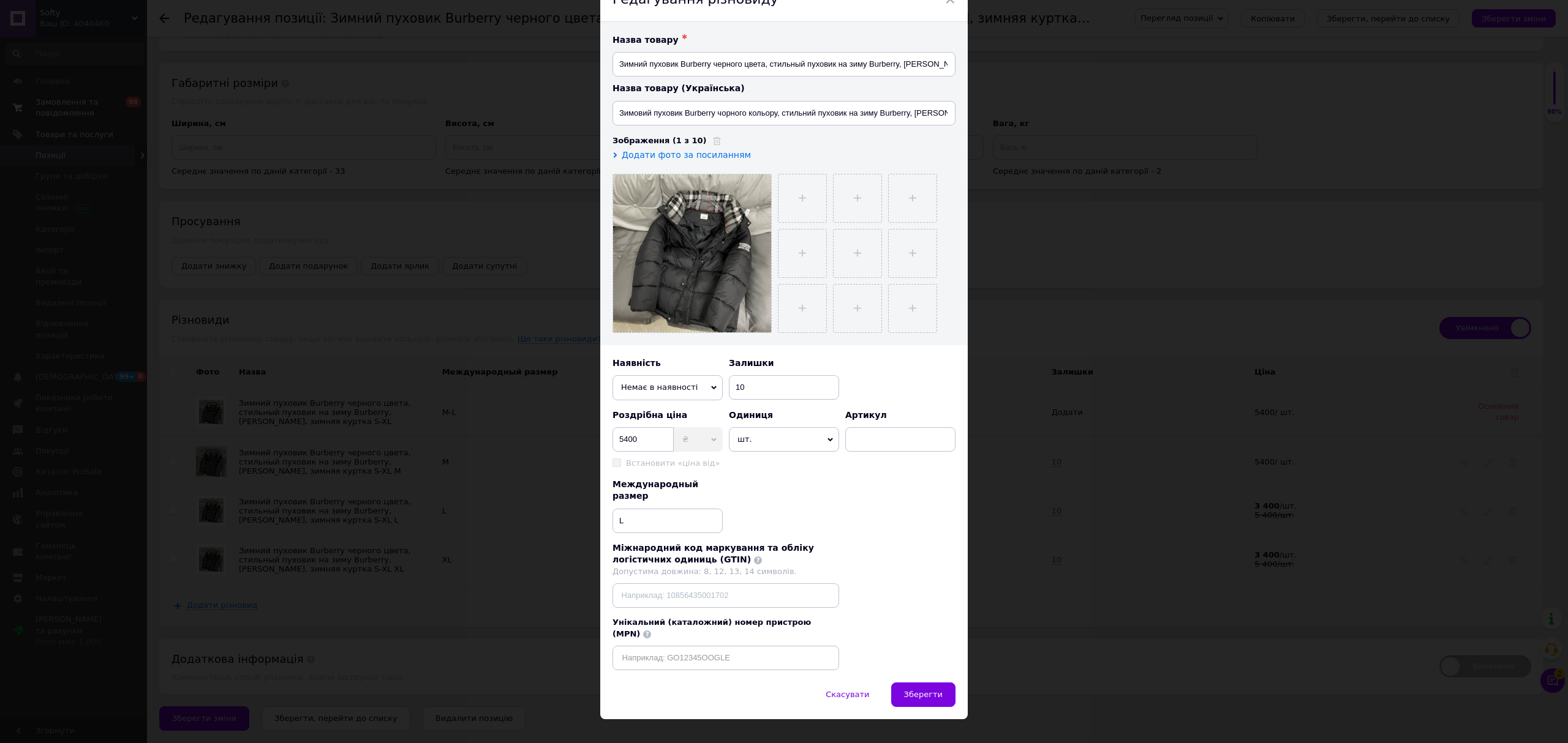
click at [939, 682] on button "Зберегти" at bounding box center [923, 695] width 64 height 24
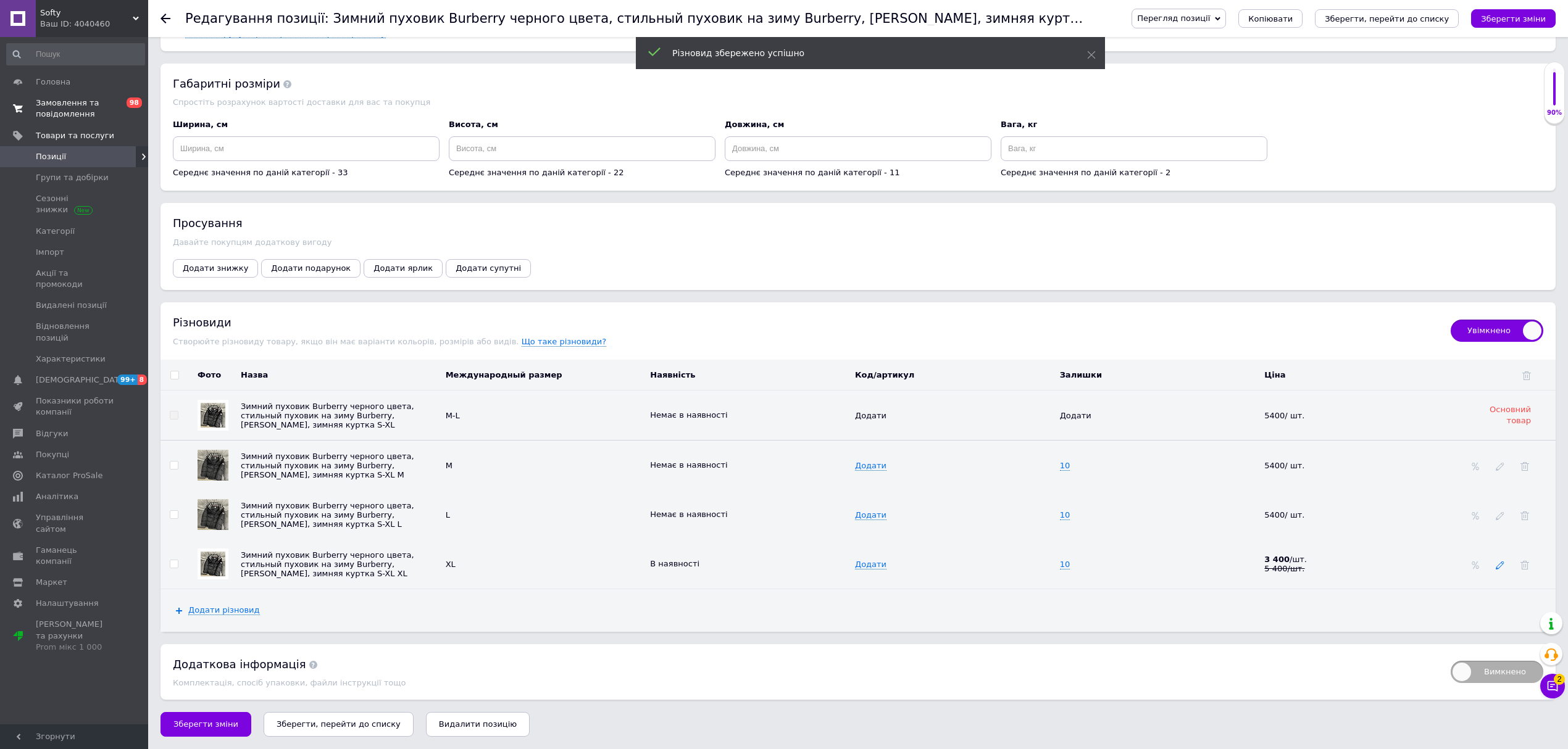
click at [1502, 563] on icon at bounding box center [1500, 565] width 8 height 8
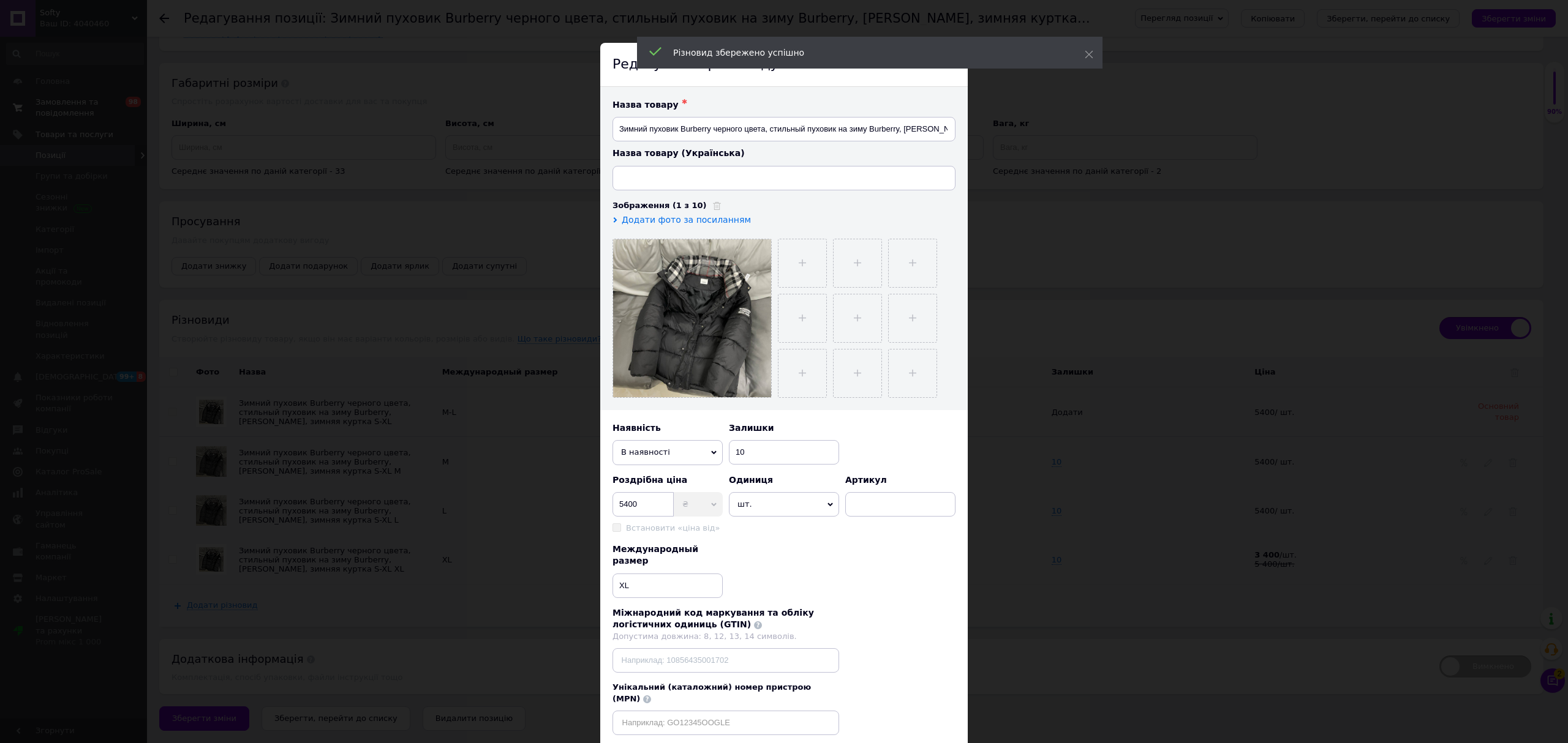
type input "Зимовий пуховик Burberry чорного кольору, стильний пуховик на зиму Burberry, [P…"
click at [640, 449] on span "В наявності" at bounding box center [667, 453] width 110 height 24
click at [653, 478] on li "Немає в наявності" at bounding box center [667, 476] width 110 height 19
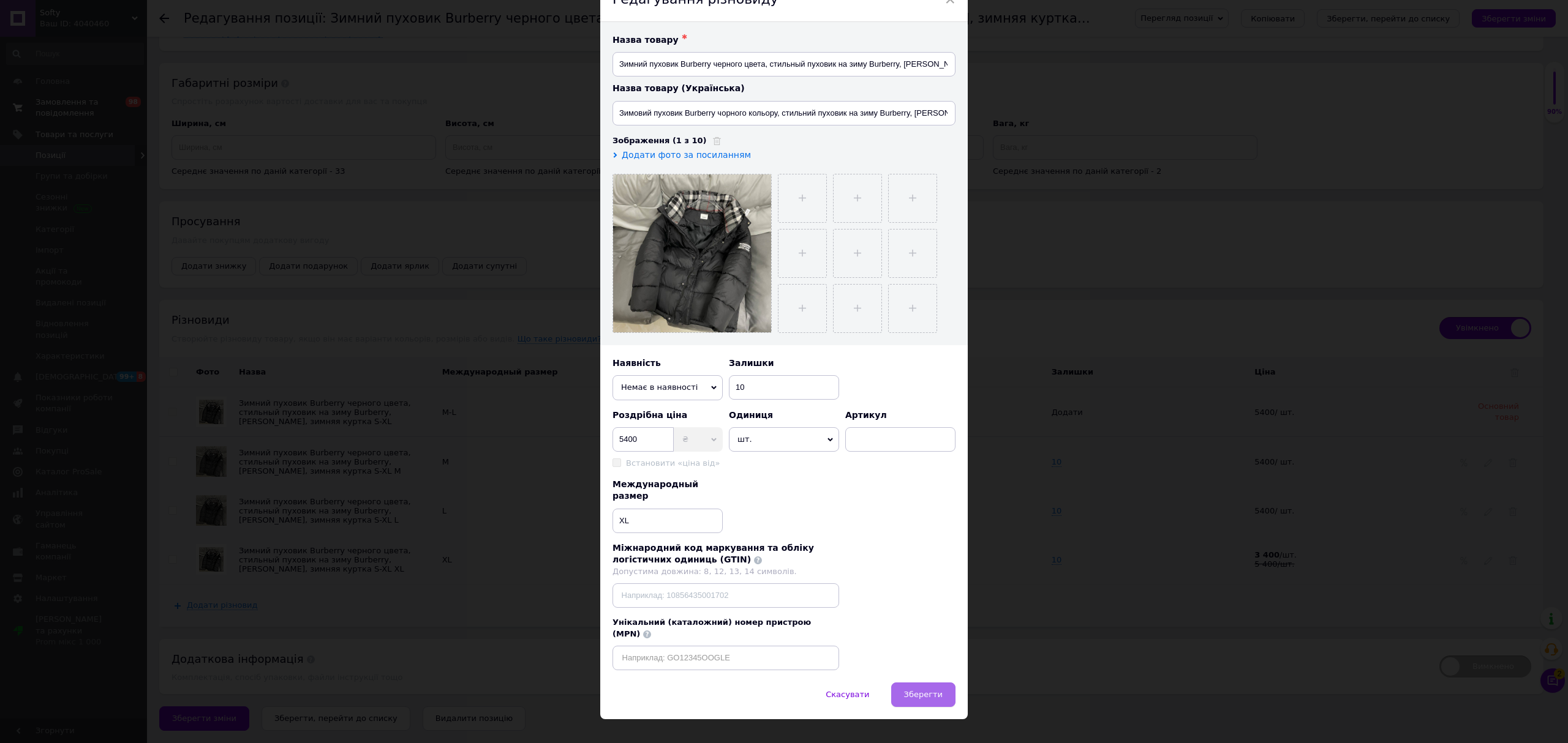
click at [924, 690] on span "Зберегти" at bounding box center [923, 694] width 39 height 9
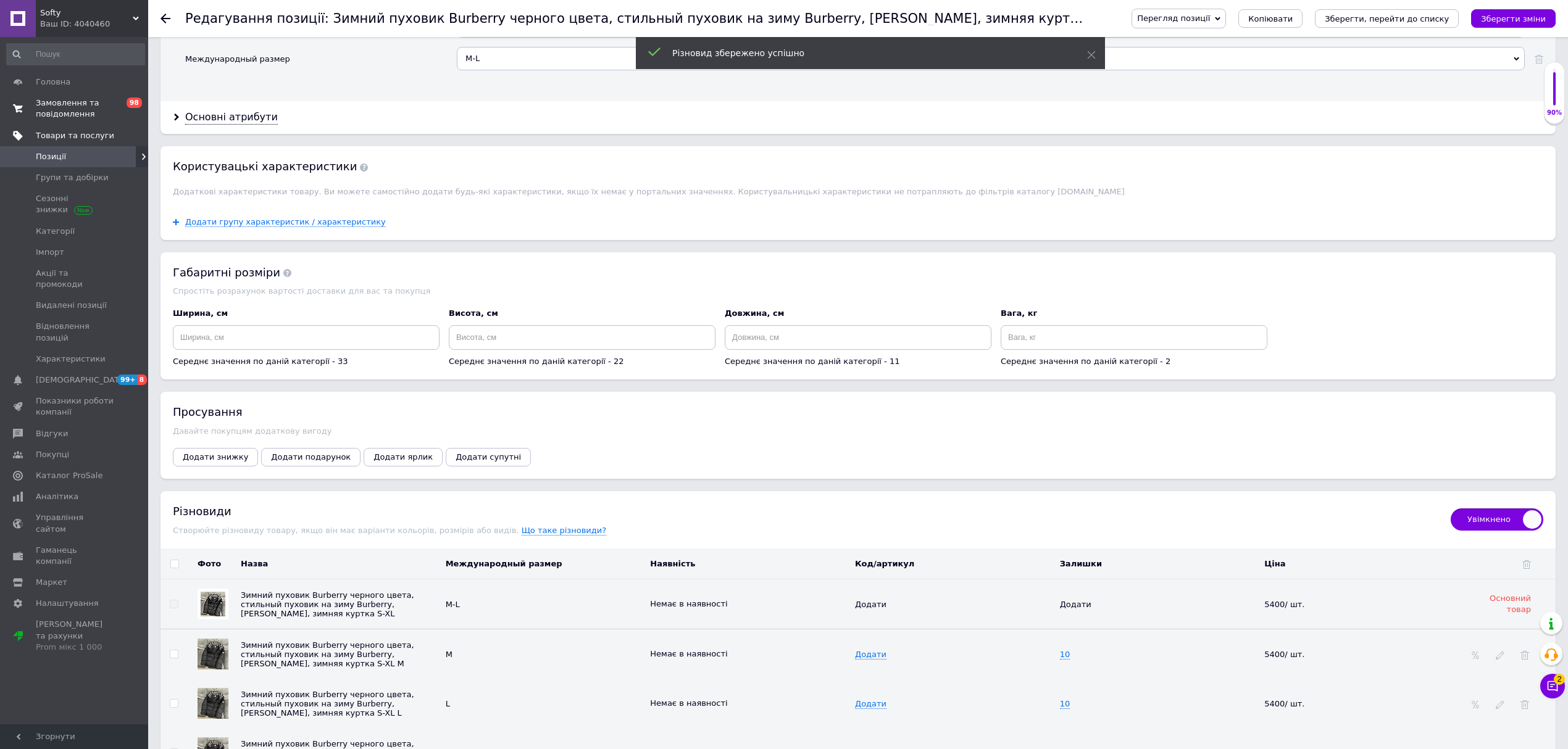
scroll to position [1193, 0]
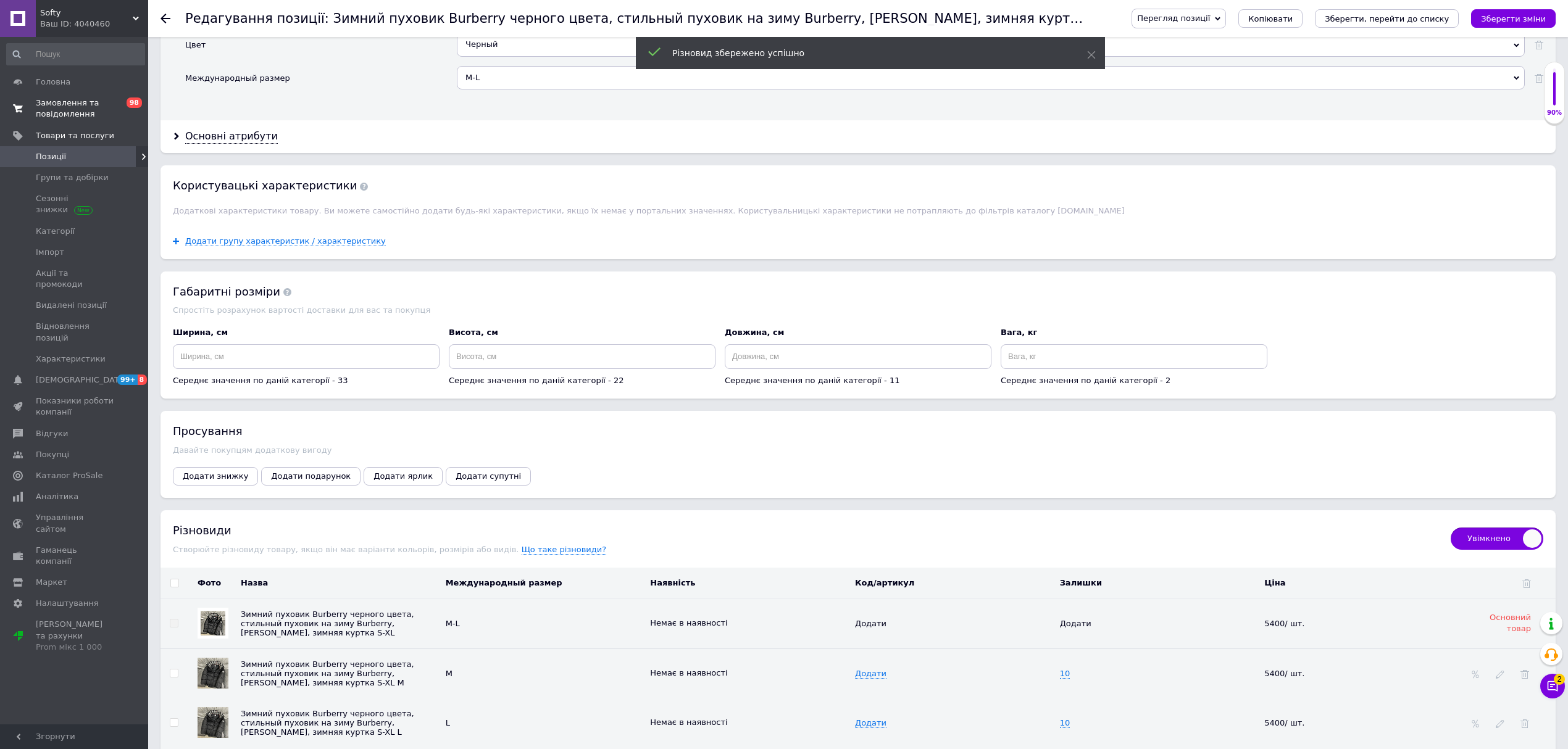
click at [164, 22] on use at bounding box center [165, 18] width 10 height 10
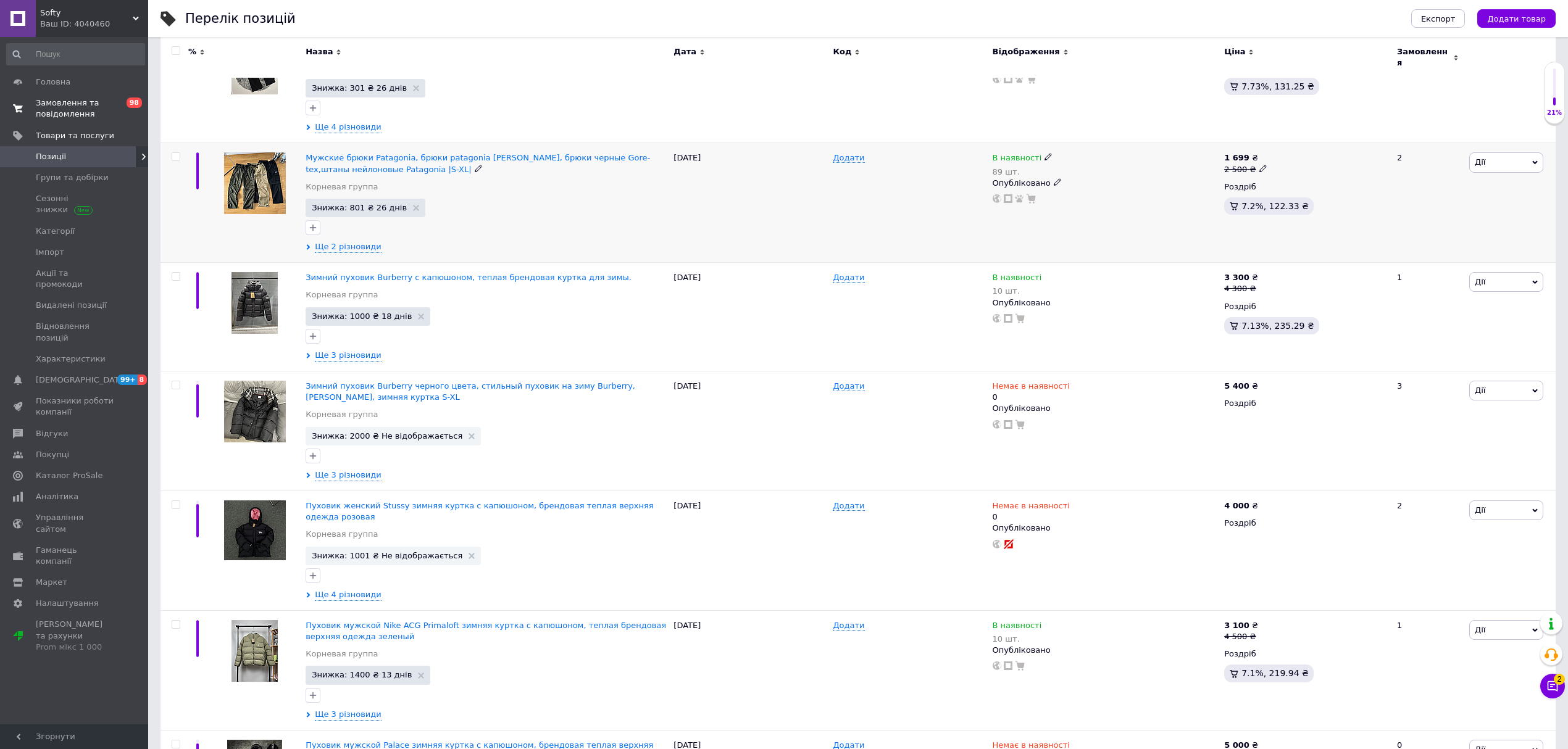
scroll to position [247, 0]
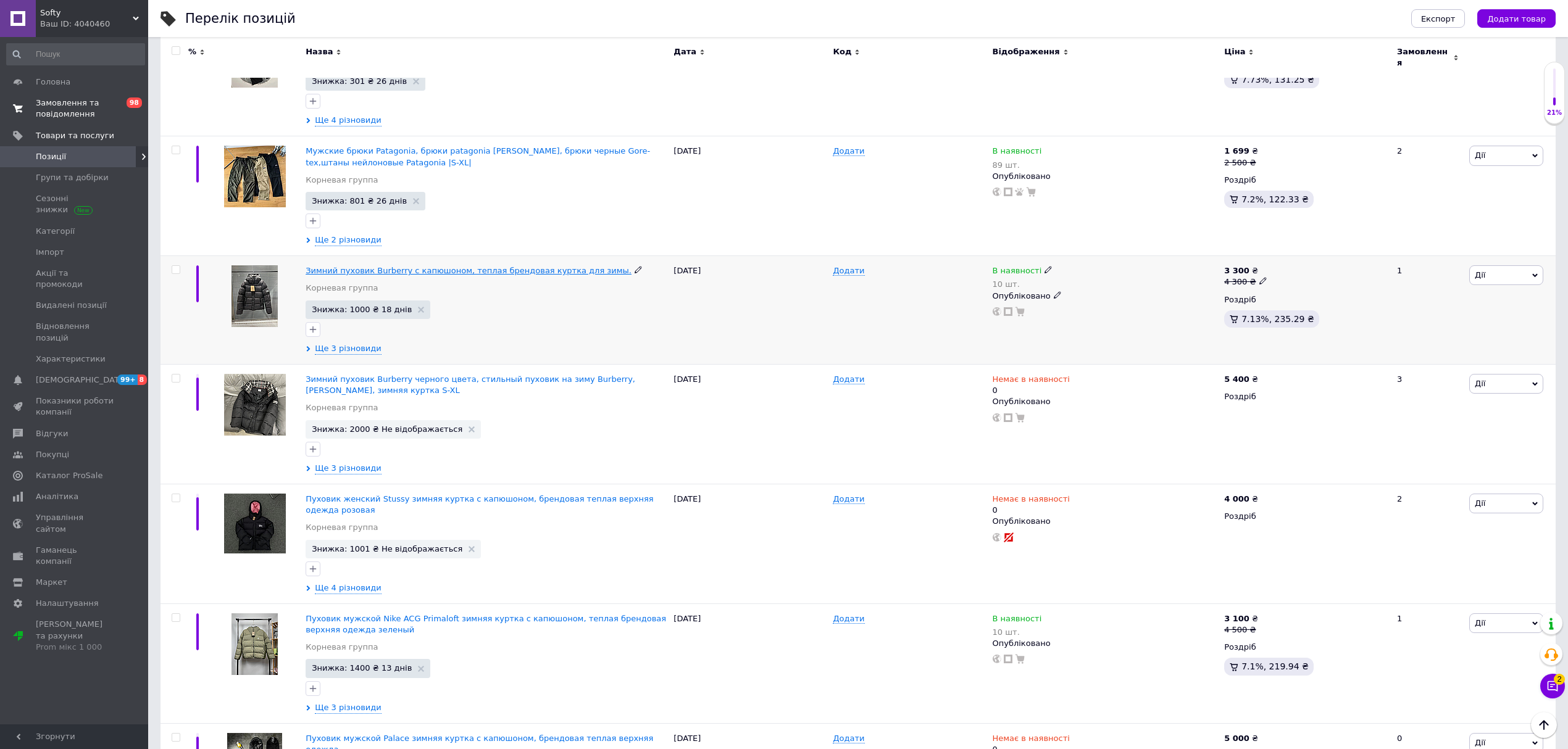
click at [362, 266] on span "Зимний пуховик Burberry с капюшоном, теплая брендовая куртка для зимы." at bounding box center [469, 271] width 326 height 9
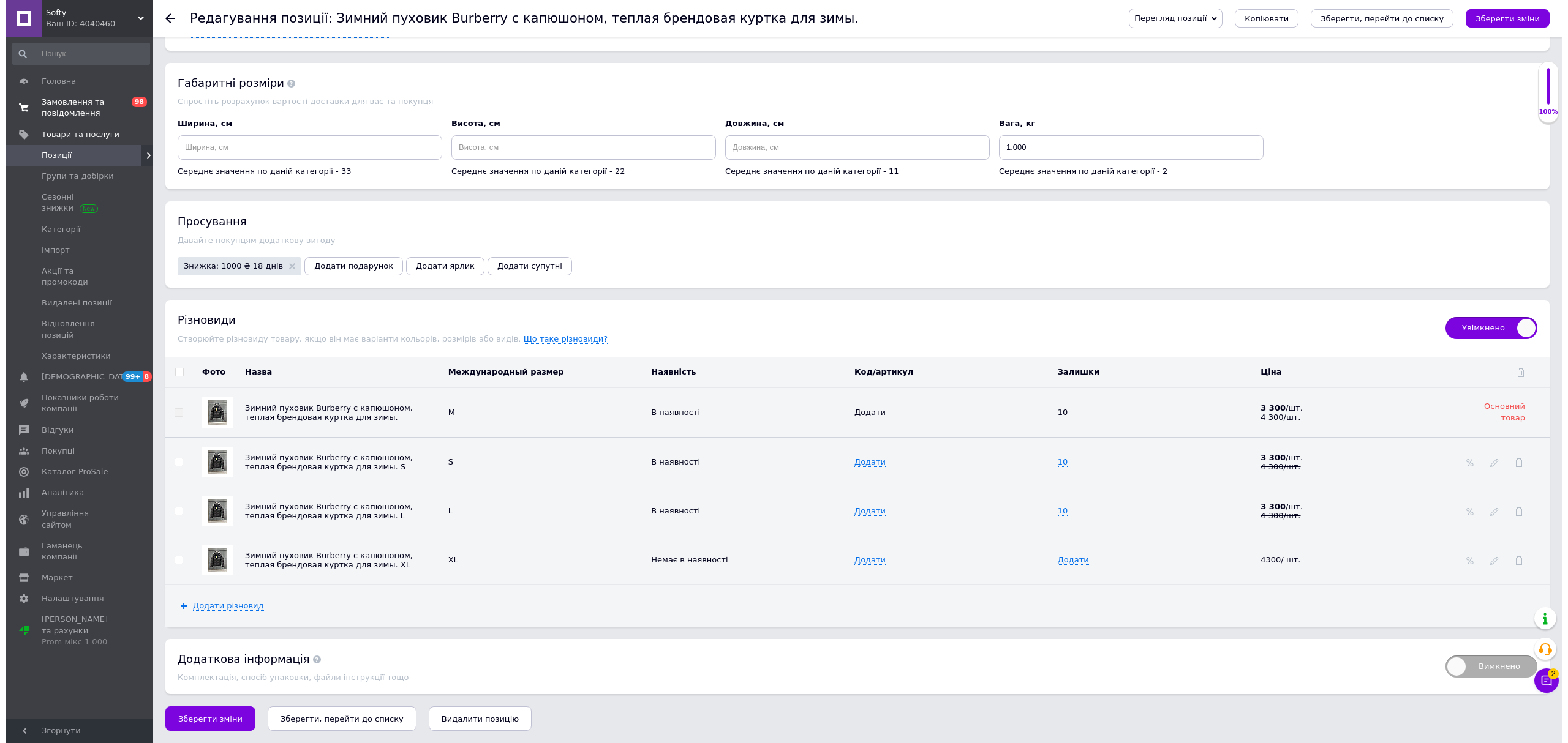
scroll to position [1509, 0]
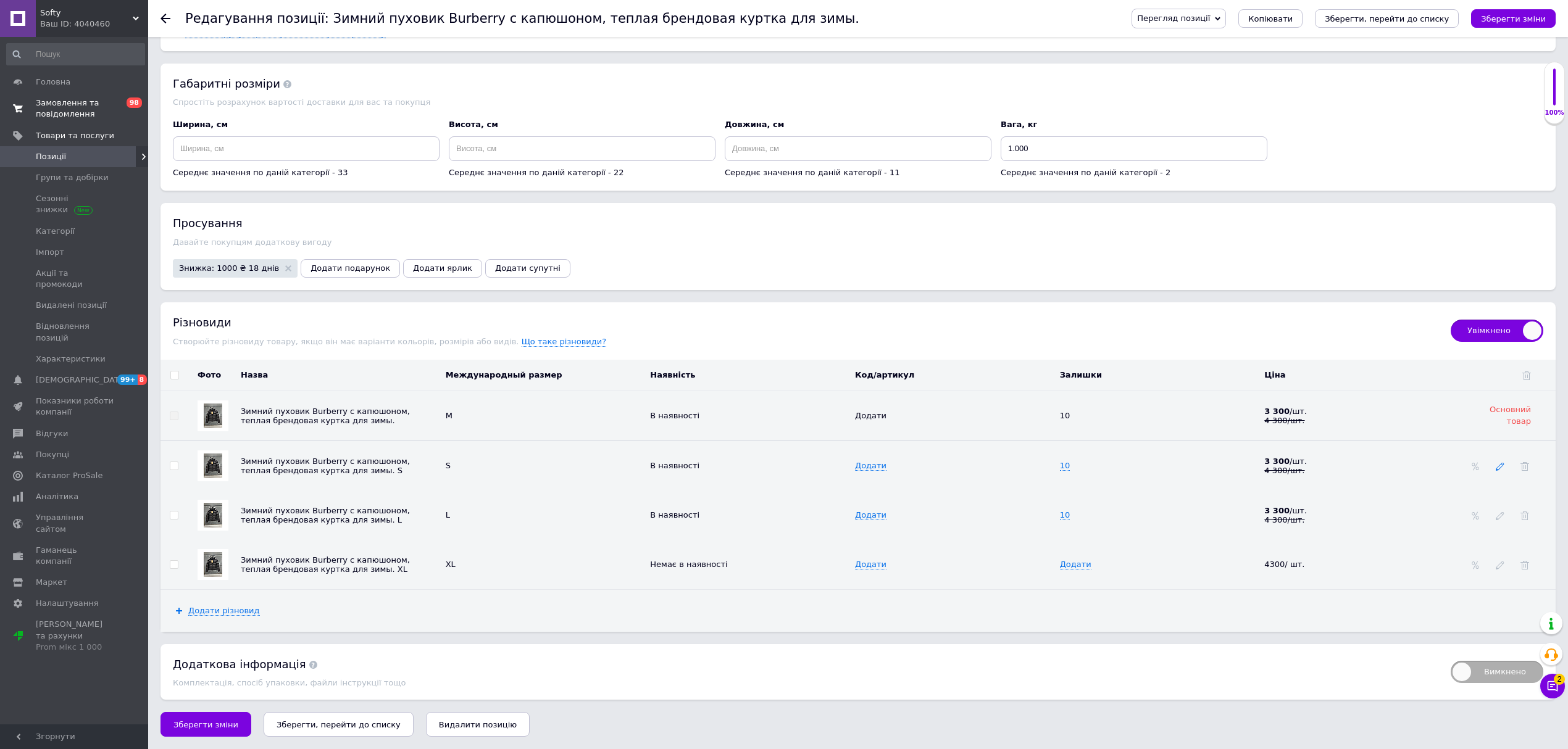
click at [1497, 465] on icon at bounding box center [1500, 466] width 8 height 8
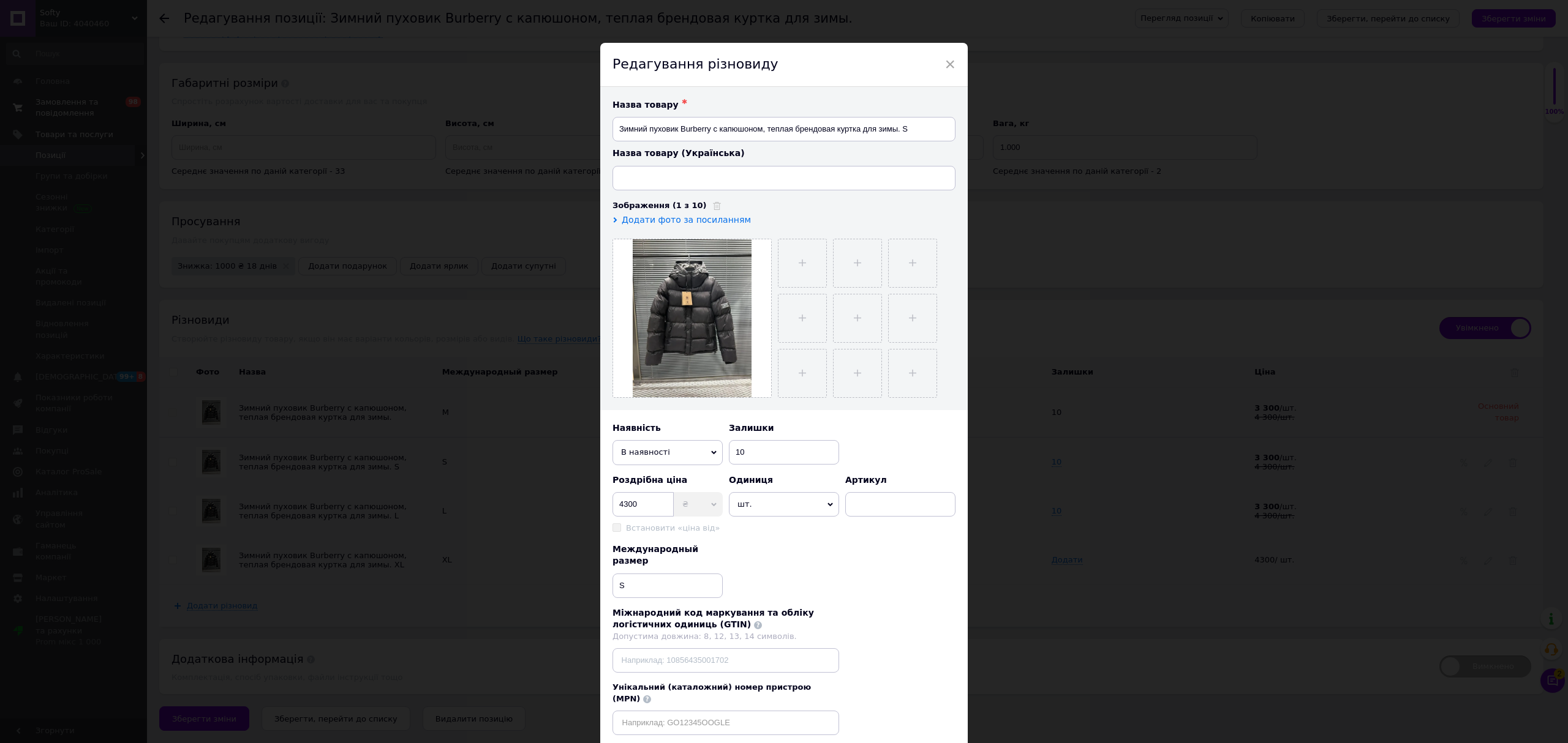
type input "Зимовий пуховик Burberry з капюшоном, тепла брендова куртка для зими"
click at [660, 452] on span "В наявності" at bounding box center [667, 453] width 110 height 24
click at [667, 474] on li "Немає в наявності" at bounding box center [667, 476] width 110 height 19
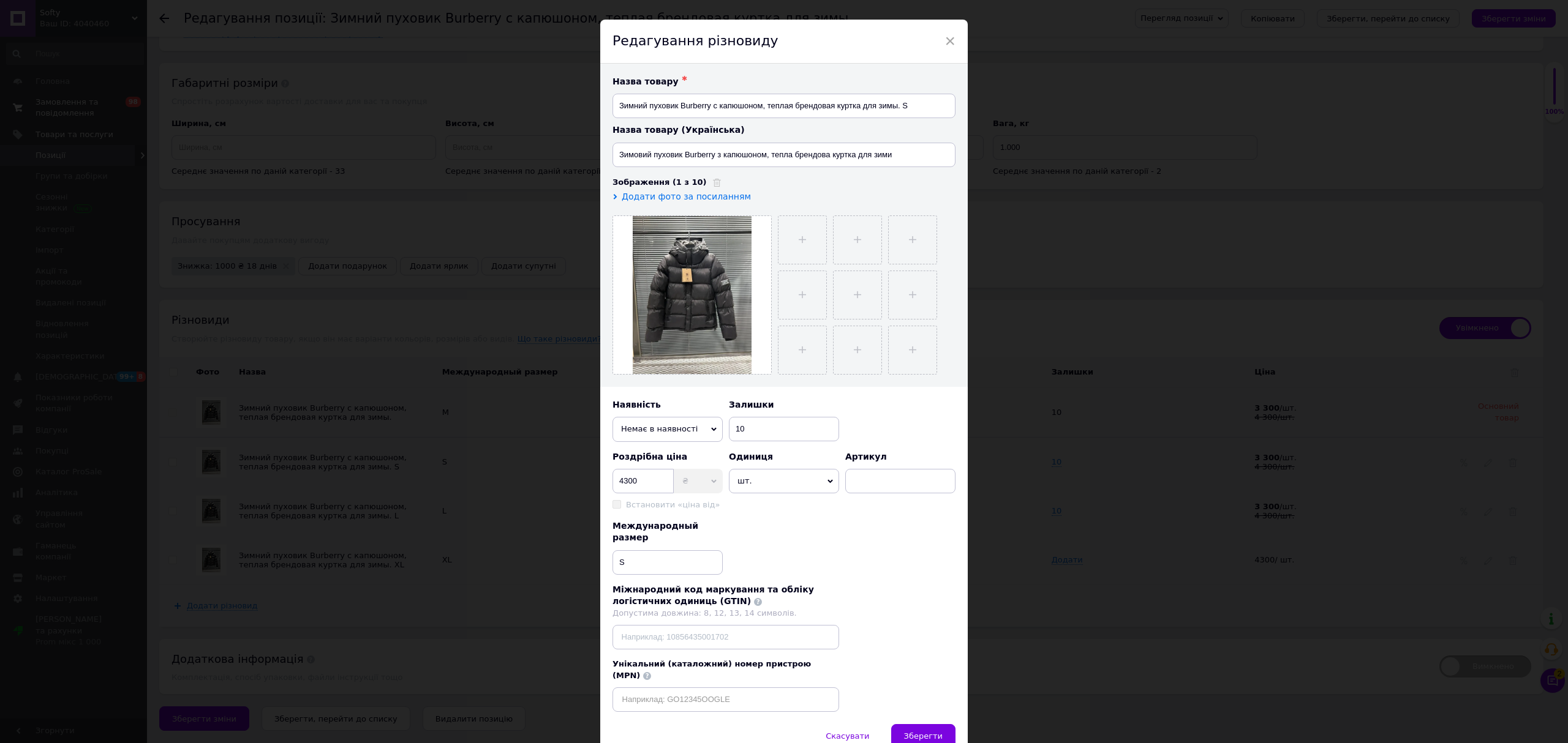
scroll to position [65, 0]
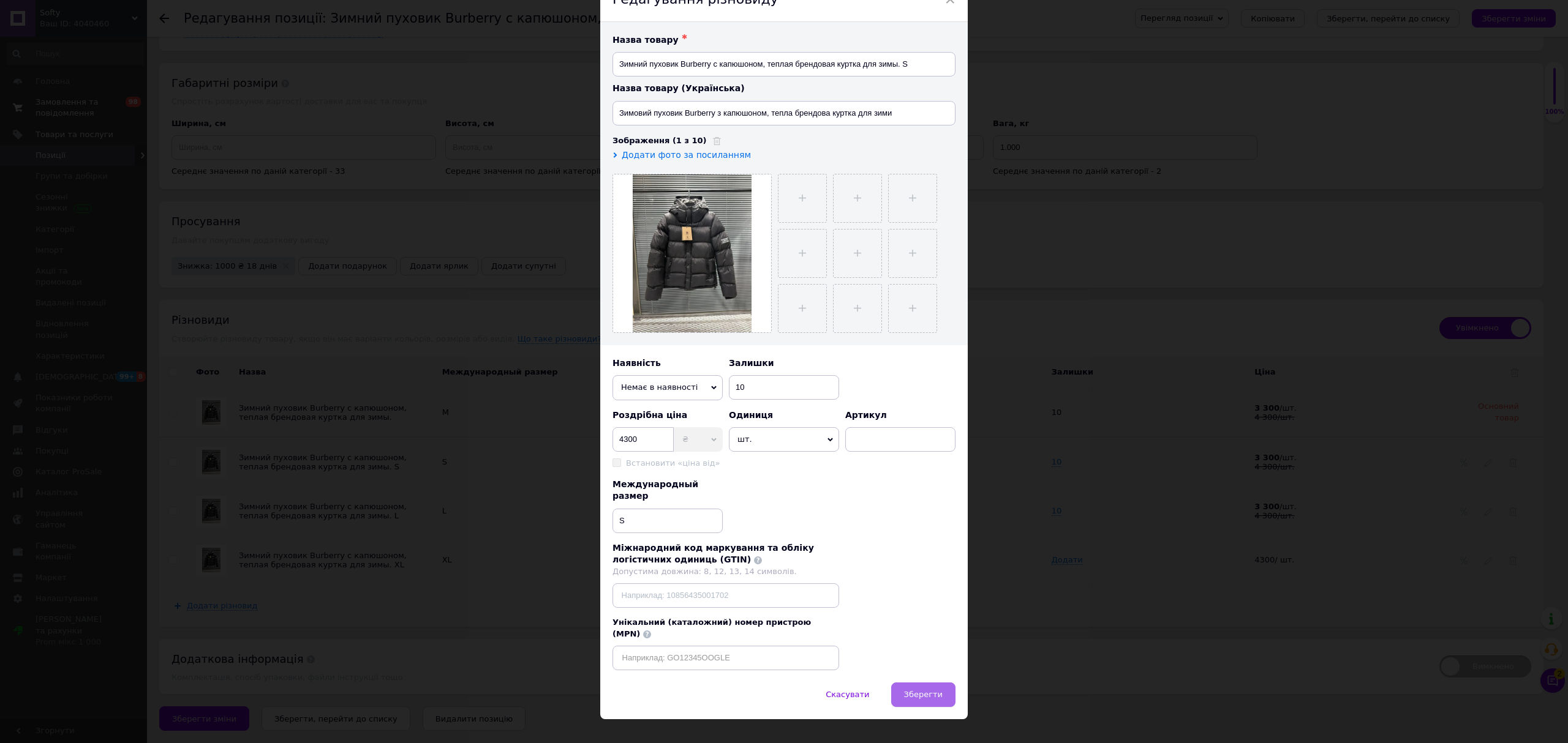
click at [921, 682] on button "Зберегти" at bounding box center [923, 695] width 64 height 24
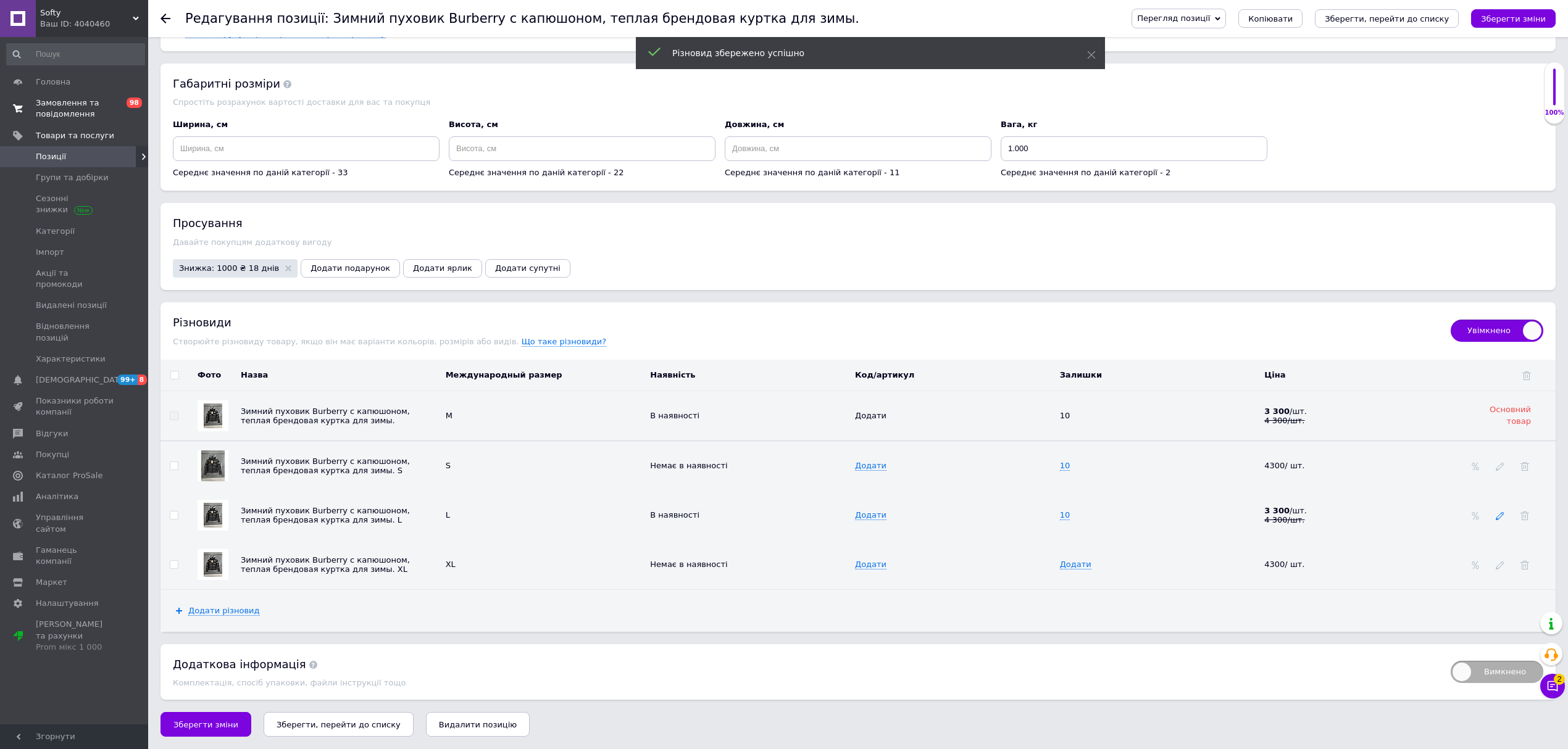
click at [1497, 517] on use at bounding box center [1500, 516] width 8 height 8
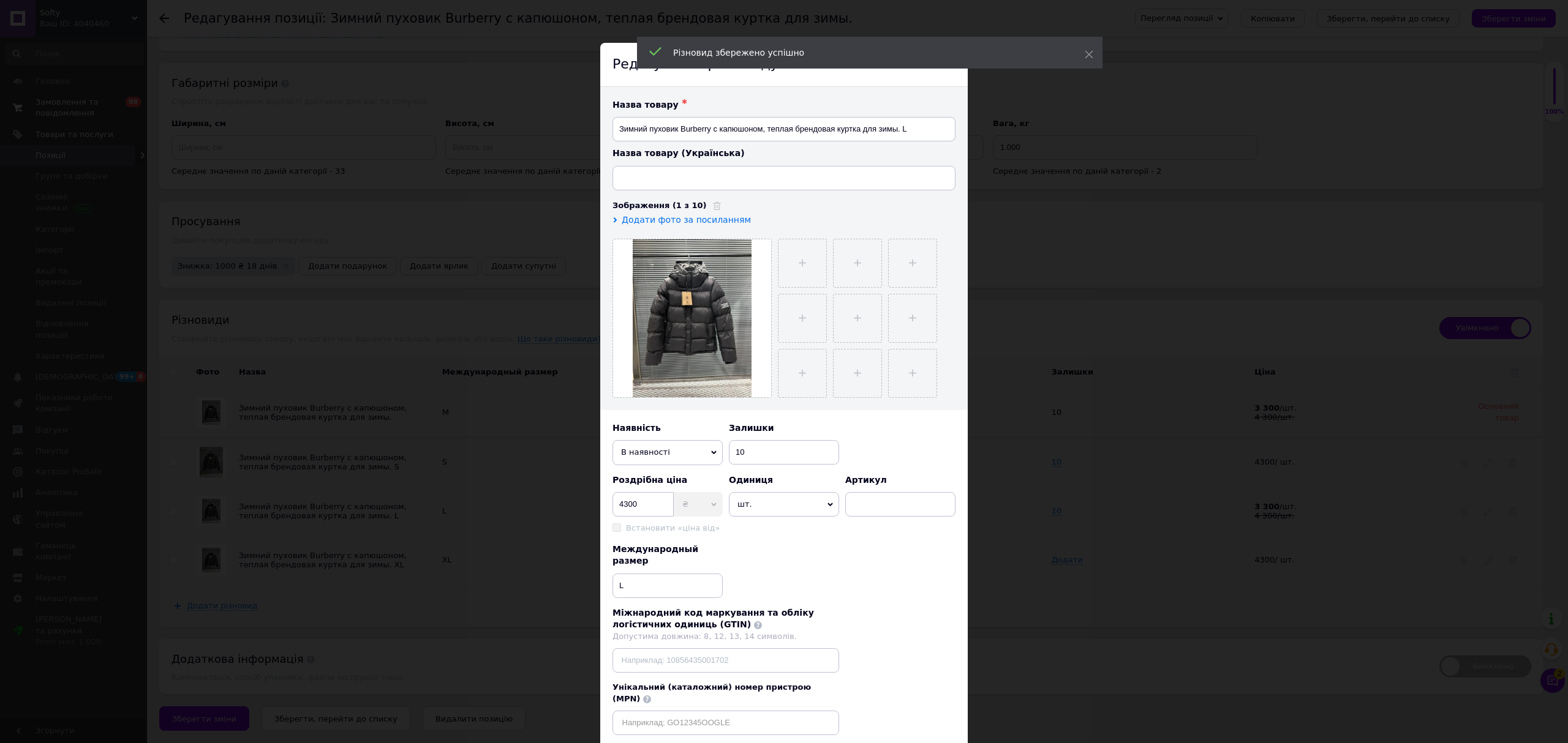
type input "Зимовий пуховик Burberry з капюшоном, тепла брендова куртка для зими"
click at [679, 452] on span "В наявності" at bounding box center [667, 453] width 110 height 24
click at [678, 474] on li "Немає в наявності" at bounding box center [667, 476] width 110 height 19
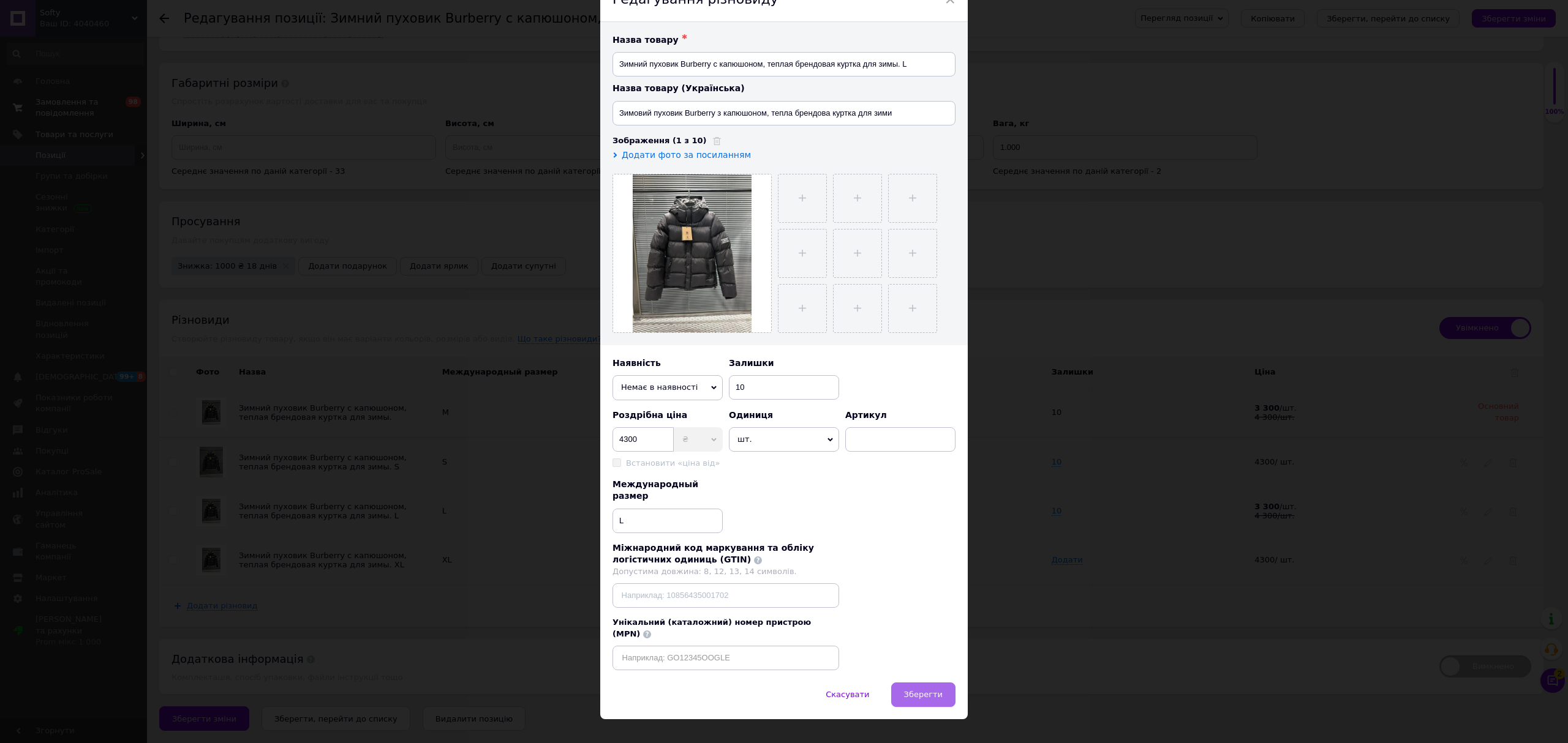
click at [934, 682] on button "Зберегти" at bounding box center [923, 695] width 64 height 24
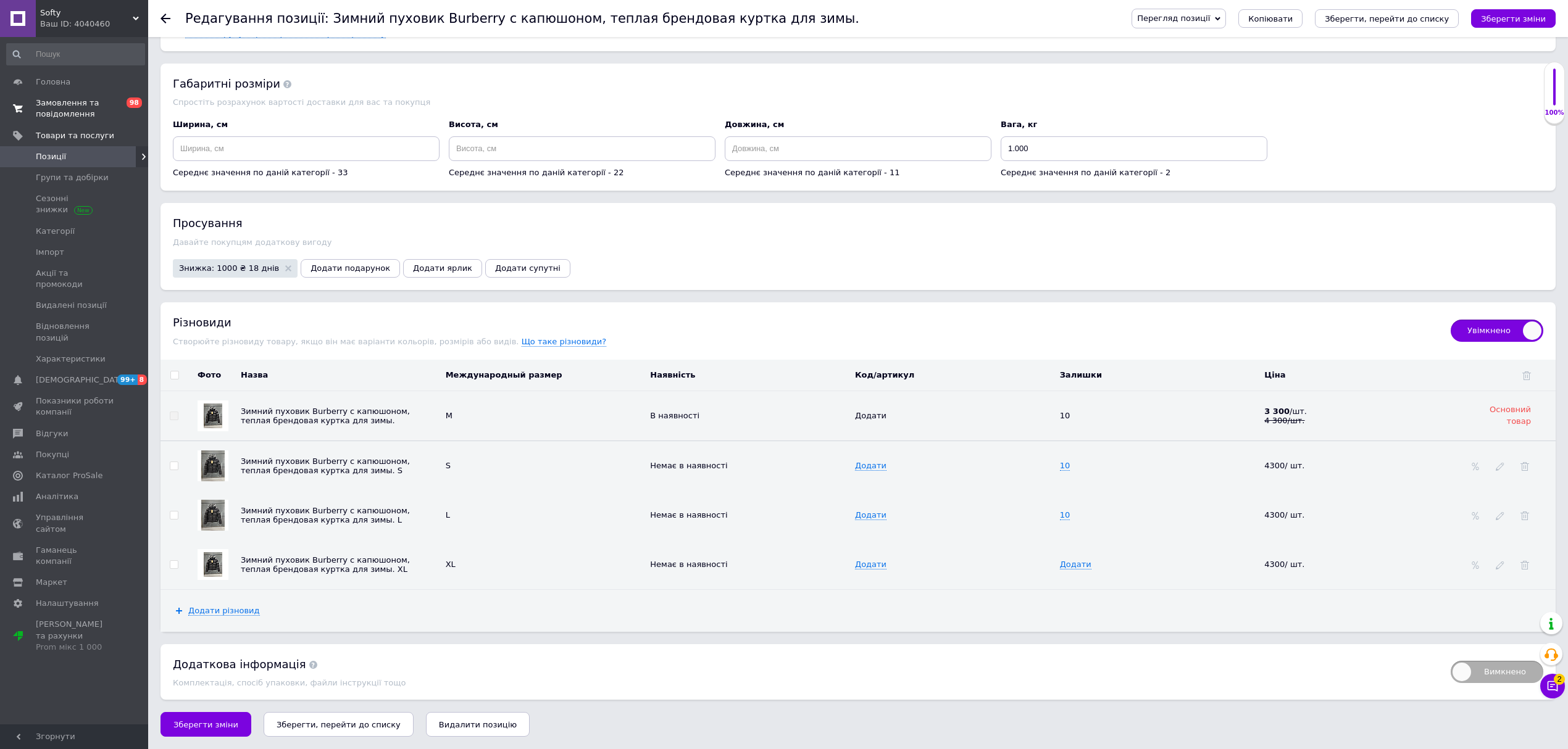
click at [166, 21] on icon at bounding box center [165, 18] width 10 height 10
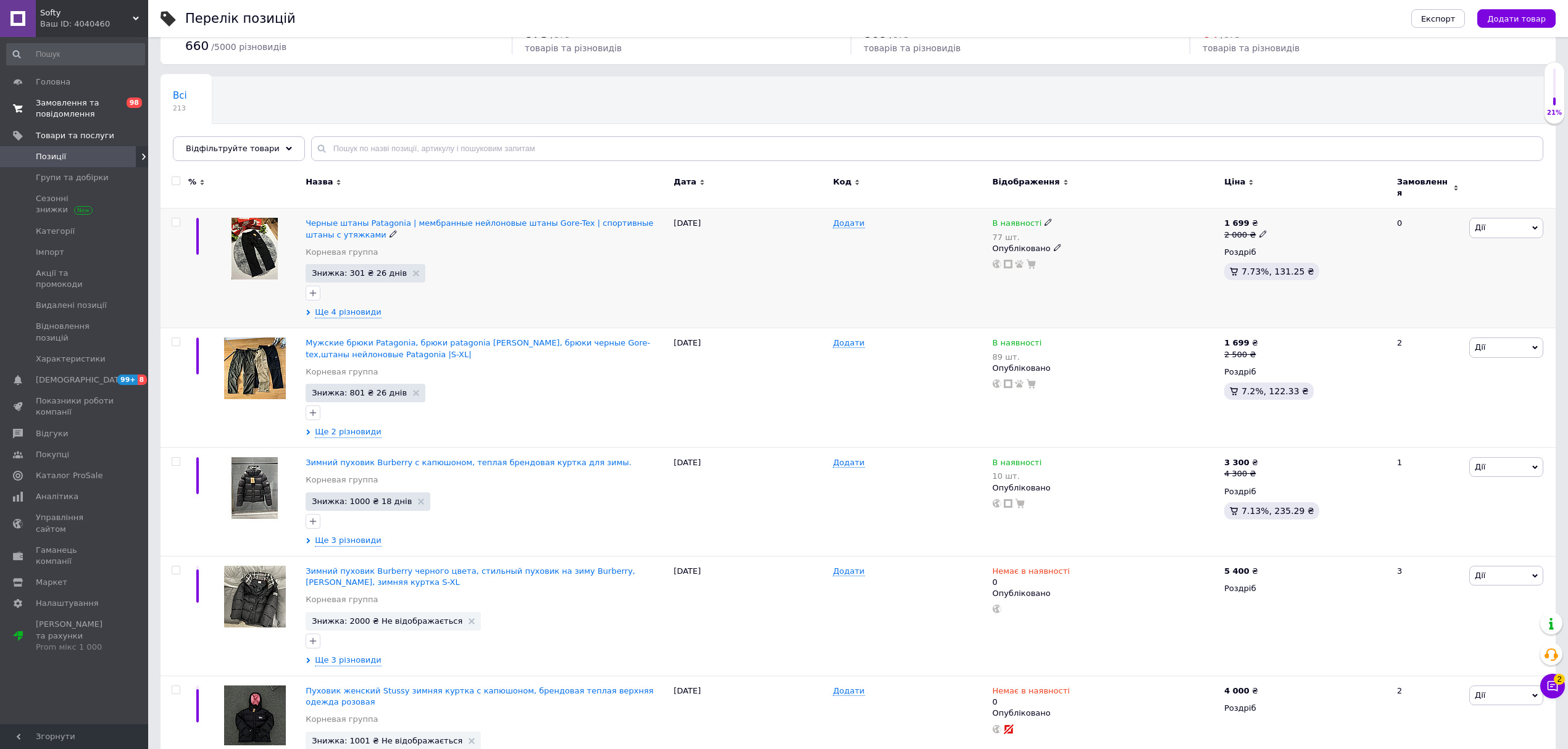
scroll to position [329, 0]
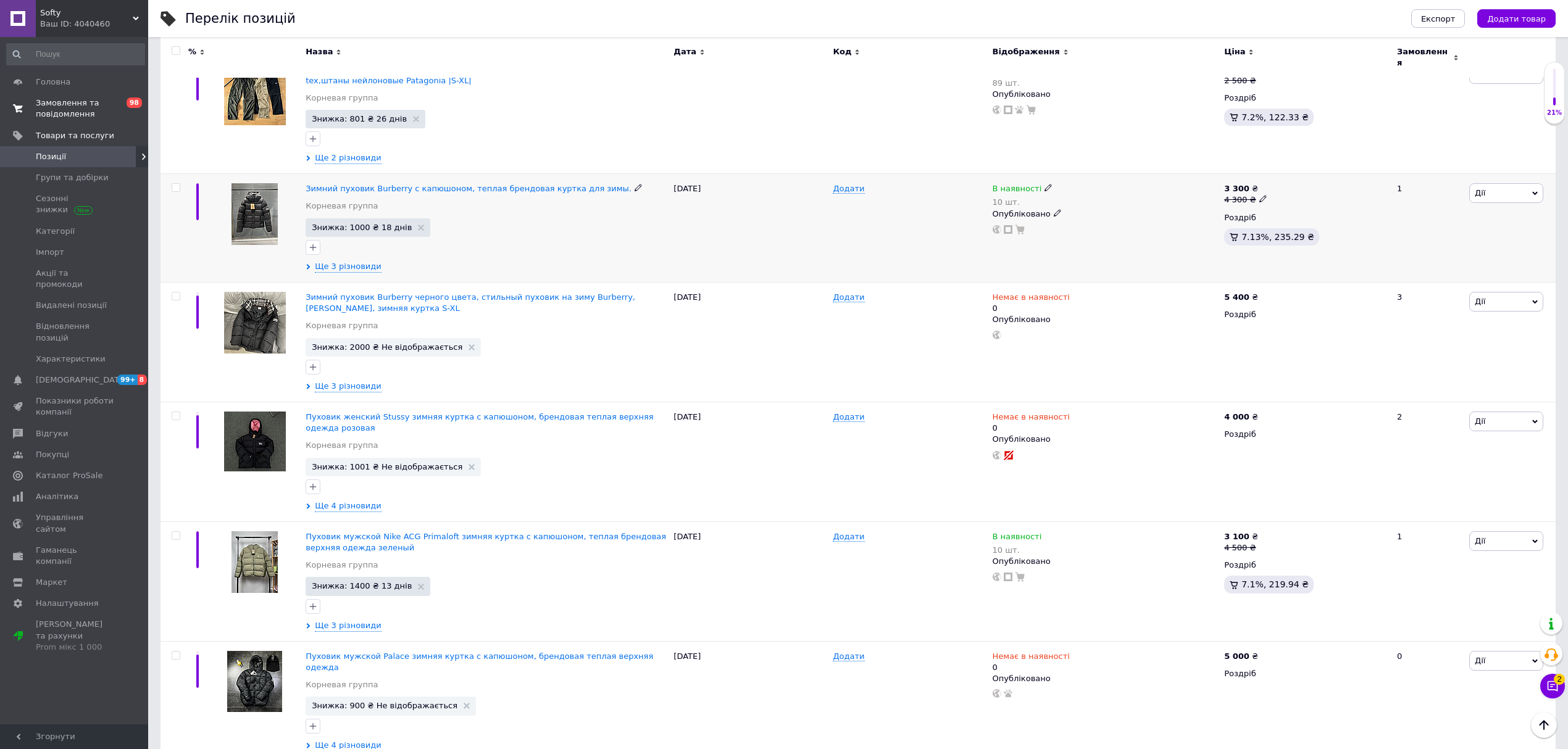
click at [1045, 186] on icon at bounding box center [1048, 187] width 7 height 7
click at [1074, 196] on li "Немає в наявності" at bounding box center [1116, 204] width 118 height 18
drag, startPoint x: 1085, startPoint y: 223, endPoint x: 1041, endPoint y: 225, distance: 44.0
click at [1051, 226] on div "Наявність Немає в наявності В наявності Під замовлення Залишки 10 шт." at bounding box center [1134, 196] width 168 height 100
type input "0"
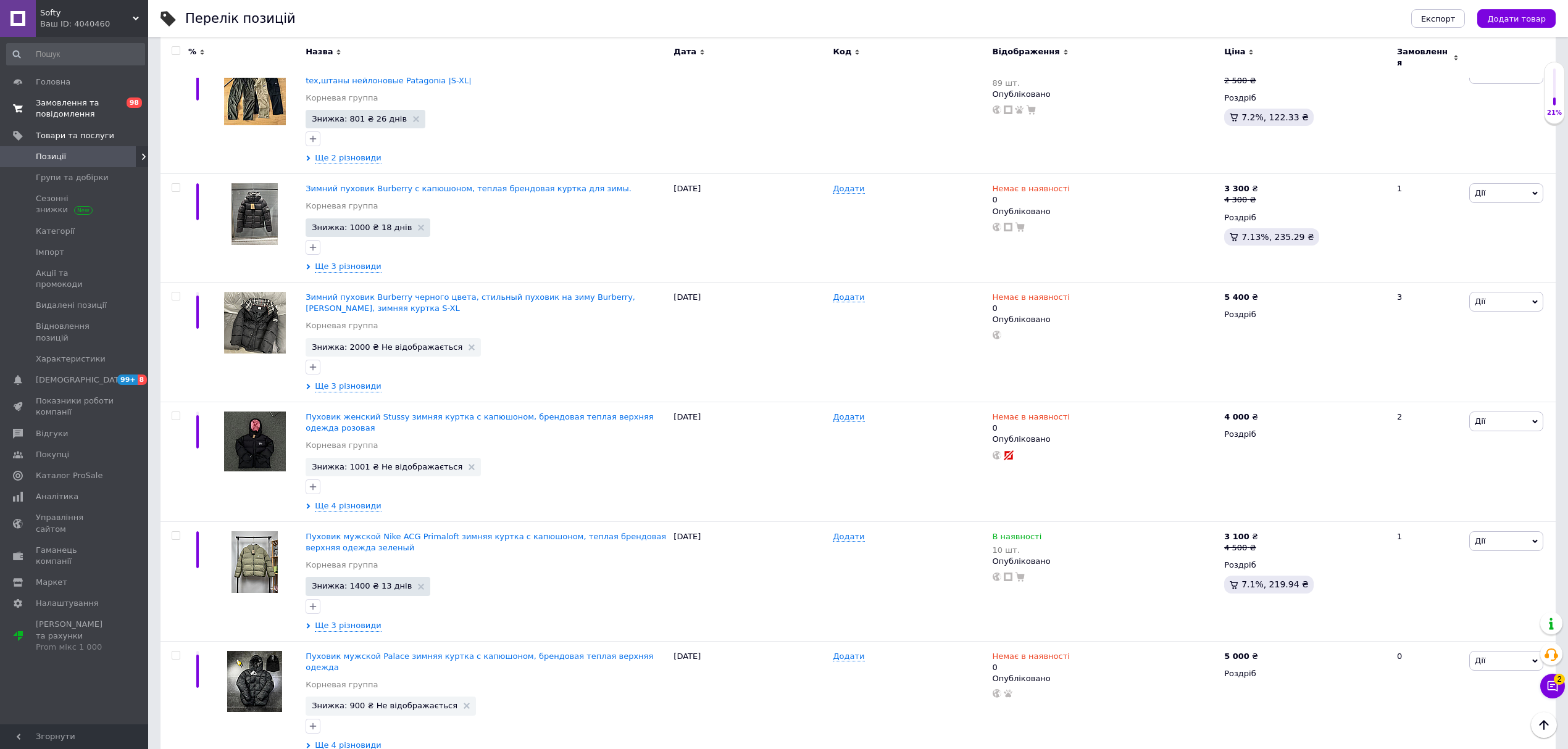
click at [82, 105] on span "Замовлення та повідомлення" at bounding box center [75, 108] width 79 height 22
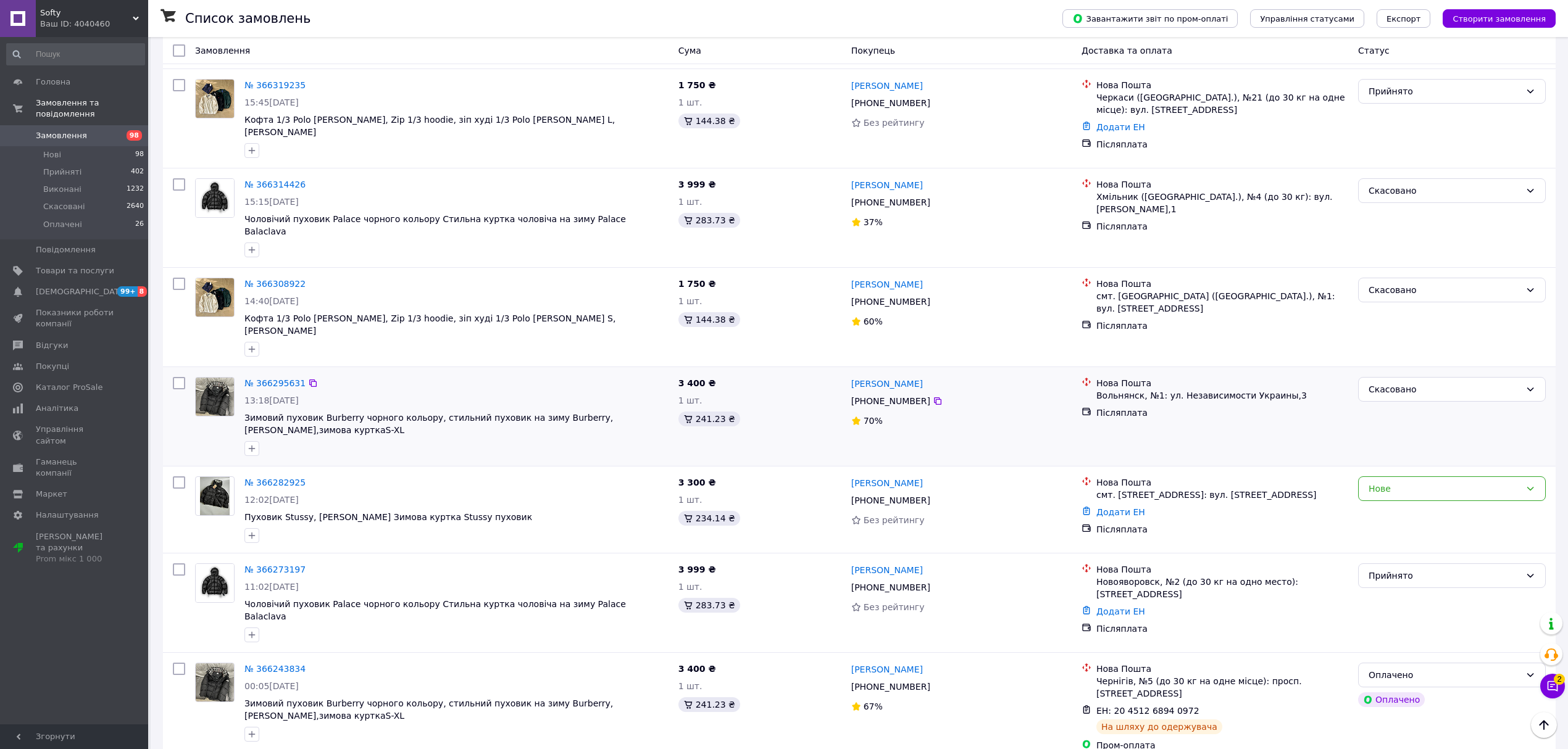
scroll to position [411, 0]
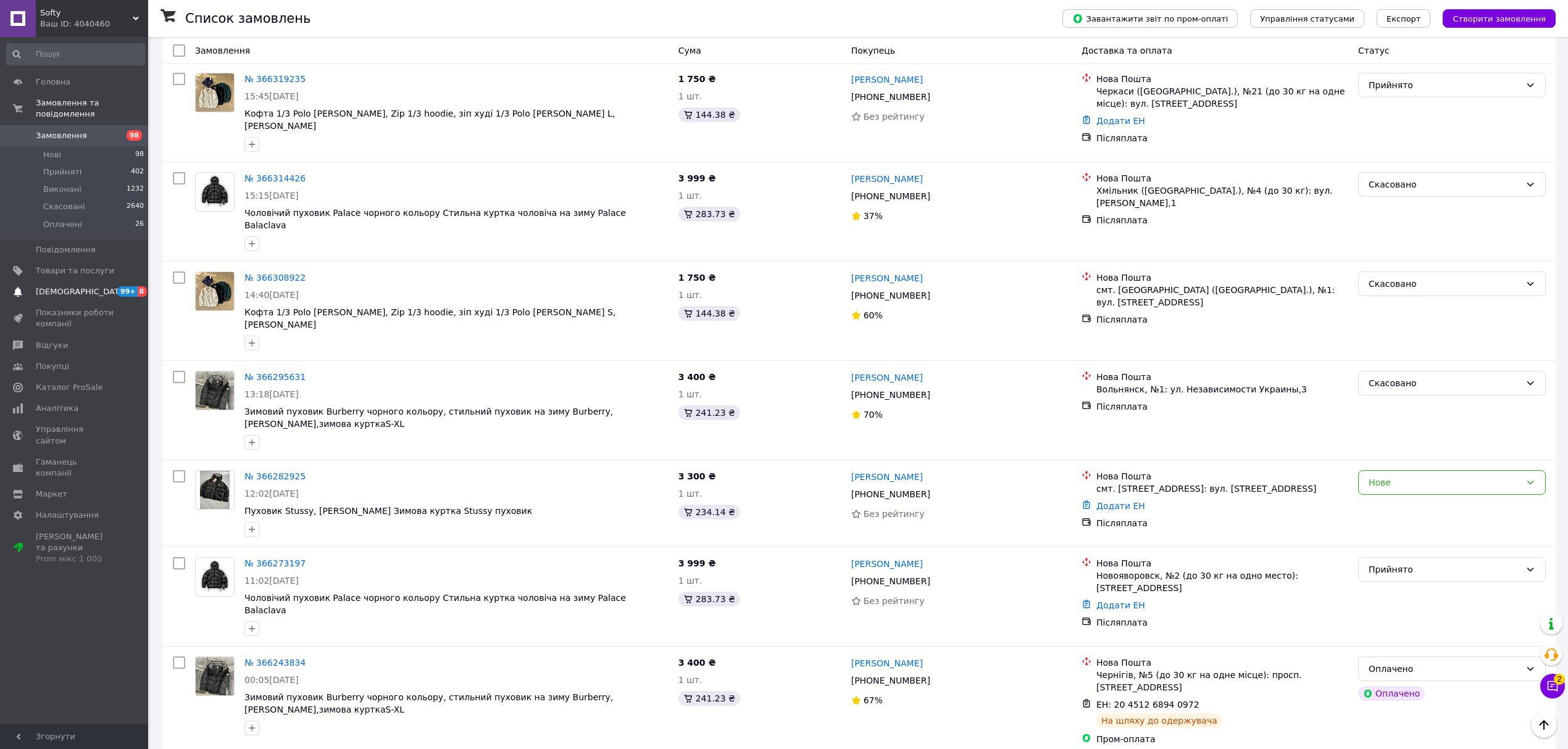
click at [114, 286] on span "99+ 8" at bounding box center [131, 291] width 34 height 11
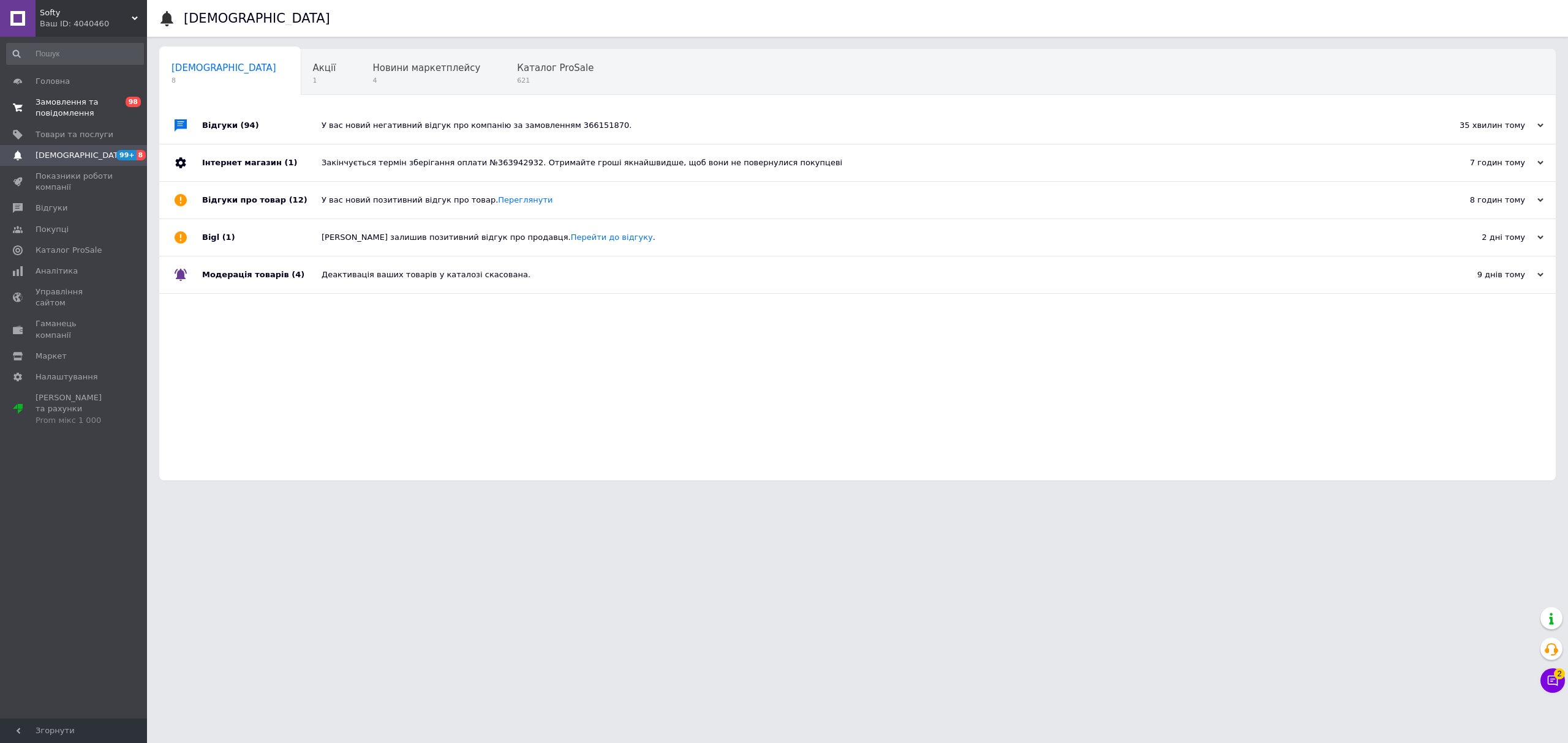
click at [113, 113] on span "0 98" at bounding box center [130, 108] width 33 height 22
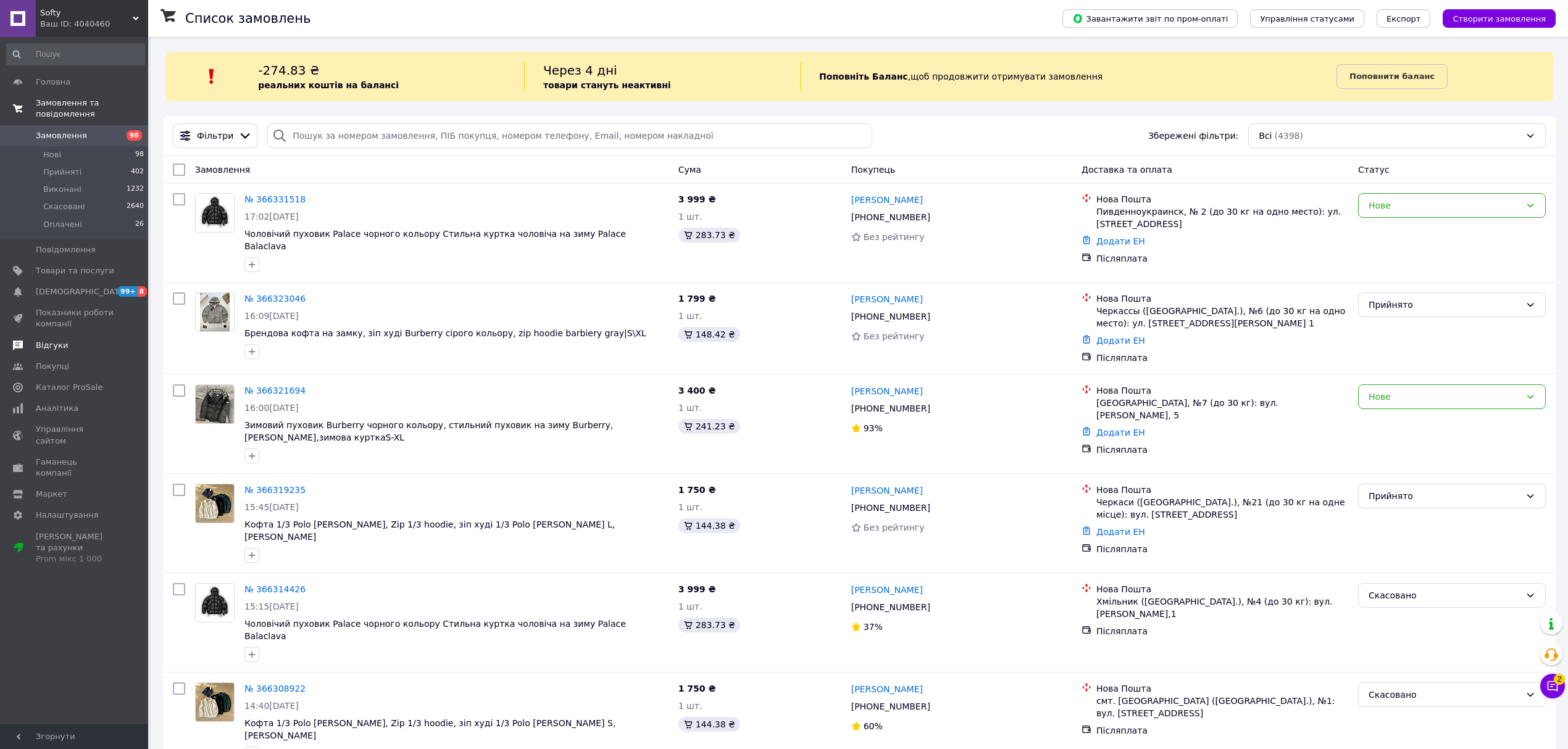
click at [94, 340] on span "Відгуки" at bounding box center [75, 345] width 79 height 11
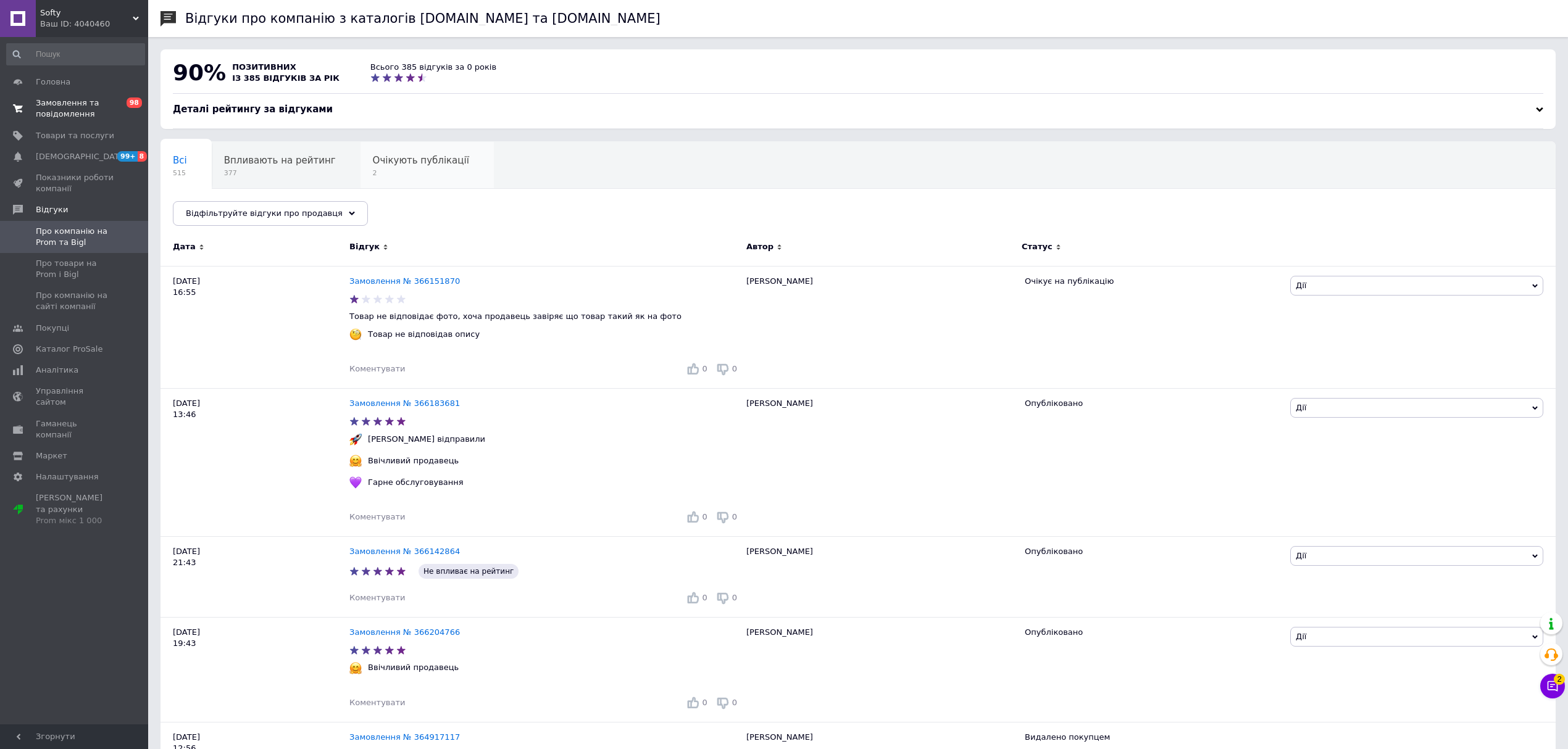
click at [373, 162] on span "Очікують публікації" at bounding box center [421, 160] width 96 height 11
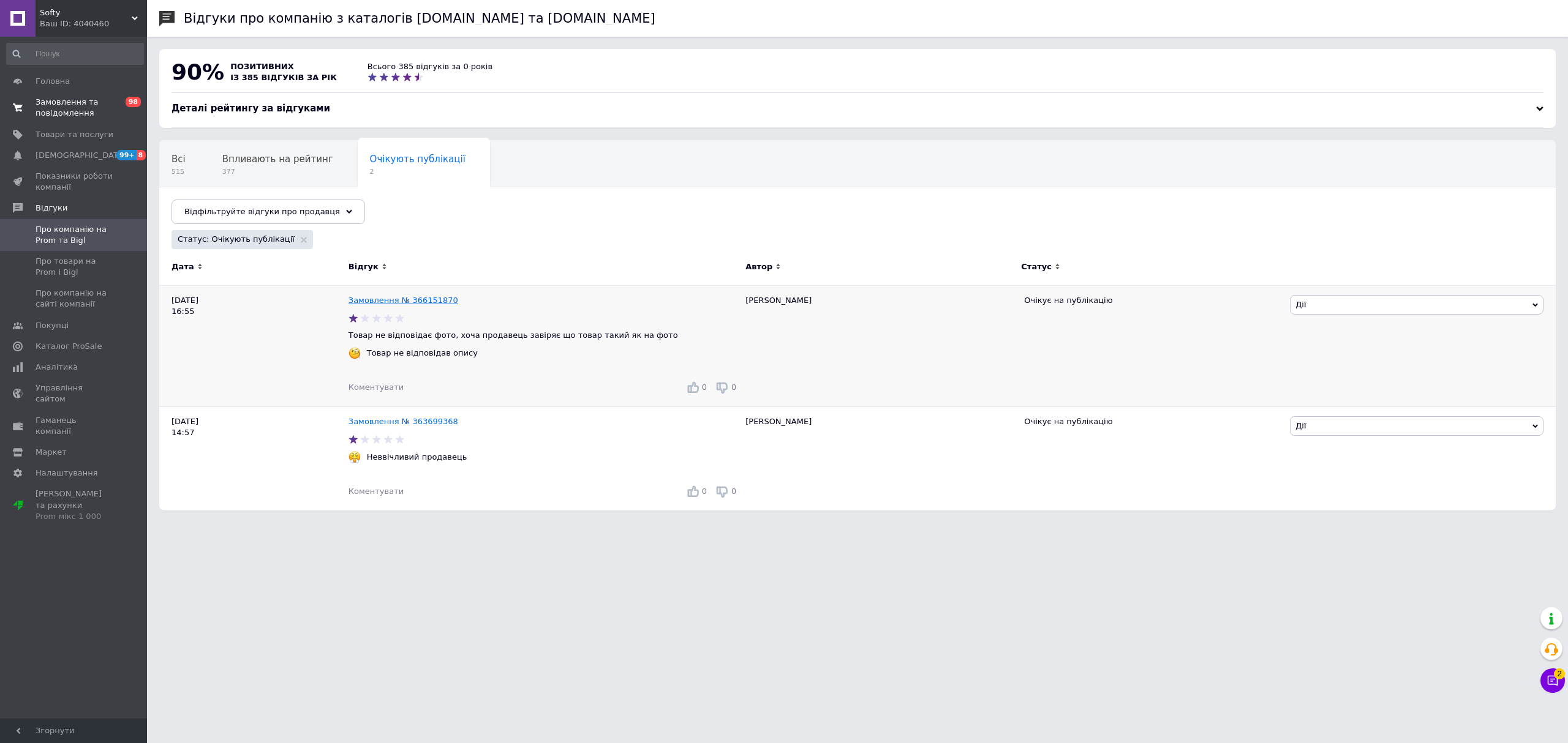
click at [424, 303] on link "Замовлення № 366151870" at bounding box center [403, 300] width 110 height 9
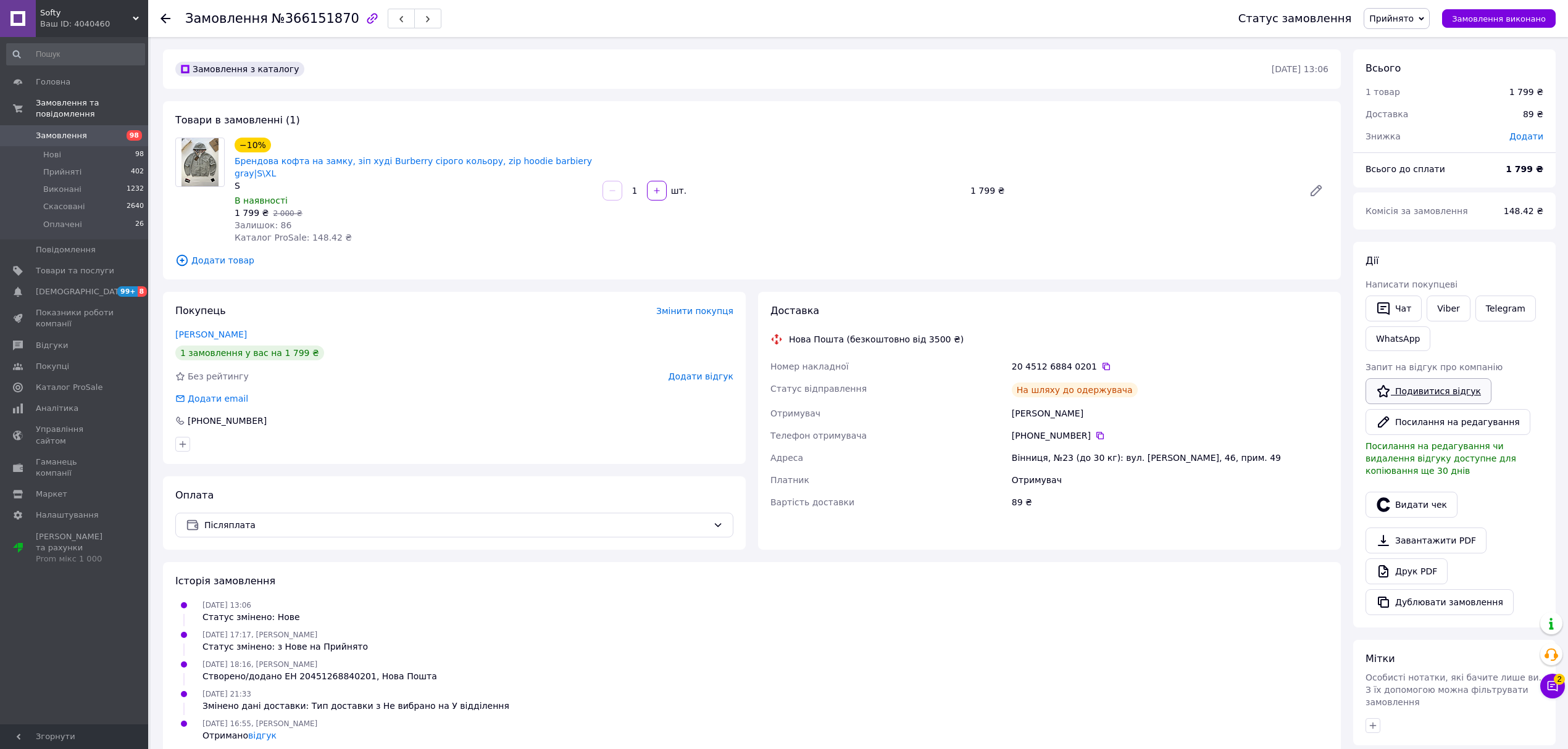
click at [1425, 395] on link "Подивитися відгук" at bounding box center [1428, 391] width 126 height 26
click at [1417, 419] on button "Посилання на редагування" at bounding box center [1448, 422] width 165 height 26
click at [68, 125] on link "Замовлення 98" at bounding box center [75, 136] width 151 height 21
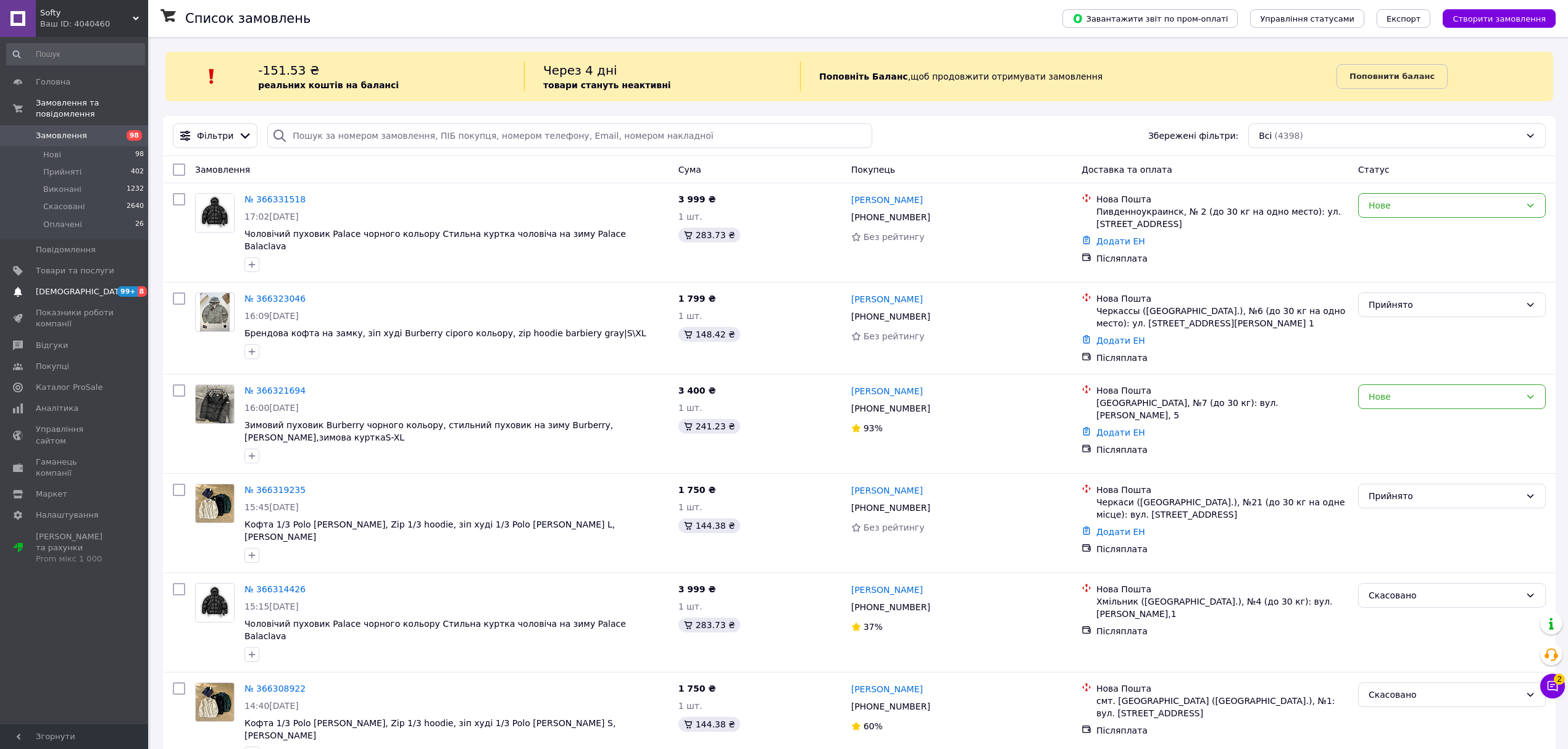
click at [111, 286] on span "[DEMOGRAPHIC_DATA]" at bounding box center [75, 291] width 79 height 11
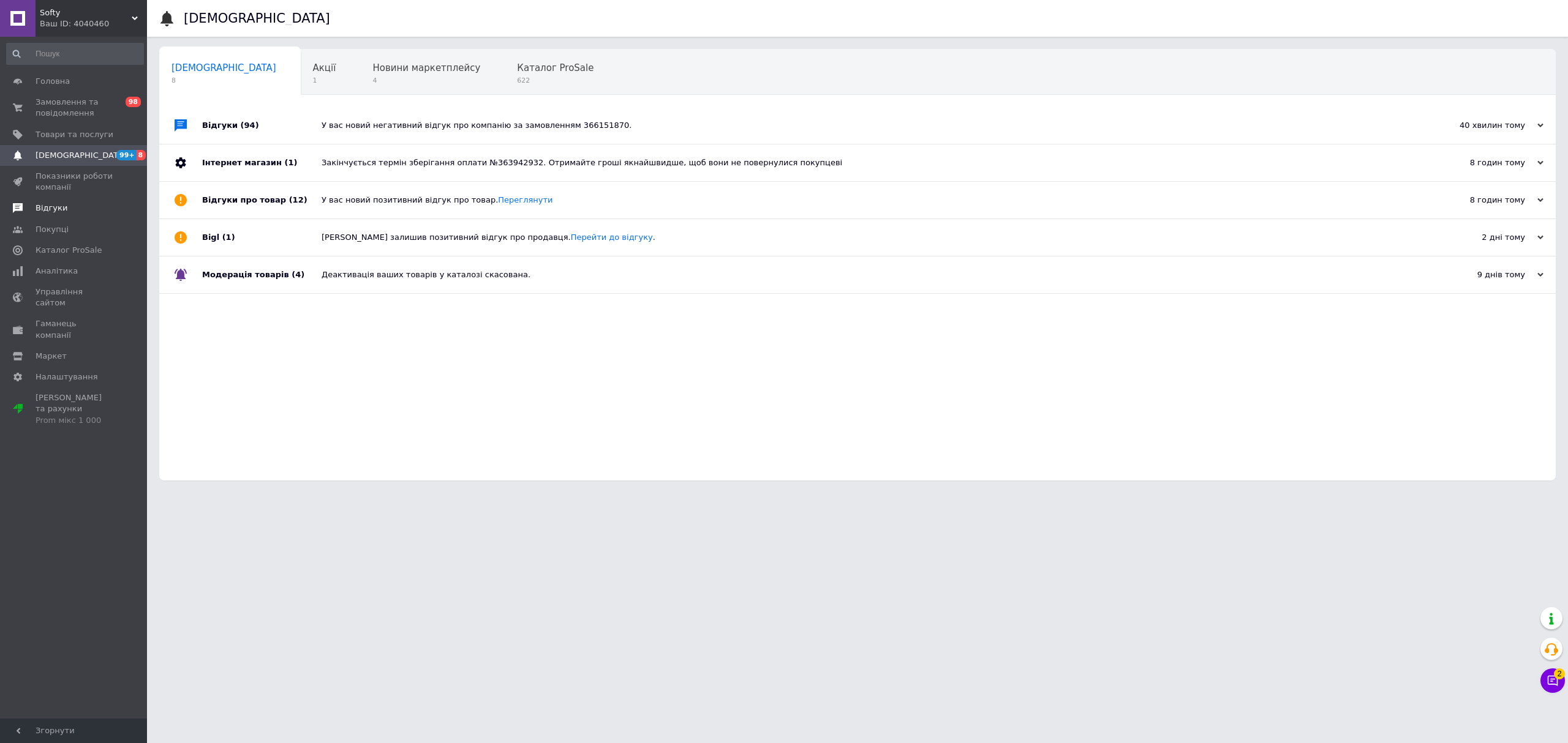
click at [77, 211] on span "Відгуки" at bounding box center [74, 208] width 78 height 11
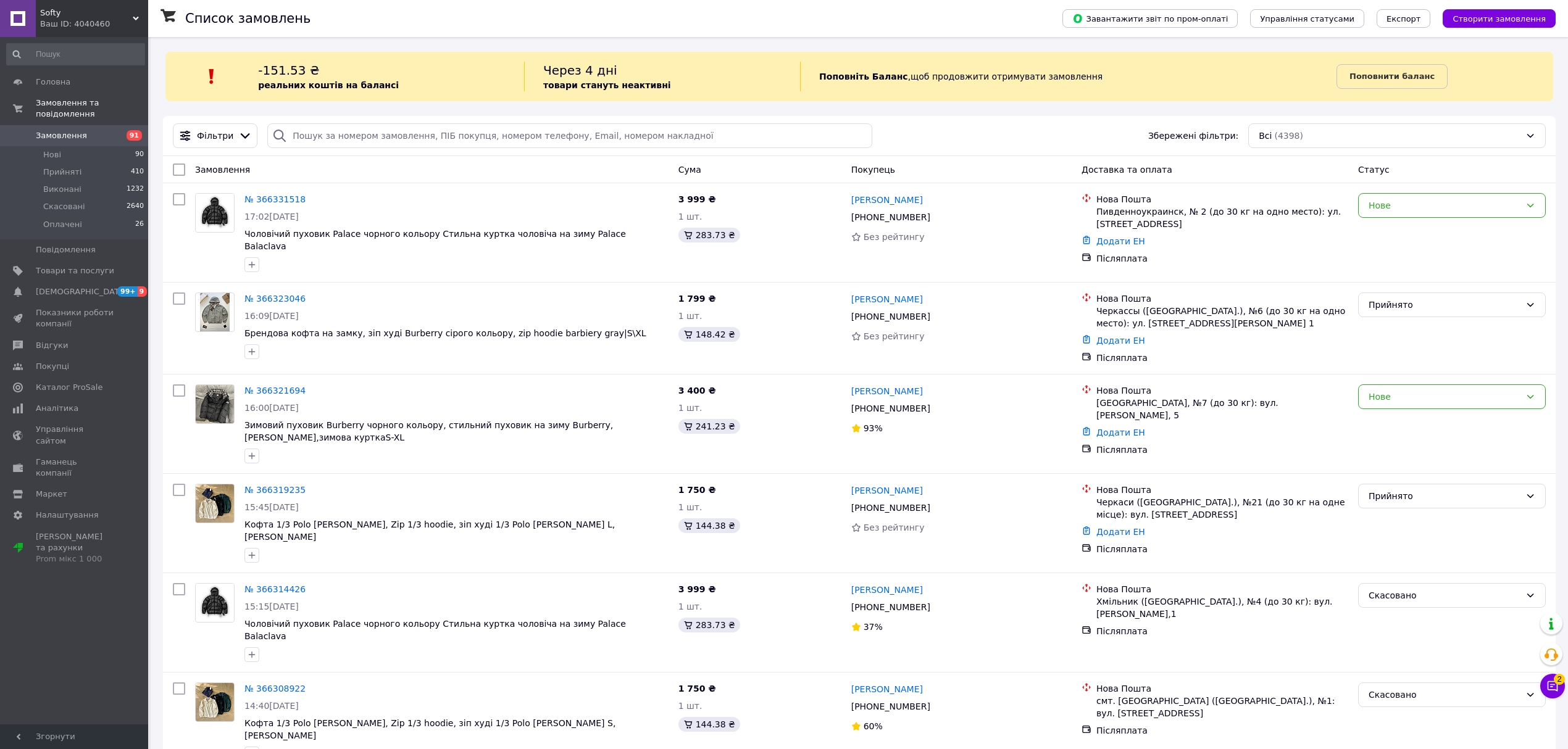
drag, startPoint x: 1526, startPoint y: 683, endPoint x: 1543, endPoint y: 683, distance: 17.0
click at [1543, 683] on button "Чат з покупцем 2" at bounding box center [1552, 686] width 25 height 25
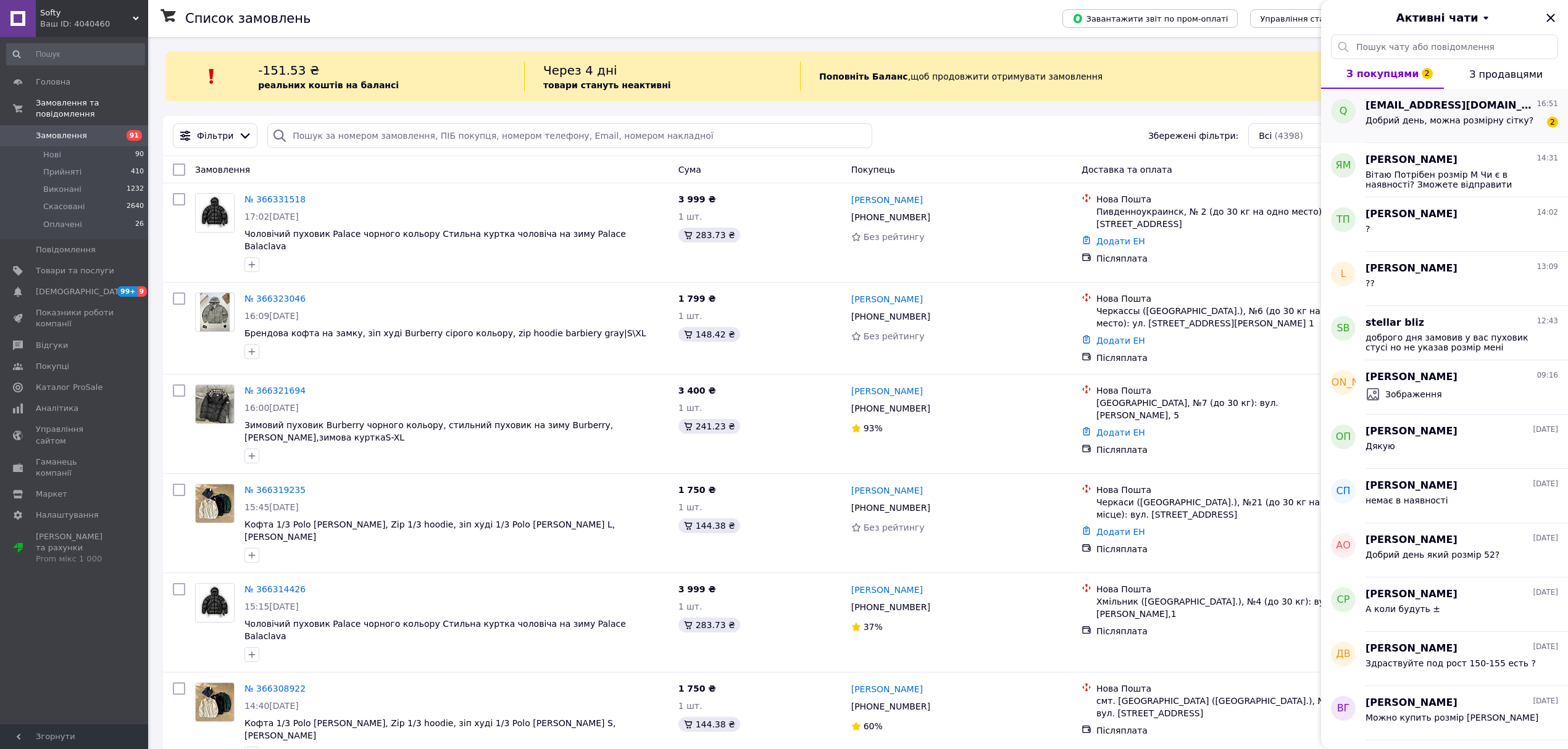
click at [1376, 129] on div "Добрий день, можна розмірну сітку?" at bounding box center [1449, 124] width 168 height 18
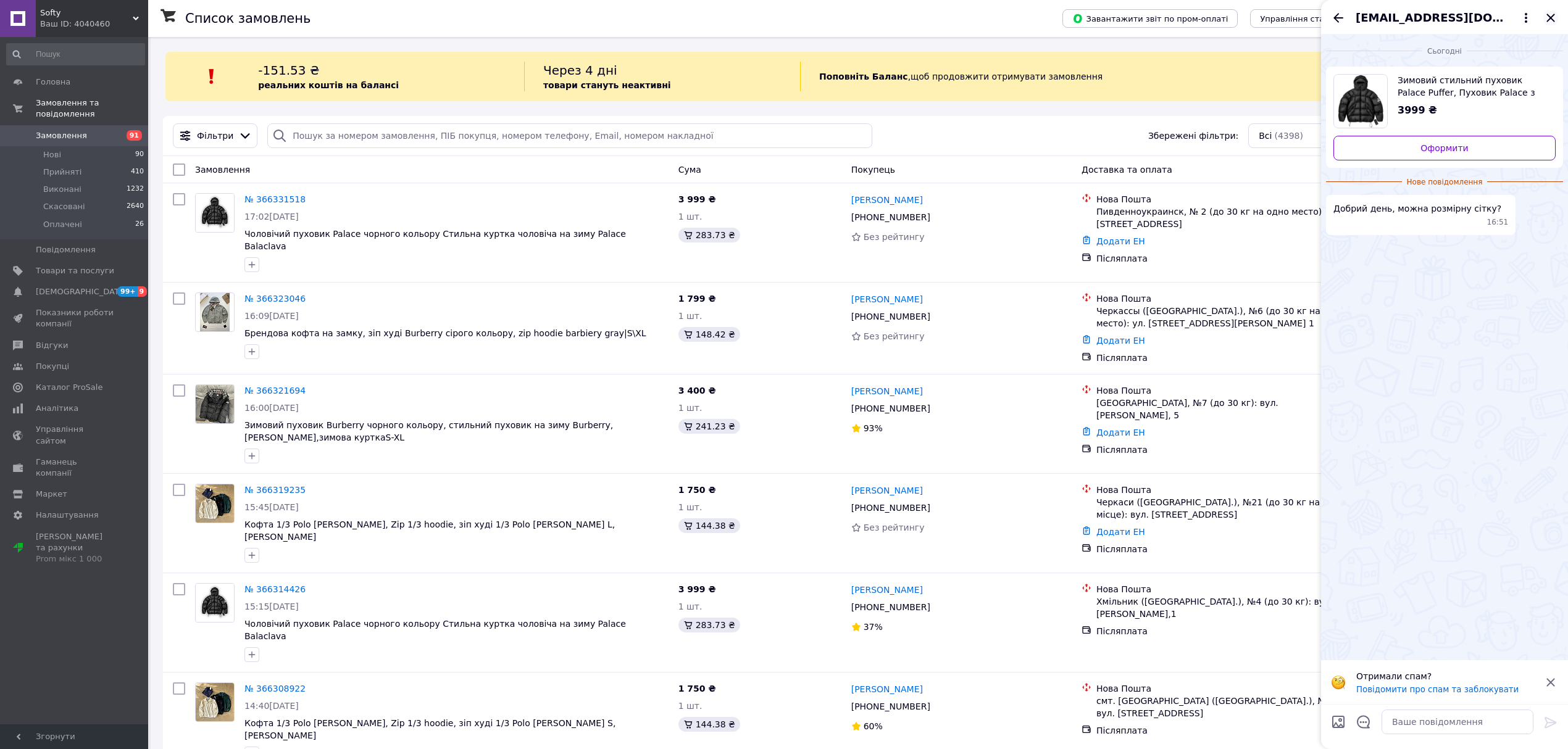
click at [1546, 16] on icon "Закрити" at bounding box center [1550, 18] width 15 height 15
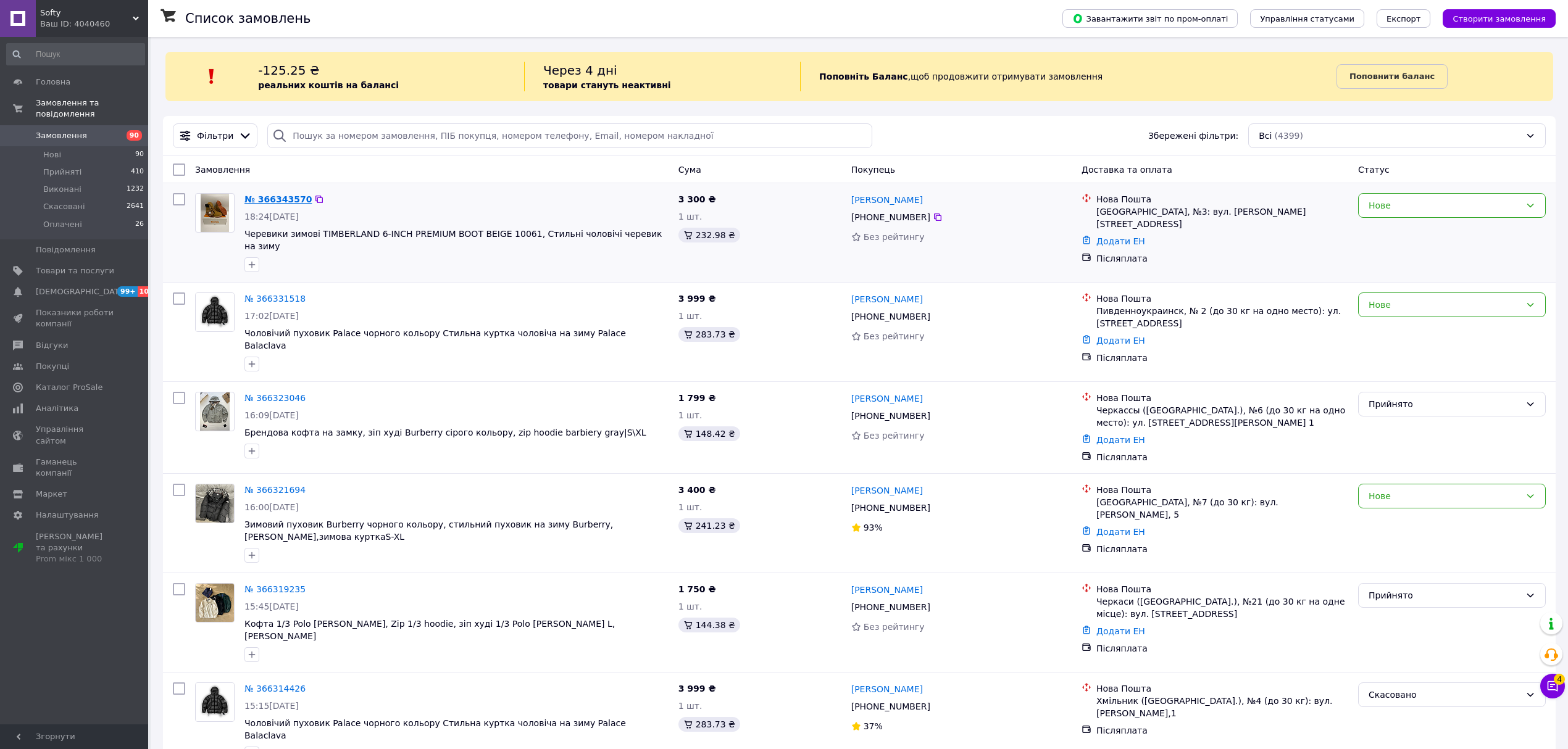
click at [284, 197] on link "№ 366343570" at bounding box center [278, 199] width 68 height 10
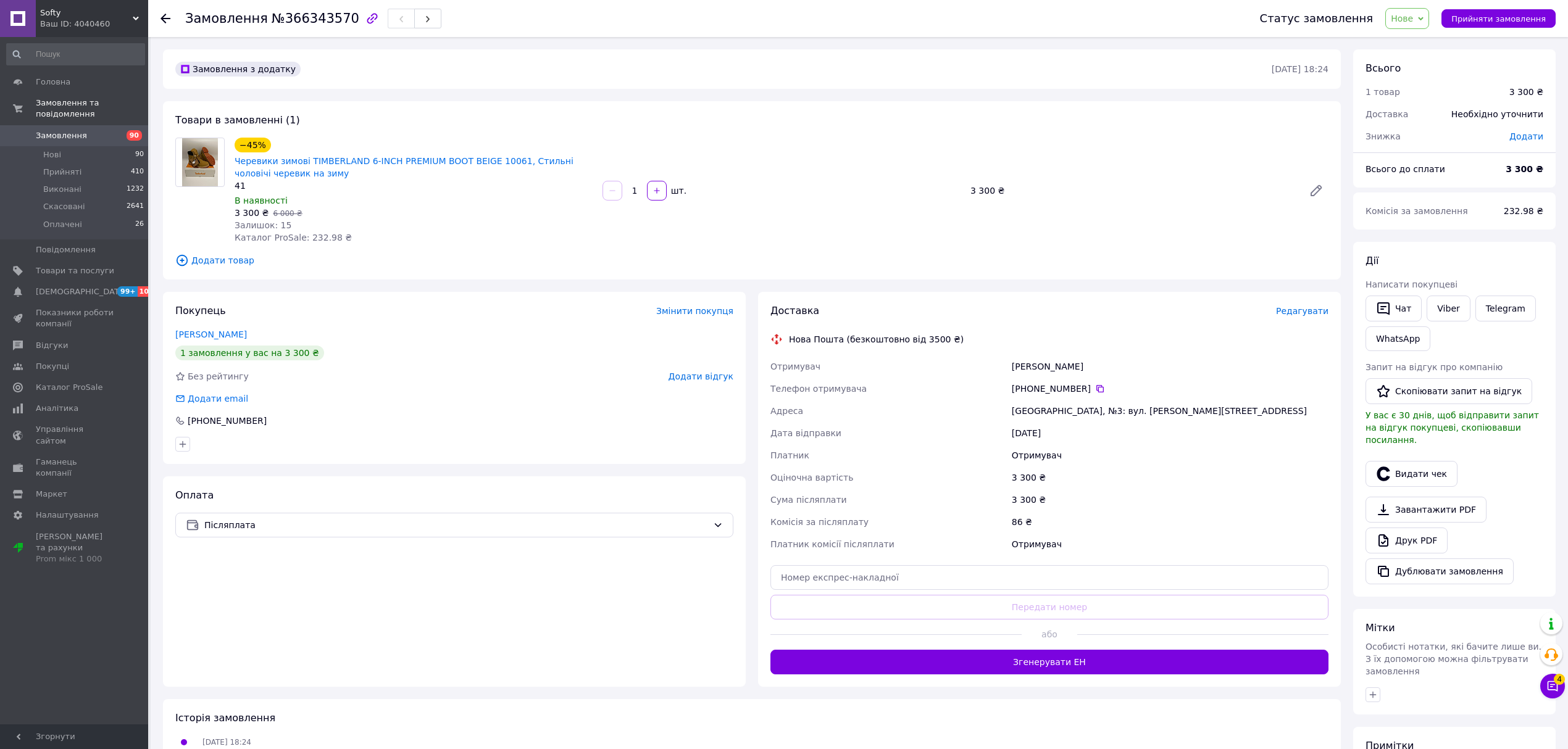
click at [164, 21] on use at bounding box center [165, 18] width 10 height 10
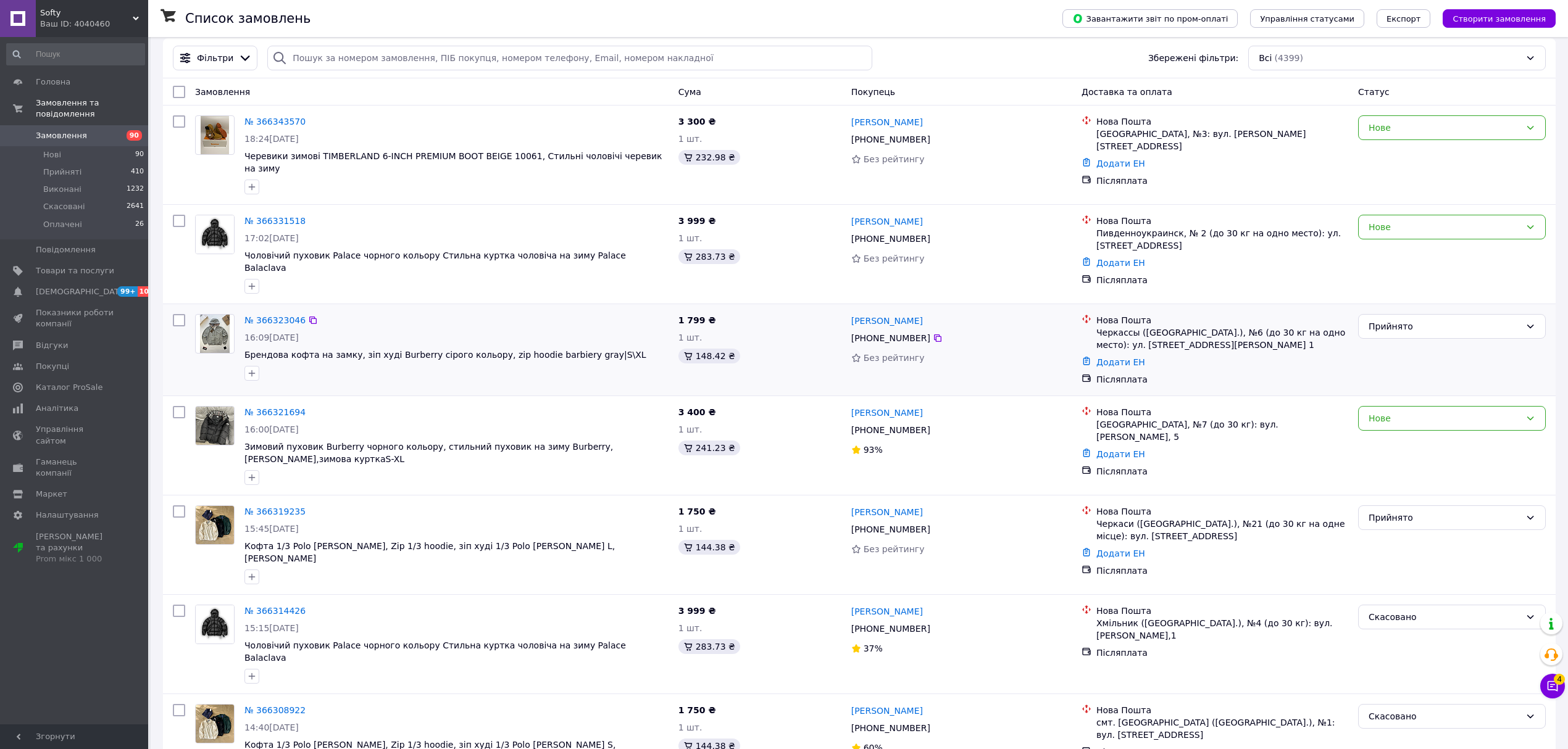
scroll to position [82, 0]
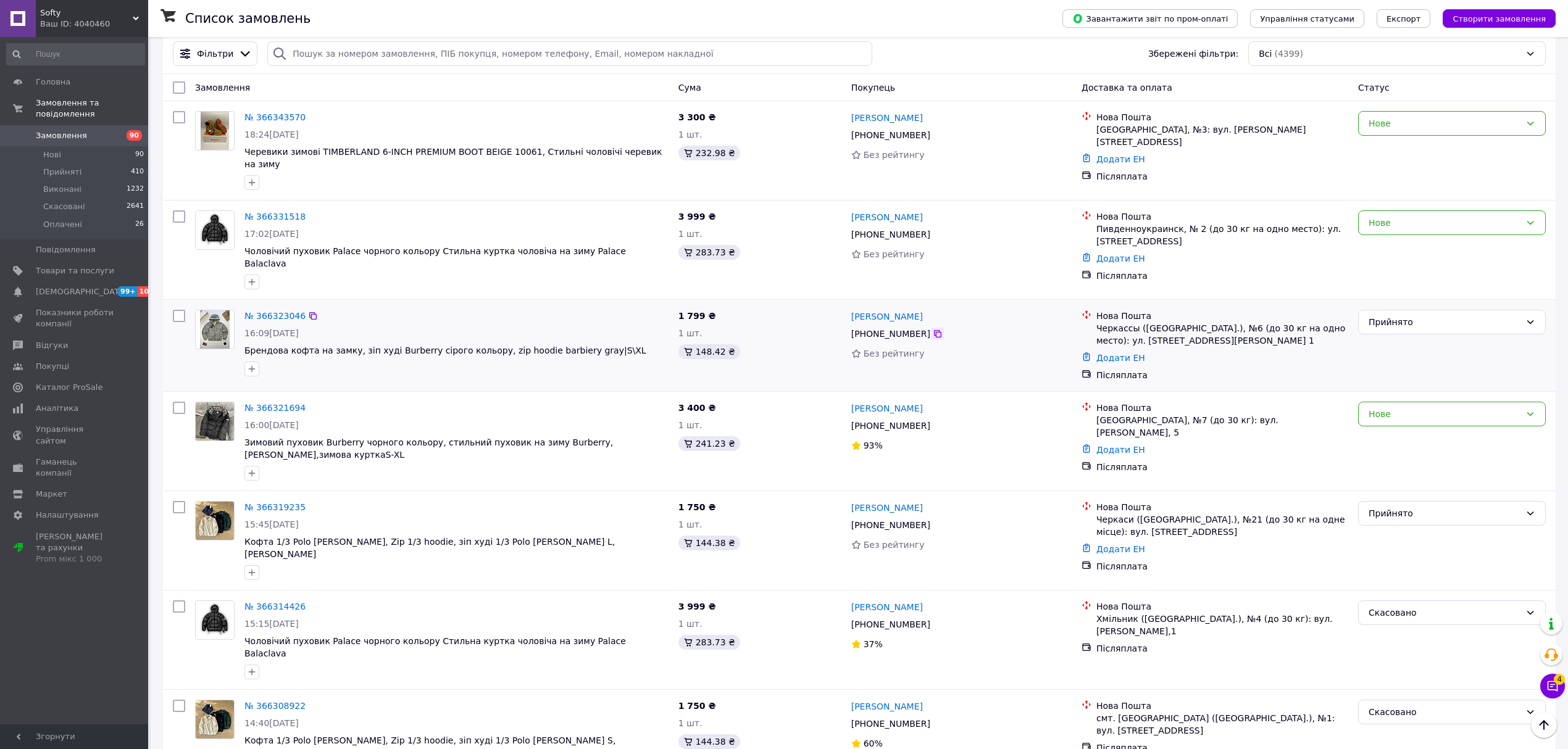
click at [933, 329] on icon at bounding box center [938, 334] width 10 height 10
click at [1116, 367] on div "Післяплата" at bounding box center [1223, 375] width 257 height 18
click at [1108, 353] on link "Додати ЕН" at bounding box center [1120, 358] width 49 height 10
click at [1073, 394] on input "Додати ЕН" at bounding box center [1045, 389] width 166 height 25
paste input "20451269220282"
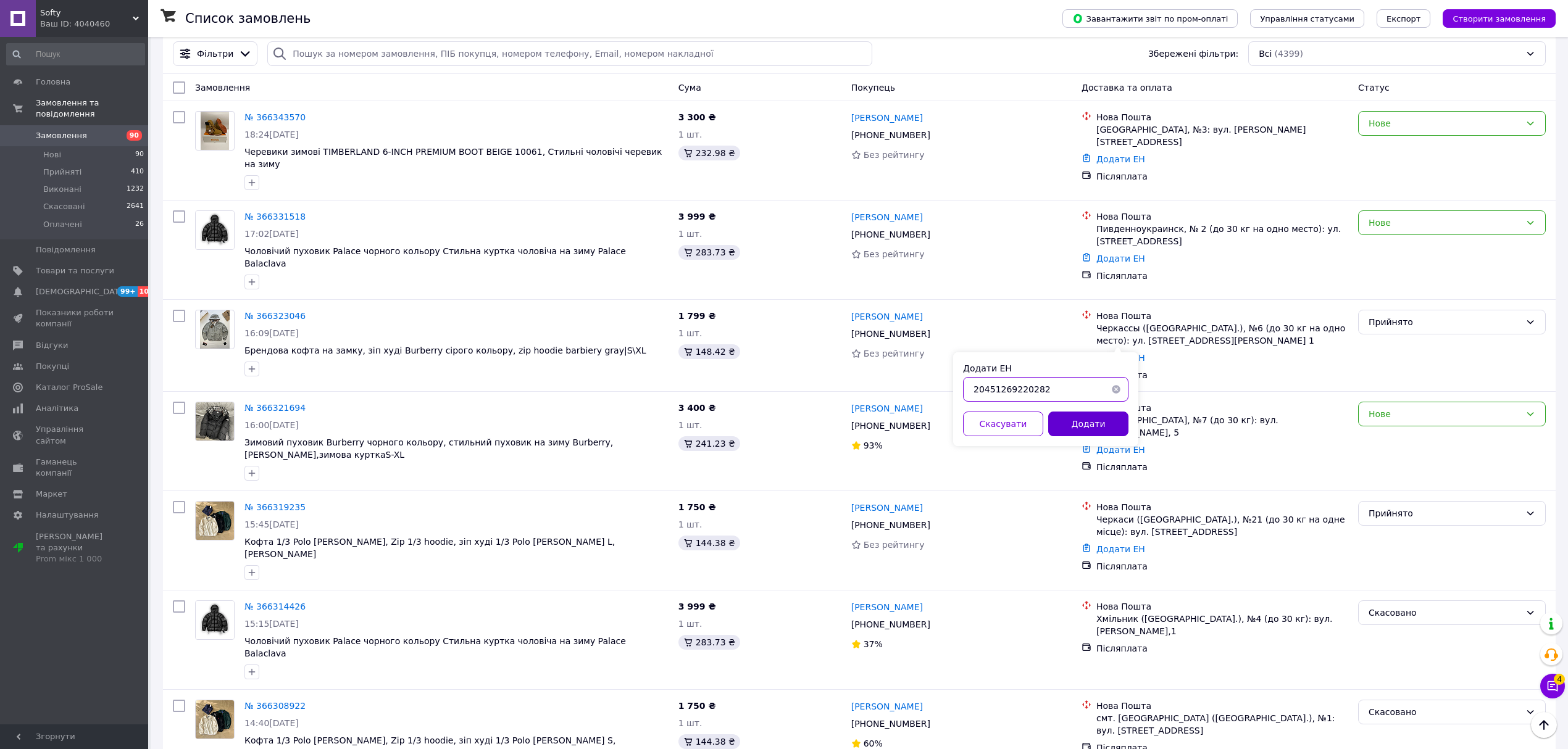
type input "20451269220282"
click at [1084, 421] on button "Додати" at bounding box center [1088, 424] width 81 height 25
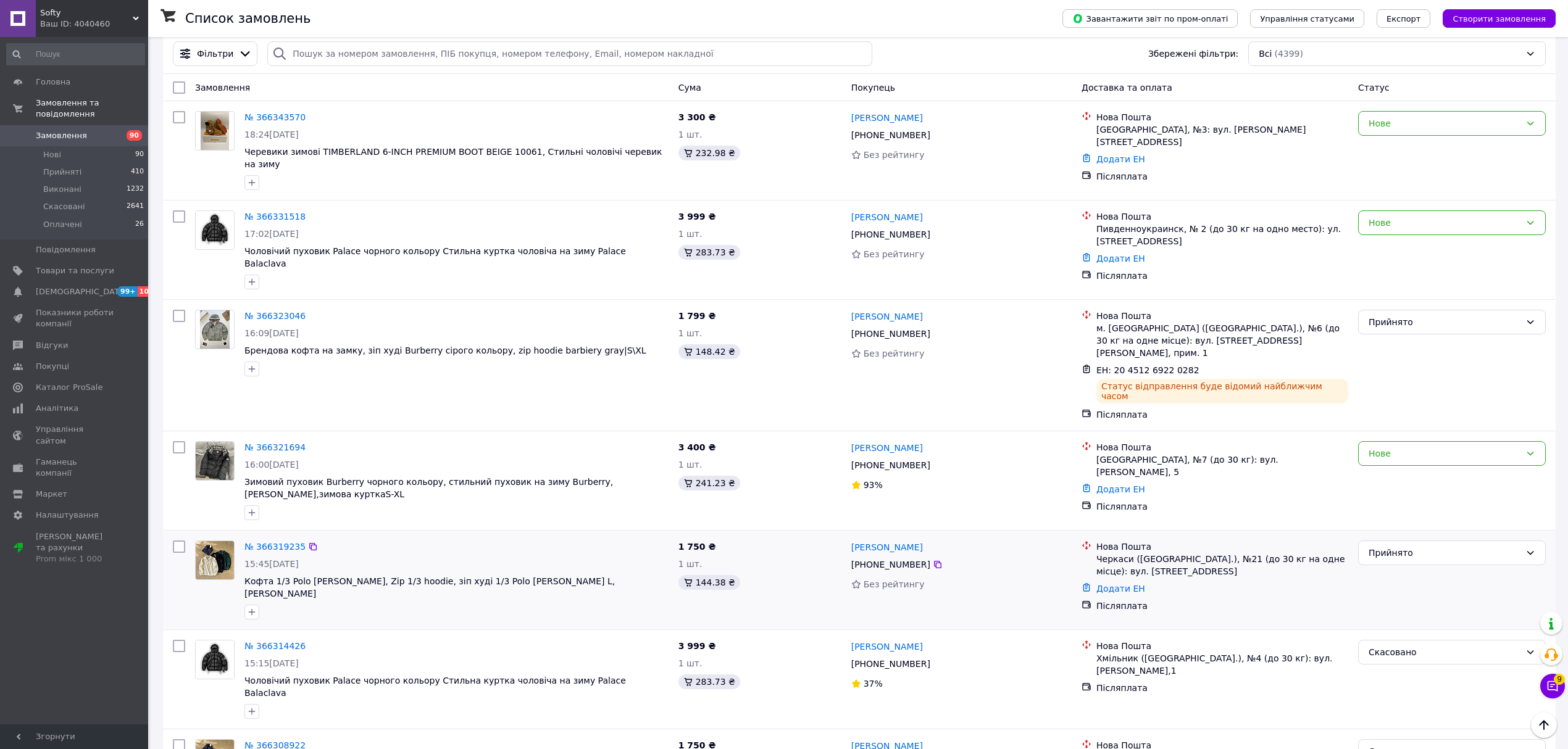
click at [937, 558] on div "[PHONE_NUMBER]" at bounding box center [961, 565] width 223 height 15
click at [934, 558] on div at bounding box center [938, 564] width 12 height 12
click at [934, 559] on icon at bounding box center [938, 564] width 10 height 10
click at [1114, 583] on link "Додати ЕН" at bounding box center [1120, 588] width 49 height 10
drag, startPoint x: 1075, startPoint y: 585, endPoint x: 1077, endPoint y: 598, distance: 13.2
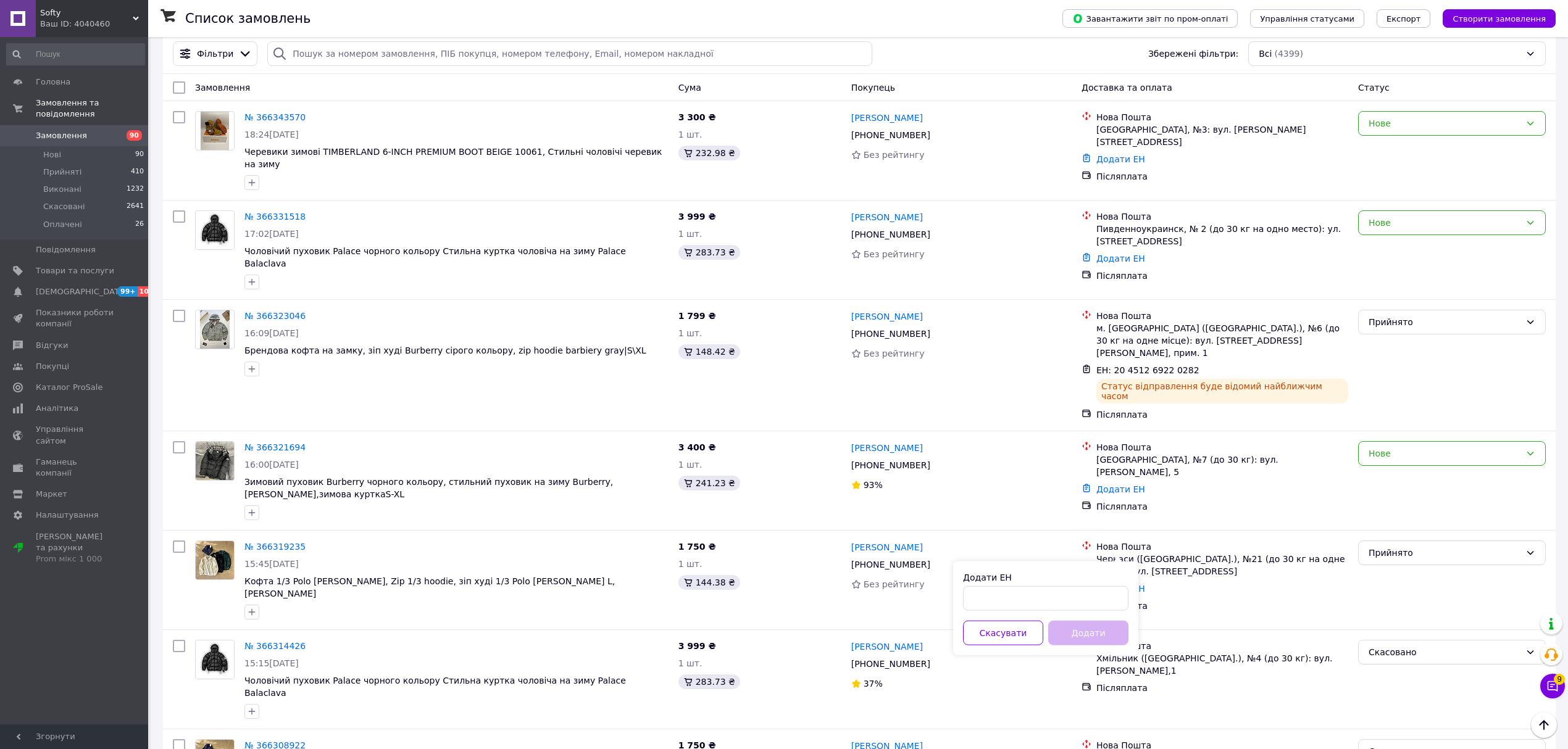
click at [1075, 587] on div "Додати ЕН" at bounding box center [1045, 591] width 166 height 40
click at [1079, 603] on input "Додати ЕН" at bounding box center [1045, 598] width 166 height 25
paste input "20451269220709"
type input "20451269220709"
click at [1099, 637] on button "Додати" at bounding box center [1088, 633] width 81 height 25
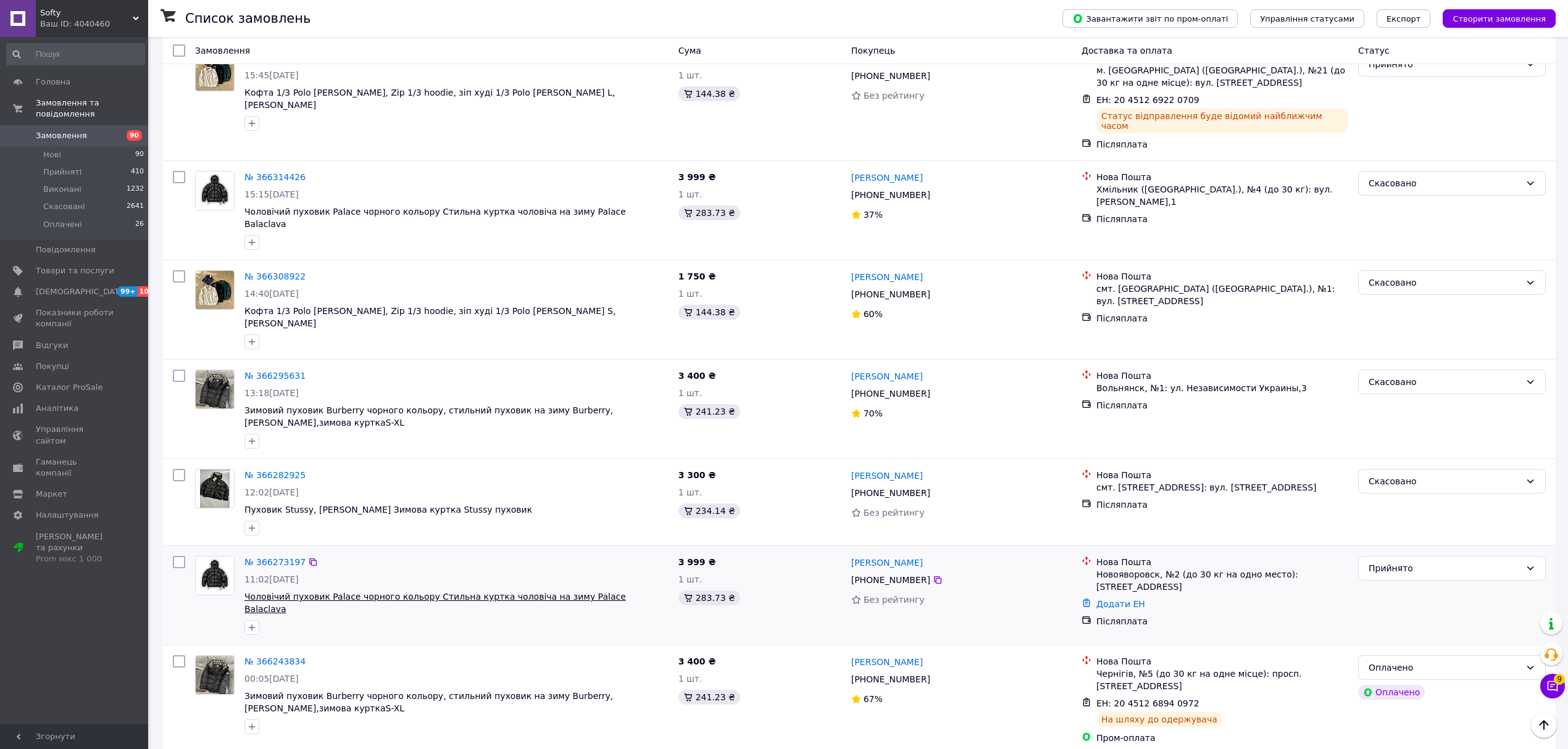
scroll to position [576, 0]
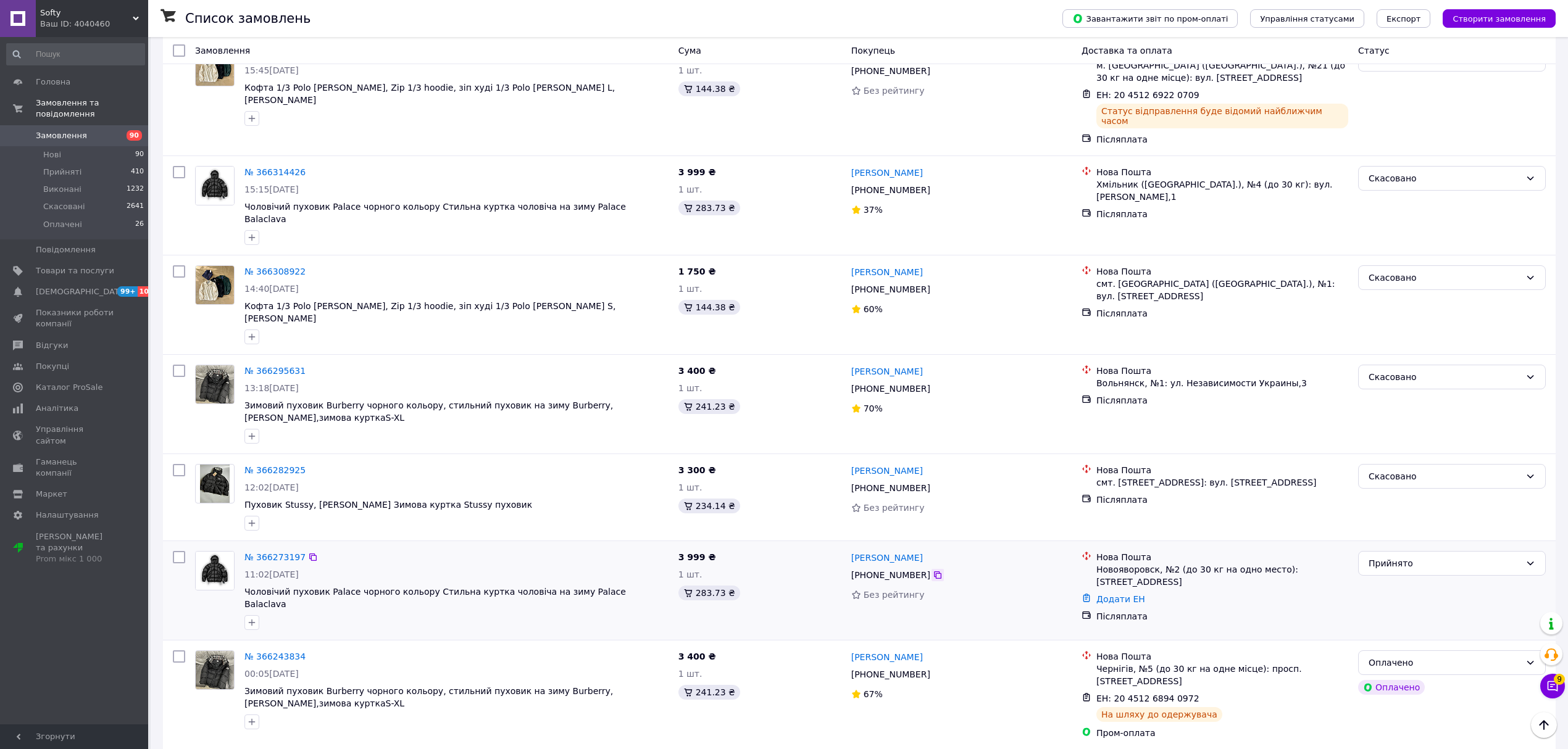
click at [934, 571] on icon at bounding box center [937, 574] width 7 height 7
click at [1114, 548] on ul "Нова Пошта Новояворовск, №2 (до 30 кг на одно место): ул. 50-летие УПА, 1 Додат…" at bounding box center [1215, 587] width 267 height 77
click at [1114, 595] on link "Додати ЕН" at bounding box center [1120, 599] width 49 height 10
click at [1073, 581] on input "Додати ЕН" at bounding box center [1045, 575] width 166 height 25
paste input "20451269221219"
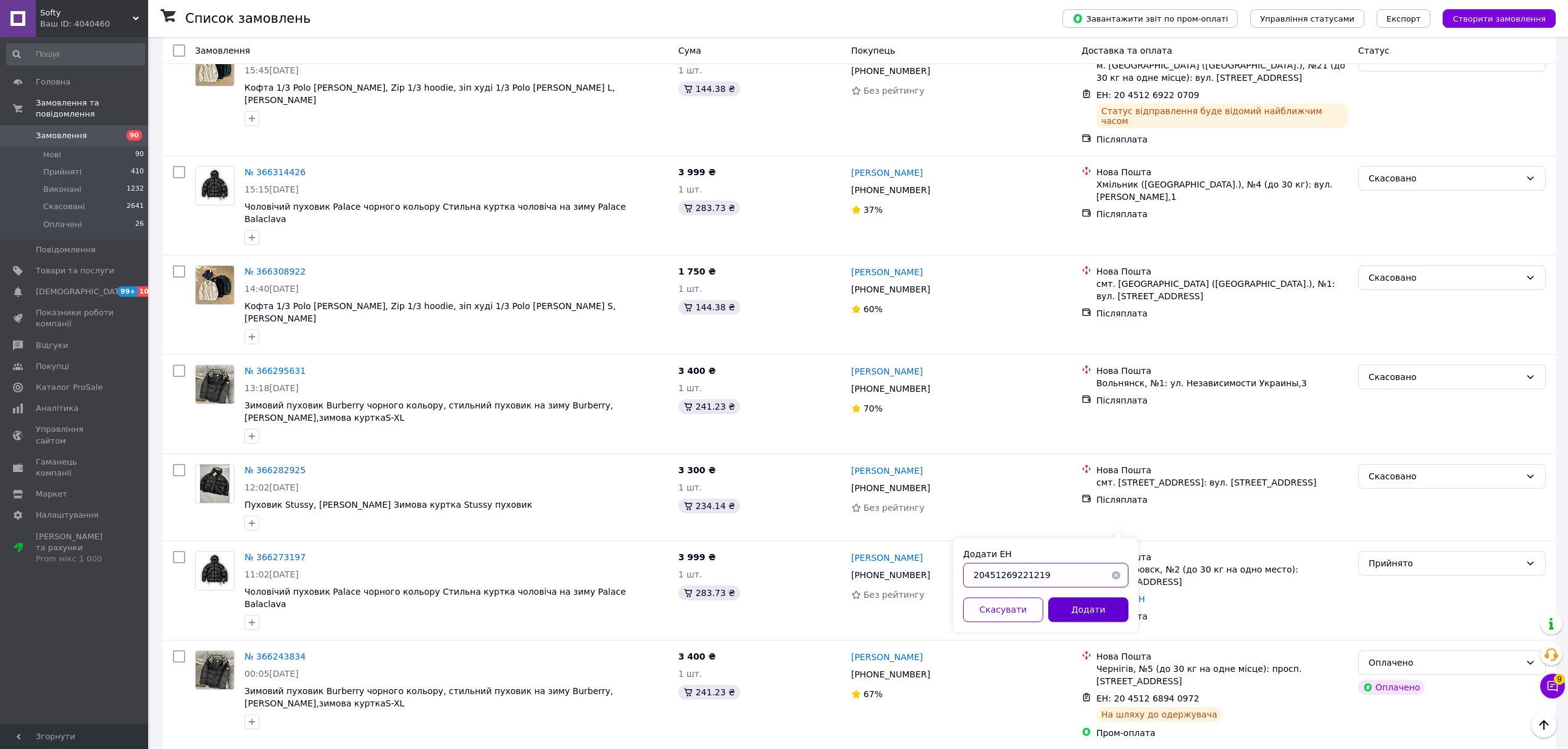
type input "20451269221219"
click at [1084, 605] on button "Додати" at bounding box center [1088, 609] width 81 height 25
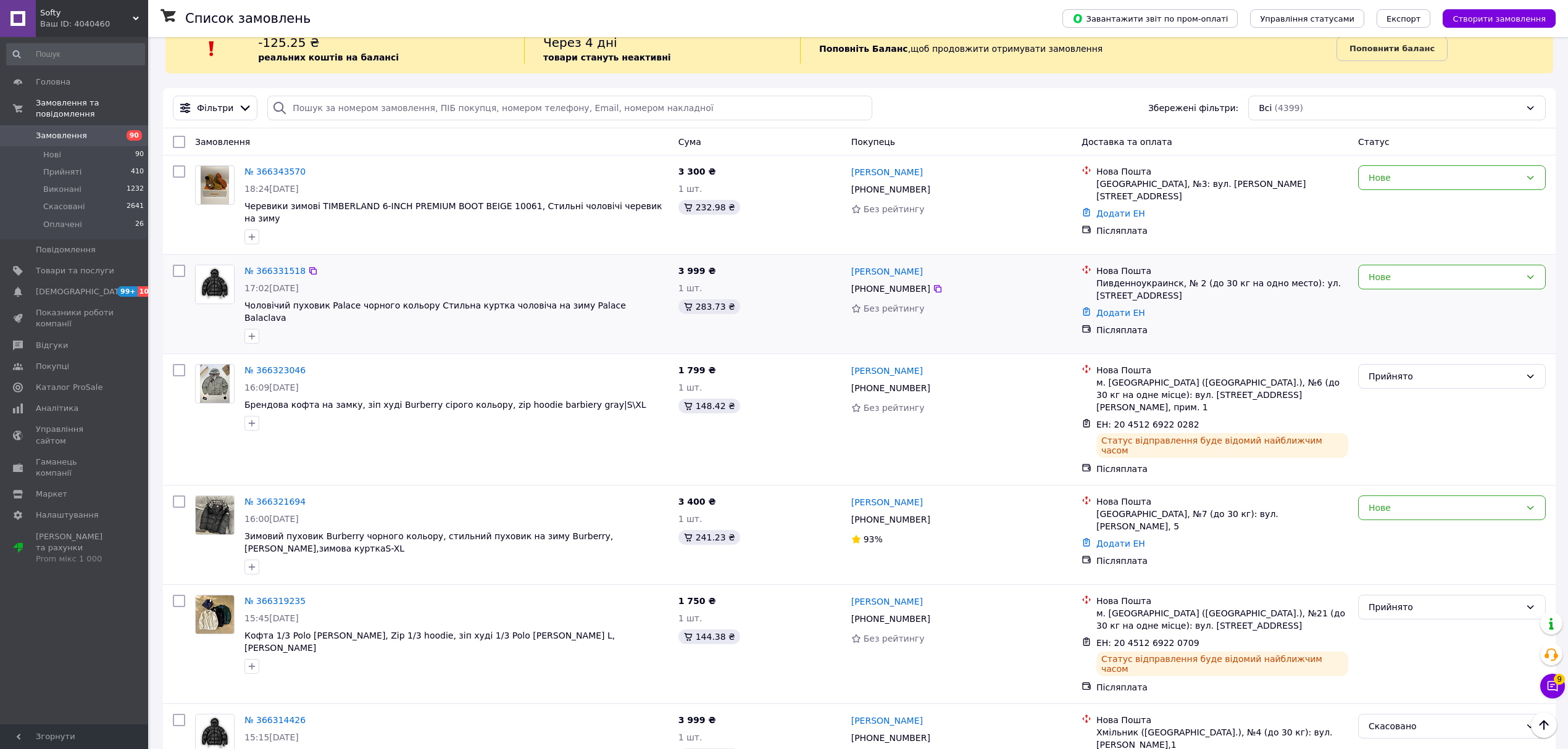
scroll to position [0, 0]
